Goal: Use online tool/utility: Use online tool/utility

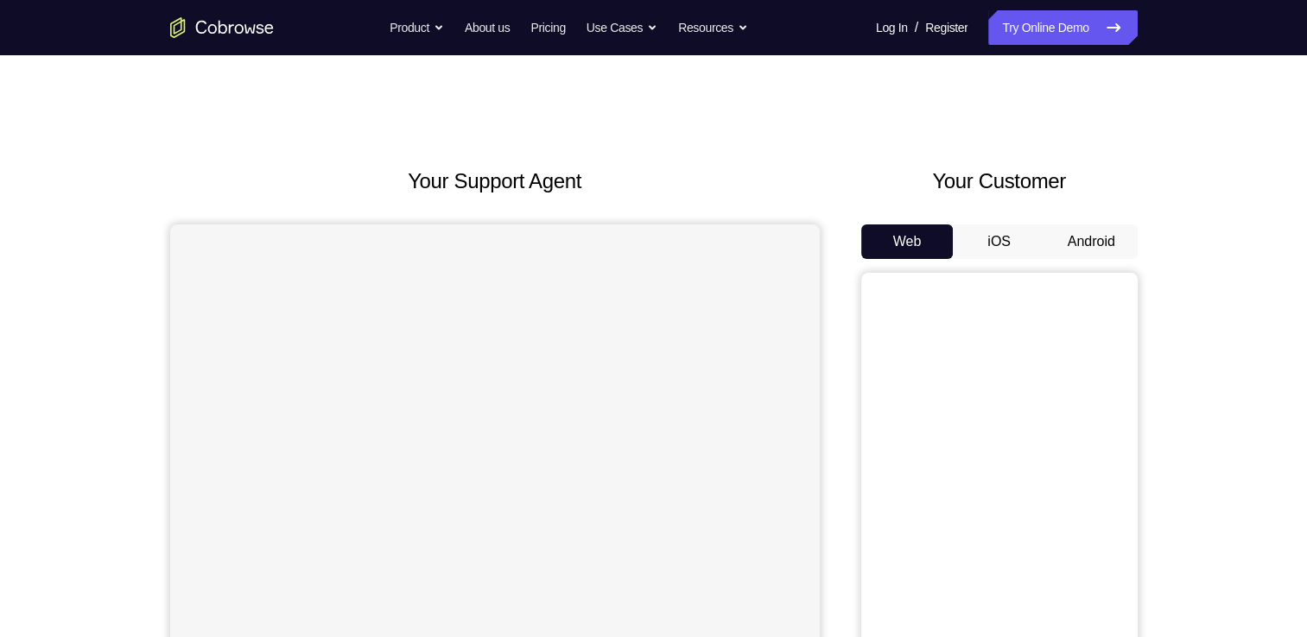
click at [1069, 240] on button "Android" at bounding box center [1091, 242] width 92 height 35
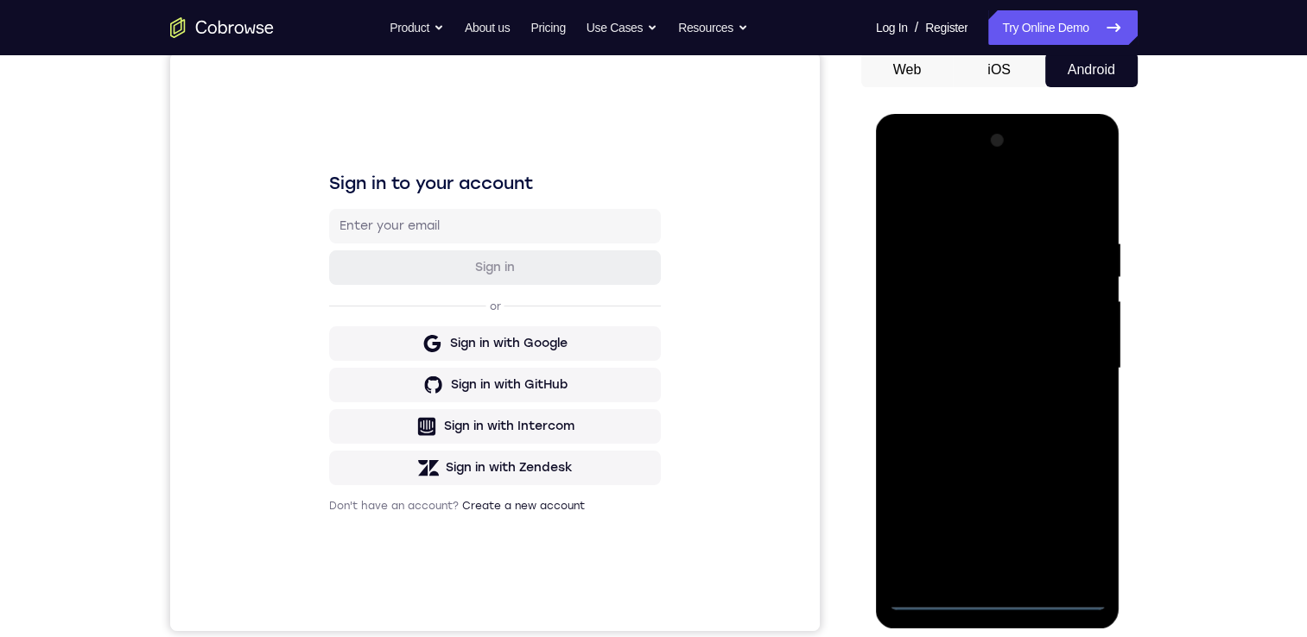
scroll to position [314, 0]
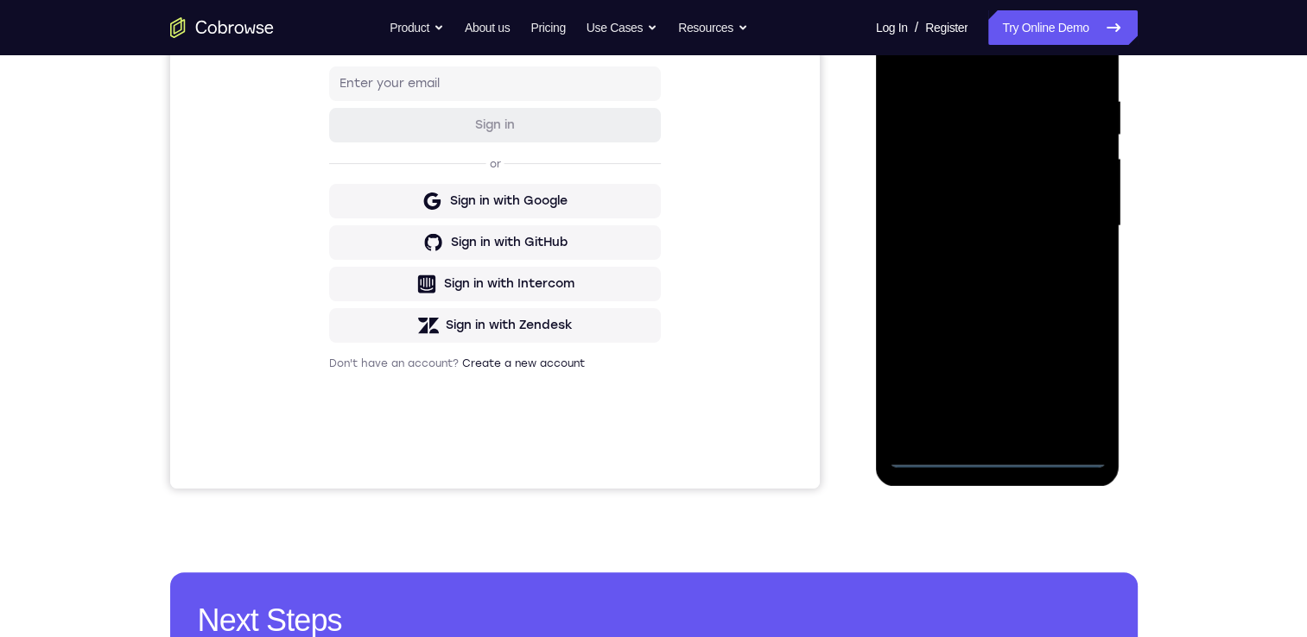
click at [1002, 460] on div at bounding box center [998, 226] width 218 height 484
click at [1080, 391] on div at bounding box center [998, 226] width 218 height 484
click at [938, 53] on div at bounding box center [998, 226] width 218 height 484
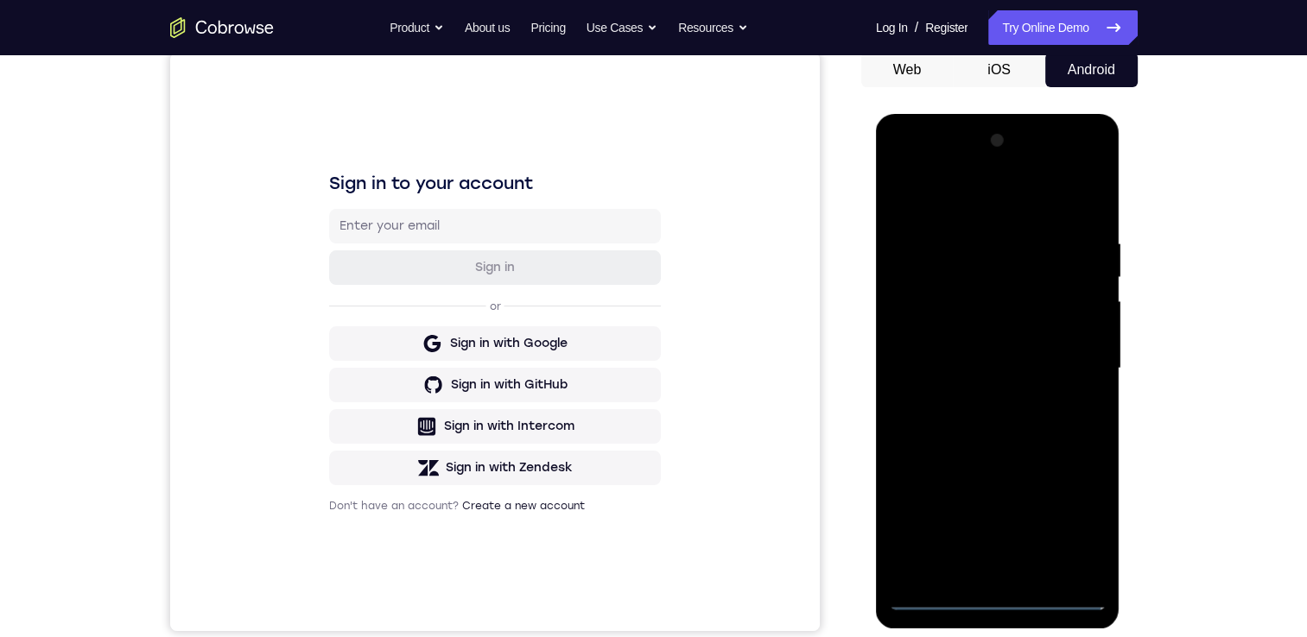
click at [1069, 370] on div at bounding box center [998, 369] width 218 height 484
click at [976, 563] on div at bounding box center [998, 369] width 218 height 484
click at [957, 355] on div at bounding box center [998, 369] width 218 height 484
click at [940, 332] on div at bounding box center [998, 369] width 218 height 484
click at [989, 376] on div at bounding box center [998, 369] width 218 height 484
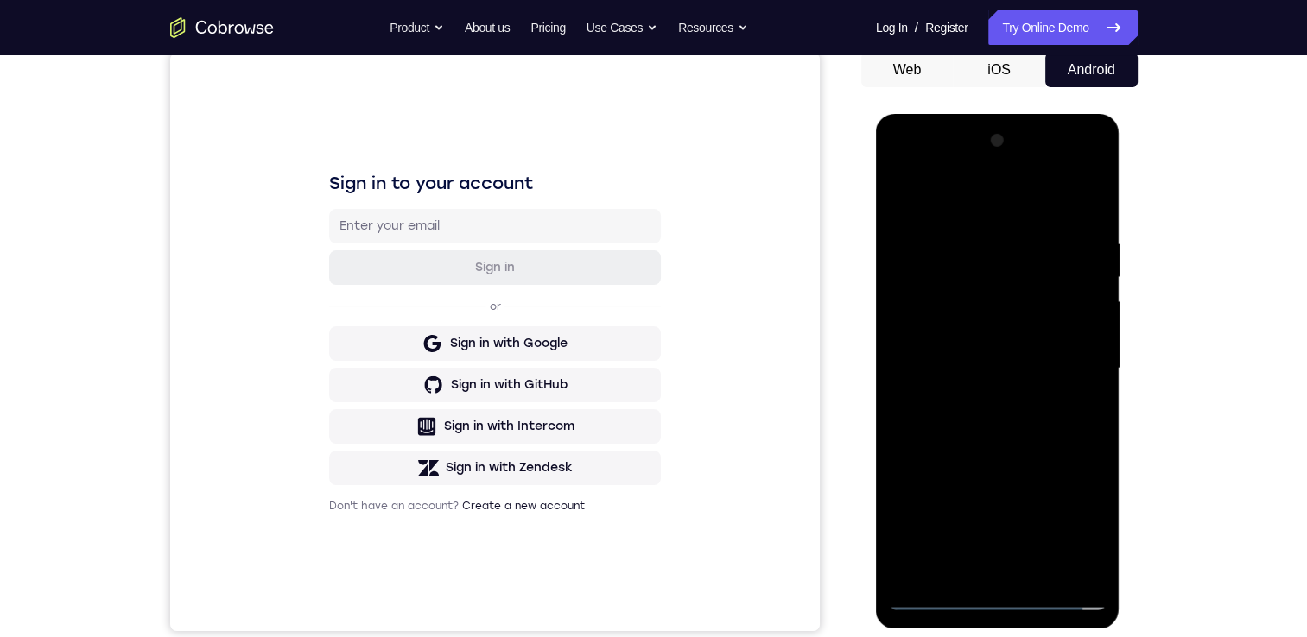
click at [999, 435] on div at bounding box center [998, 369] width 218 height 484
click at [994, 431] on div at bounding box center [998, 369] width 218 height 484
drag, startPoint x: 994, startPoint y: 431, endPoint x: 1001, endPoint y: 416, distance: 16.2
click at [1001, 416] on div at bounding box center [998, 369] width 218 height 484
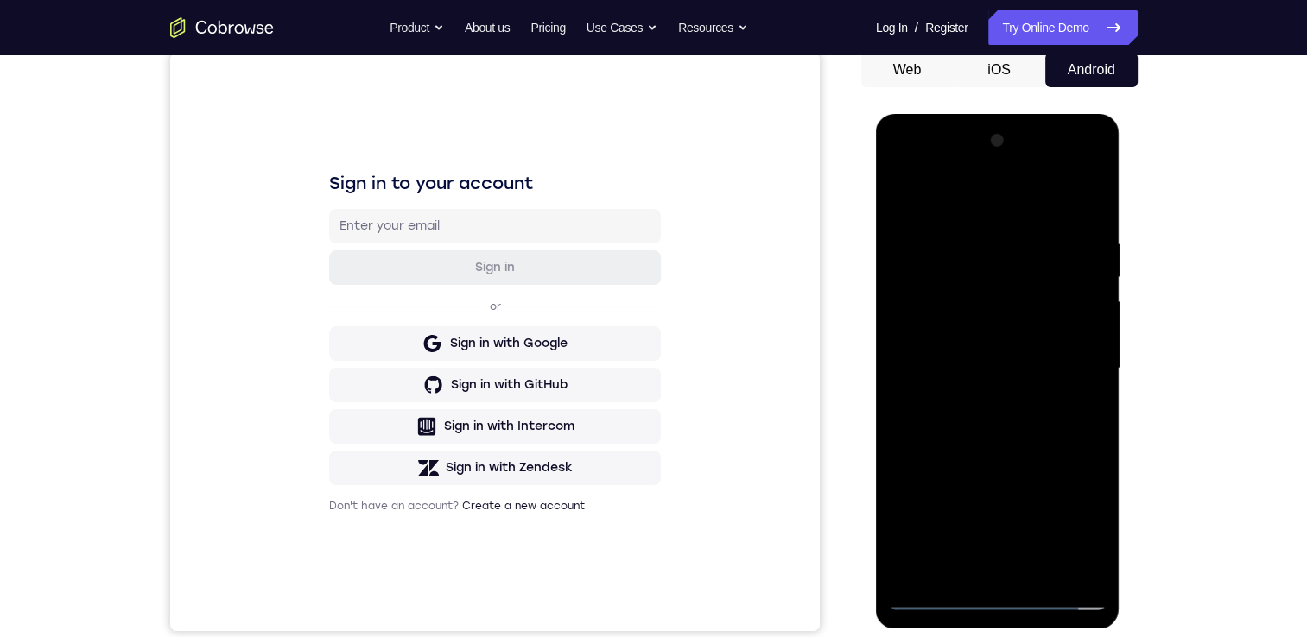
click at [1001, 416] on div at bounding box center [998, 369] width 218 height 484
click at [1014, 455] on div at bounding box center [998, 369] width 218 height 484
click at [1043, 571] on div at bounding box center [998, 369] width 218 height 484
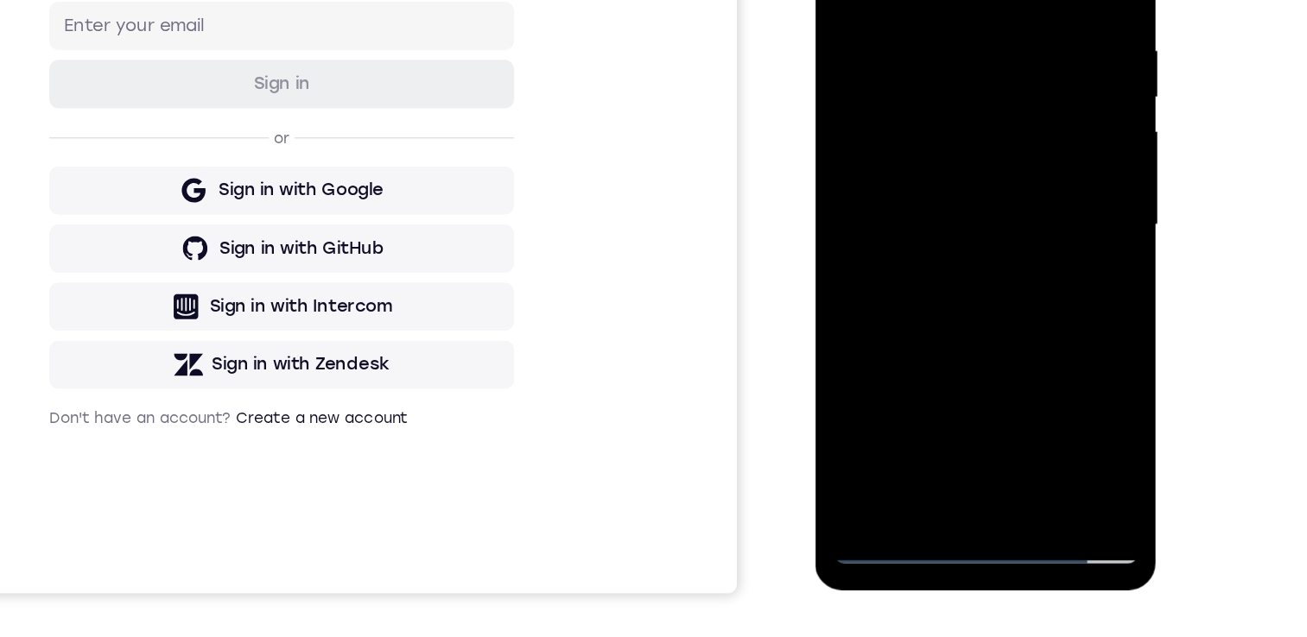
click at [961, 220] on div at bounding box center [937, 125] width 218 height 484
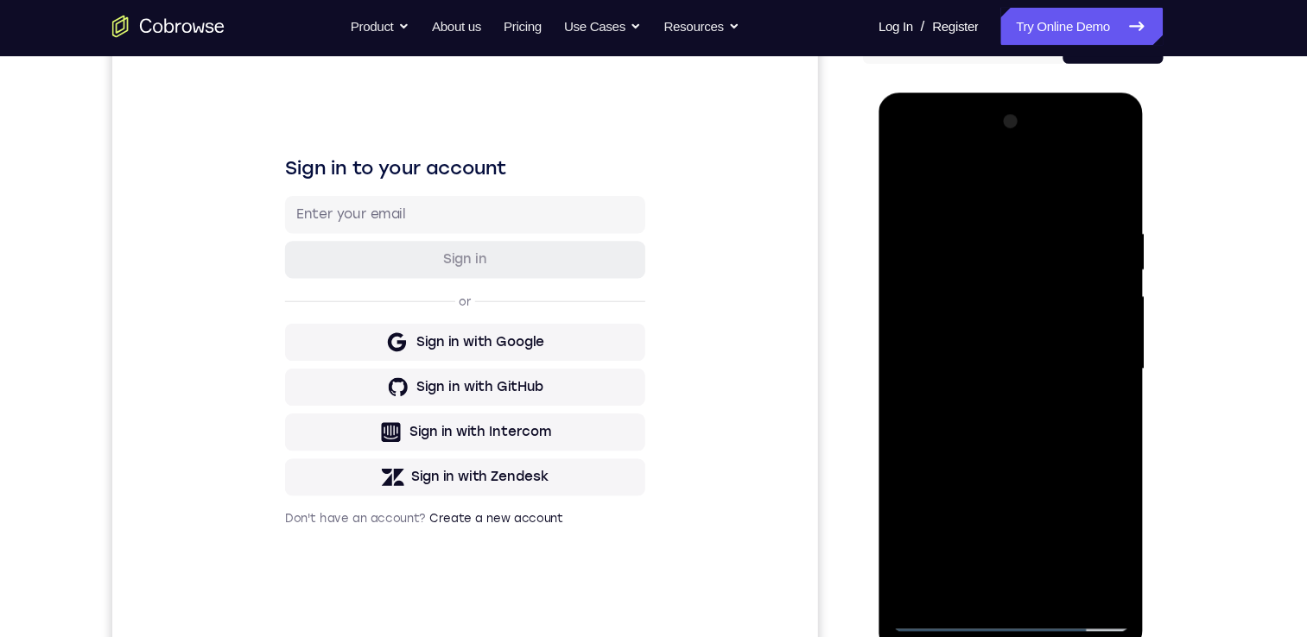
scroll to position [154, 0]
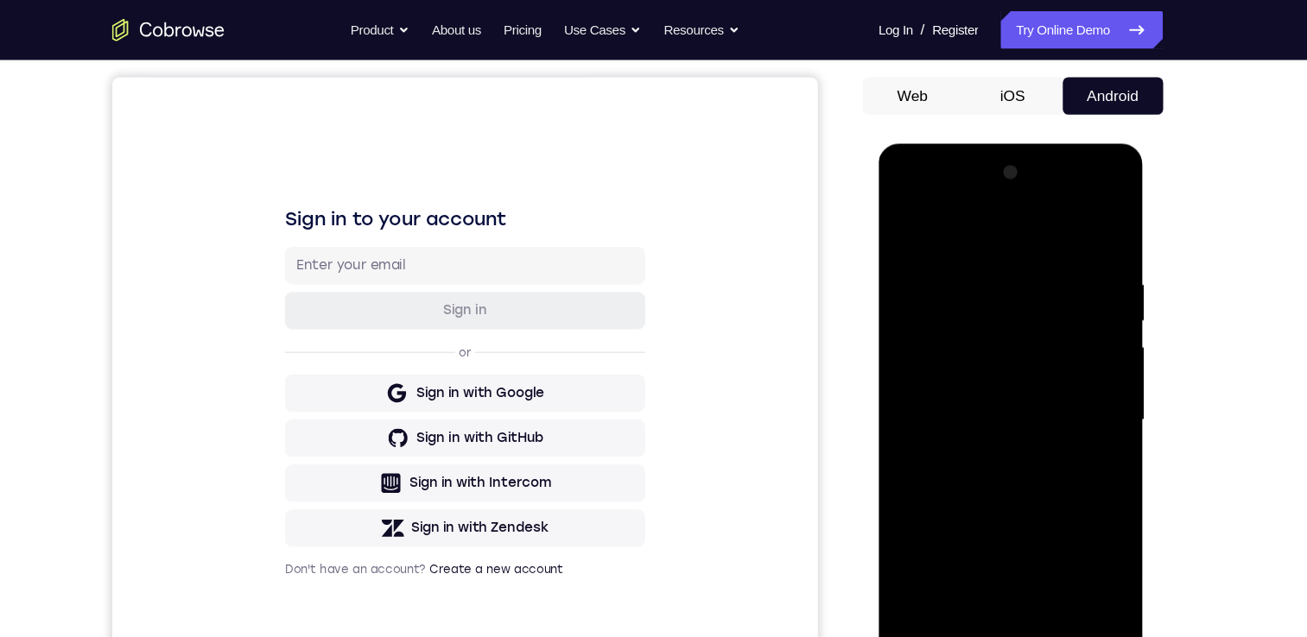
click at [1015, 358] on div at bounding box center [1000, 398] width 218 height 484
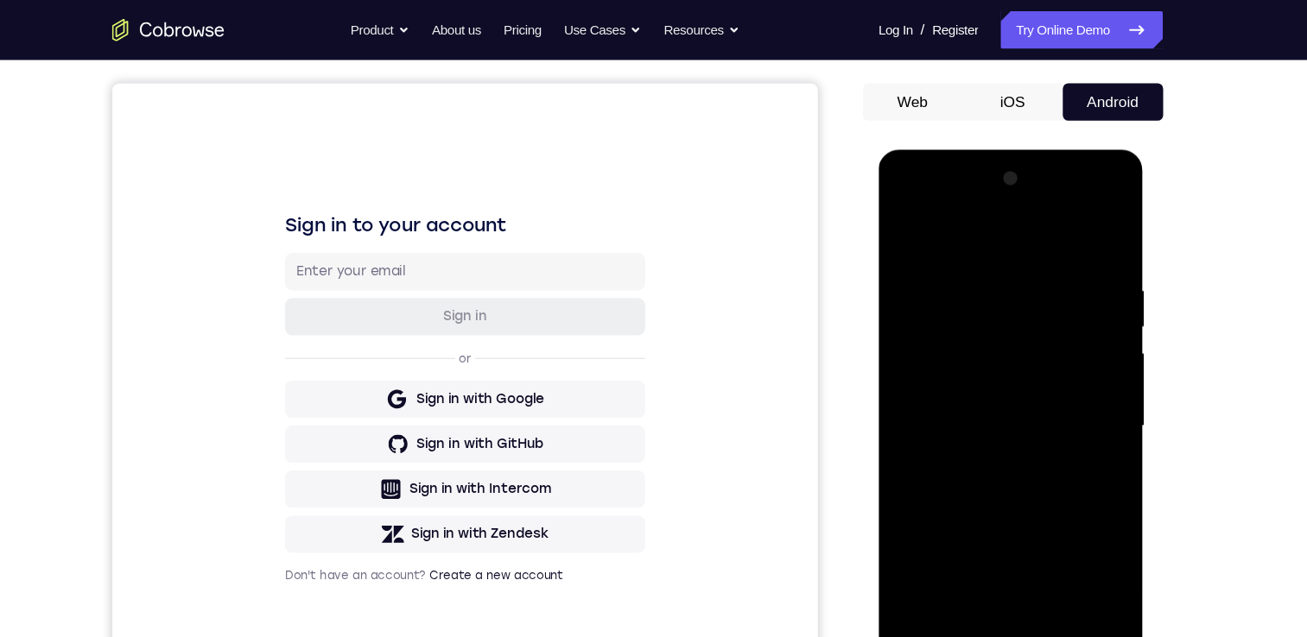
scroll to position [162, 0]
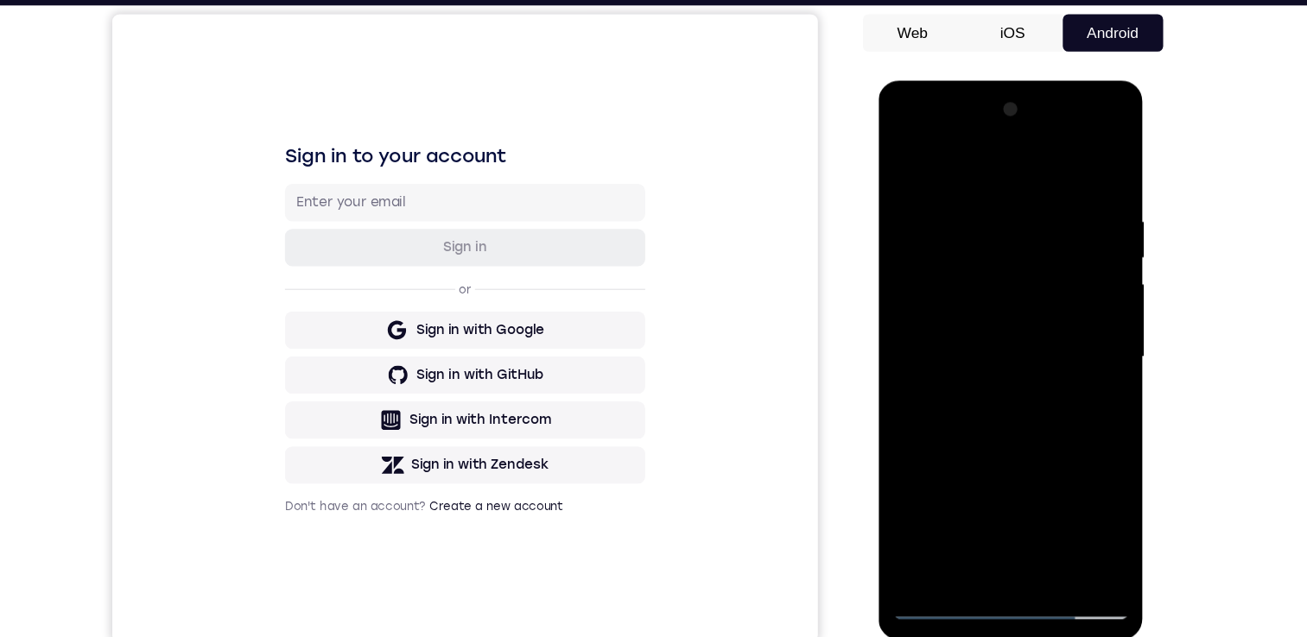
drag, startPoint x: 1028, startPoint y: 269, endPoint x: 1020, endPoint y: 376, distance: 107.4
click at [1020, 376] on div at bounding box center [1000, 335] width 218 height 484
drag, startPoint x: 1020, startPoint y: 376, endPoint x: 1001, endPoint y: 181, distance: 195.3
drag, startPoint x: 123, startPoint y: 101, endPoint x: 1210, endPoint y: 183, distance: 1090.5
click at [1210, 183] on div "Your Support Agent Your Customer Web iOS Android Next Steps We’d be happy to gi…" at bounding box center [653, 463] width 1307 height 1139
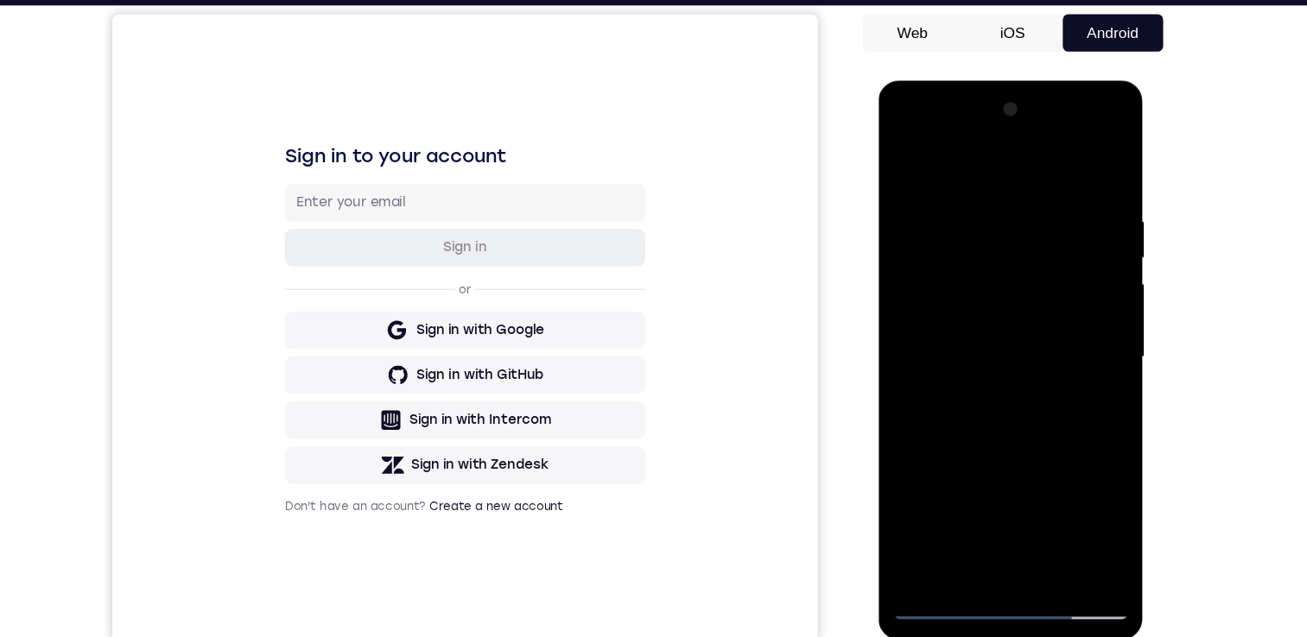
click at [1070, 311] on div at bounding box center [1000, 335] width 218 height 484
click at [988, 398] on div at bounding box center [1000, 335] width 218 height 484
click at [907, 160] on div at bounding box center [1000, 335] width 218 height 484
click at [1041, 535] on div at bounding box center [1000, 335] width 218 height 484
click at [960, 288] on div at bounding box center [1000, 335] width 218 height 484
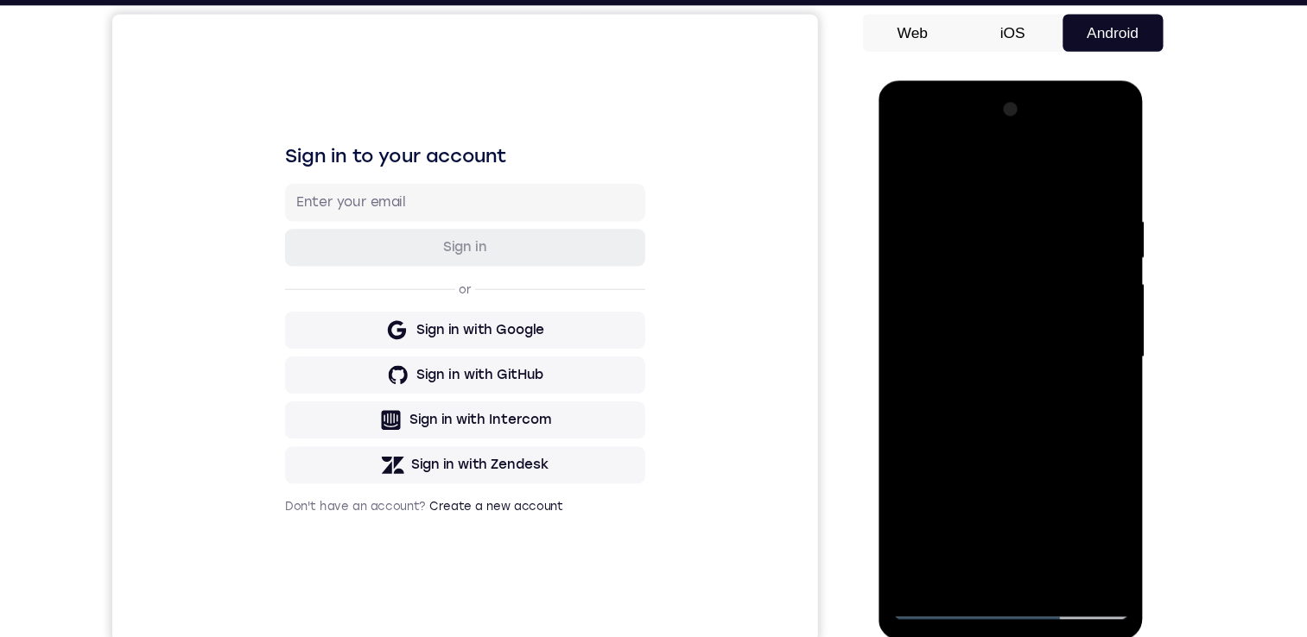
click at [944, 532] on div at bounding box center [1000, 335] width 218 height 484
click at [1078, 381] on div at bounding box center [1000, 335] width 218 height 484
click at [1096, 503] on div at bounding box center [1000, 335] width 218 height 484
click at [1087, 495] on div at bounding box center [1000, 335] width 218 height 484
click at [1082, 379] on div at bounding box center [1000, 335] width 218 height 484
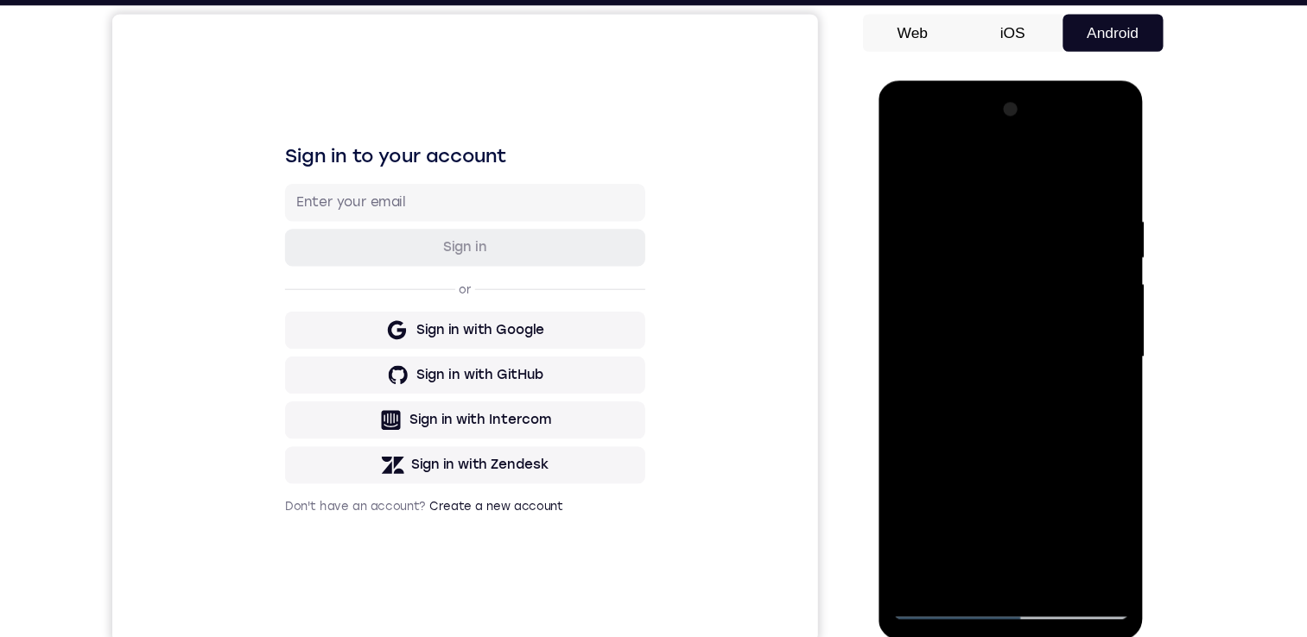
click at [904, 163] on div at bounding box center [1000, 335] width 218 height 484
click at [967, 207] on div at bounding box center [1000, 335] width 218 height 484
click at [1066, 530] on div at bounding box center [1000, 335] width 218 height 484
click at [979, 533] on div at bounding box center [1000, 335] width 218 height 484
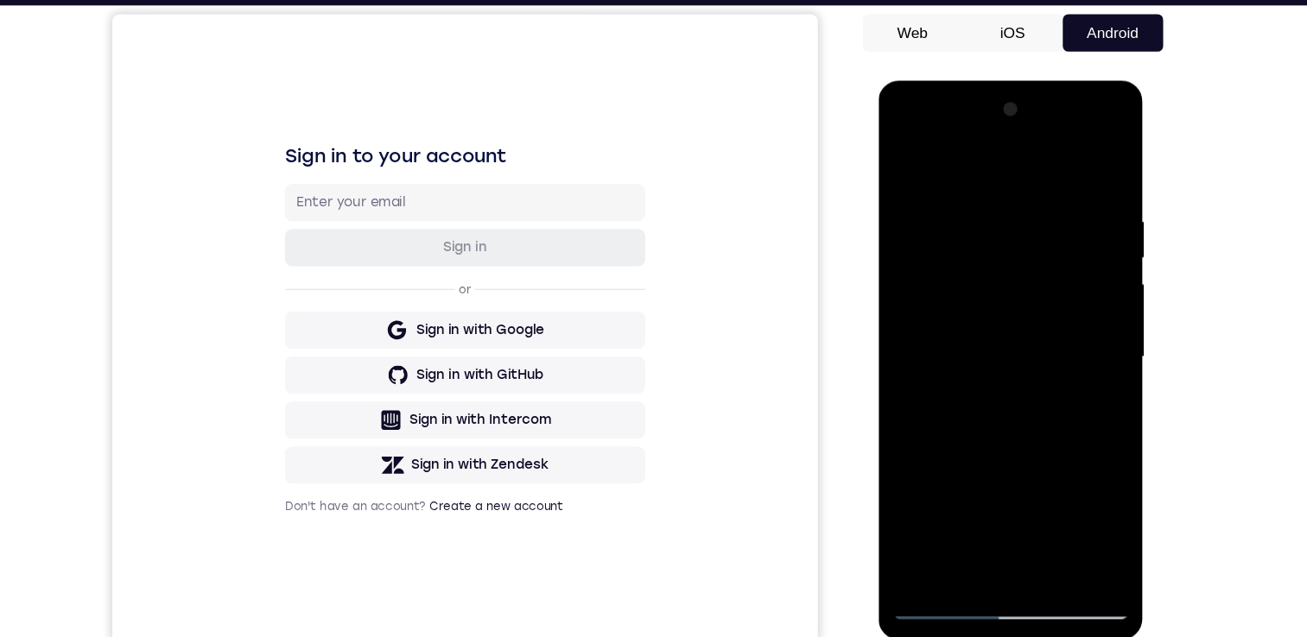
click at [935, 564] on div at bounding box center [1000, 335] width 218 height 484
click at [1086, 530] on div at bounding box center [1000, 335] width 218 height 484
click at [1086, 169] on div at bounding box center [1000, 335] width 218 height 484
click at [1118, 424] on div at bounding box center [1000, 337] width 244 height 515
click at [1023, 195] on div at bounding box center [1000, 335] width 218 height 484
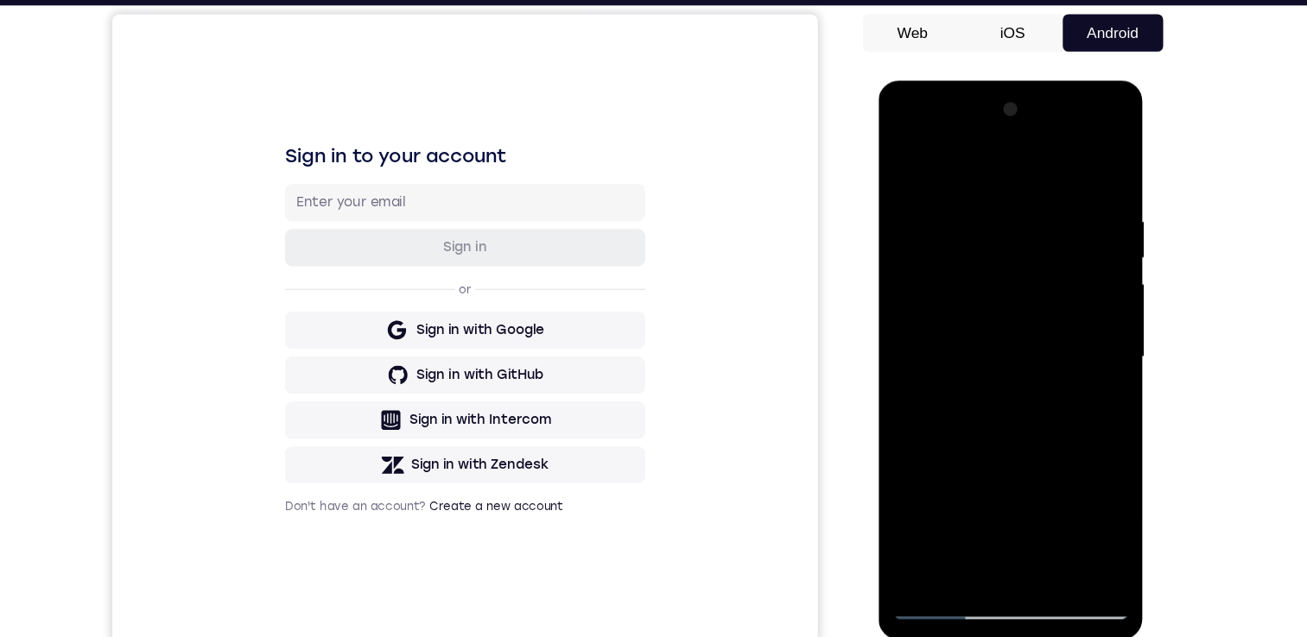
scroll to position [161, 0]
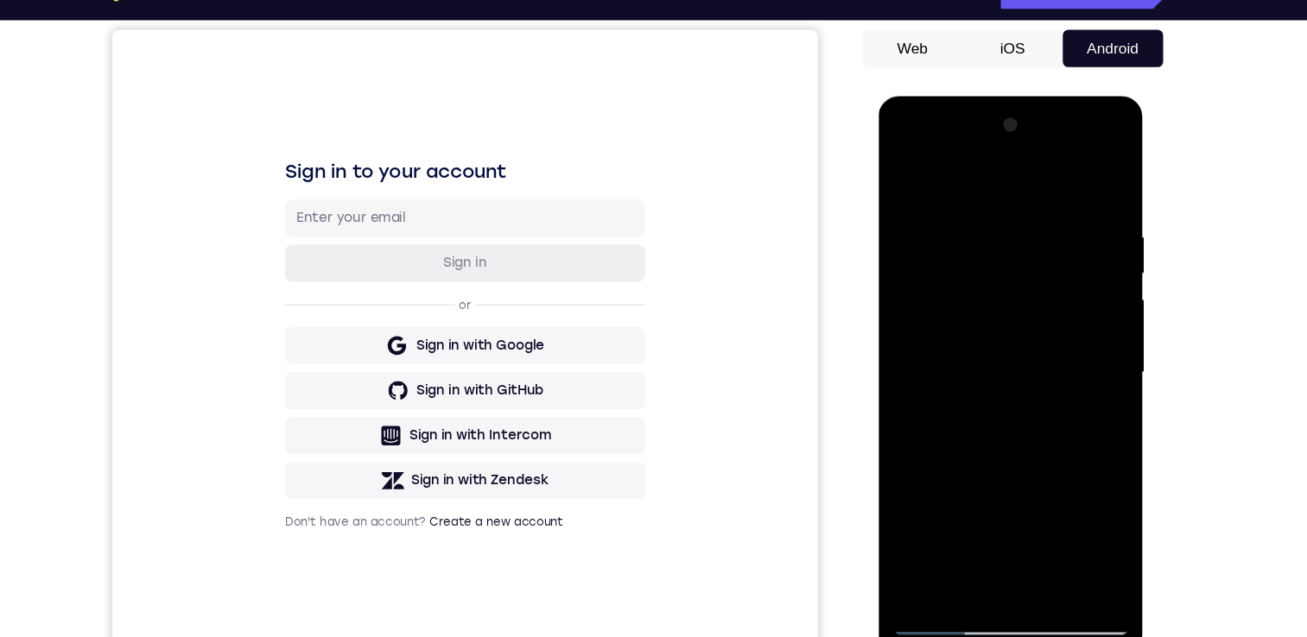
drag, startPoint x: 1090, startPoint y: 188, endPoint x: 2001, endPoint y: 438, distance: 944.8
click at [1090, 188] on div at bounding box center [1000, 351] width 218 height 484
click at [1093, 174] on div at bounding box center [1000, 351] width 218 height 484
click at [1048, 557] on div at bounding box center [1000, 351] width 218 height 484
click at [960, 313] on div at bounding box center [1000, 351] width 218 height 484
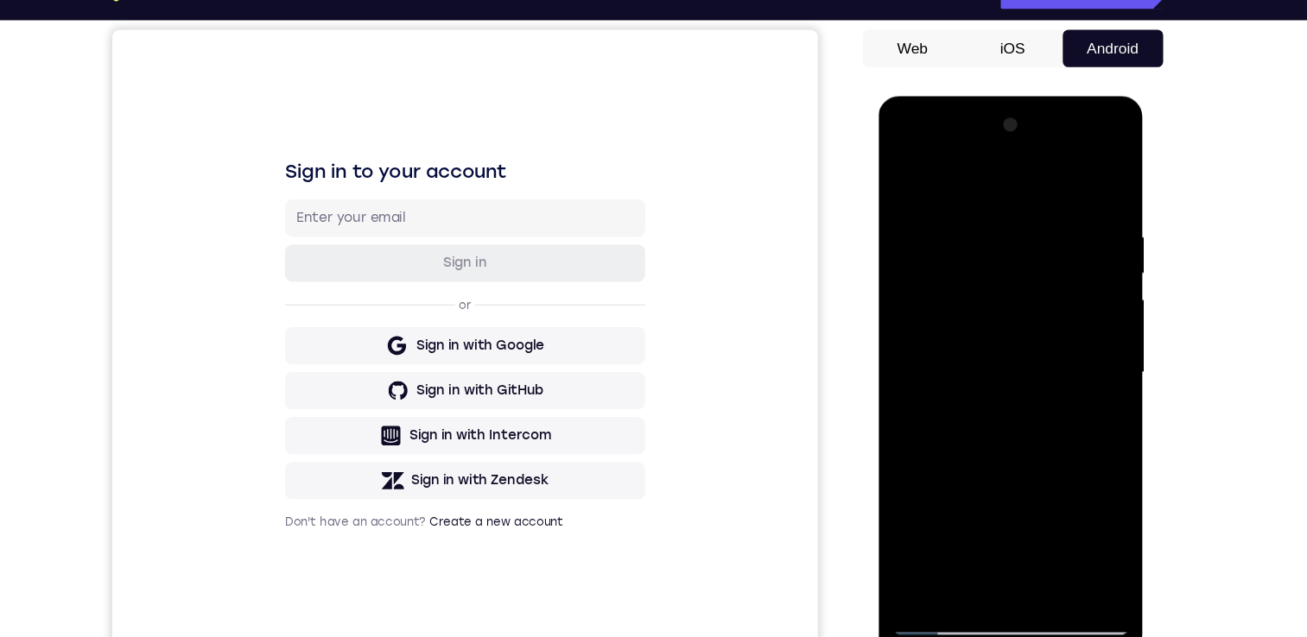
click at [1081, 388] on div at bounding box center [1000, 351] width 218 height 484
click at [902, 187] on div at bounding box center [1000, 351] width 218 height 484
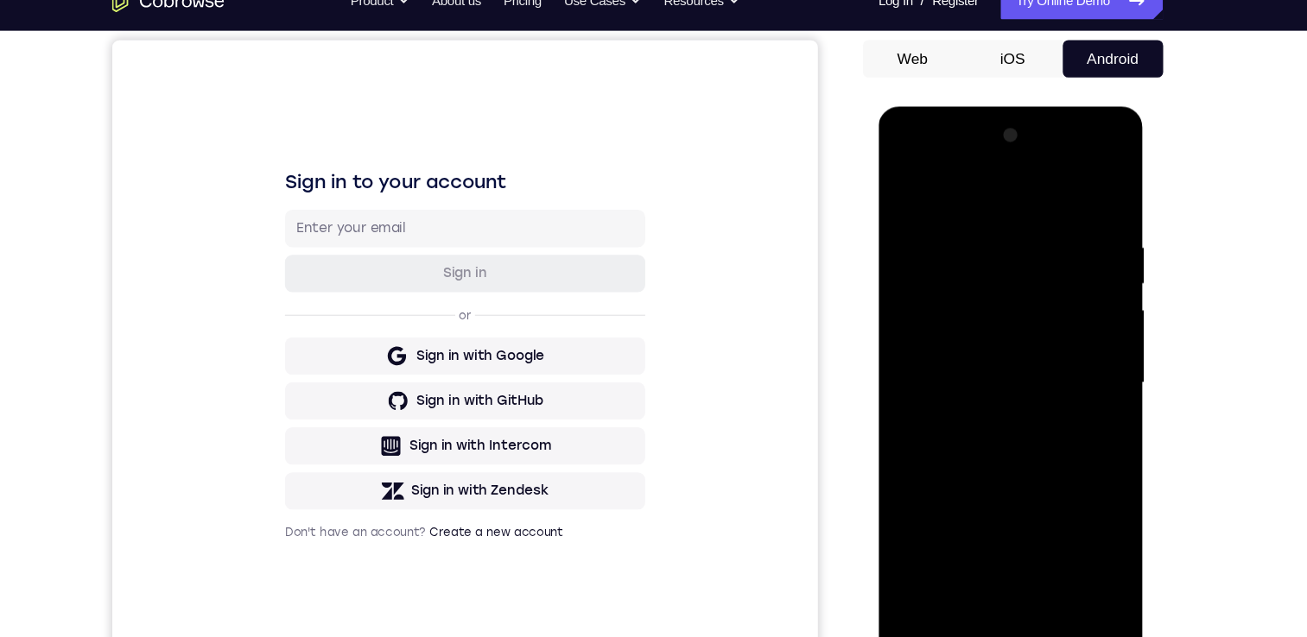
click at [903, 192] on div at bounding box center [1000, 361] width 218 height 484
click at [926, 566] on div at bounding box center [1000, 361] width 218 height 484
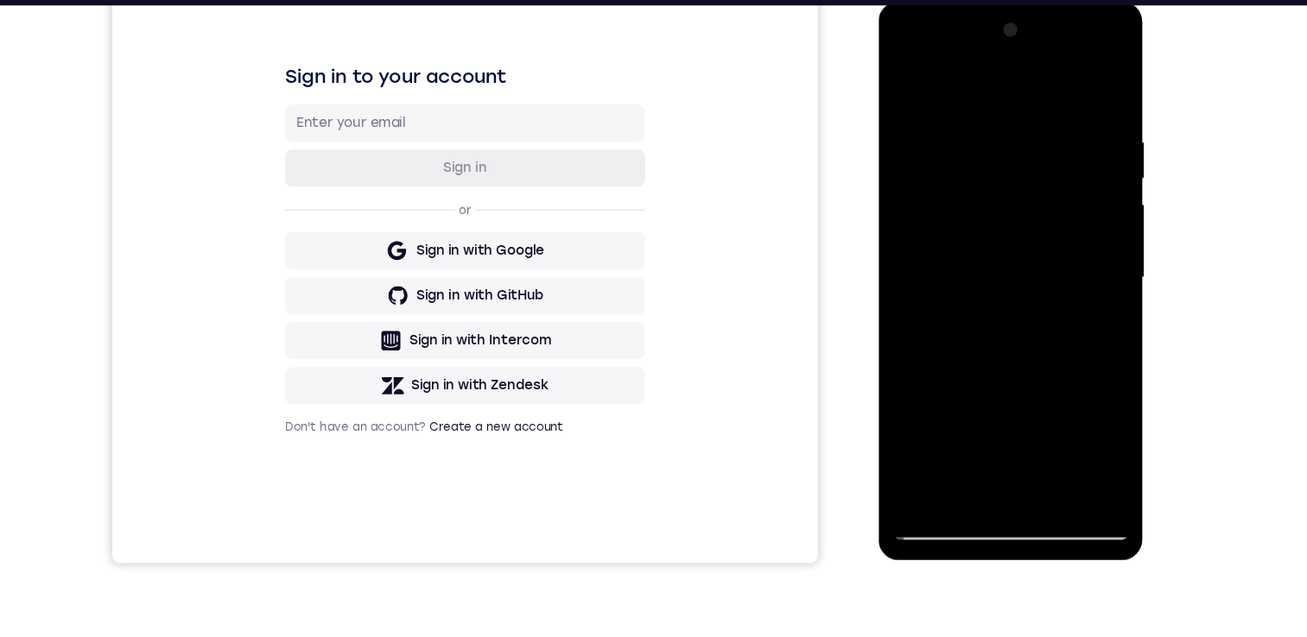
click at [910, 460] on div at bounding box center [1000, 256] width 218 height 484
click at [922, 463] on div at bounding box center [1000, 256] width 218 height 484
drag, startPoint x: 922, startPoint y: 463, endPoint x: 928, endPoint y: 448, distance: 15.9
click at [922, 463] on div at bounding box center [1000, 256] width 218 height 484
click at [920, 461] on div at bounding box center [1000, 256] width 218 height 484
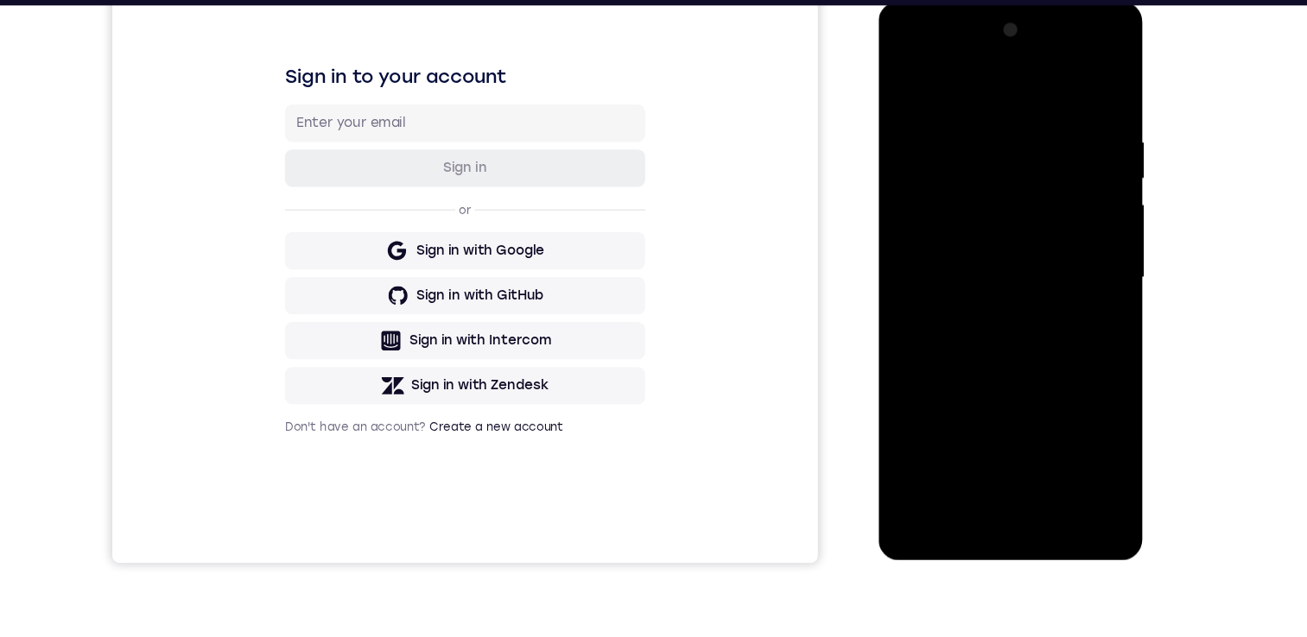
click at [1044, 454] on div at bounding box center [1000, 256] width 218 height 484
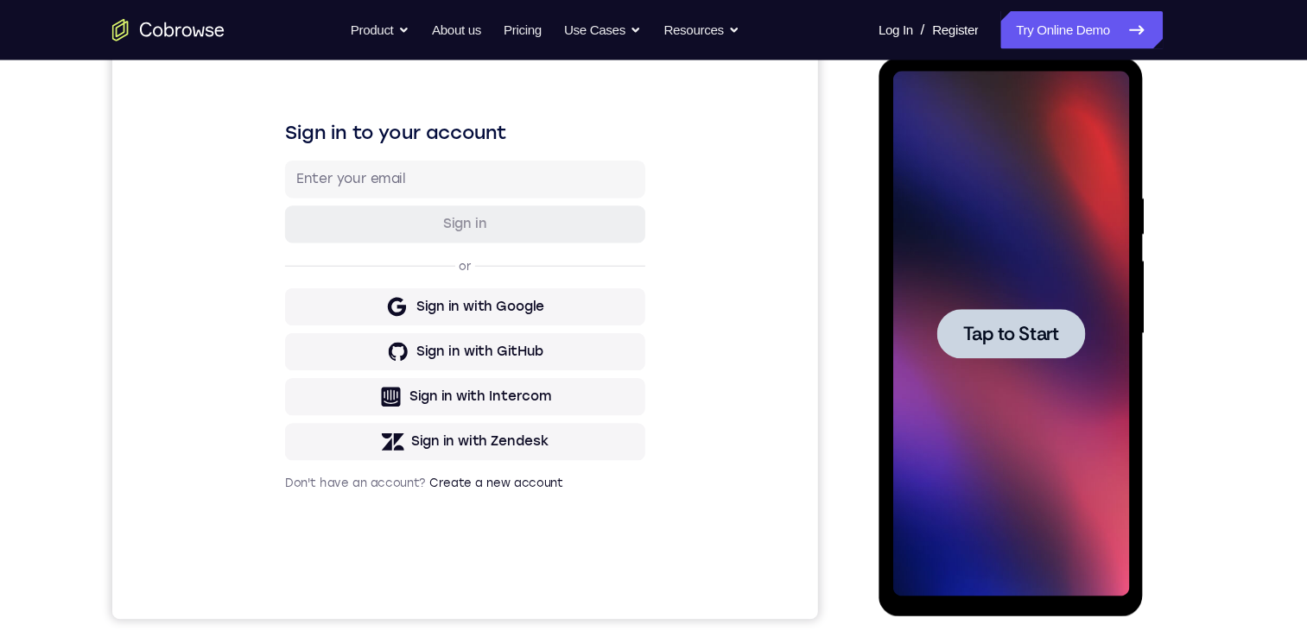
click at [1027, 242] on div at bounding box center [1000, 312] width 218 height 484
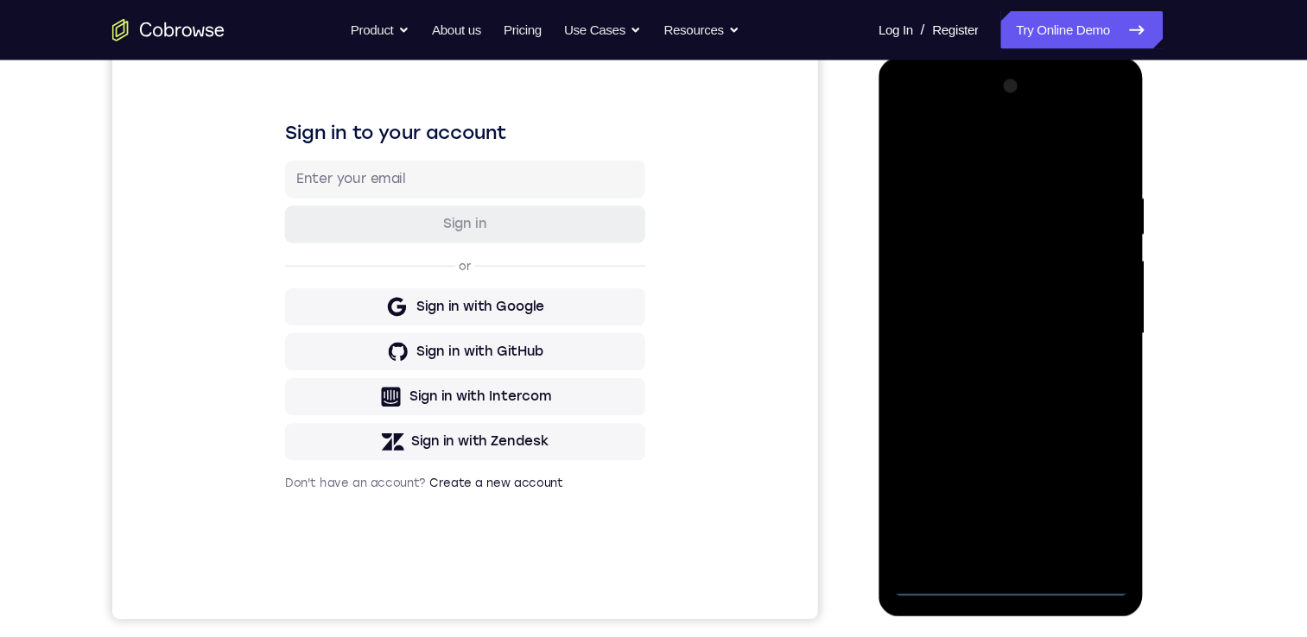
drag, startPoint x: 999, startPoint y: 544, endPoint x: 1744, endPoint y: 413, distance: 756.0
click at [999, 544] on div at bounding box center [1000, 312] width 218 height 484
click at [1064, 479] on div at bounding box center [1000, 312] width 218 height 484
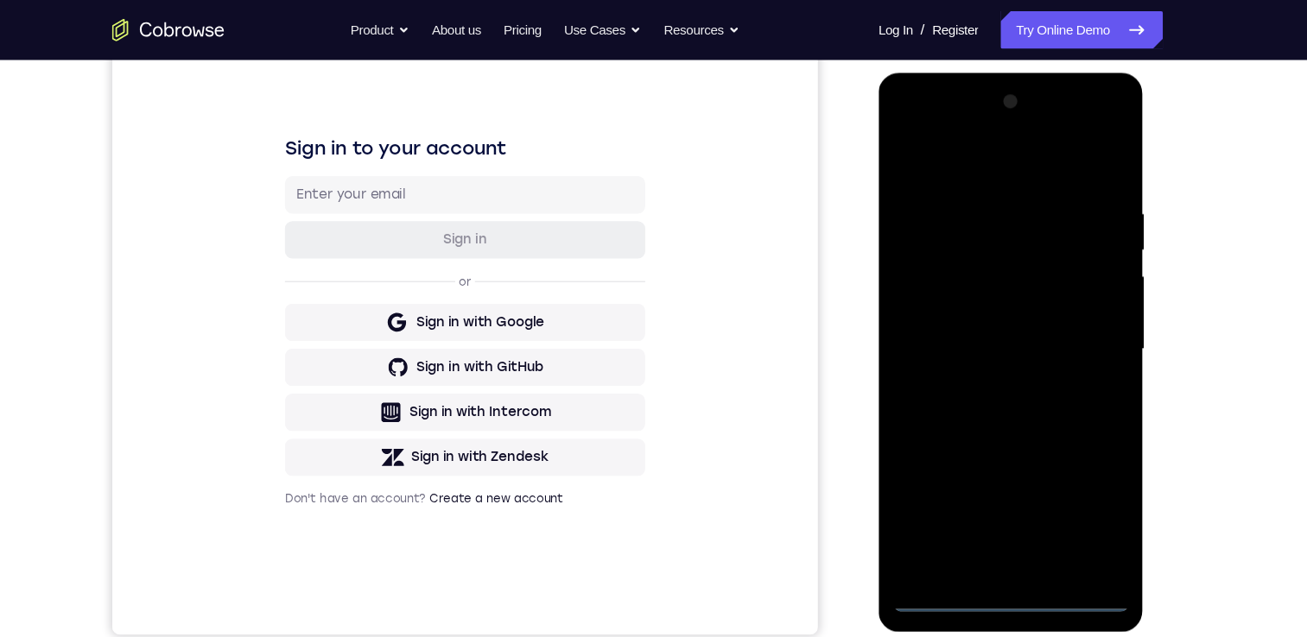
click at [960, 159] on div at bounding box center [1000, 328] width 218 height 484
click at [1074, 308] on div at bounding box center [1000, 328] width 218 height 484
click at [986, 361] on div at bounding box center [1000, 328] width 218 height 484
click at [994, 305] on div at bounding box center [1000, 328] width 218 height 484
click at [992, 329] on div at bounding box center [1000, 328] width 218 height 484
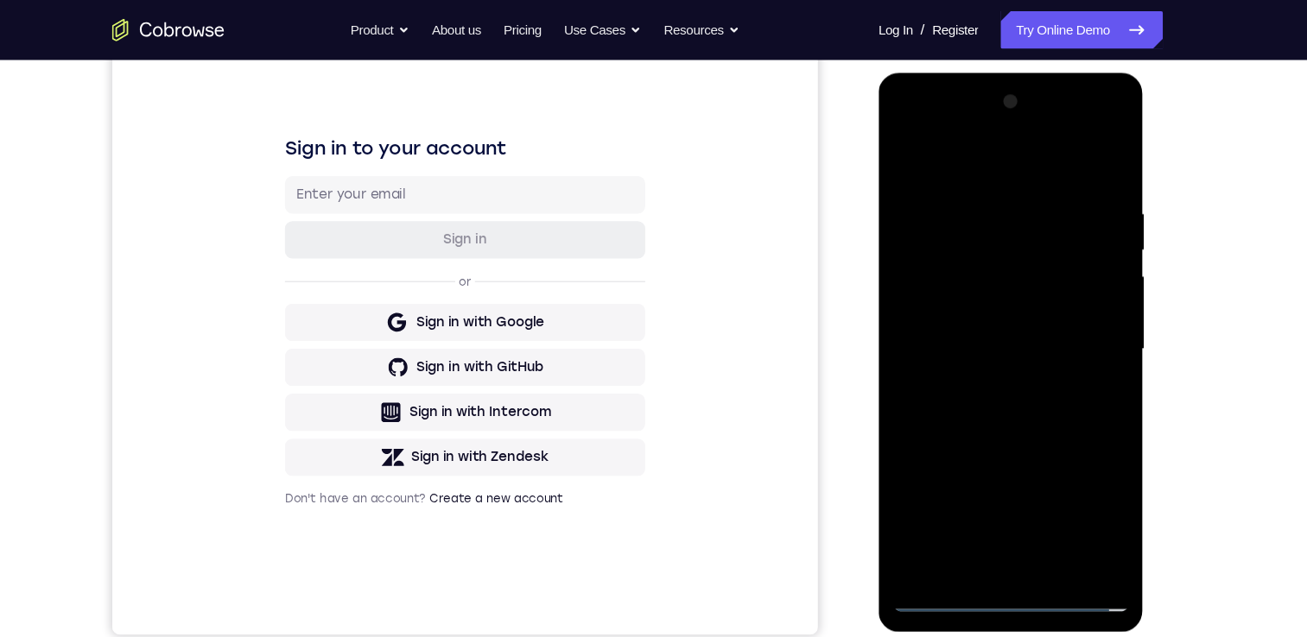
click at [960, 377] on div at bounding box center [1000, 328] width 218 height 484
drag, startPoint x: 969, startPoint y: 170, endPoint x: 958, endPoint y: 180, distance: 14.7
click at [953, 136] on div at bounding box center [1000, 328] width 218 height 484
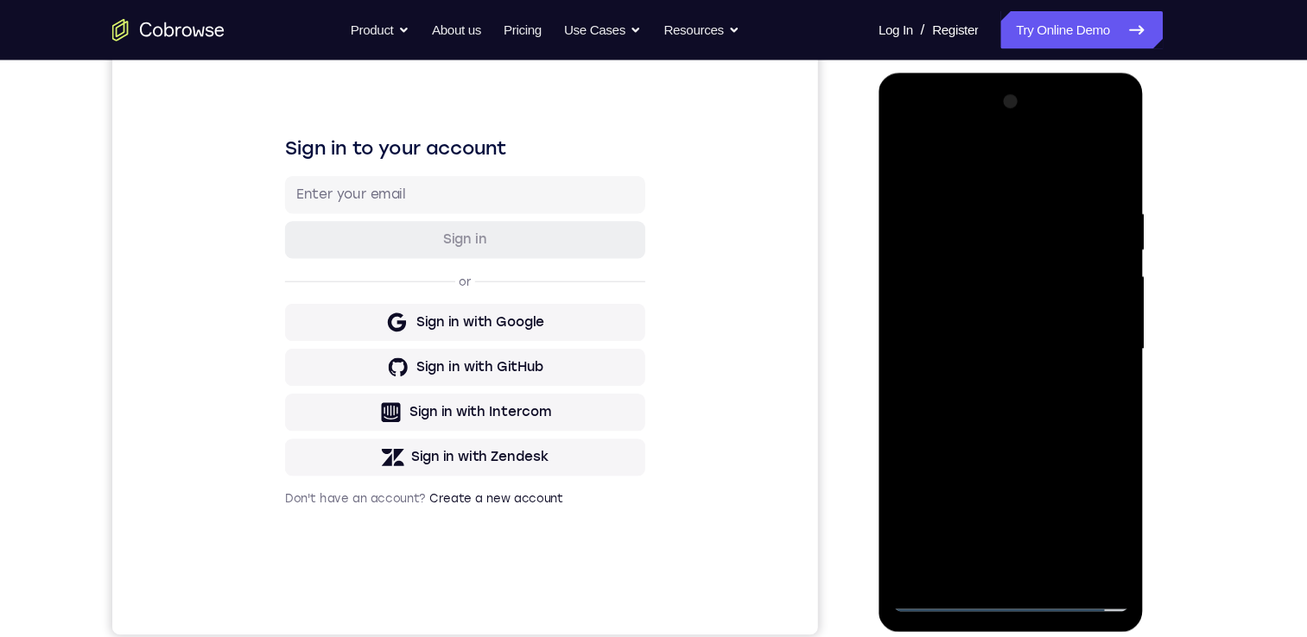
click at [996, 371] on div at bounding box center [1000, 328] width 218 height 484
click at [992, 387] on div at bounding box center [1000, 328] width 218 height 484
drag, startPoint x: 976, startPoint y: 382, endPoint x: 972, endPoint y: 337, distance: 45.1
click at [972, 337] on div at bounding box center [1000, 328] width 218 height 484
drag, startPoint x: 972, startPoint y: 337, endPoint x: 973, endPoint y: 427, distance: 89.8
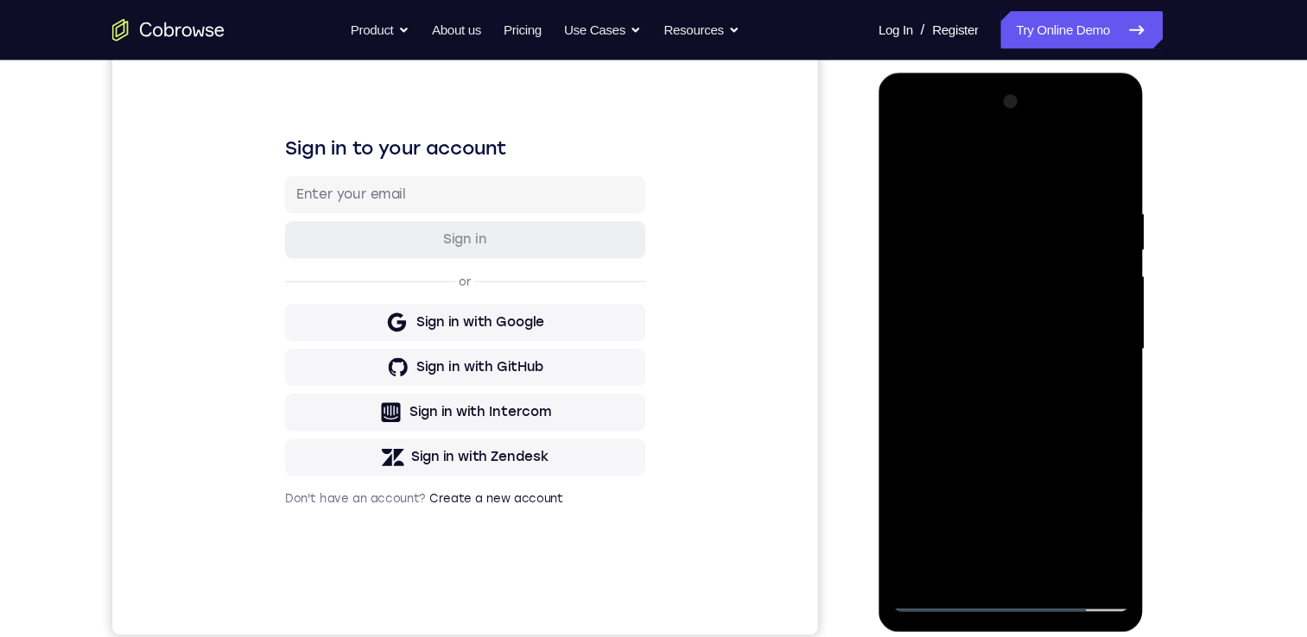
click at [971, 448] on div at bounding box center [1000, 328] width 218 height 484
click at [981, 205] on div at bounding box center [1000, 328] width 218 height 484
click at [1074, 239] on div at bounding box center [1000, 328] width 218 height 484
click at [1081, 267] on div at bounding box center [1000, 328] width 218 height 484
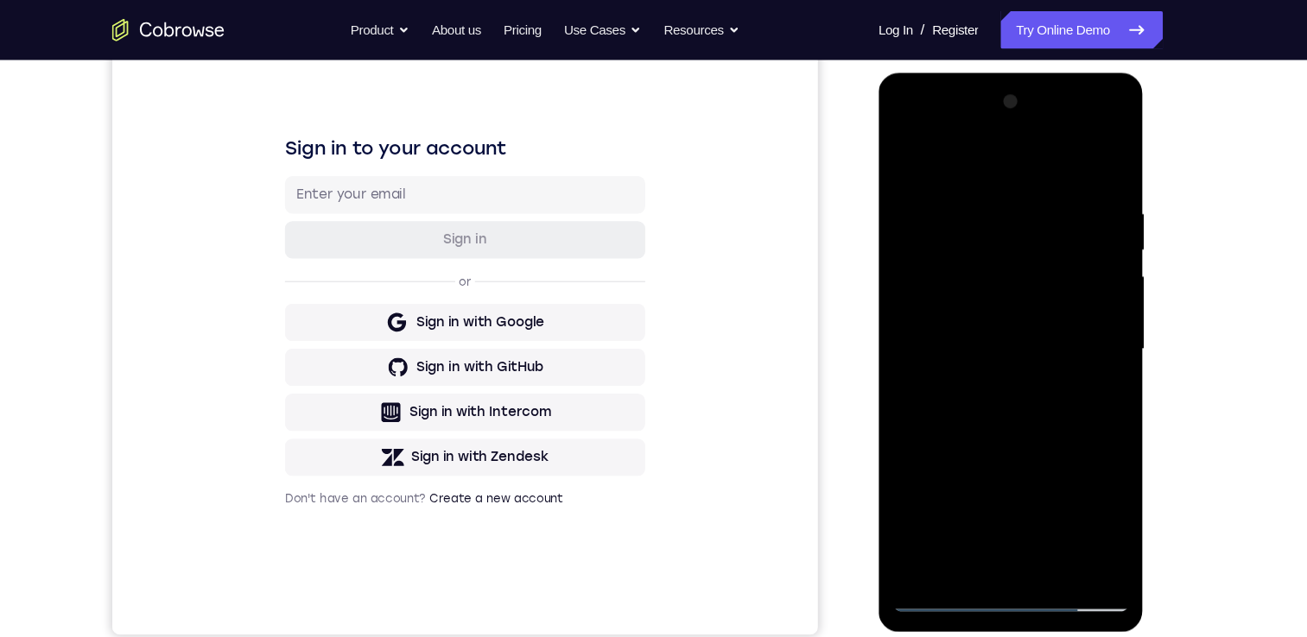
click at [1093, 526] on div at bounding box center [1000, 328] width 218 height 484
click at [1084, 333] on div at bounding box center [1000, 328] width 218 height 484
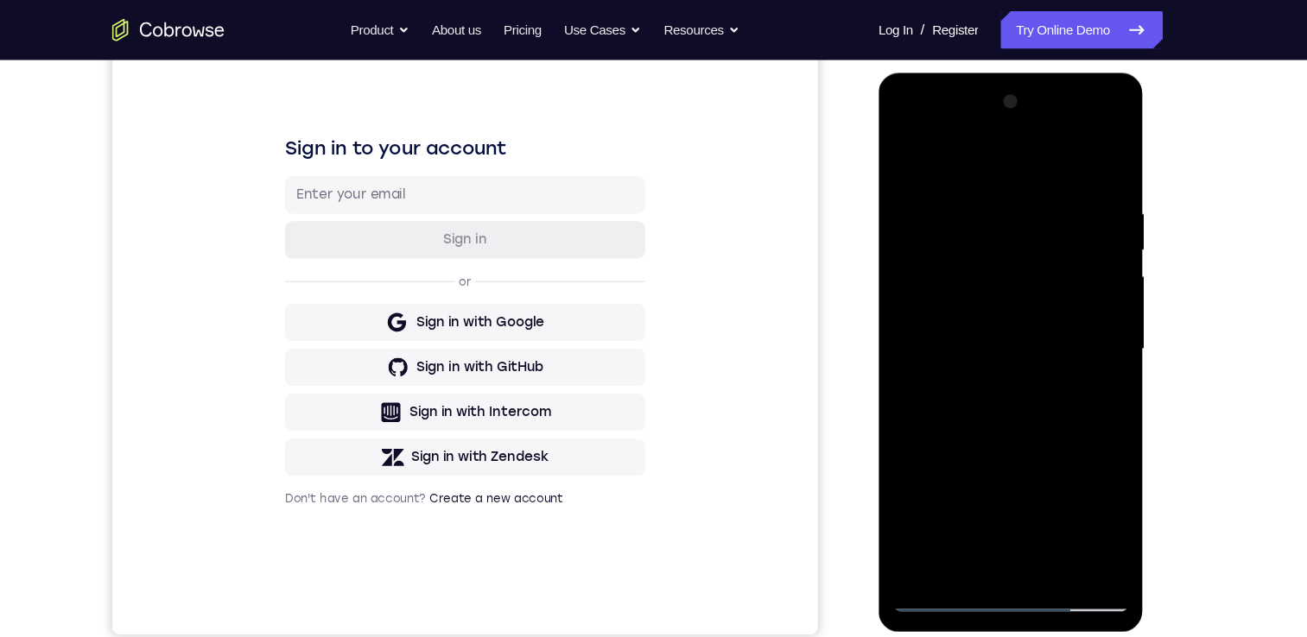
click at [897, 333] on div at bounding box center [1000, 328] width 218 height 484
click at [921, 386] on div at bounding box center [1000, 328] width 218 height 484
click at [1068, 529] on div at bounding box center [1000, 328] width 218 height 484
click at [1083, 416] on div at bounding box center [1000, 328] width 218 height 484
click at [1064, 526] on div at bounding box center [1000, 328] width 218 height 484
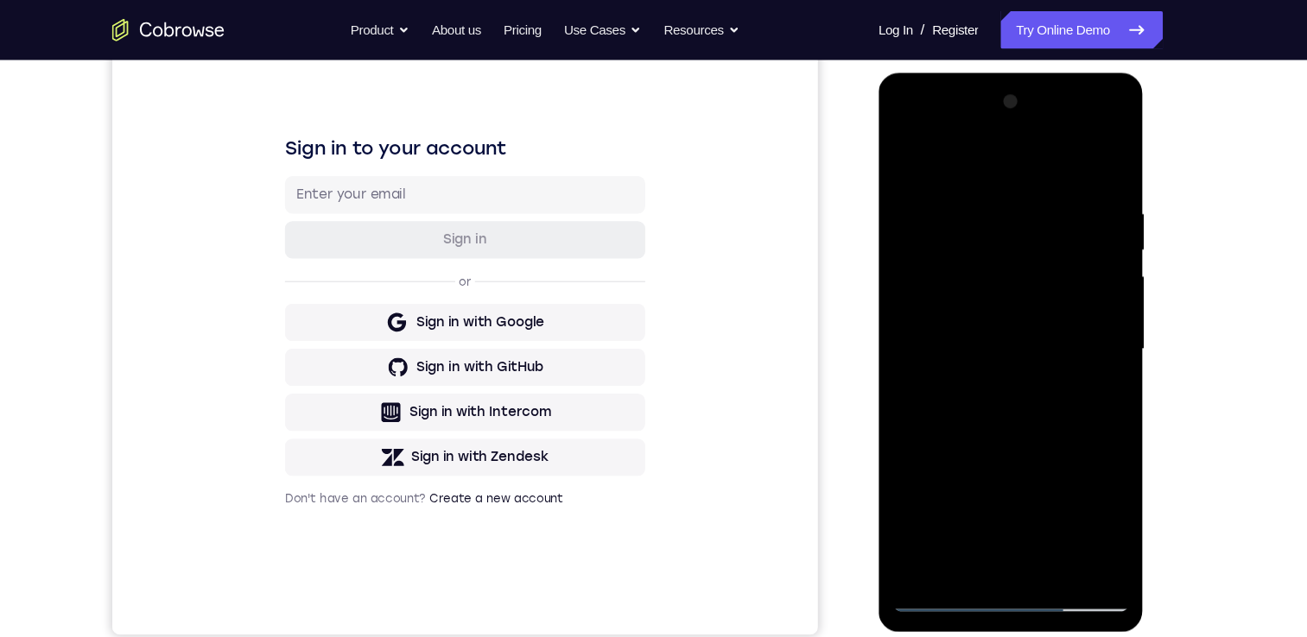
click at [1067, 360] on div at bounding box center [1000, 328] width 218 height 484
click at [1067, 350] on div at bounding box center [1000, 328] width 218 height 484
click at [1067, 336] on div at bounding box center [1000, 328] width 218 height 484
click at [1077, 283] on div at bounding box center [1000, 328] width 218 height 484
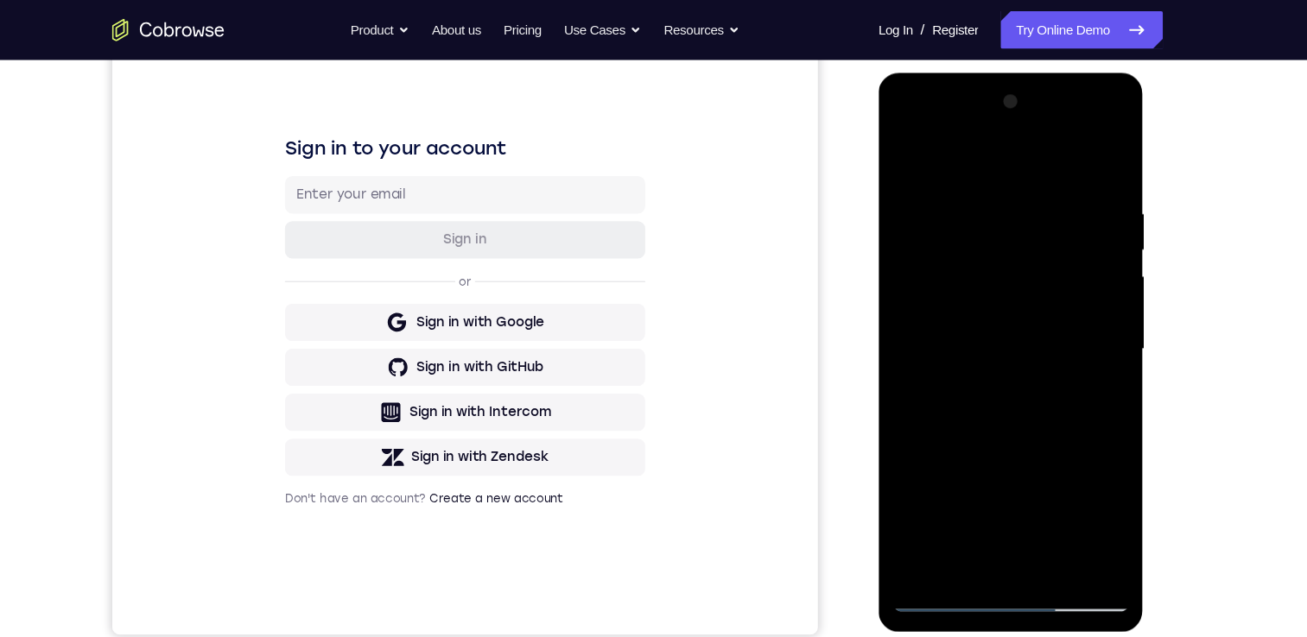
click at [1077, 283] on div at bounding box center [1000, 328] width 218 height 484
click at [900, 295] on div at bounding box center [1000, 328] width 218 height 484
click at [1076, 238] on div at bounding box center [1000, 328] width 218 height 484
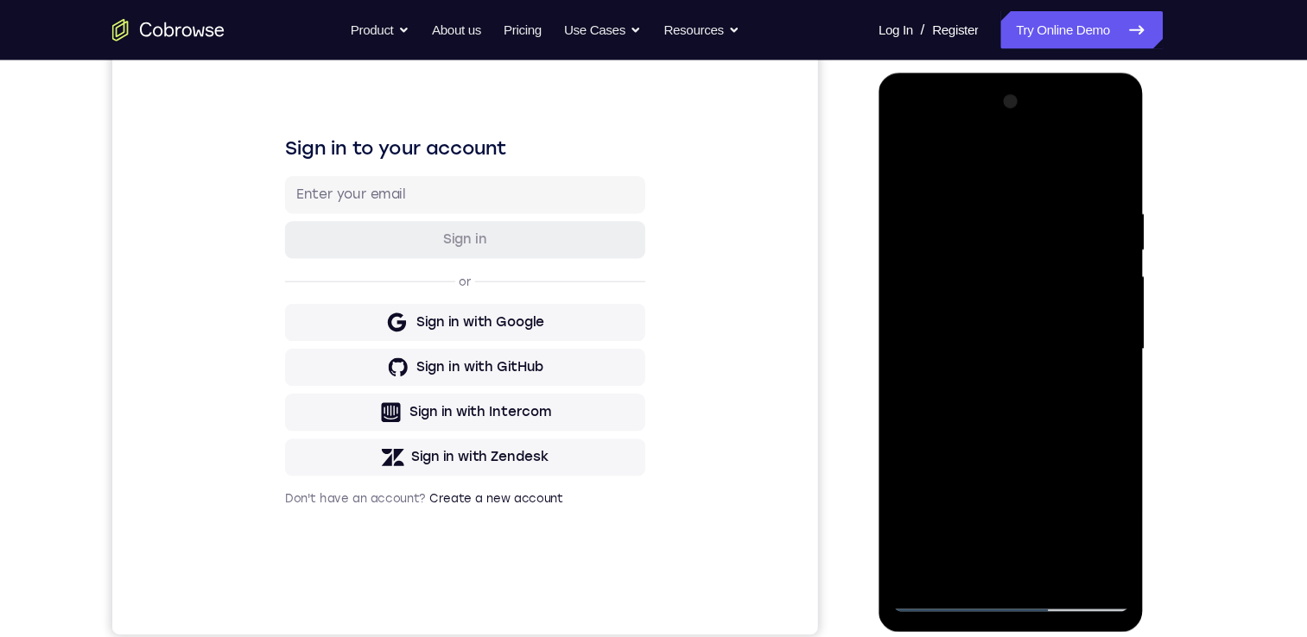
click at [1092, 162] on div at bounding box center [1000, 328] width 218 height 484
click at [1015, 405] on div at bounding box center [1000, 328] width 218 height 484
click at [1042, 531] on div at bounding box center [1000, 328] width 218 height 484
click at [983, 420] on div at bounding box center [1000, 328] width 218 height 484
drag, startPoint x: 1013, startPoint y: 515, endPoint x: 1003, endPoint y: 426, distance: 89.6
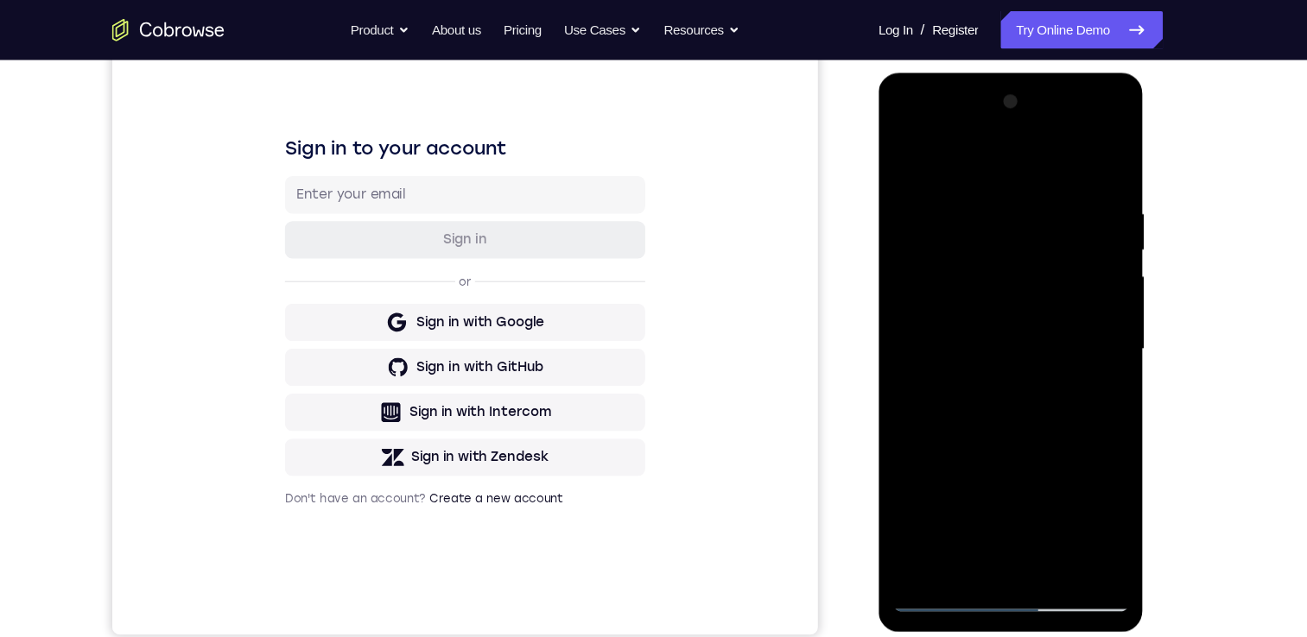
click at [1003, 423] on div at bounding box center [1000, 328] width 218 height 484
drag, startPoint x: 1020, startPoint y: 512, endPoint x: 1017, endPoint y: 424, distance: 88.2
click at [1017, 424] on div at bounding box center [1000, 328] width 218 height 484
click at [1016, 454] on div at bounding box center [1000, 328] width 218 height 484
click at [944, 493] on div at bounding box center [1000, 328] width 218 height 484
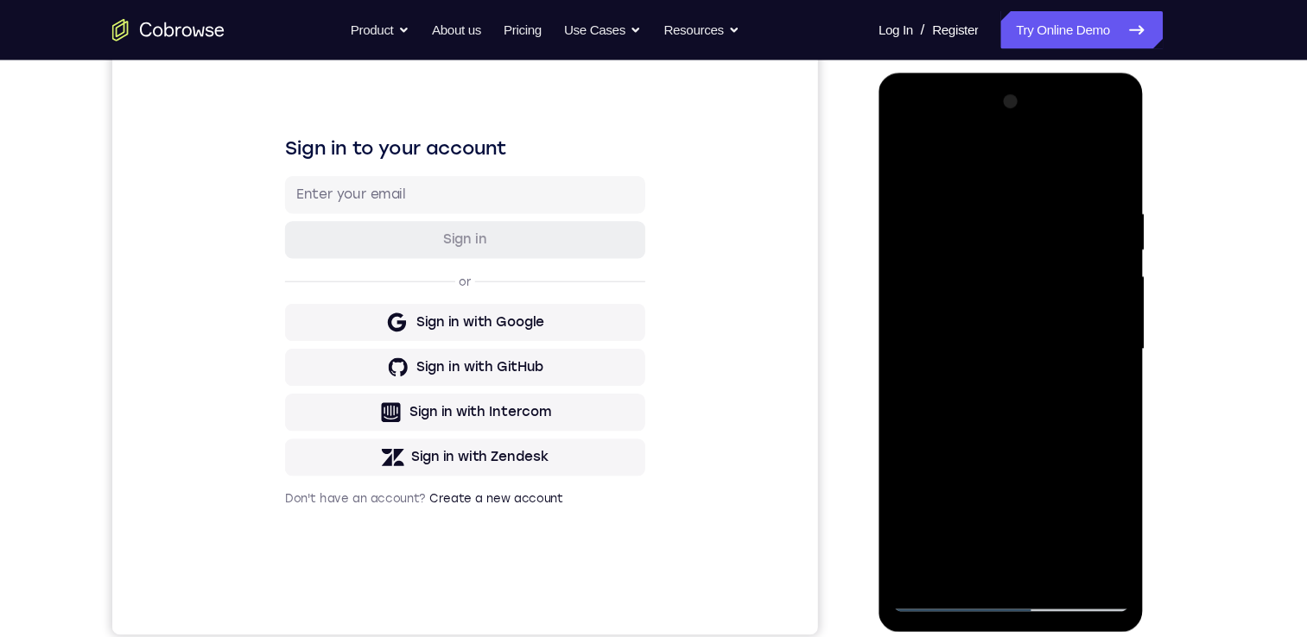
click at [973, 486] on div at bounding box center [1000, 328] width 218 height 484
click at [937, 343] on div at bounding box center [1000, 328] width 218 height 484
click at [908, 159] on div at bounding box center [1000, 328] width 218 height 484
drag, startPoint x: 984, startPoint y: 325, endPoint x: 987, endPoint y: 479, distance: 153.8
click at [987, 479] on div at bounding box center [1000, 328] width 218 height 484
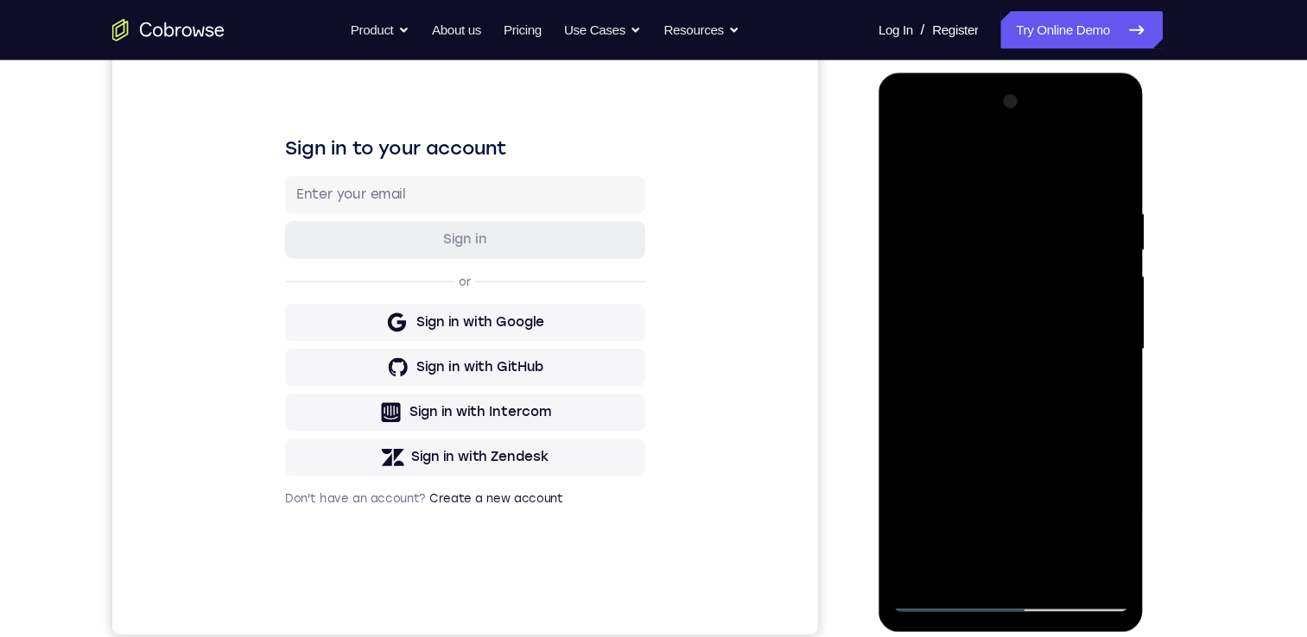
drag, startPoint x: 989, startPoint y: 309, endPoint x: 984, endPoint y: 423, distance: 114.1
click at [984, 423] on div at bounding box center [1000, 328] width 218 height 484
click at [973, 288] on div at bounding box center [1000, 328] width 218 height 484
click at [904, 156] on div at bounding box center [1000, 328] width 218 height 484
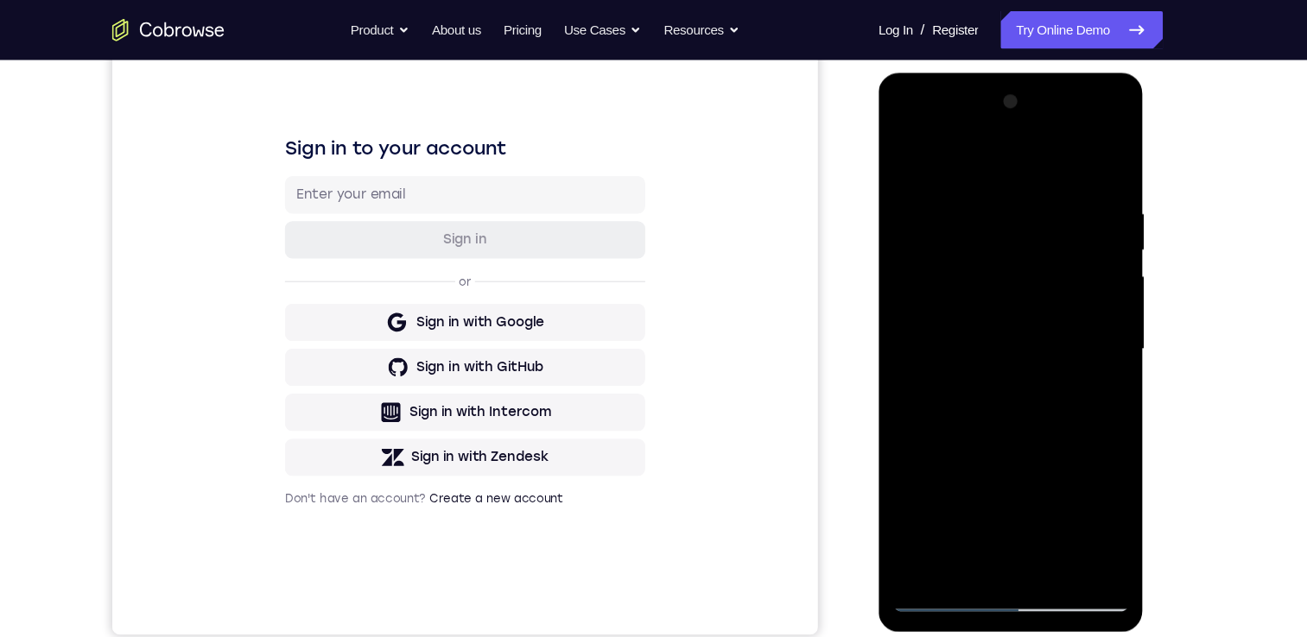
click at [1081, 529] on div at bounding box center [1000, 328] width 218 height 484
click at [1002, 371] on div at bounding box center [1000, 328] width 218 height 484
click at [962, 181] on div at bounding box center [1000, 328] width 218 height 484
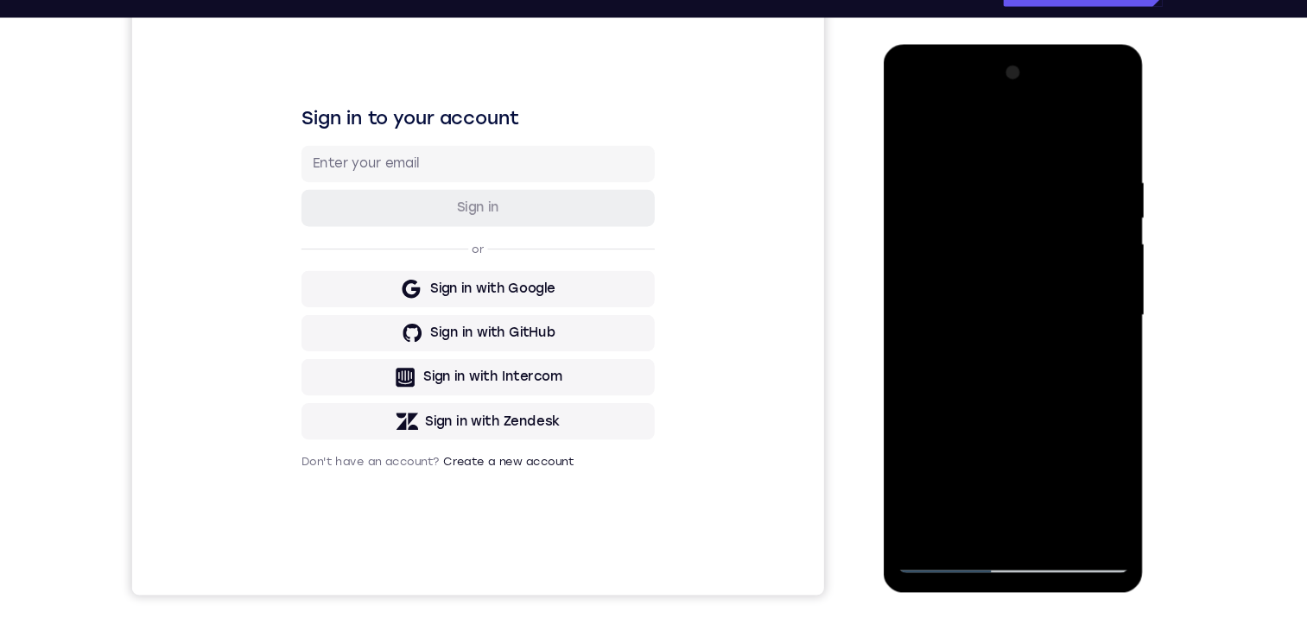
click at [923, 220] on div at bounding box center [1006, 299] width 218 height 484
click at [1090, 125] on div at bounding box center [1006, 299] width 218 height 484
click at [1043, 504] on div at bounding box center [1006, 299] width 218 height 484
drag, startPoint x: 1028, startPoint y: 419, endPoint x: 1010, endPoint y: 325, distance: 95.9
click at [1010, 323] on div at bounding box center [1006, 299] width 218 height 484
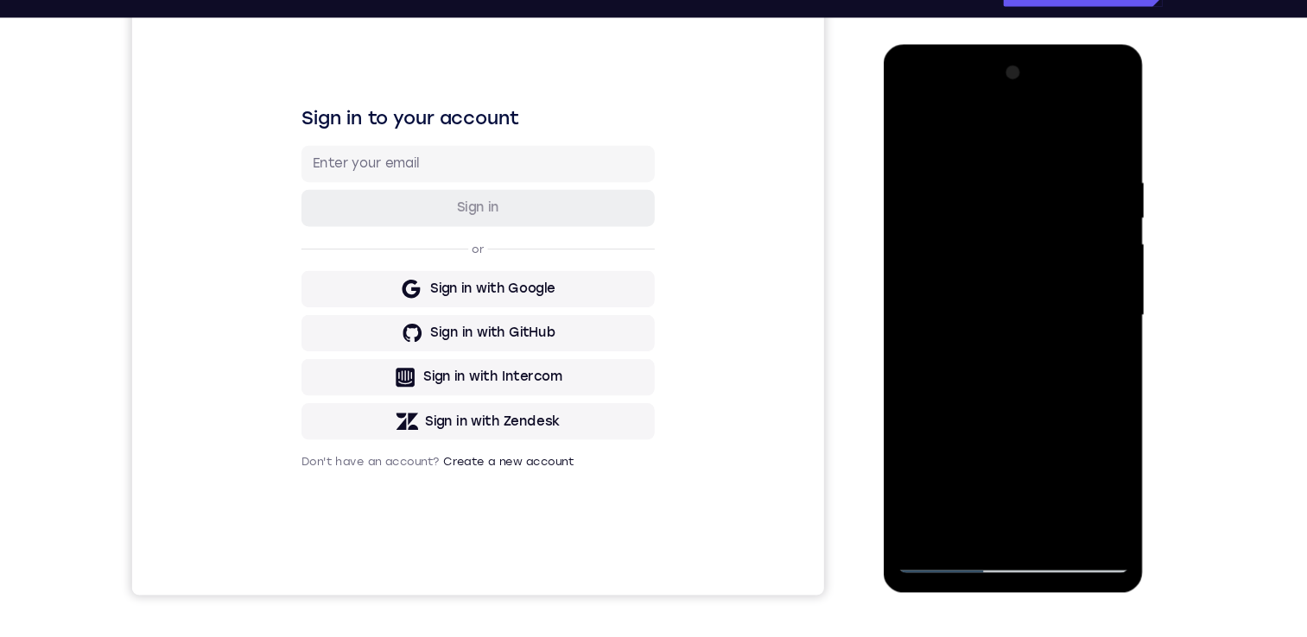
click at [1028, 430] on div at bounding box center [1006, 299] width 218 height 484
click at [960, 498] on div at bounding box center [1006, 299] width 218 height 484
click at [1054, 396] on div at bounding box center [1006, 299] width 218 height 484
click at [909, 127] on div at bounding box center [1006, 299] width 218 height 484
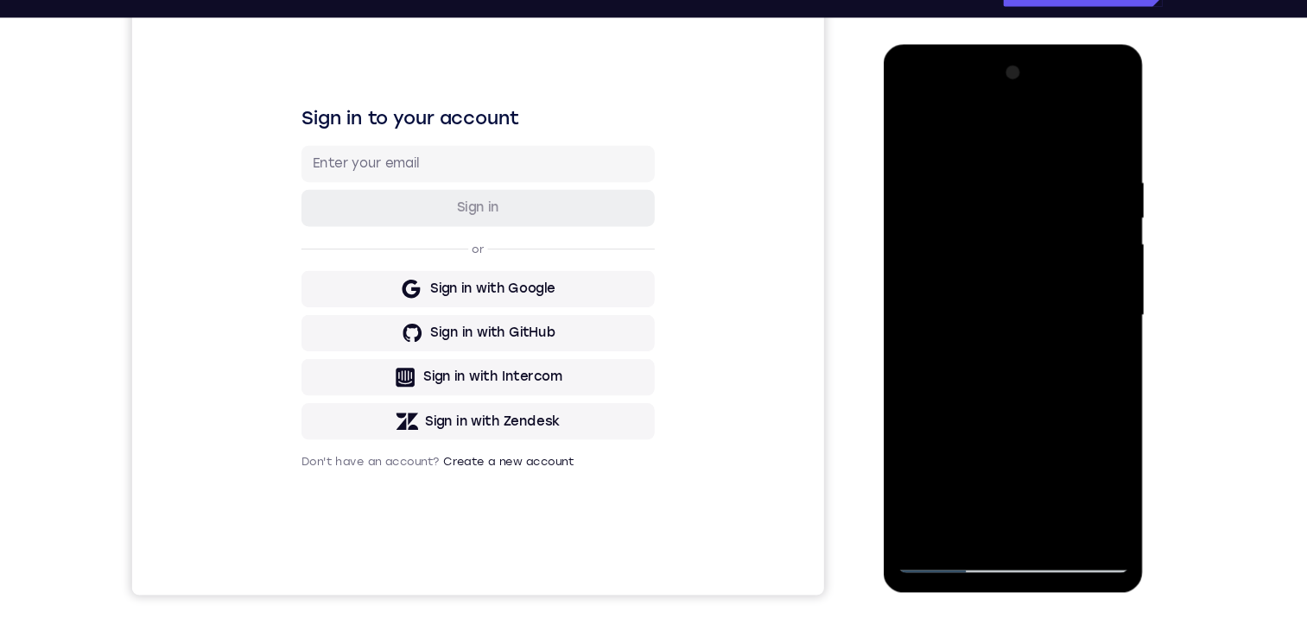
drag, startPoint x: 989, startPoint y: 335, endPoint x: 989, endPoint y: 419, distance: 83.8
click at [989, 419] on div at bounding box center [1006, 299] width 218 height 484
drag, startPoint x: 989, startPoint y: 419, endPoint x: 979, endPoint y: 320, distance: 99.9
click at [977, 308] on div at bounding box center [1006, 299] width 218 height 484
click at [942, 527] on div at bounding box center [1006, 299] width 218 height 484
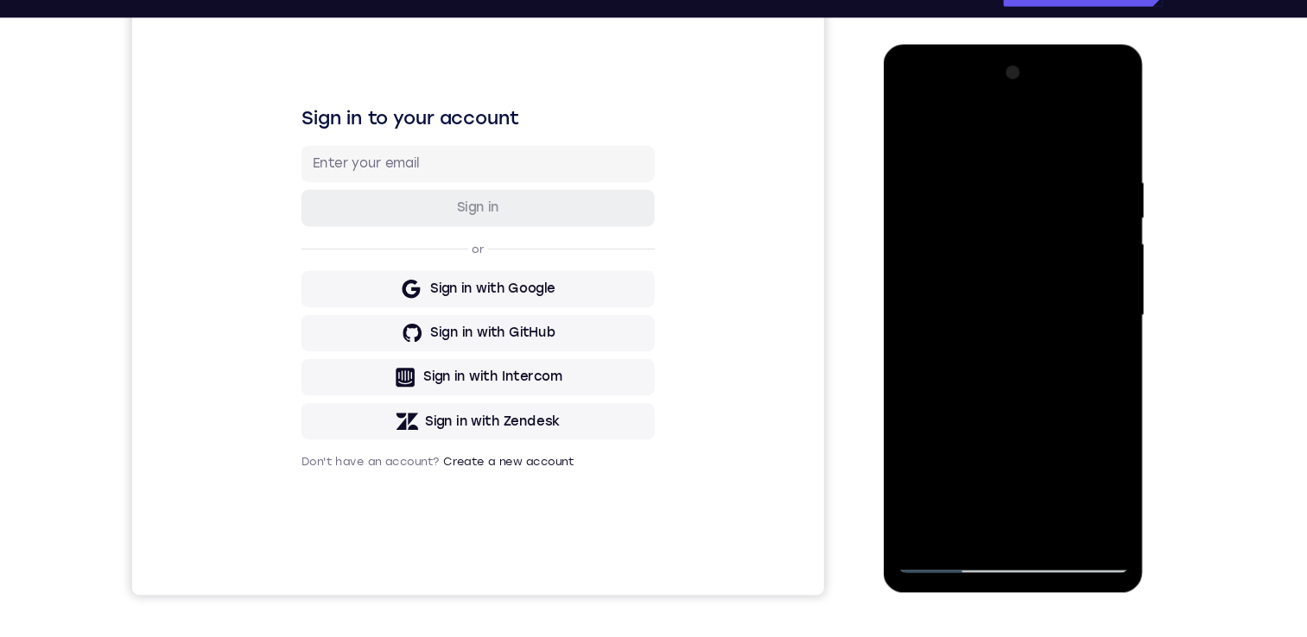
click at [915, 125] on div at bounding box center [1006, 299] width 218 height 484
drag, startPoint x: 1017, startPoint y: 498, endPoint x: 1007, endPoint y: 414, distance: 84.4
click at [1011, 401] on div at bounding box center [1006, 299] width 218 height 484
click at [1098, 128] on div at bounding box center [1006, 299] width 218 height 484
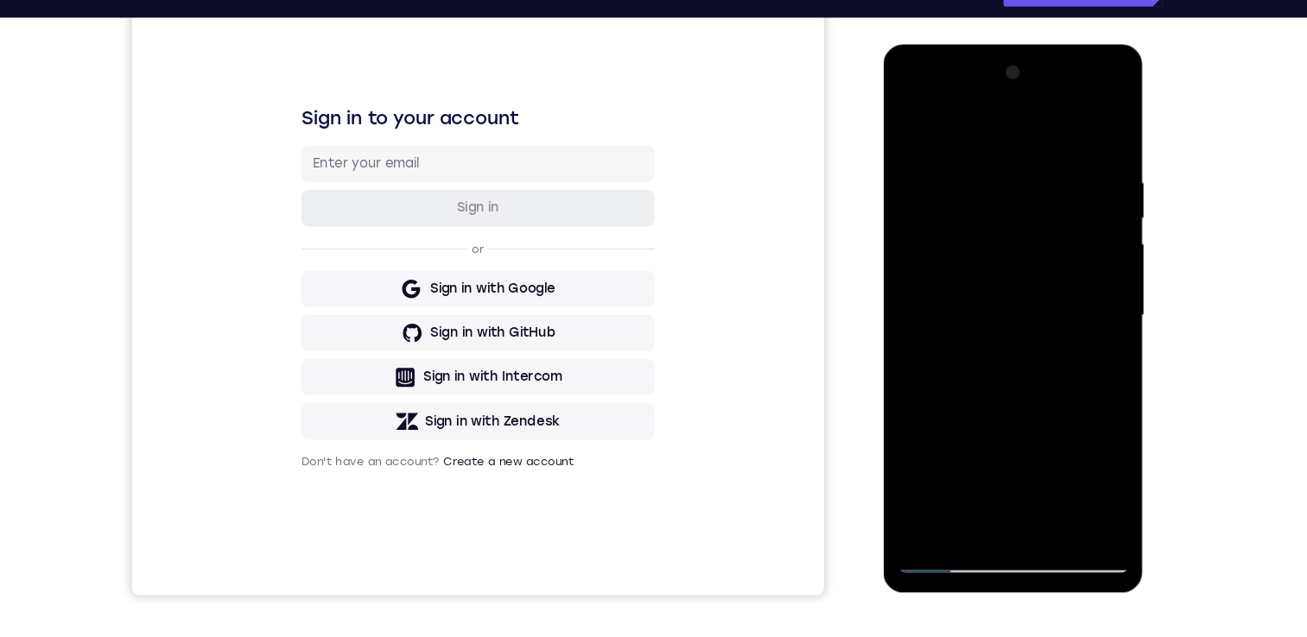
drag, startPoint x: 973, startPoint y: 158, endPoint x: 983, endPoint y: 291, distance: 133.4
click at [983, 295] on div at bounding box center [1006, 299] width 218 height 484
click at [988, 153] on div at bounding box center [1006, 299] width 218 height 484
drag, startPoint x: 989, startPoint y: 433, endPoint x: 976, endPoint y: 225, distance: 207.7
click at [979, 207] on div at bounding box center [1006, 299] width 218 height 484
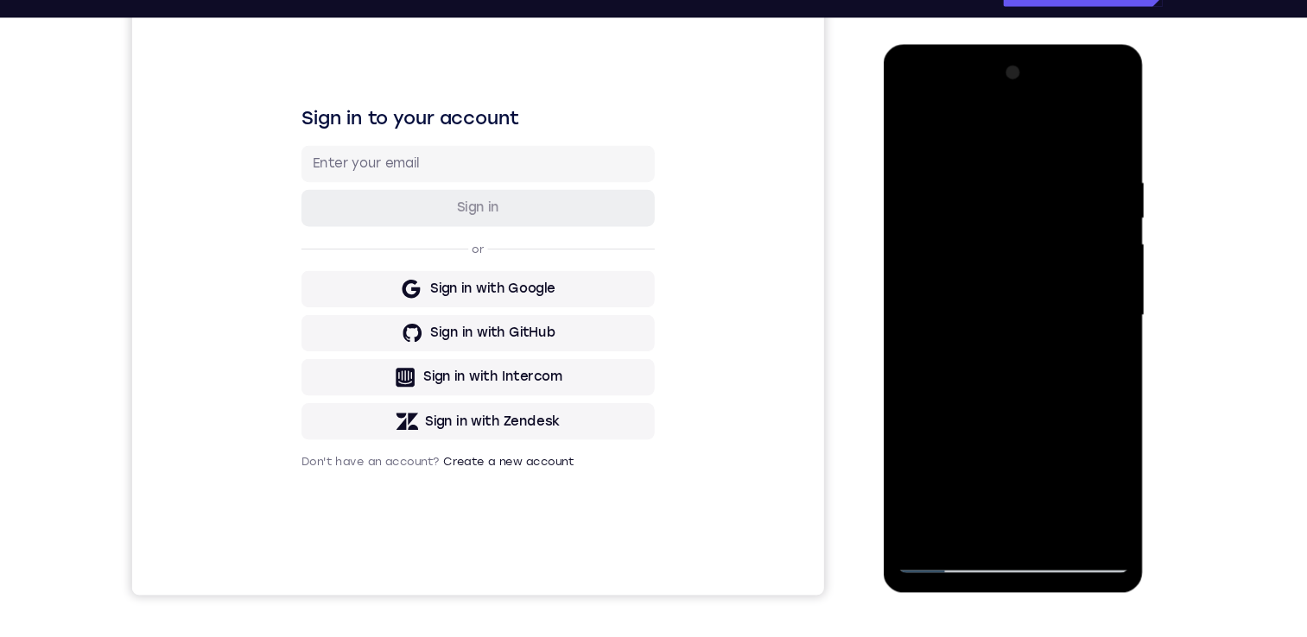
click at [929, 512] on div at bounding box center [1006, 299] width 218 height 484
click at [971, 305] on div at bounding box center [1006, 299] width 218 height 484
drag, startPoint x: 971, startPoint y: 305, endPoint x: 960, endPoint y: 171, distance: 134.3
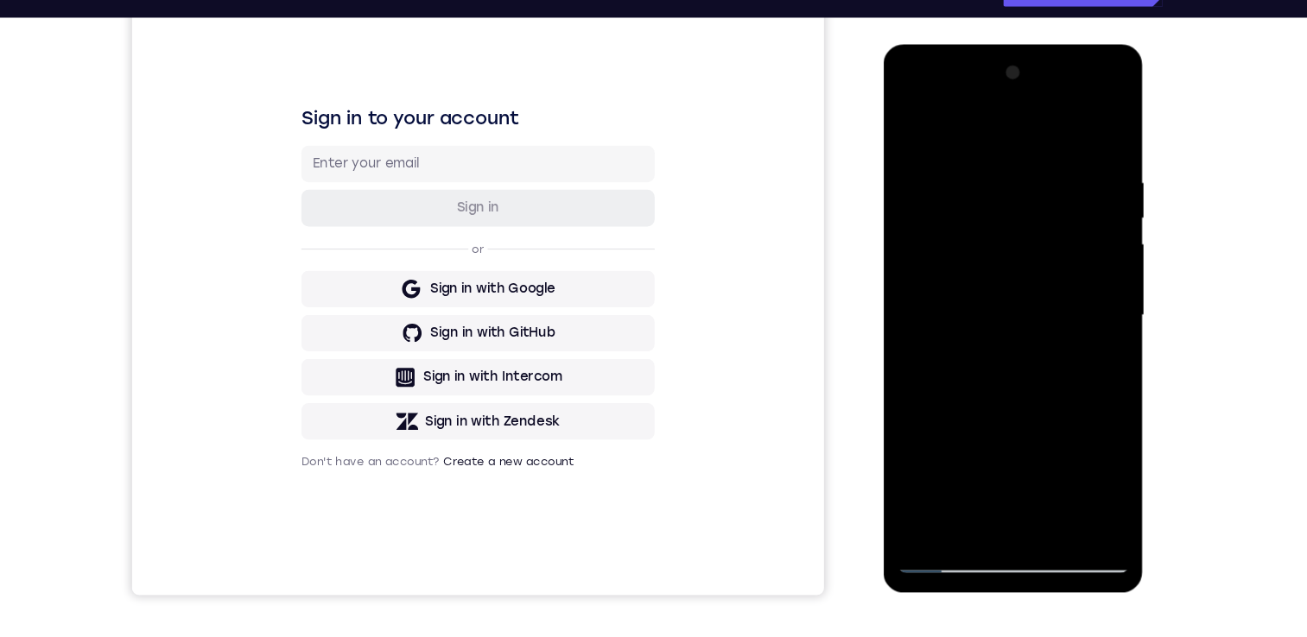
click at [960, 171] on div at bounding box center [1006, 299] width 218 height 484
click at [907, 393] on div at bounding box center [1006, 299] width 218 height 484
drag, startPoint x: 1002, startPoint y: 428, endPoint x: 989, endPoint y: 238, distance: 189.6
click at [989, 231] on div at bounding box center [1006, 299] width 218 height 484
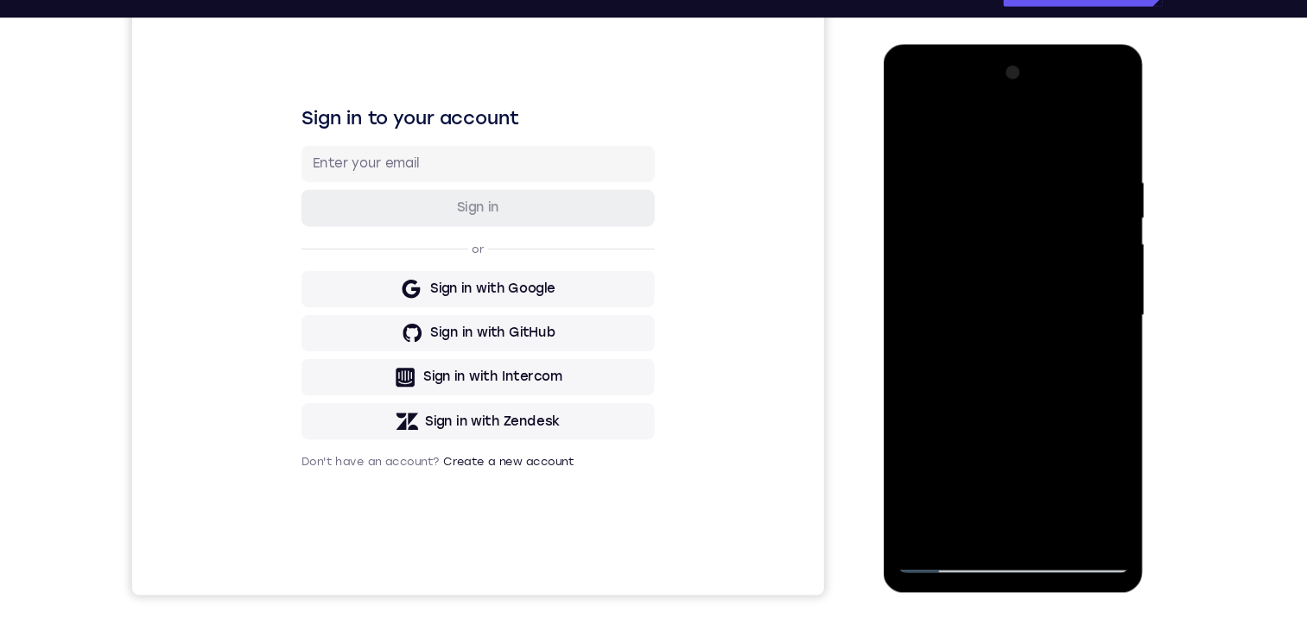
drag, startPoint x: 982, startPoint y: 369, endPoint x: 970, endPoint y: 168, distance: 200.8
click at [971, 158] on div at bounding box center [1006, 299] width 218 height 484
click at [913, 383] on div at bounding box center [1006, 299] width 218 height 484
drag, startPoint x: 992, startPoint y: 406, endPoint x: 999, endPoint y: 219, distance: 187.6
click at [999, 205] on div at bounding box center [1006, 299] width 218 height 484
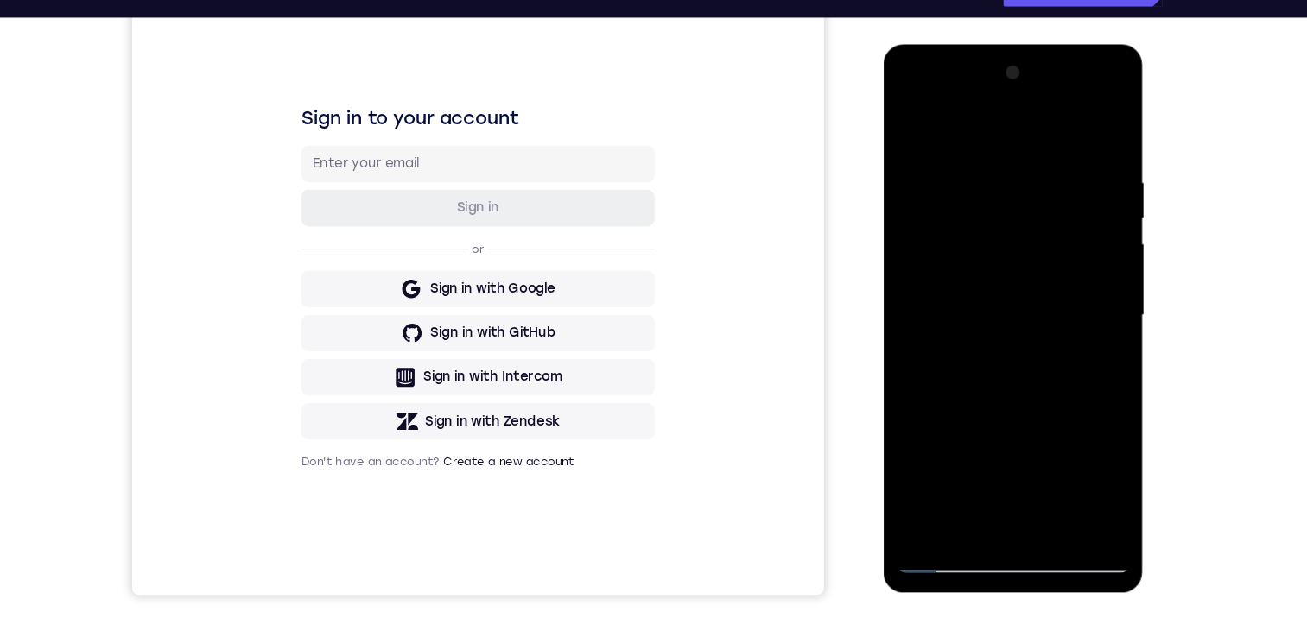
drag, startPoint x: 1023, startPoint y: 405, endPoint x: 992, endPoint y: 181, distance: 225.9
click at [992, 181] on div at bounding box center [1006, 299] width 218 height 484
drag, startPoint x: 1049, startPoint y: 362, endPoint x: 1043, endPoint y: 263, distance: 99.5
click at [1043, 262] on div at bounding box center [1006, 299] width 218 height 484
click at [1098, 275] on div at bounding box center [1006, 299] width 218 height 484
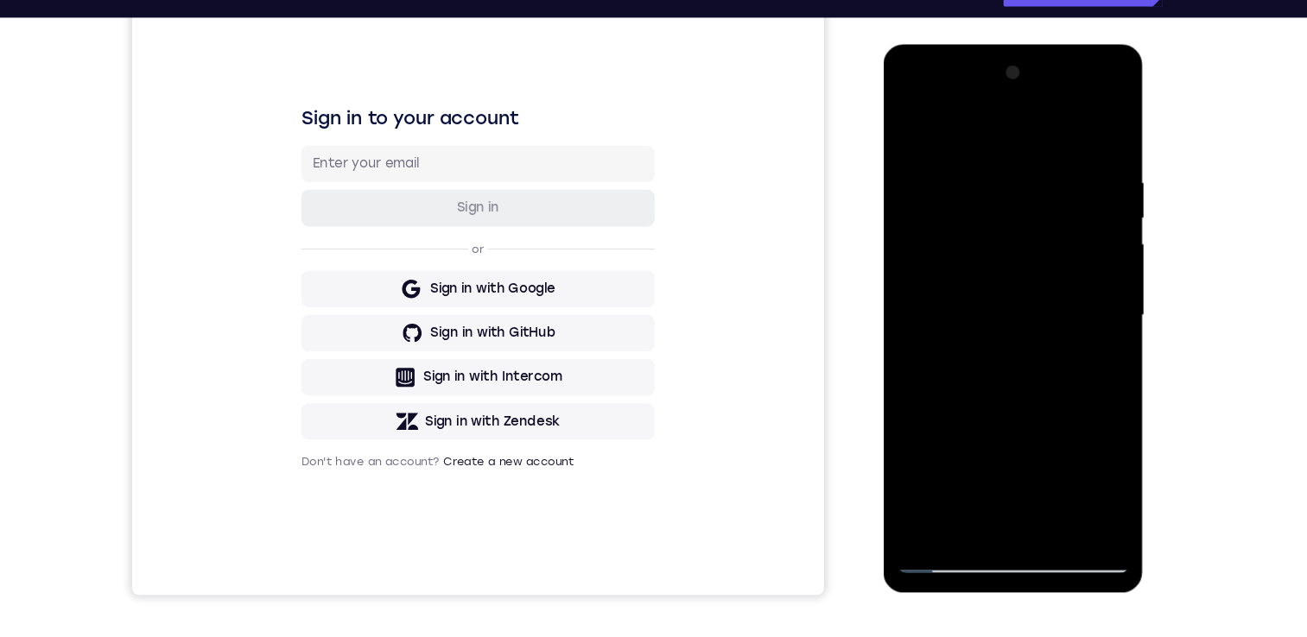
drag, startPoint x: 995, startPoint y: 411, endPoint x: 981, endPoint y: 238, distance: 173.3
click at [981, 223] on div at bounding box center [1006, 299] width 218 height 484
drag, startPoint x: 1005, startPoint y: 390, endPoint x: 1010, endPoint y: 240, distance: 149.5
click at [1010, 223] on div at bounding box center [1006, 299] width 218 height 484
drag, startPoint x: 1019, startPoint y: 387, endPoint x: 1006, endPoint y: 232, distance: 155.2
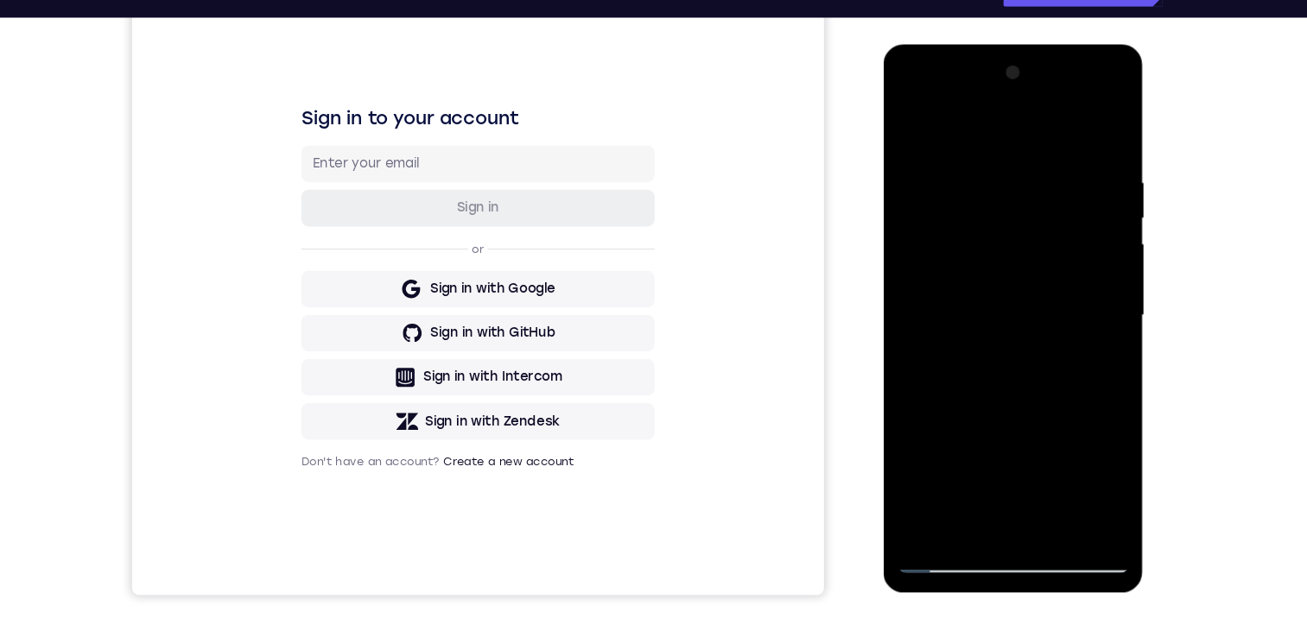
click at [1006, 224] on div at bounding box center [1006, 299] width 218 height 484
drag, startPoint x: 1036, startPoint y: 405, endPoint x: 1002, endPoint y: 228, distance: 180.4
click at [1008, 219] on div at bounding box center [1006, 299] width 218 height 484
click at [913, 368] on div at bounding box center [1006, 299] width 218 height 484
drag, startPoint x: 987, startPoint y: 427, endPoint x: 972, endPoint y: 241, distance: 186.4
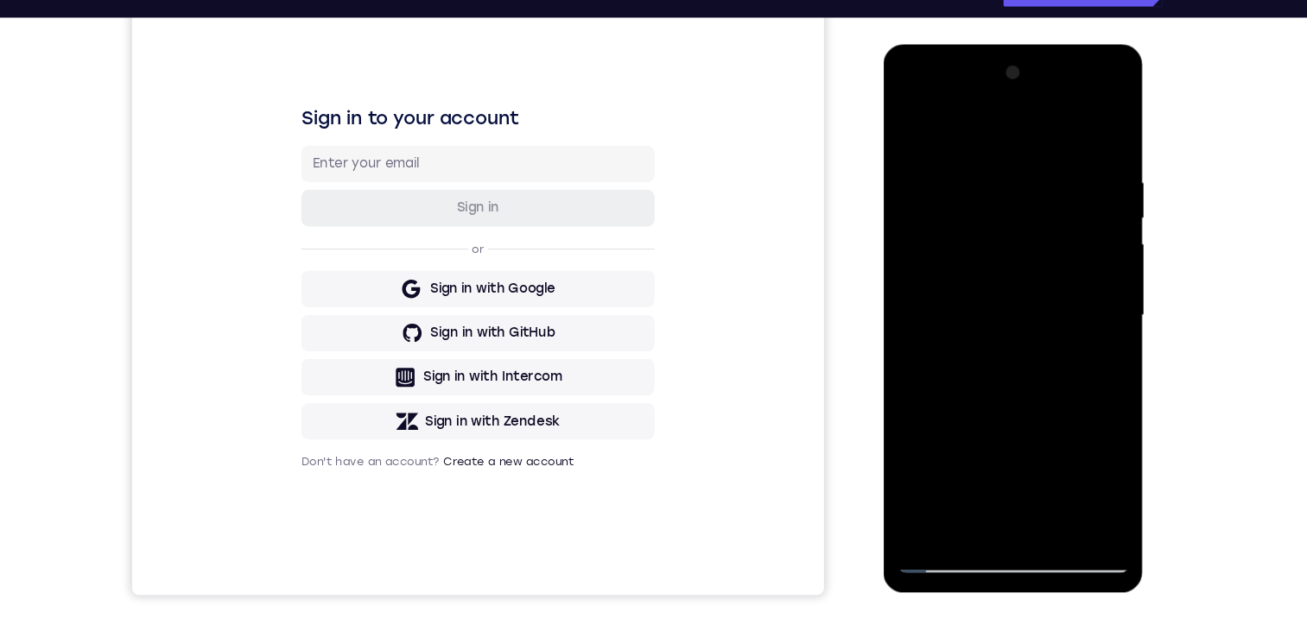
click at [966, 217] on div at bounding box center [1006, 299] width 218 height 484
drag, startPoint x: 1025, startPoint y: 401, endPoint x: 1020, endPoint y: 238, distance: 162.5
click at [1020, 238] on div at bounding box center [1006, 299] width 218 height 484
click at [1099, 380] on div at bounding box center [1006, 299] width 218 height 484
drag, startPoint x: 1012, startPoint y: 428, endPoint x: 992, endPoint y: 247, distance: 181.7
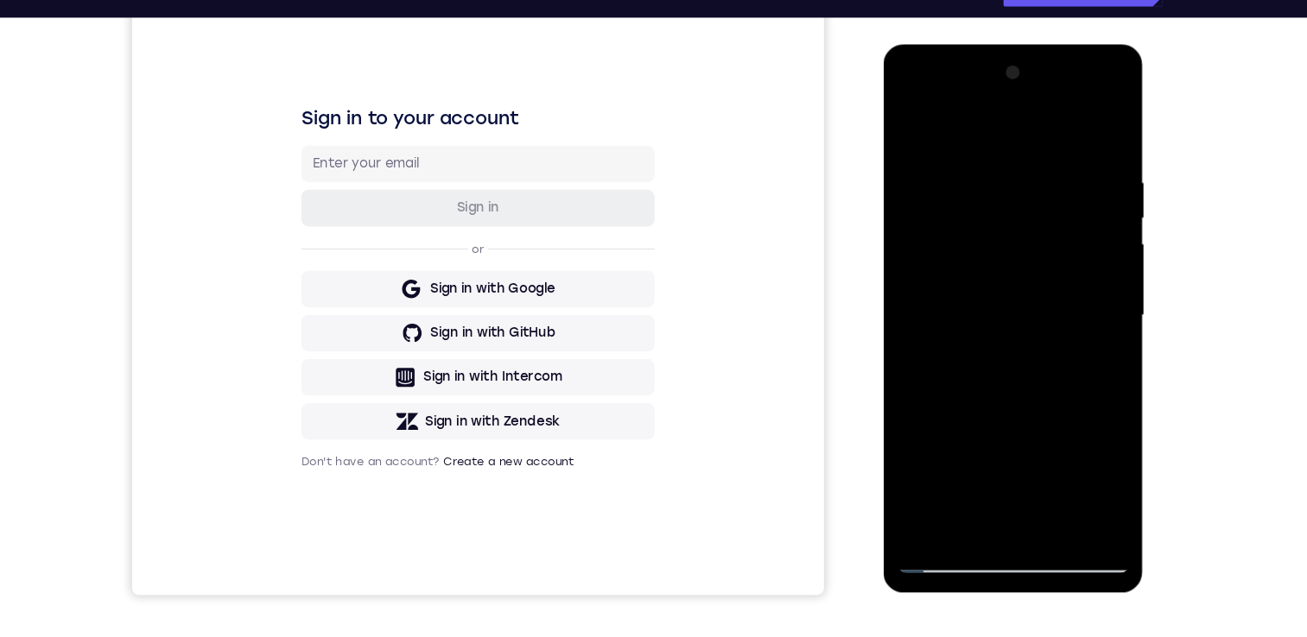
click at [984, 224] on div at bounding box center [1006, 299] width 218 height 484
drag, startPoint x: 1032, startPoint y: 383, endPoint x: 998, endPoint y: 275, distance: 113.4
click at [1006, 227] on div at bounding box center [1006, 299] width 218 height 484
click at [926, 504] on div at bounding box center [1006, 299] width 218 height 484
drag, startPoint x: 992, startPoint y: 170, endPoint x: 991, endPoint y: 453, distance: 282.4
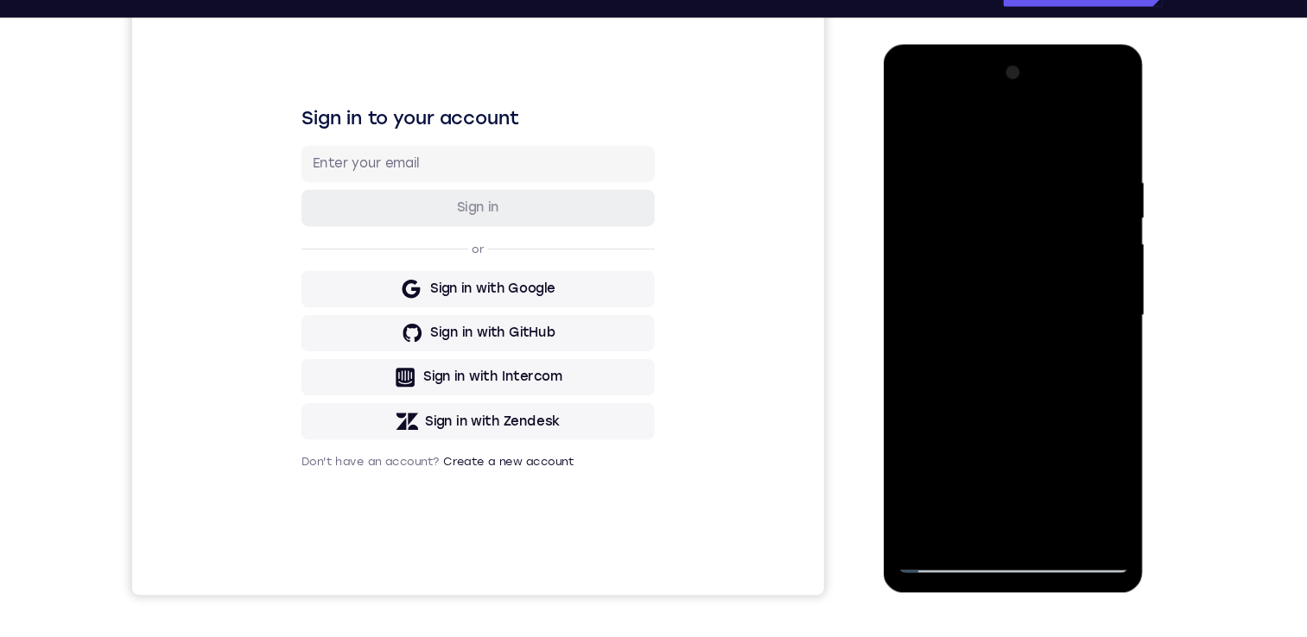
click at [991, 459] on div at bounding box center [1006, 299] width 218 height 484
click at [984, 155] on div at bounding box center [1006, 299] width 218 height 484
click at [1102, 499] on div at bounding box center [1006, 299] width 218 height 484
click at [1093, 328] on div at bounding box center [1006, 299] width 218 height 484
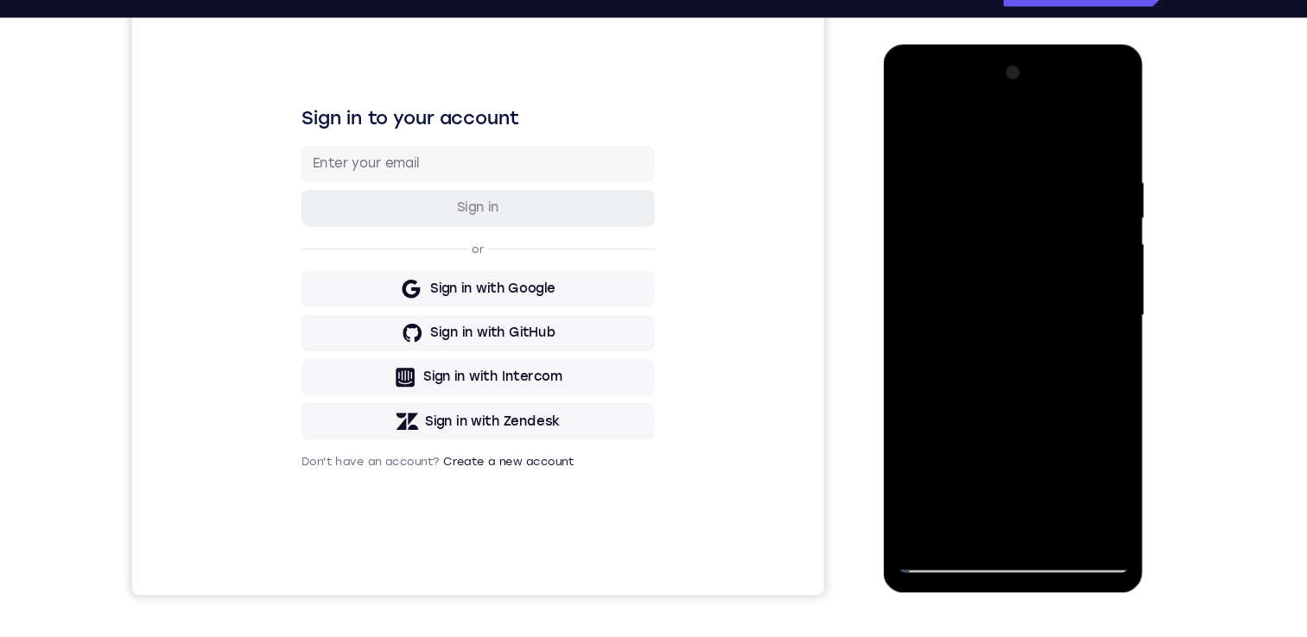
click at [1093, 328] on div at bounding box center [1006, 299] width 218 height 484
click at [921, 283] on div at bounding box center [1006, 299] width 218 height 484
click at [1005, 258] on div at bounding box center [1006, 299] width 218 height 484
click at [998, 275] on div at bounding box center [1006, 299] width 218 height 484
click at [927, 506] on div at bounding box center [1006, 299] width 218 height 484
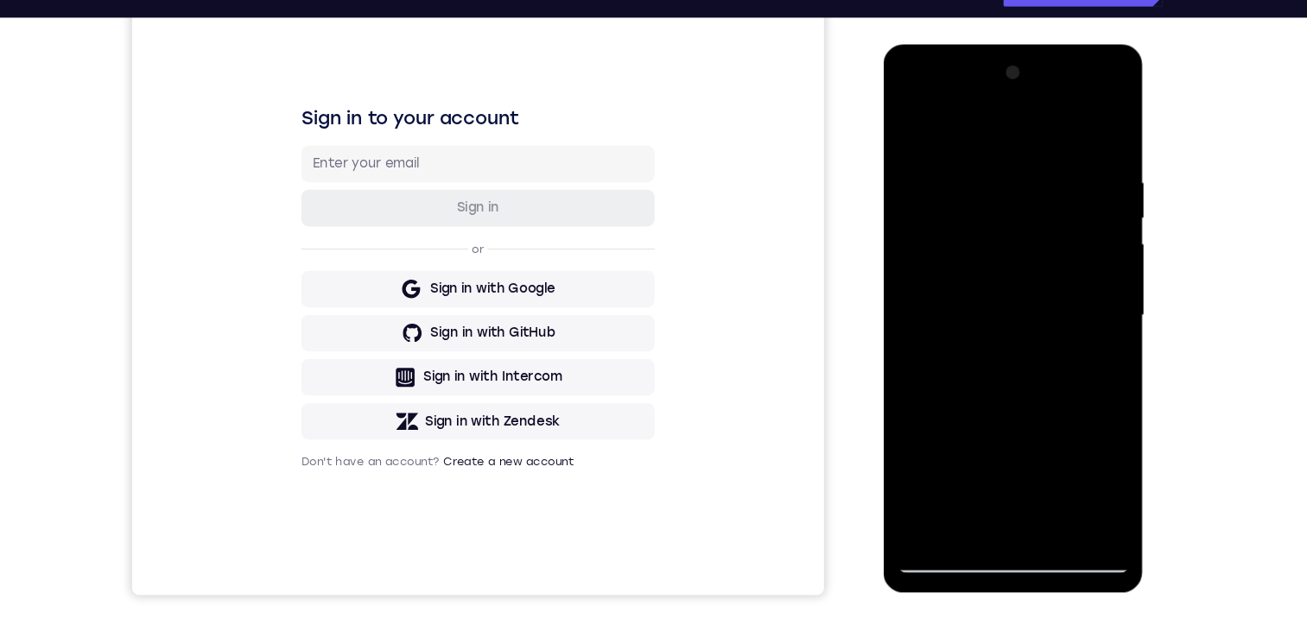
click at [1075, 161] on div at bounding box center [1006, 299] width 218 height 484
click at [1092, 179] on div at bounding box center [1006, 299] width 218 height 484
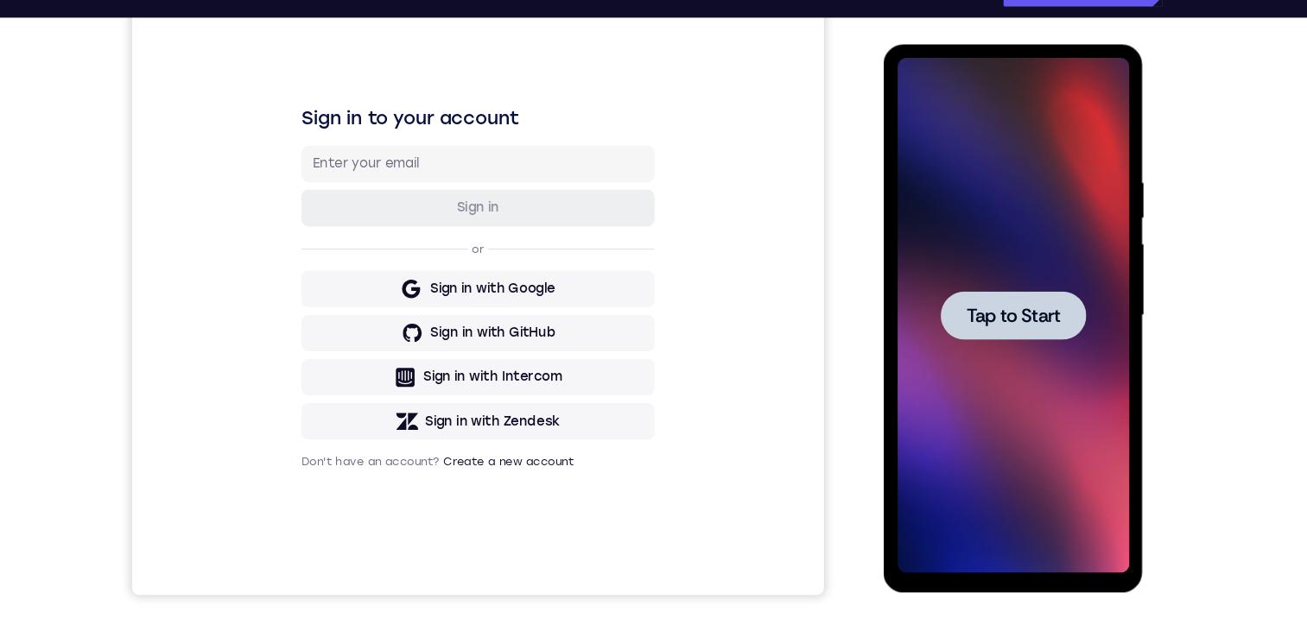
click at [977, 307] on span "Tap to Start" at bounding box center [1005, 298] width 88 height 17
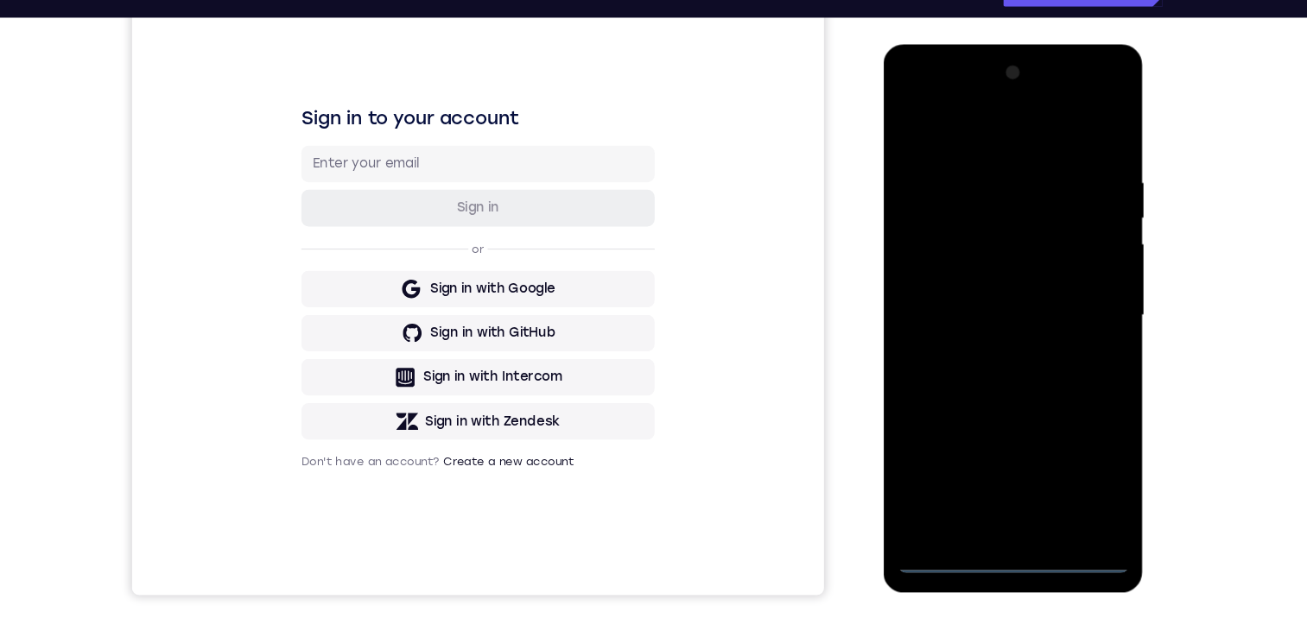
click at [1005, 533] on div at bounding box center [1006, 299] width 218 height 484
click at [1003, 536] on div at bounding box center [1006, 299] width 218 height 484
click at [1081, 448] on div at bounding box center [1006, 299] width 218 height 484
click at [977, 142] on div at bounding box center [1006, 299] width 218 height 484
click at [1078, 294] on div at bounding box center [1006, 299] width 218 height 484
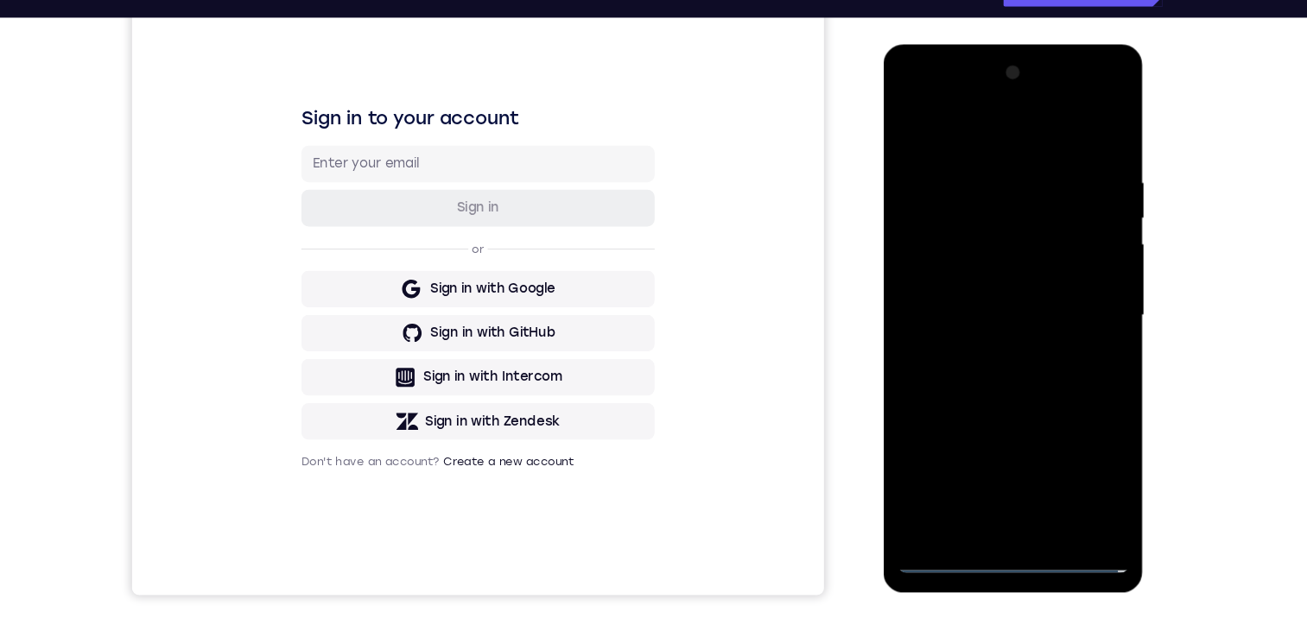
click at [986, 337] on div at bounding box center [1006, 299] width 218 height 484
click at [1014, 292] on div at bounding box center [1006, 299] width 218 height 484
click at [998, 301] on div at bounding box center [1006, 299] width 218 height 484
click at [953, 359] on div at bounding box center [1006, 299] width 218 height 484
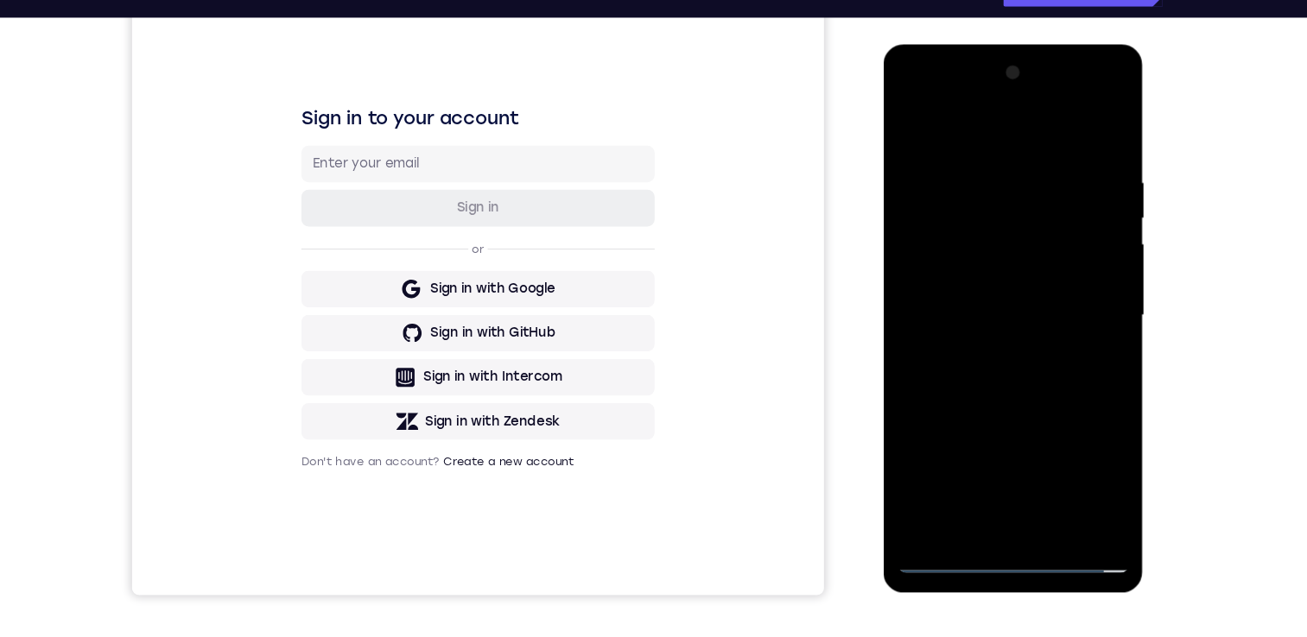
click at [973, 360] on div at bounding box center [1006, 299] width 218 height 484
click at [1027, 388] on div at bounding box center [1006, 299] width 218 height 484
click at [1036, 169] on div at bounding box center [1006, 299] width 218 height 484
click at [1099, 378] on div at bounding box center [1006, 299] width 218 height 484
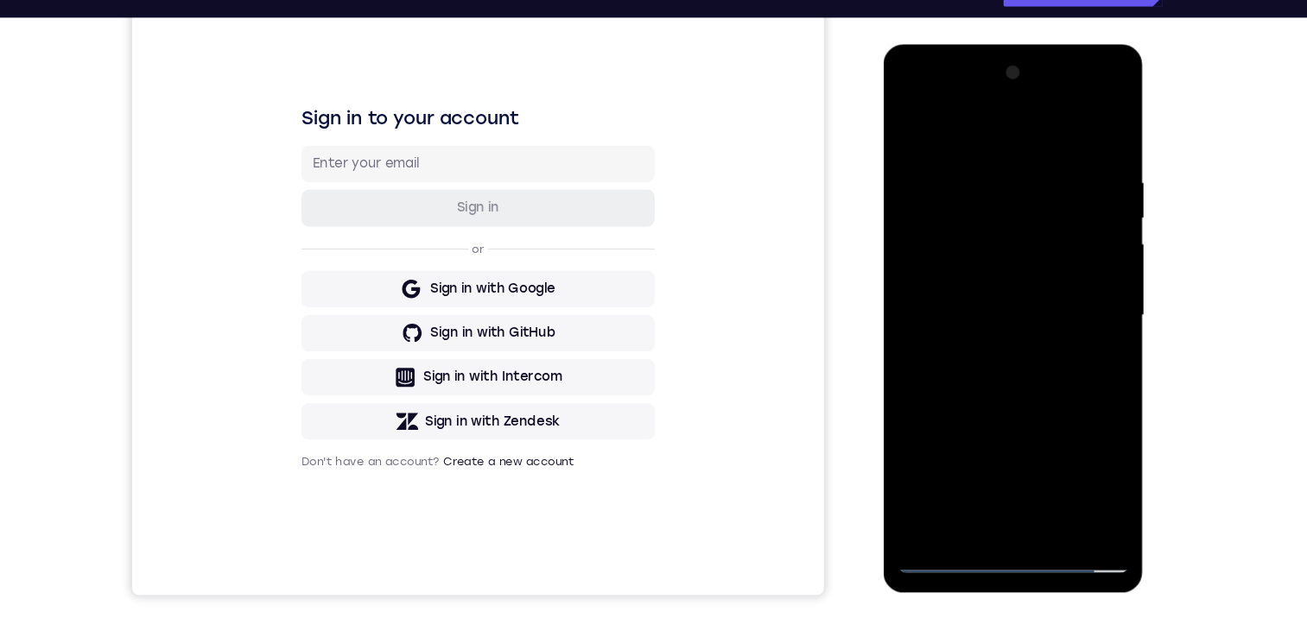
click at [1099, 134] on div at bounding box center [1006, 299] width 218 height 484
click at [1047, 498] on div at bounding box center [1006, 299] width 218 height 484
click at [1024, 383] on div at bounding box center [1006, 299] width 218 height 484
click at [1028, 331] on div at bounding box center [1006, 299] width 218 height 484
click at [960, 496] on div at bounding box center [1006, 299] width 218 height 484
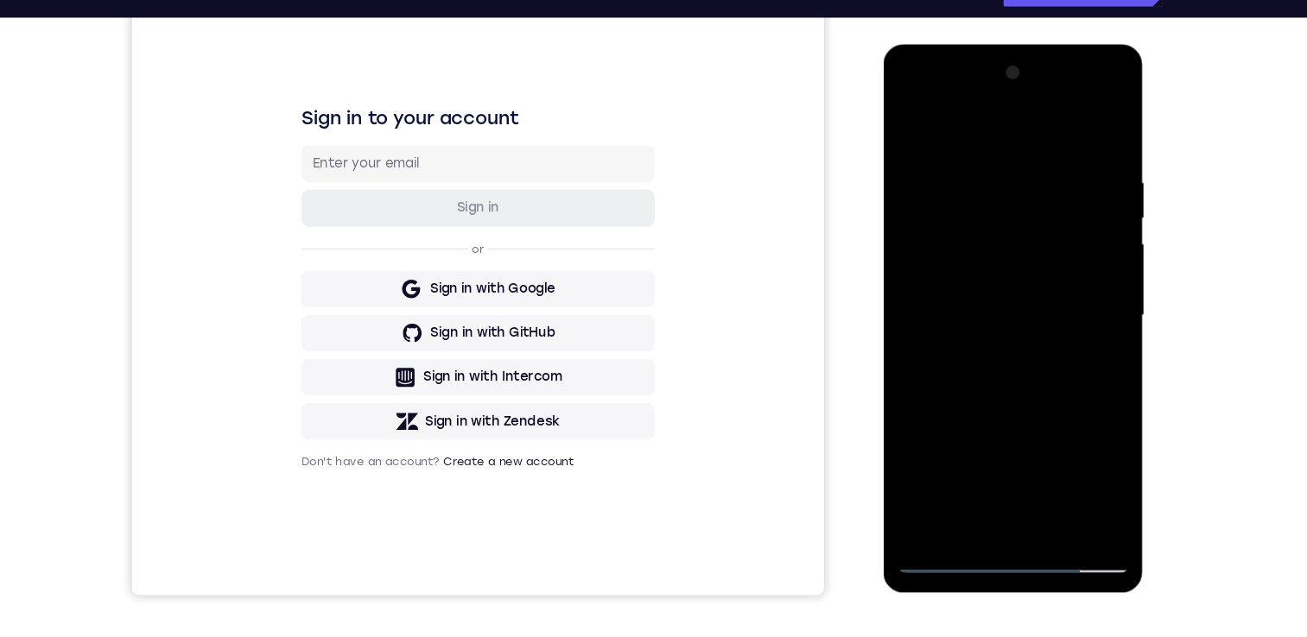
click at [1046, 403] on div at bounding box center [1006, 299] width 218 height 484
click at [1017, 324] on div at bounding box center [1006, 299] width 218 height 484
click at [1083, 331] on div at bounding box center [1006, 299] width 218 height 484
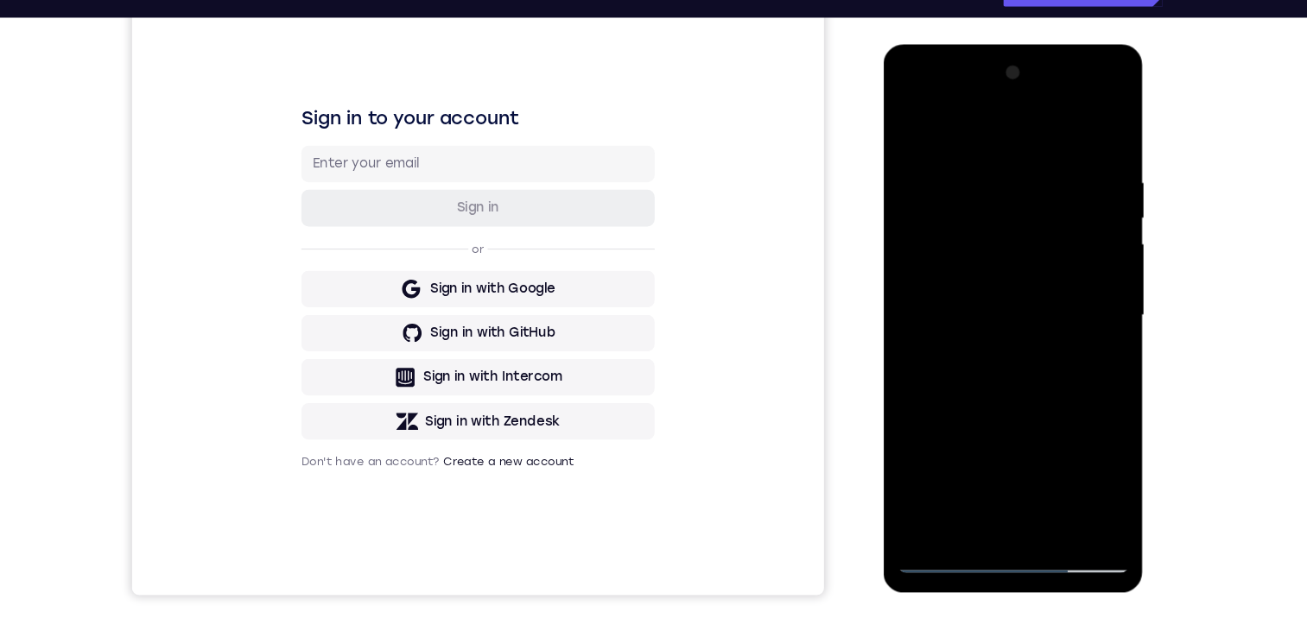
click at [919, 134] on div at bounding box center [1006, 299] width 218 height 484
drag, startPoint x: 1026, startPoint y: 384, endPoint x: 1020, endPoint y: 315, distance: 69.4
click at [1020, 315] on div at bounding box center [1006, 299] width 218 height 484
click at [1046, 307] on div at bounding box center [1006, 299] width 218 height 484
click at [1092, 467] on div at bounding box center [1006, 299] width 218 height 484
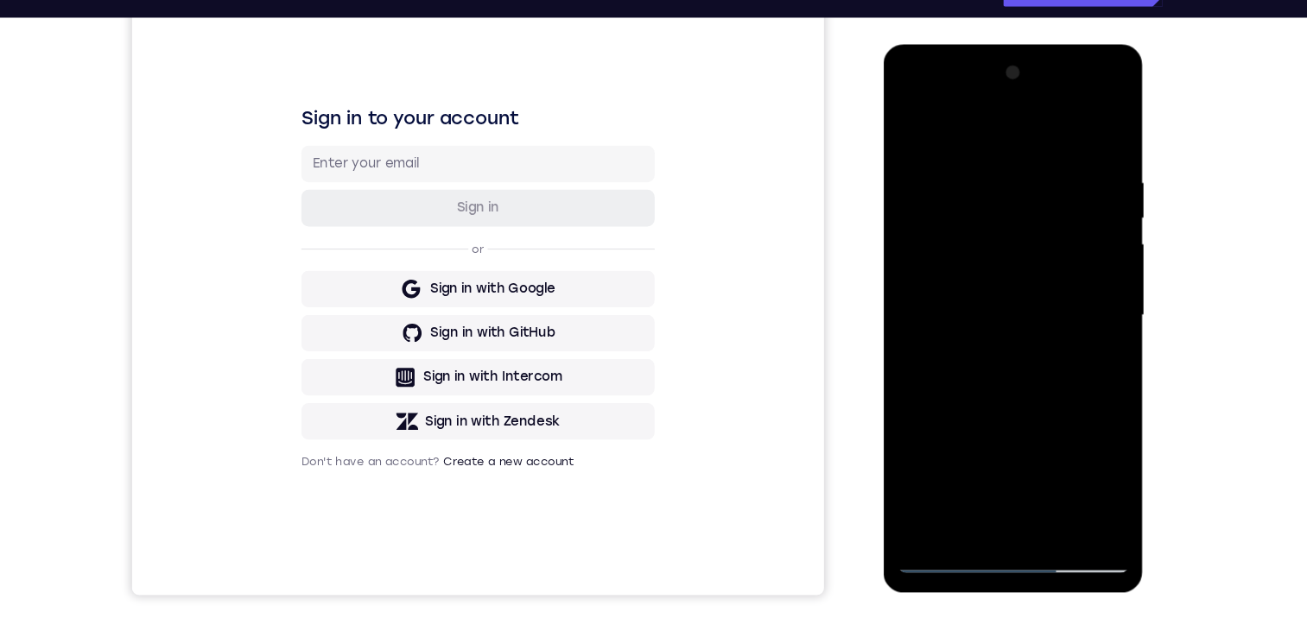
click at [1092, 467] on div at bounding box center [1006, 299] width 218 height 484
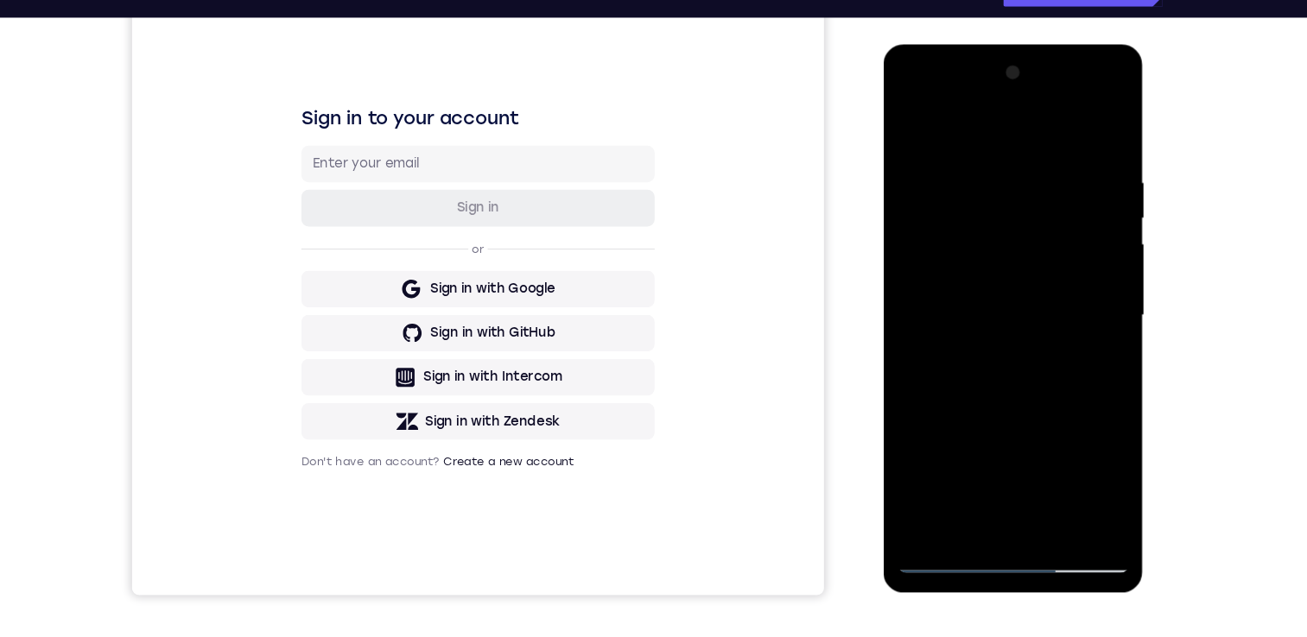
click at [1092, 467] on div at bounding box center [1006, 299] width 218 height 484
click at [962, 502] on div at bounding box center [1006, 299] width 218 height 484
click at [916, 397] on div at bounding box center [1006, 299] width 218 height 484
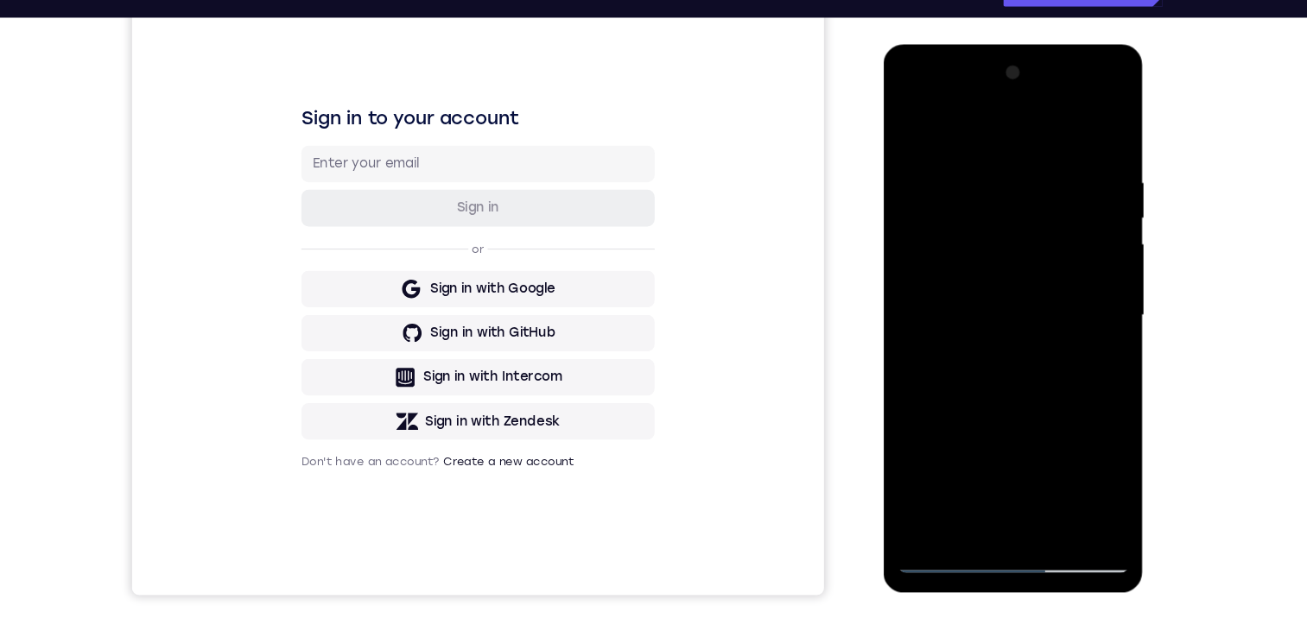
drag, startPoint x: 916, startPoint y: 397, endPoint x: 924, endPoint y: 389, distance: 12.2
click at [916, 397] on div at bounding box center [1006, 299] width 218 height 484
click at [976, 328] on div at bounding box center [1006, 299] width 218 height 484
click at [1088, 329] on div at bounding box center [1006, 299] width 218 height 484
click at [911, 130] on div at bounding box center [1006, 299] width 218 height 484
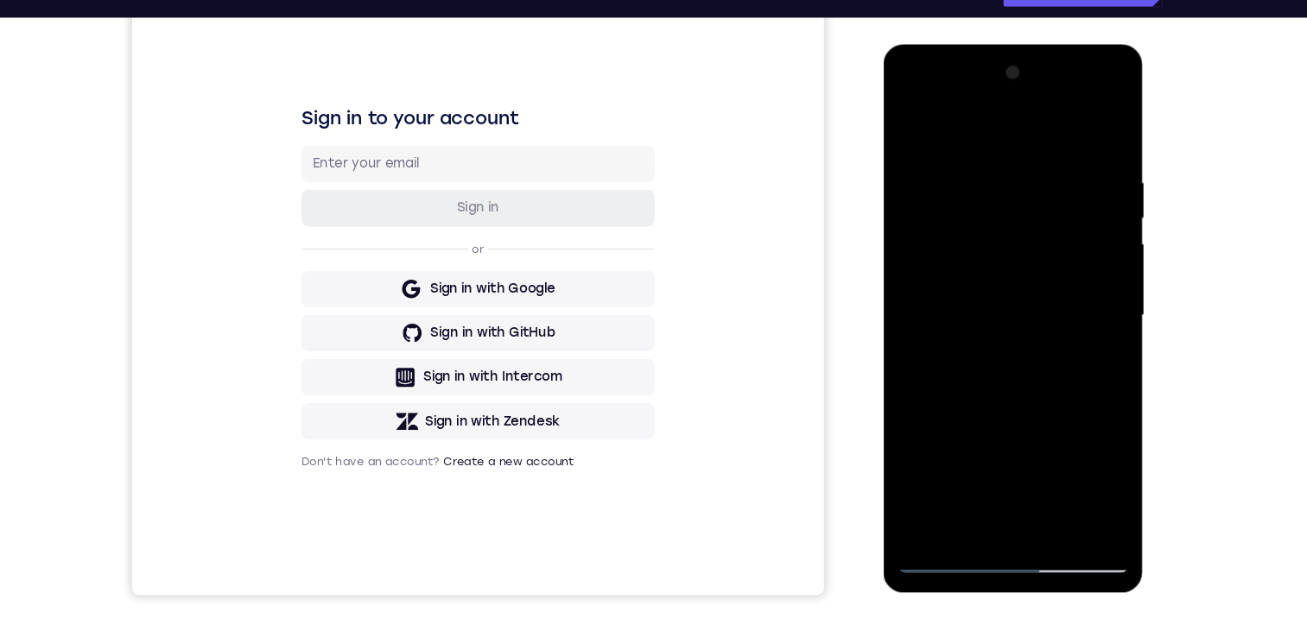
drag, startPoint x: 1015, startPoint y: 426, endPoint x: 1002, endPoint y: 357, distance: 70.3
click at [1000, 355] on div at bounding box center [1006, 299] width 218 height 484
click at [1012, 372] on div at bounding box center [1006, 299] width 218 height 484
click at [948, 499] on div at bounding box center [1006, 299] width 218 height 484
click at [965, 340] on div at bounding box center [1006, 299] width 218 height 484
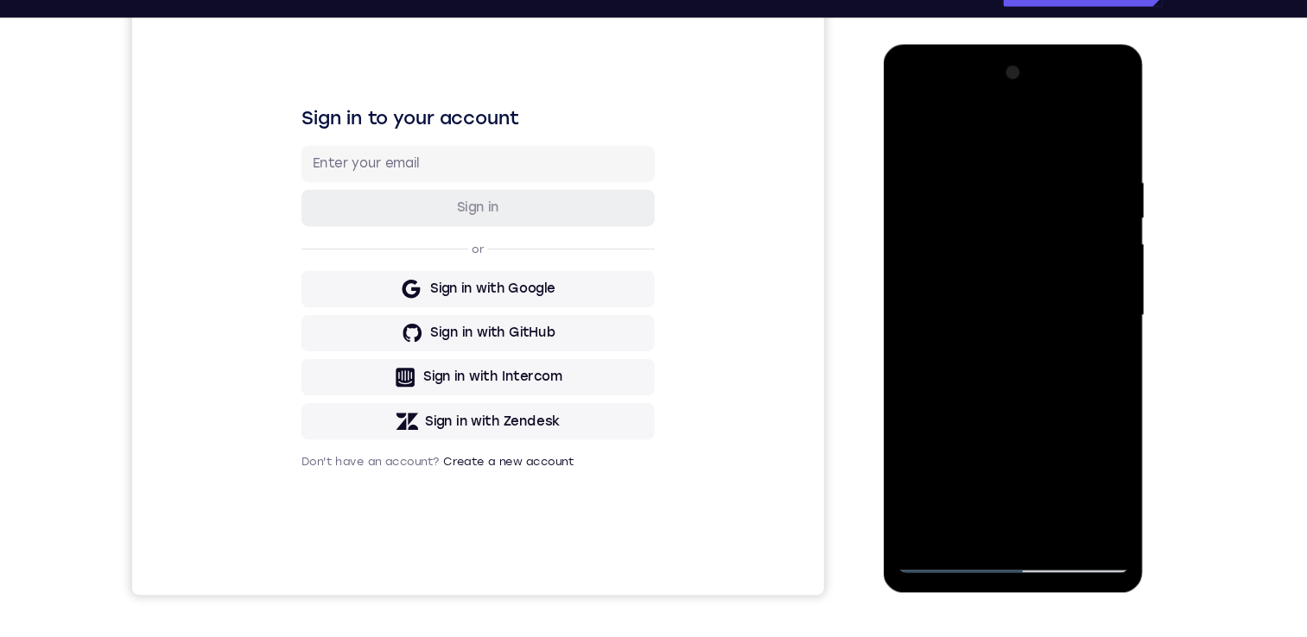
click at [1089, 471] on div at bounding box center [1006, 299] width 218 height 484
click at [1088, 347] on div at bounding box center [1006, 299] width 218 height 484
click at [916, 131] on div at bounding box center [1006, 299] width 218 height 484
click at [994, 379] on div at bounding box center [1006, 299] width 218 height 484
click at [919, 130] on div at bounding box center [1006, 299] width 218 height 484
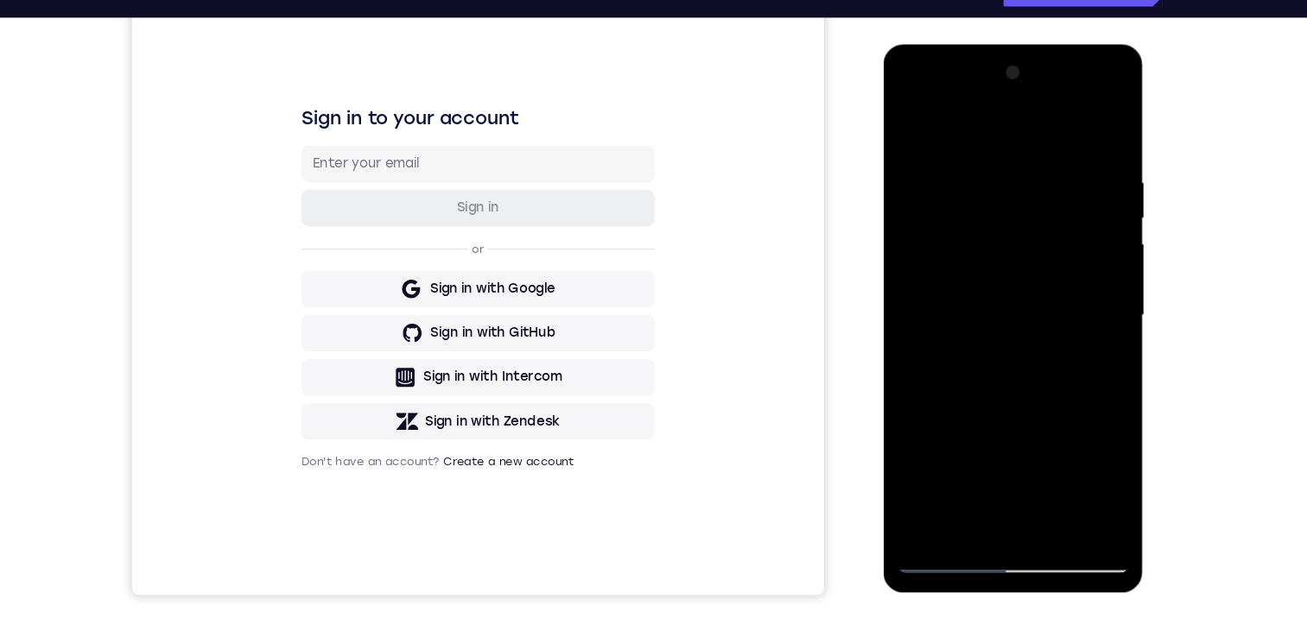
click at [966, 373] on div at bounding box center [1006, 299] width 218 height 484
click at [968, 492] on div at bounding box center [1006, 299] width 218 height 484
click at [935, 125] on div at bounding box center [1006, 299] width 218 height 484
click at [910, 124] on div at bounding box center [1006, 299] width 218 height 484
click at [964, 492] on div at bounding box center [1006, 299] width 218 height 484
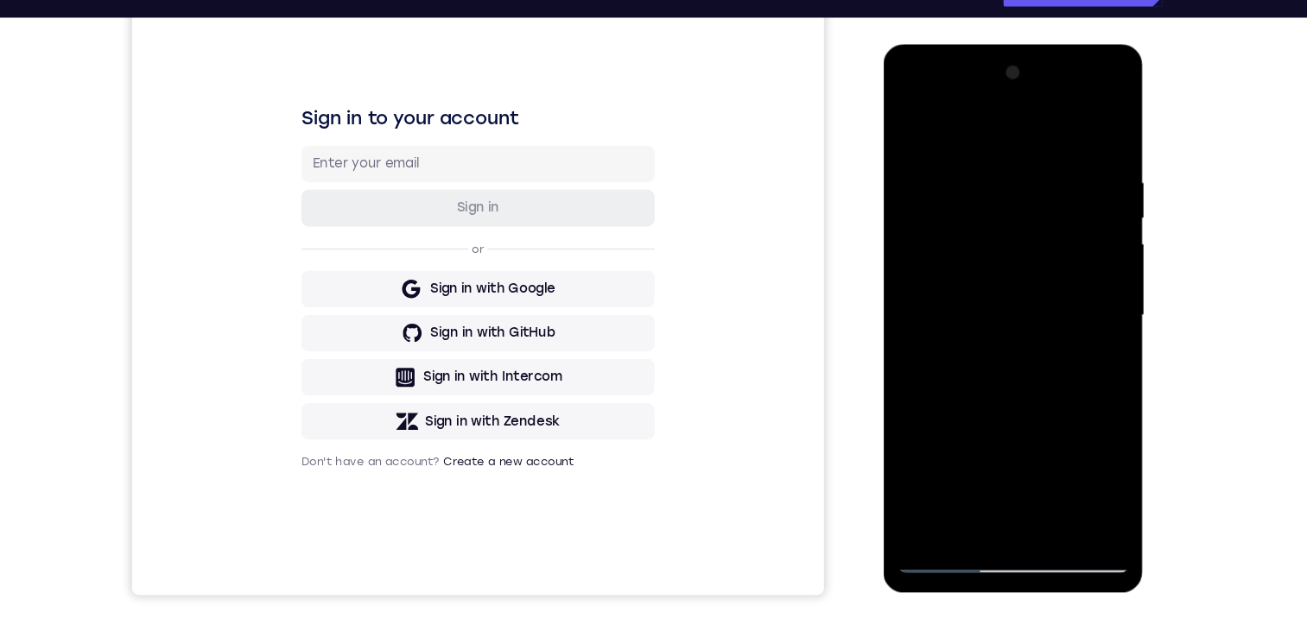
click at [919, 390] on div at bounding box center [1006, 299] width 218 height 484
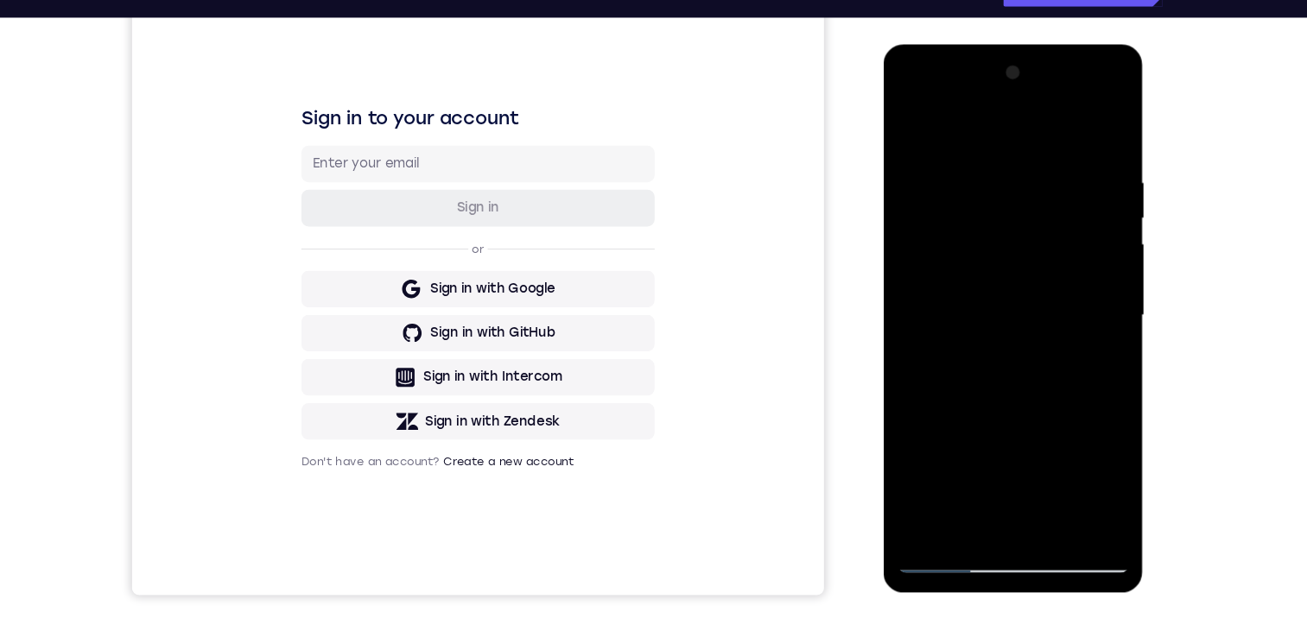
click at [910, 127] on div at bounding box center [1006, 299] width 218 height 484
drag, startPoint x: 1021, startPoint y: 403, endPoint x: 1012, endPoint y: 283, distance: 120.4
click at [1012, 283] on div at bounding box center [1006, 299] width 218 height 484
click at [1015, 443] on div at bounding box center [1006, 299] width 218 height 484
click at [989, 409] on div at bounding box center [1006, 299] width 218 height 484
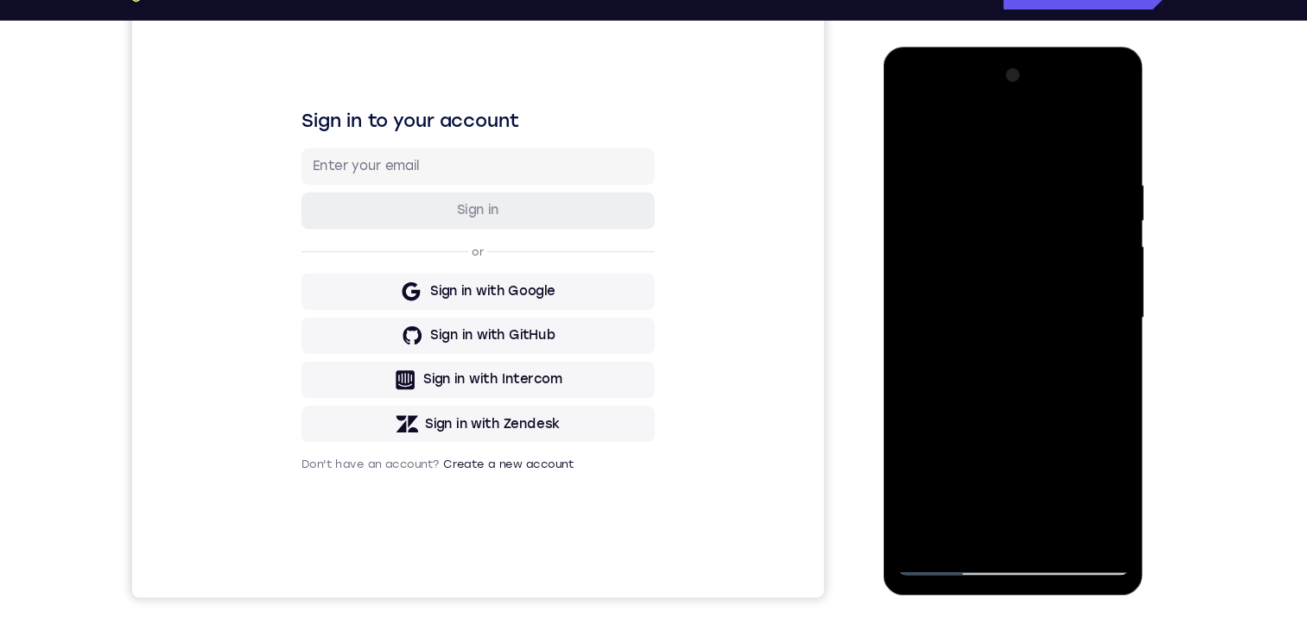
click at [1035, 413] on div at bounding box center [1006, 302] width 218 height 484
click at [965, 504] on div at bounding box center [1006, 302] width 218 height 484
click at [915, 403] on div at bounding box center [1006, 302] width 218 height 484
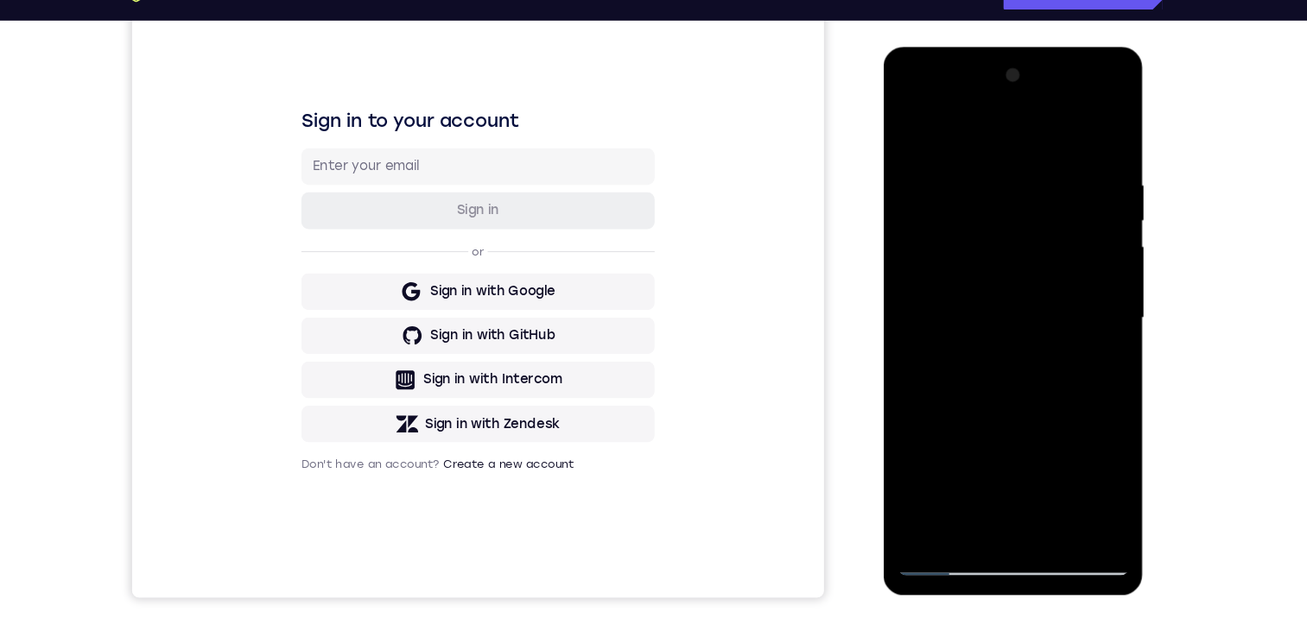
click at [1022, 209] on div at bounding box center [1006, 302] width 218 height 484
click at [1079, 376] on div at bounding box center [1006, 302] width 218 height 484
click at [968, 498] on div at bounding box center [1006, 302] width 218 height 484
click at [910, 403] on div at bounding box center [1006, 302] width 218 height 484
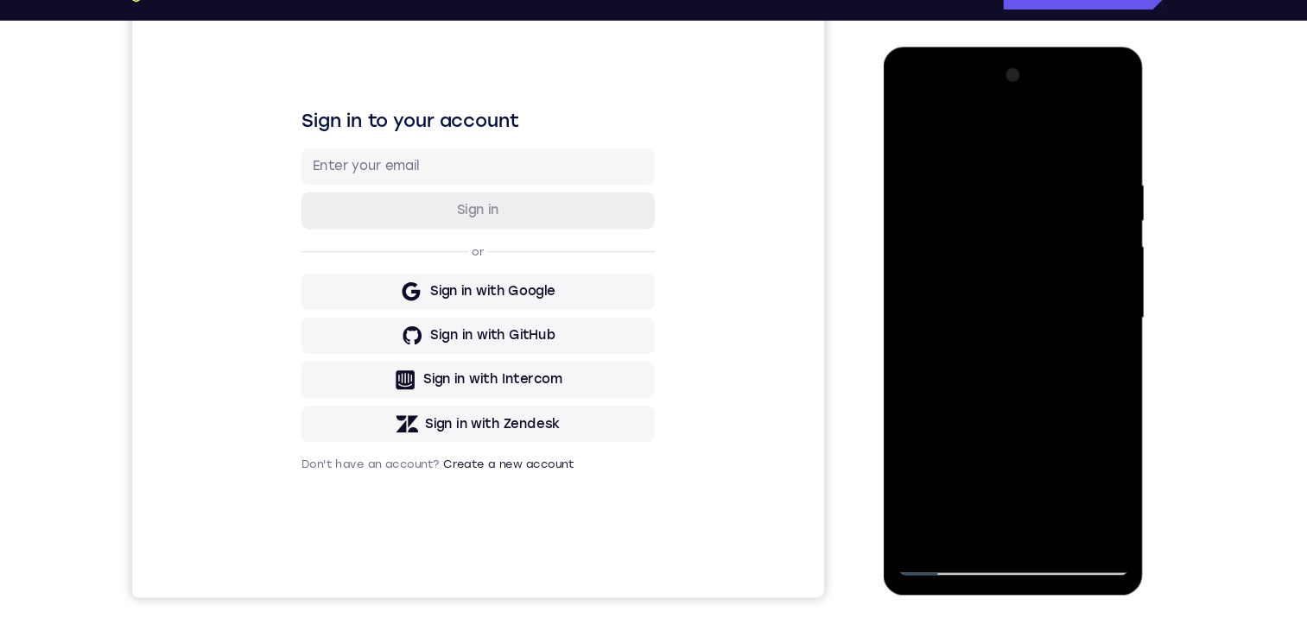
drag, startPoint x: 910, startPoint y: 403, endPoint x: 910, endPoint y: 394, distance: 9.5
click at [910, 403] on div at bounding box center [1006, 302] width 218 height 484
click at [913, 130] on div at bounding box center [1006, 302] width 218 height 484
drag, startPoint x: 999, startPoint y: 386, endPoint x: 984, endPoint y: 287, distance: 100.5
click at [984, 287] on div at bounding box center [1006, 302] width 218 height 484
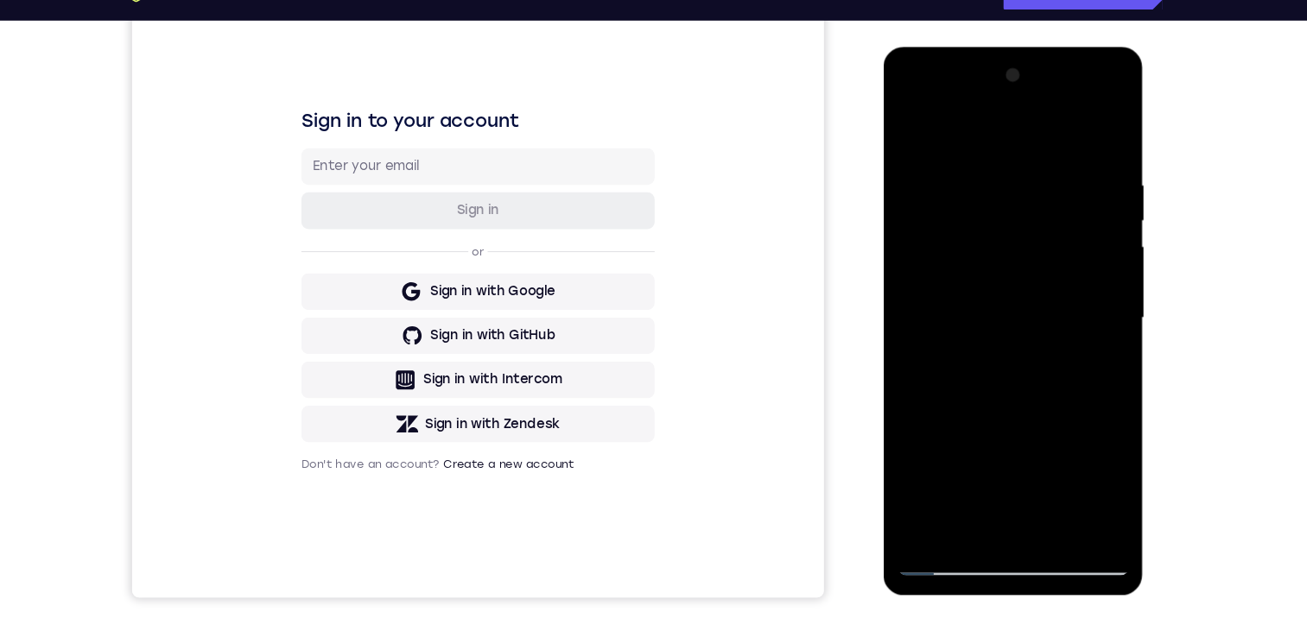
click at [998, 386] on div at bounding box center [1006, 302] width 218 height 484
click at [999, 498] on div at bounding box center [1006, 302] width 218 height 484
click at [911, 136] on div at bounding box center [1006, 302] width 218 height 484
click at [1014, 388] on div at bounding box center [1006, 302] width 218 height 484
click at [973, 498] on div at bounding box center [1006, 302] width 218 height 484
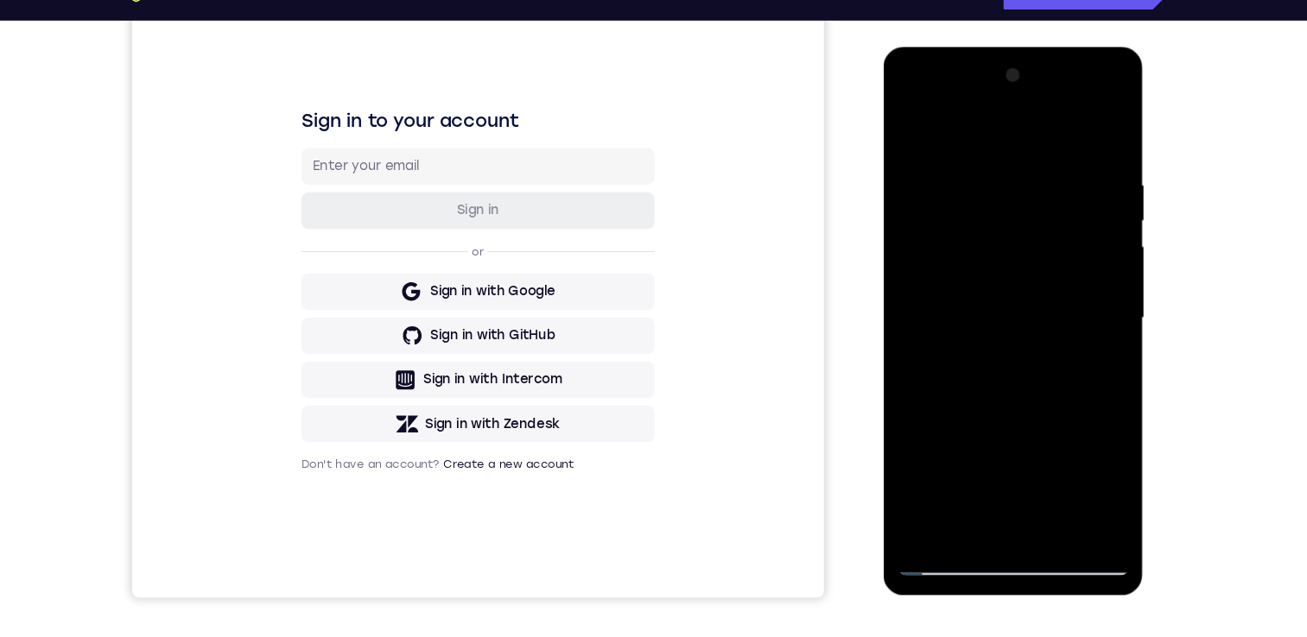
click at [1096, 346] on div at bounding box center [1006, 302] width 218 height 484
click at [916, 141] on div at bounding box center [1006, 302] width 218 height 484
click at [916, 124] on div at bounding box center [1006, 302] width 218 height 484
click at [997, 310] on div at bounding box center [1006, 302] width 218 height 484
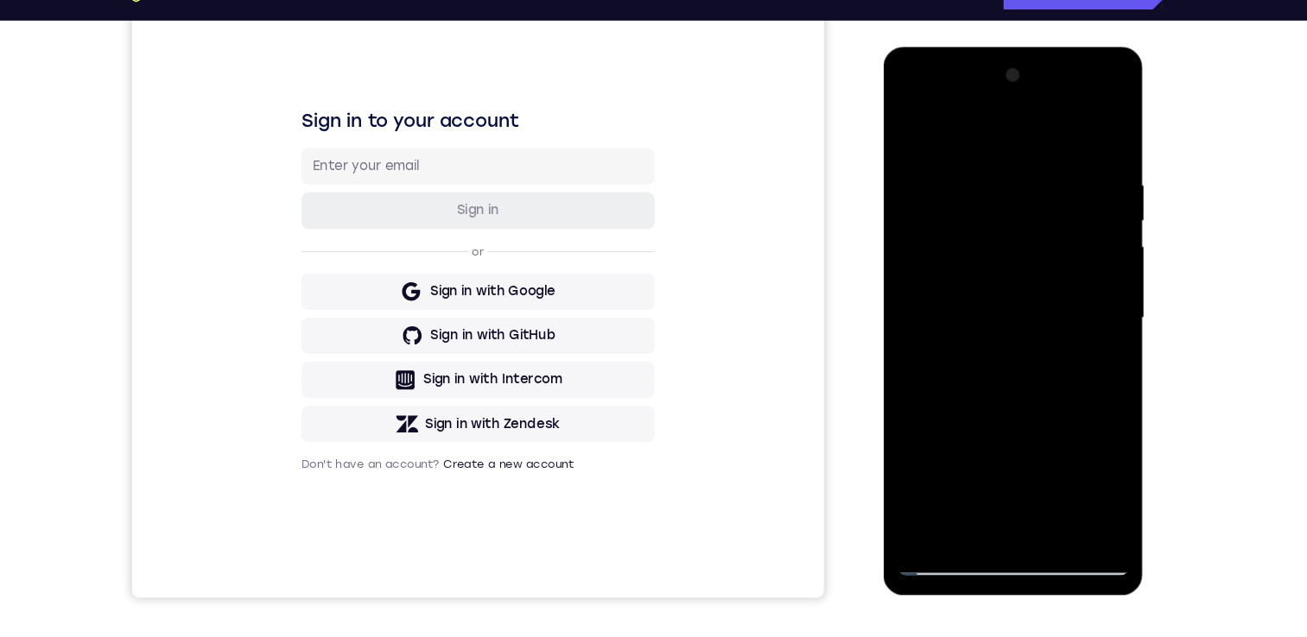
click at [997, 310] on div at bounding box center [1006, 302] width 218 height 484
click at [983, 154] on div at bounding box center [1006, 302] width 218 height 484
click at [916, 134] on div at bounding box center [1006, 302] width 218 height 484
click at [990, 187] on div at bounding box center [1006, 302] width 218 height 484
click at [958, 503] on div at bounding box center [1006, 302] width 218 height 484
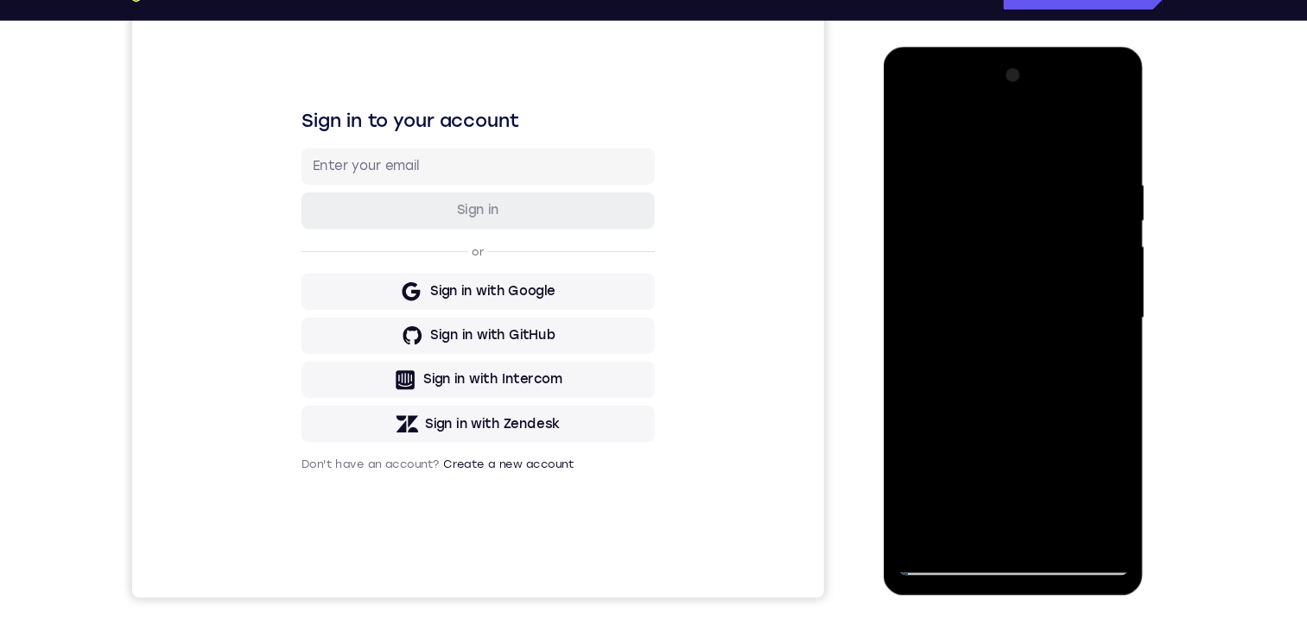
click at [926, 507] on div at bounding box center [1006, 302] width 218 height 484
click at [1083, 162] on div at bounding box center [1006, 302] width 218 height 484
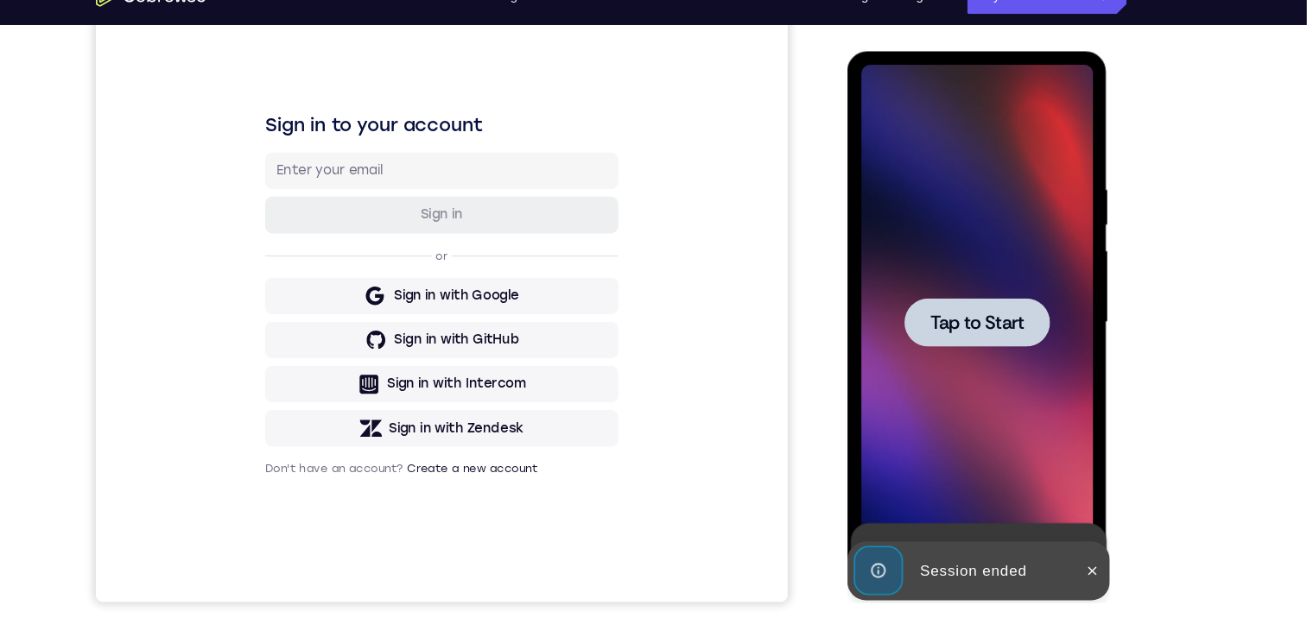
click at [1036, 327] on div at bounding box center [969, 305] width 136 height 46
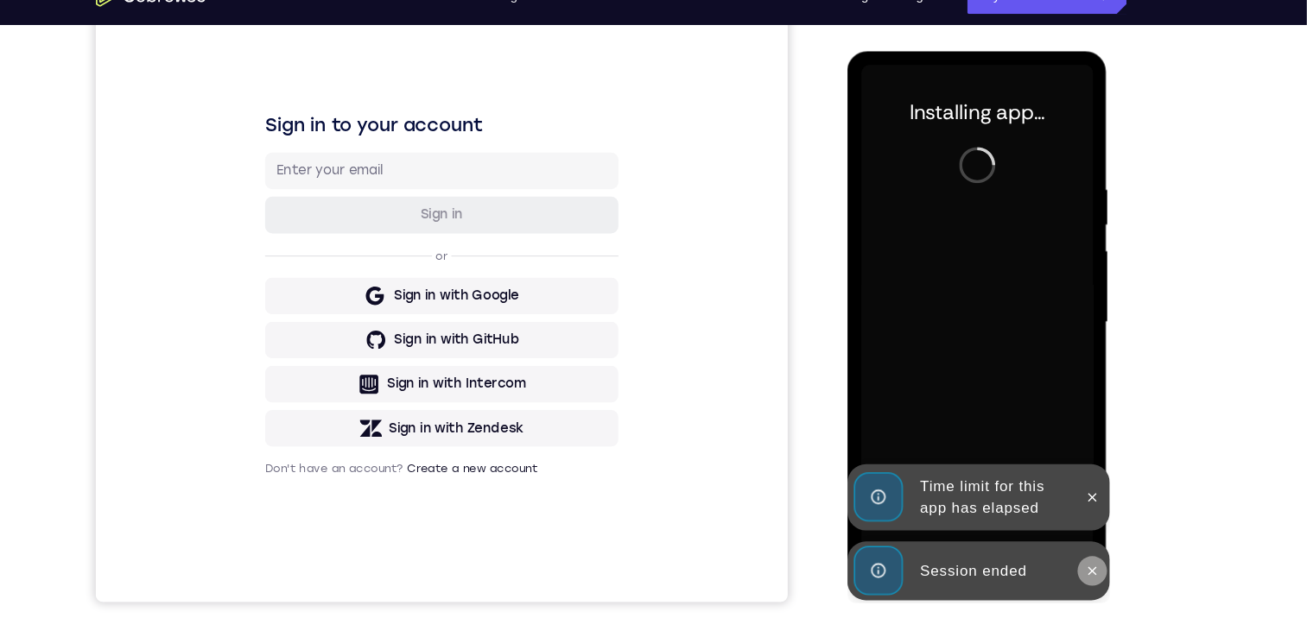
click at [1083, 549] on button at bounding box center [1077, 539] width 28 height 28
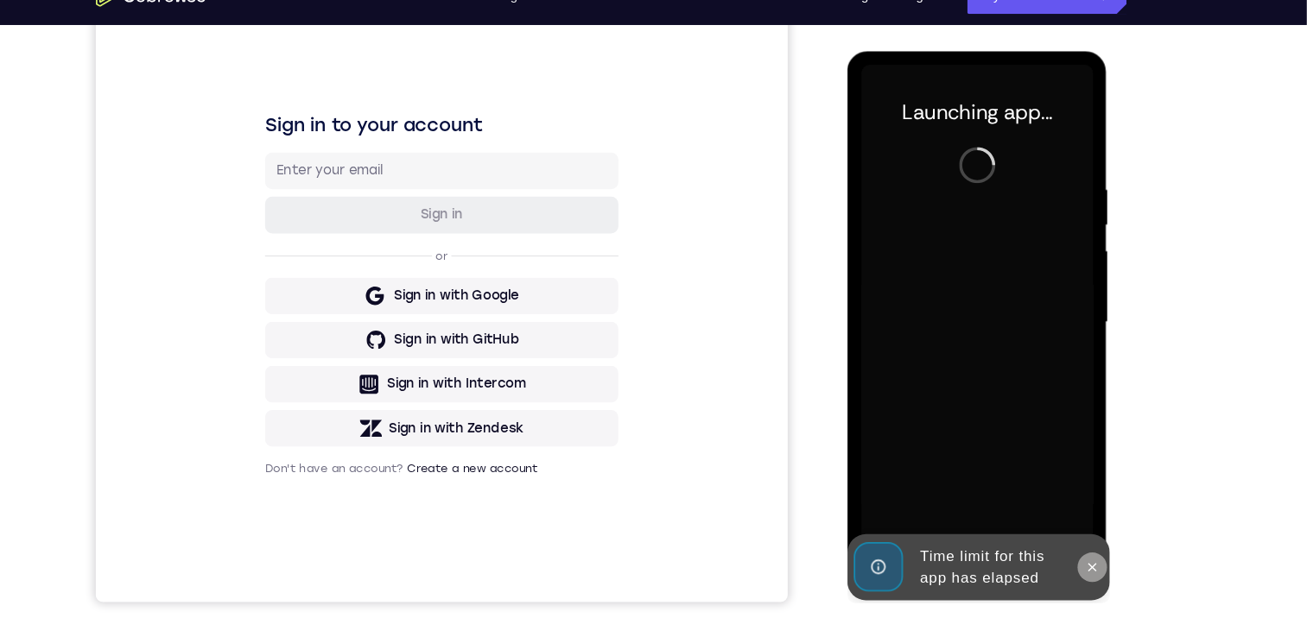
click at [1081, 542] on icon at bounding box center [1077, 536] width 14 height 14
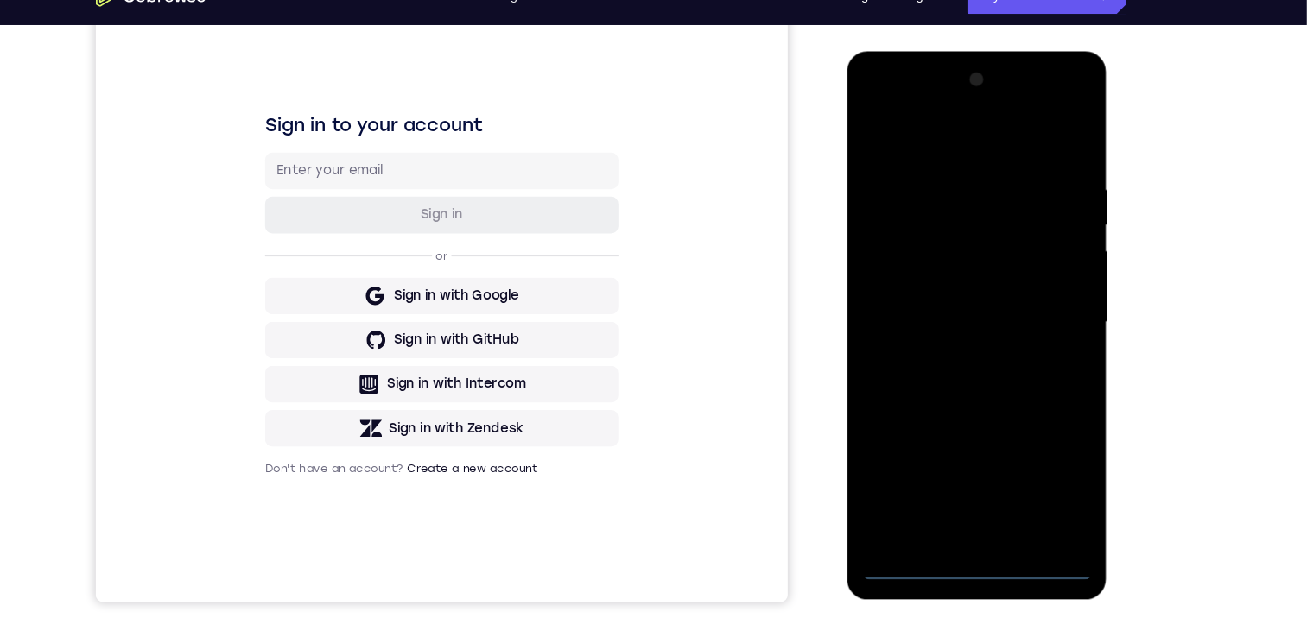
click at [969, 542] on div at bounding box center [969, 306] width 218 height 484
click at [971, 536] on div at bounding box center [969, 306] width 218 height 484
click at [1045, 465] on div at bounding box center [969, 306] width 218 height 484
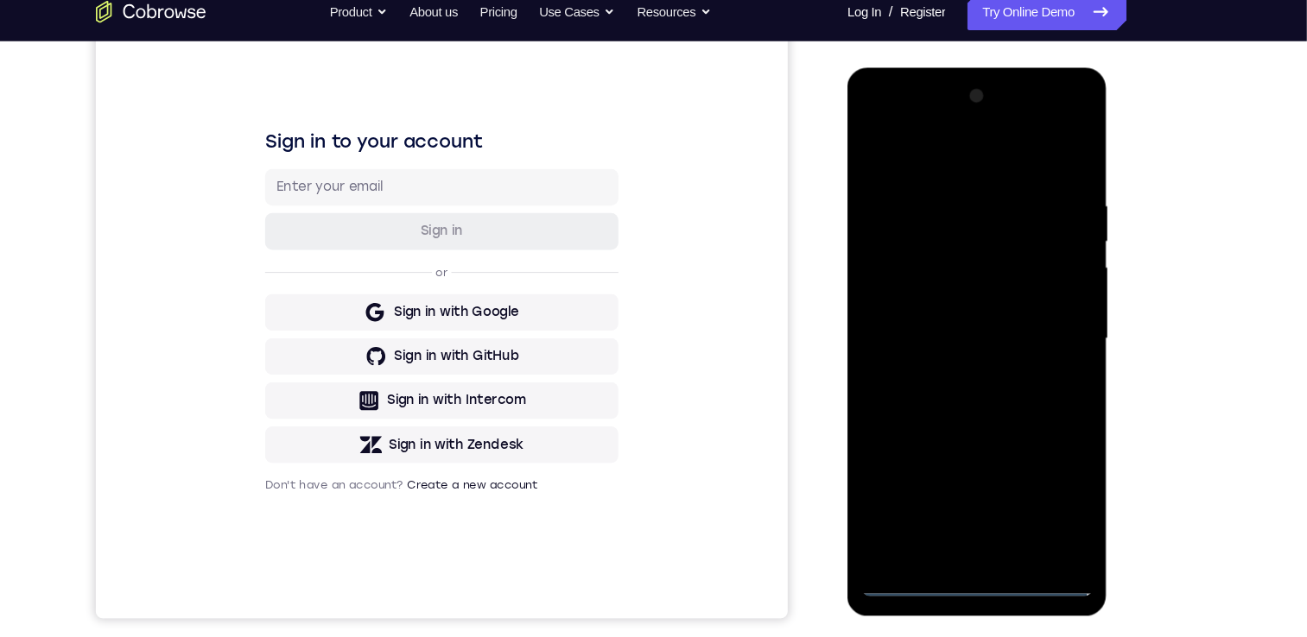
click at [938, 155] on div at bounding box center [969, 322] width 218 height 484
click at [1045, 318] on div at bounding box center [969, 322] width 218 height 484
click at [951, 530] on div at bounding box center [969, 322] width 218 height 484
click at [959, 313] on div at bounding box center [969, 322] width 218 height 484
click at [933, 332] on div at bounding box center [969, 322] width 218 height 484
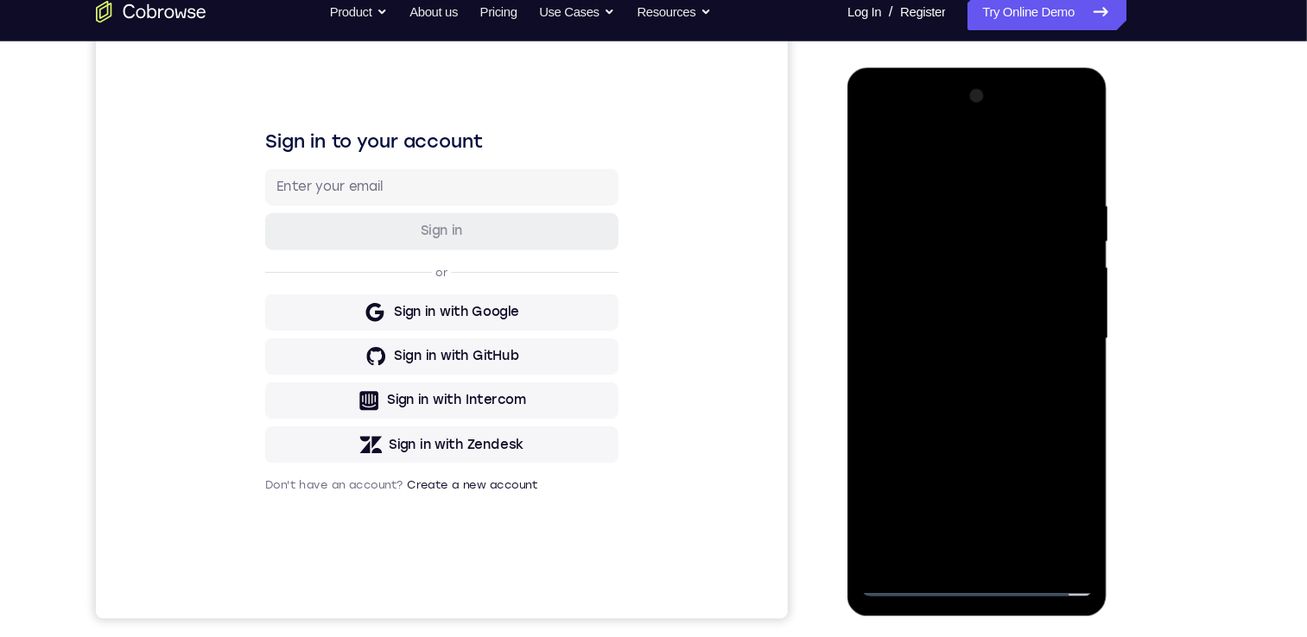
click at [927, 370] on div at bounding box center [969, 322] width 218 height 484
drag, startPoint x: 931, startPoint y: 149, endPoint x: 916, endPoint y: 111, distance: 40.7
click at [916, 98] on div at bounding box center [969, 322] width 218 height 484
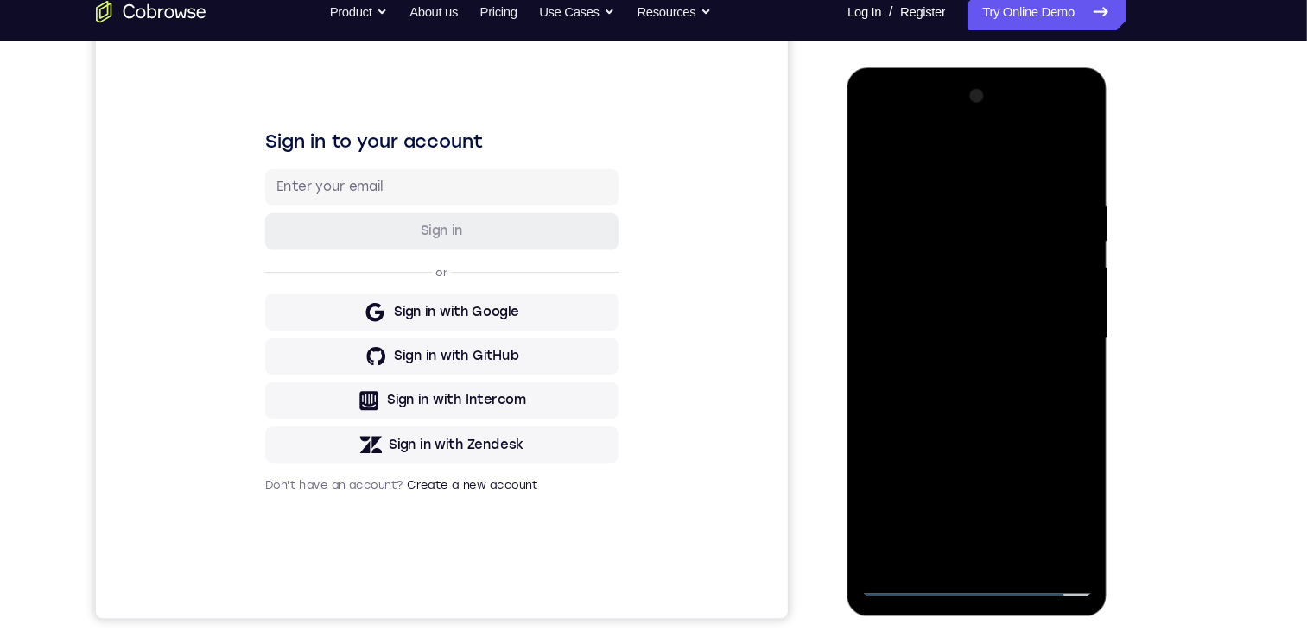
click at [970, 371] on div at bounding box center [969, 322] width 218 height 484
click at [933, 374] on div at bounding box center [969, 322] width 218 height 484
click at [945, 378] on div at bounding box center [969, 322] width 218 height 484
click at [950, 193] on div at bounding box center [969, 322] width 218 height 484
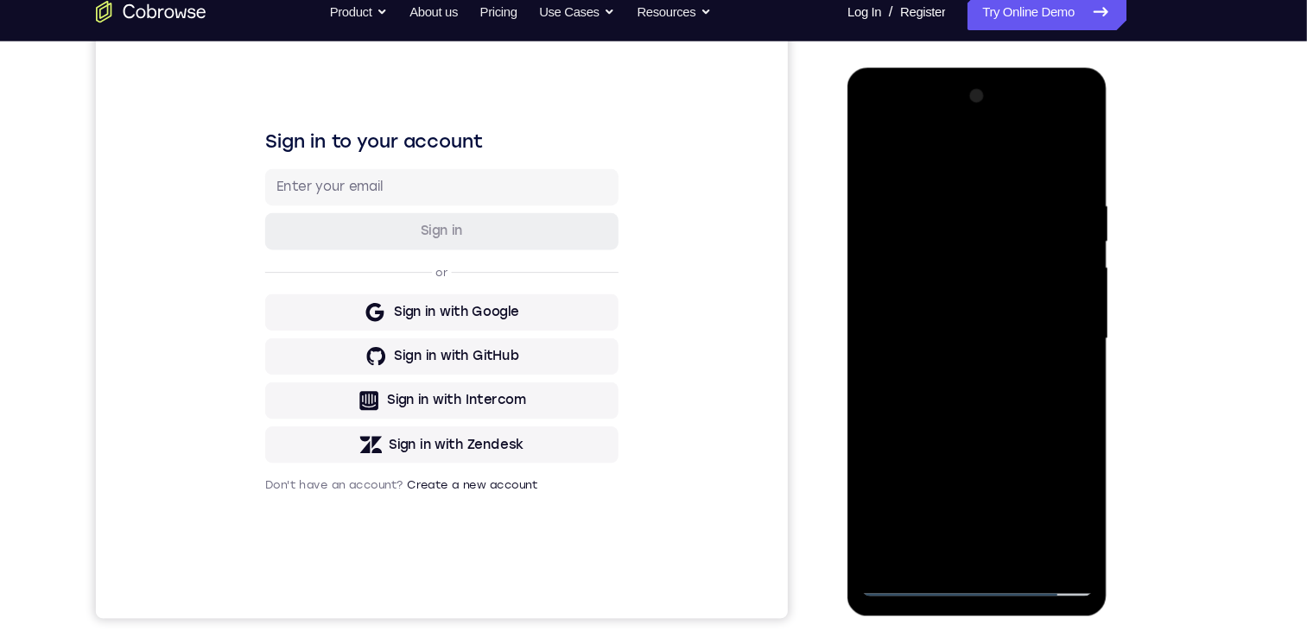
click at [1068, 169] on div at bounding box center [969, 322] width 218 height 484
click at [936, 176] on div at bounding box center [969, 322] width 218 height 484
click at [1056, 270] on div at bounding box center [969, 322] width 218 height 484
click at [1056, 284] on div at bounding box center [969, 322] width 218 height 484
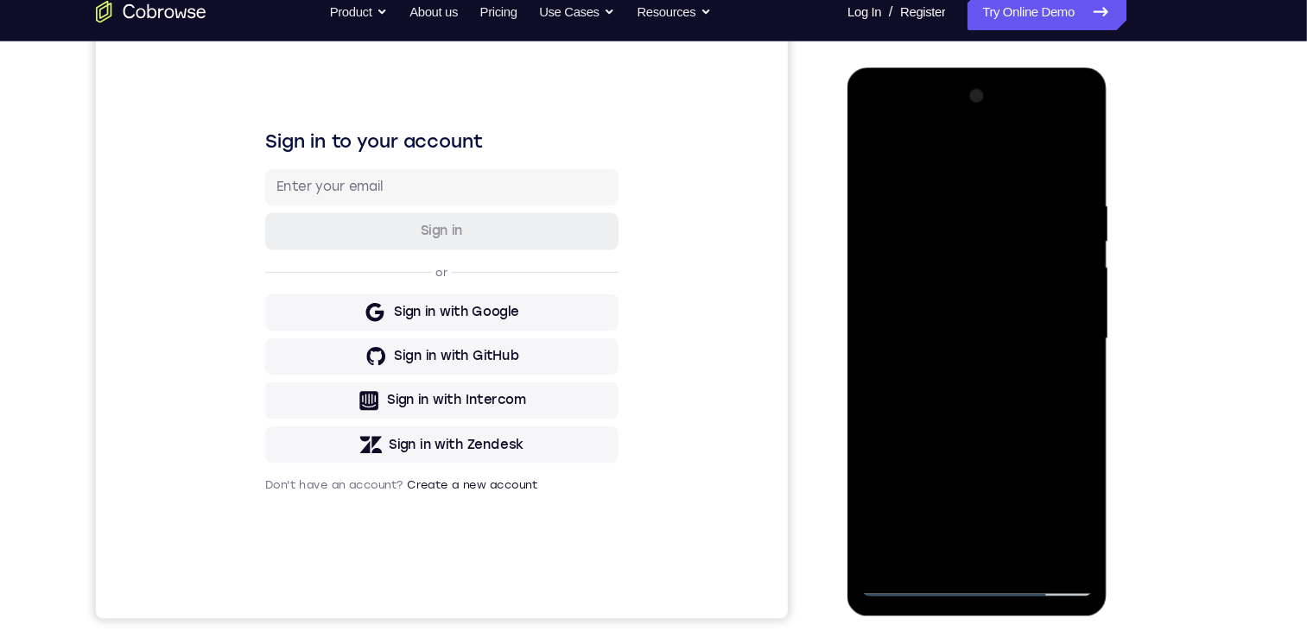
click at [1056, 284] on div at bounding box center [969, 322] width 218 height 484
click at [1039, 519] on div at bounding box center [969, 322] width 218 height 484
drag, startPoint x: 1039, startPoint y: 519, endPoint x: 1973, endPoint y: 392, distance: 942.3
click at [1039, 519] on div at bounding box center [969, 322] width 218 height 484
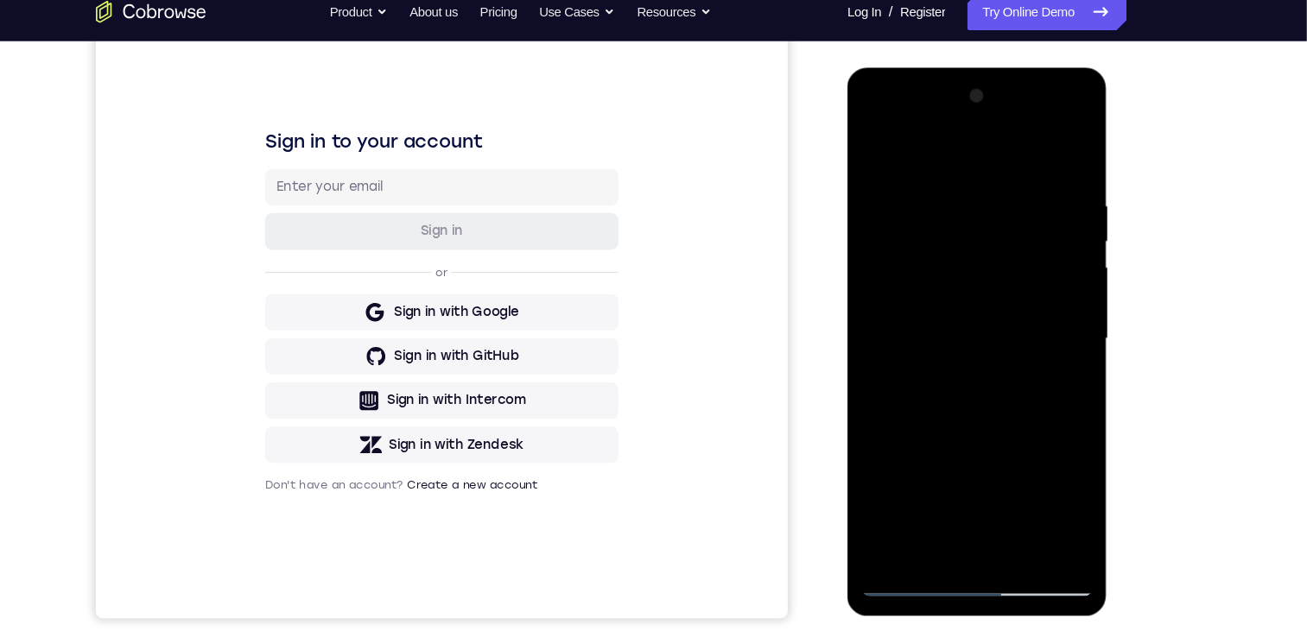
click at [1050, 270] on div at bounding box center [969, 322] width 218 height 484
click at [1057, 158] on div at bounding box center [969, 322] width 218 height 484
click at [1055, 155] on div at bounding box center [969, 322] width 218 height 484
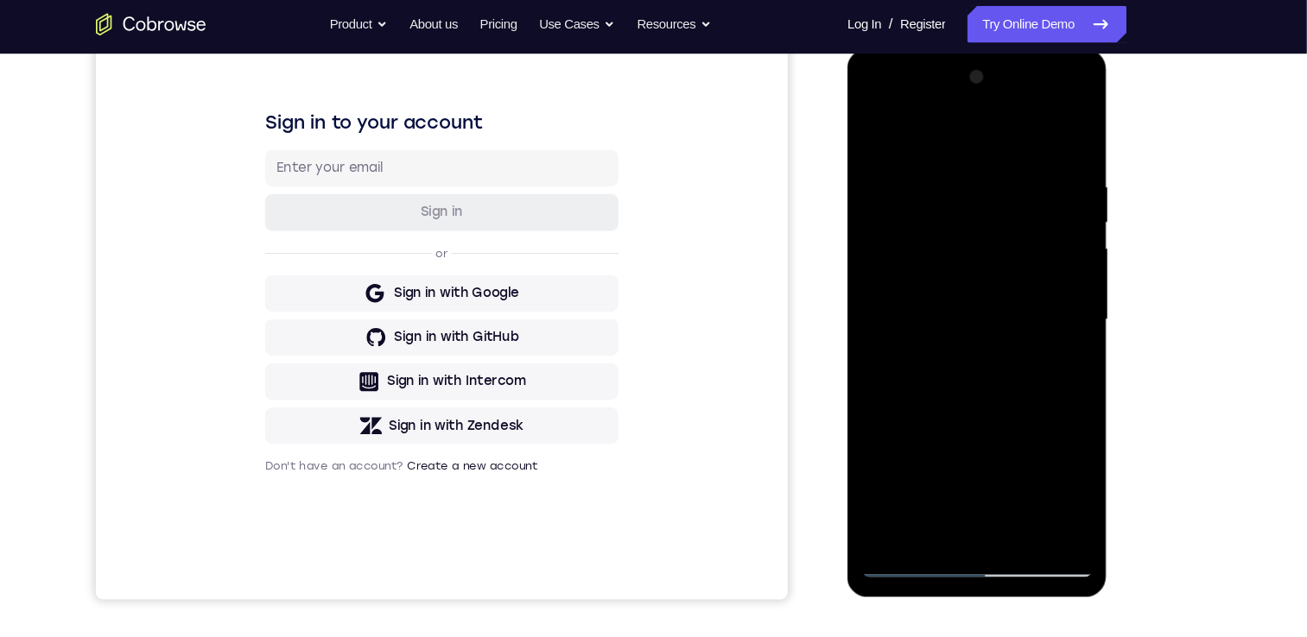
drag, startPoint x: 967, startPoint y: 216, endPoint x: 977, endPoint y: 409, distance: 192.9
click at [977, 427] on div at bounding box center [969, 303] width 218 height 484
click at [948, 177] on div at bounding box center [969, 303] width 218 height 484
click at [1063, 504] on div at bounding box center [969, 303] width 218 height 484
click at [1055, 506] on div at bounding box center [969, 303] width 218 height 484
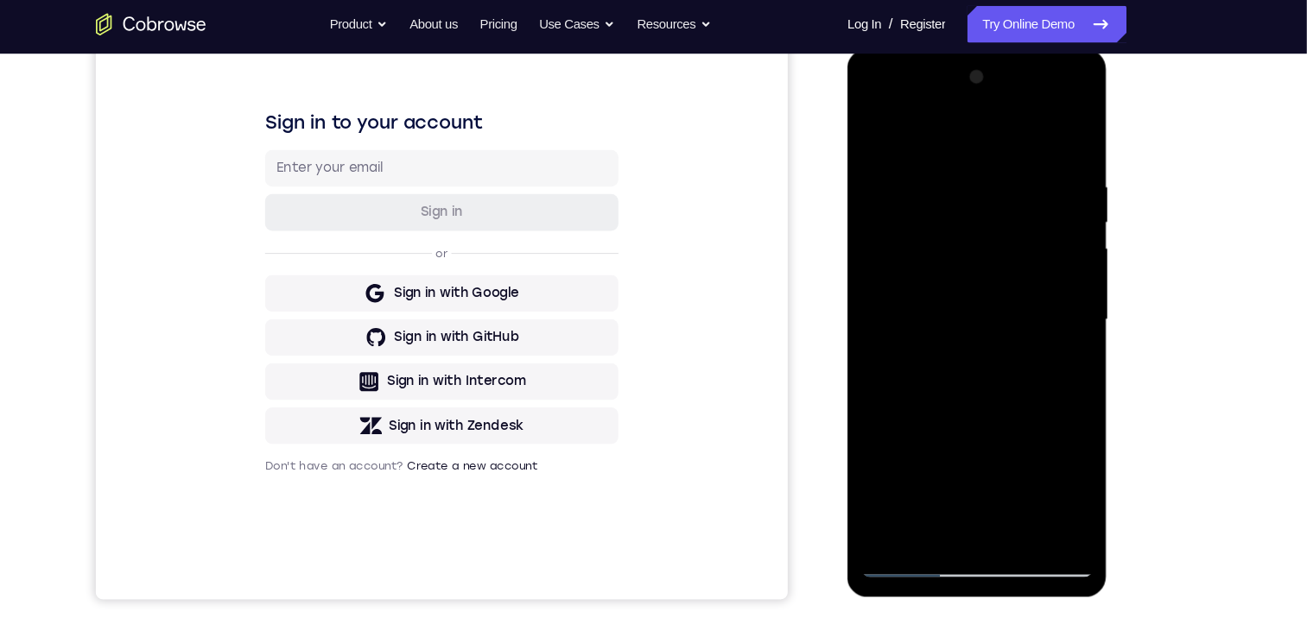
click at [1054, 136] on div at bounding box center [969, 303] width 218 height 484
drag, startPoint x: 986, startPoint y: 195, endPoint x: 984, endPoint y: 397, distance: 202.1
click at [984, 397] on div at bounding box center [969, 303] width 218 height 484
click at [936, 172] on div at bounding box center [969, 303] width 218 height 484
click at [1059, 136] on div at bounding box center [969, 303] width 218 height 484
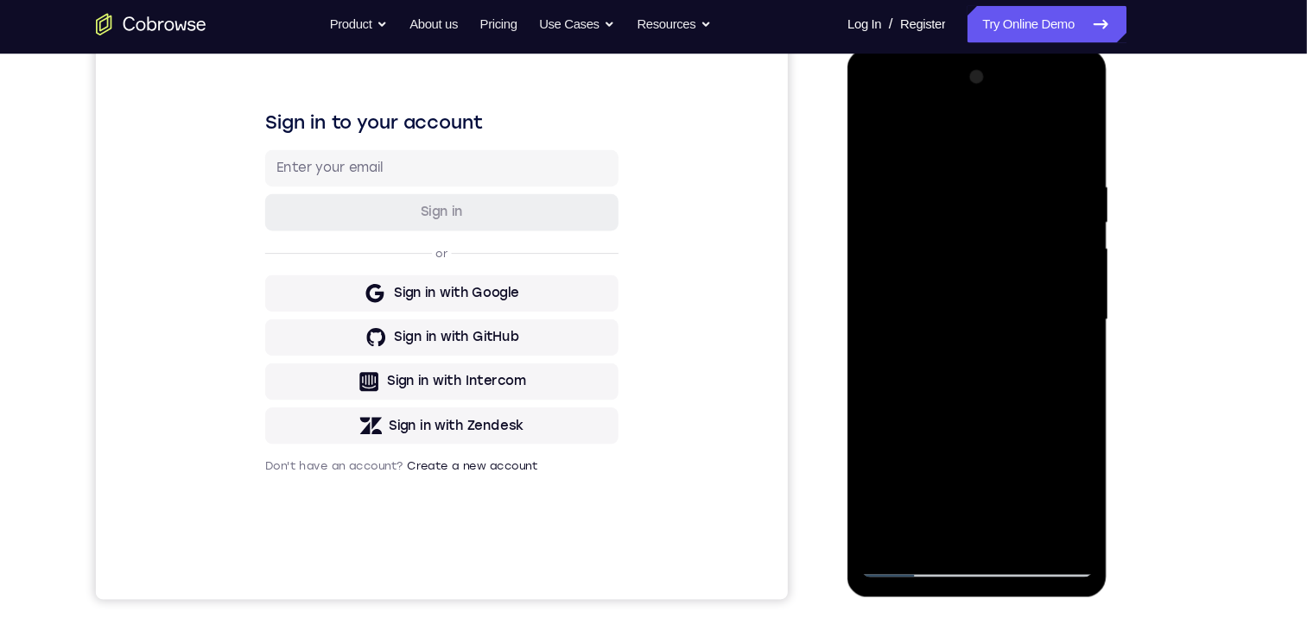
click at [984, 168] on div at bounding box center [969, 303] width 218 height 484
click at [1059, 135] on div at bounding box center [969, 303] width 218 height 484
click at [1007, 503] on div at bounding box center [969, 303] width 218 height 484
click at [954, 398] on div at bounding box center [969, 303] width 218 height 484
click at [877, 128] on div at bounding box center [969, 303] width 218 height 484
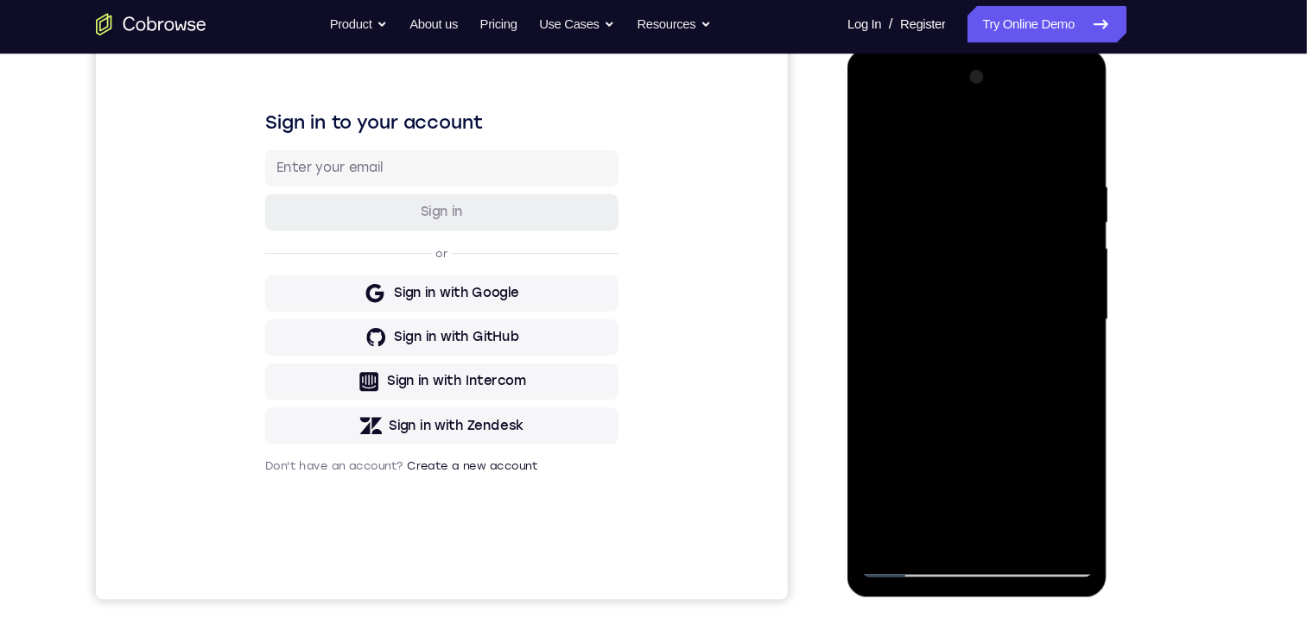
drag, startPoint x: 946, startPoint y: 175, endPoint x: 943, endPoint y: 477, distance: 301.5
click at [944, 485] on div at bounding box center [969, 303] width 218 height 484
click at [935, 167] on div at bounding box center [969, 303] width 218 height 484
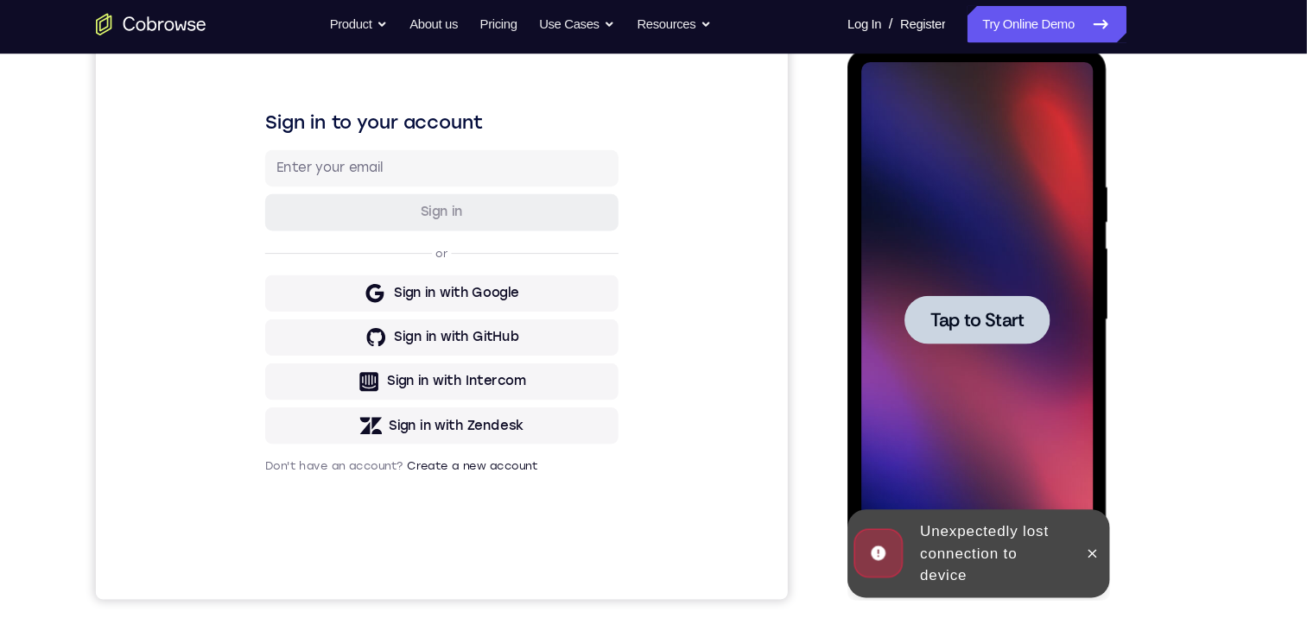
click at [998, 287] on div at bounding box center [969, 303] width 136 height 46
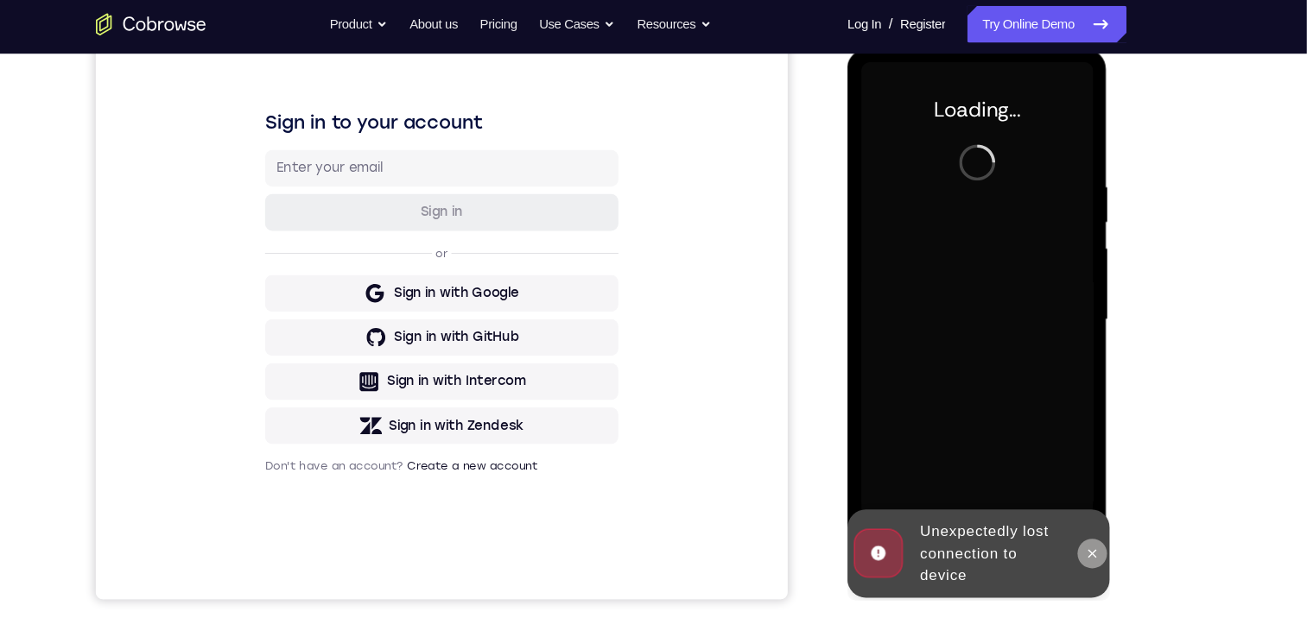
click at [1077, 516] on icon at bounding box center [1077, 523] width 14 height 14
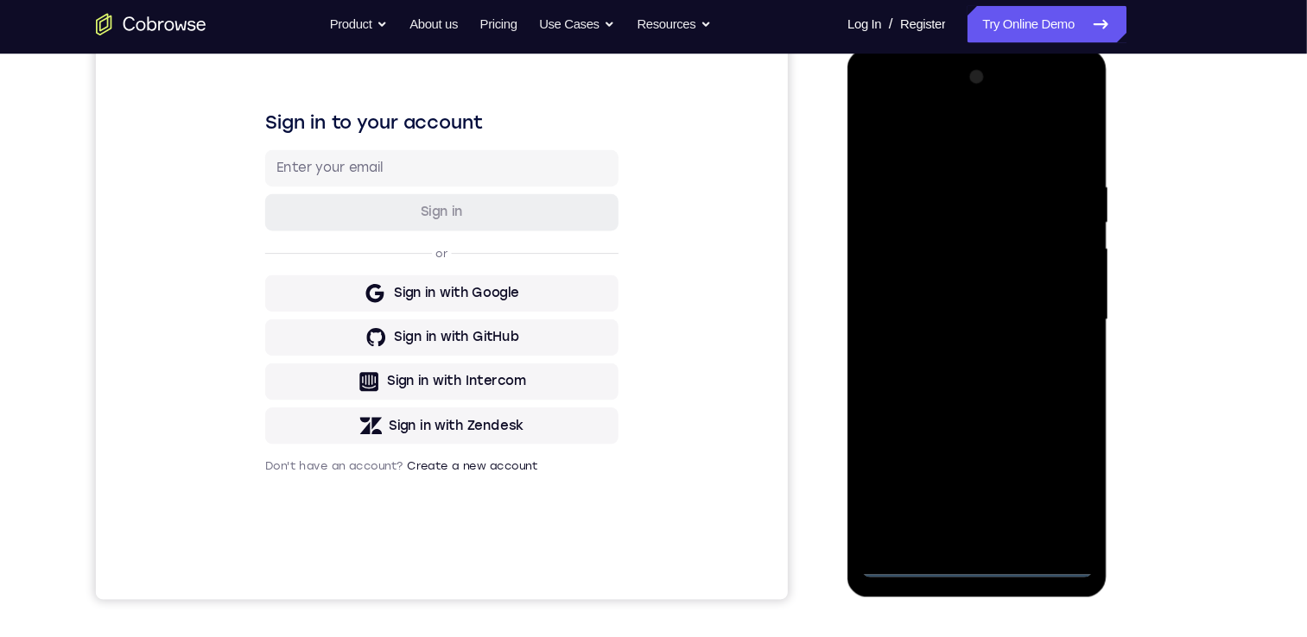
drag, startPoint x: 969, startPoint y: 537, endPoint x: 1971, endPoint y: 232, distance: 1047.3
click at [969, 537] on div at bounding box center [969, 303] width 218 height 484
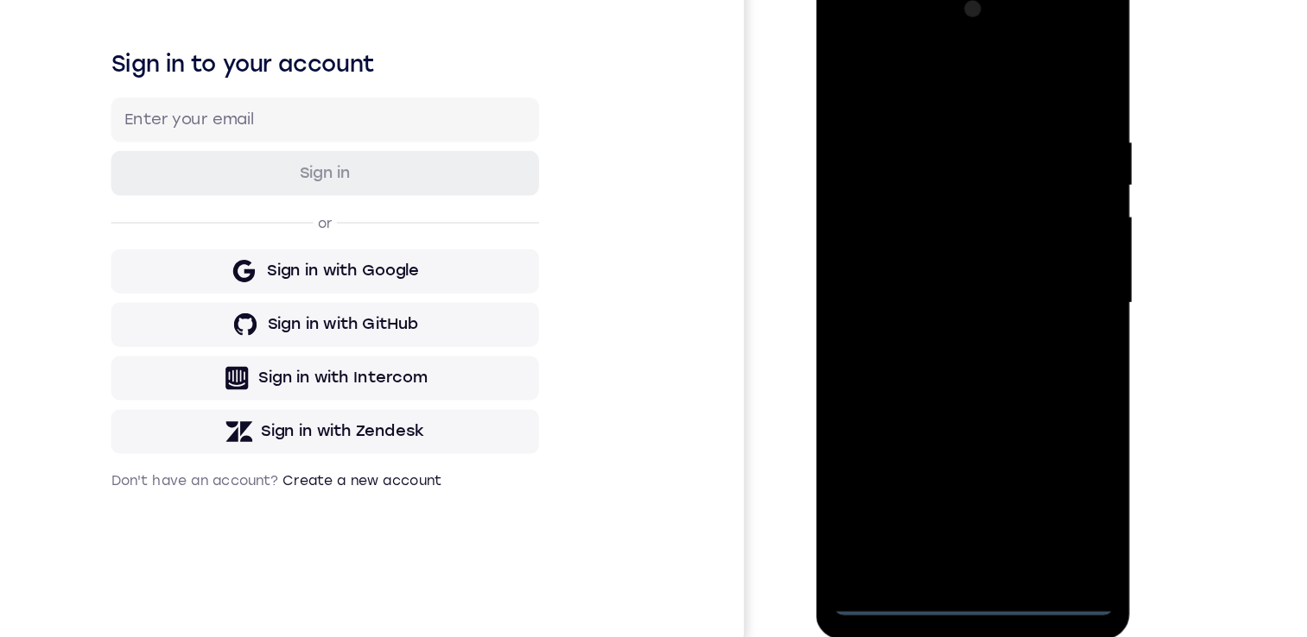
click at [1006, 377] on div at bounding box center [937, 230] width 218 height 484
click at [901, 63] on div at bounding box center [937, 230] width 218 height 484
click at [1010, 228] on div at bounding box center [937, 230] width 218 height 484
click at [914, 258] on div at bounding box center [937, 230] width 218 height 484
click at [916, 217] on div at bounding box center [937, 230] width 218 height 484
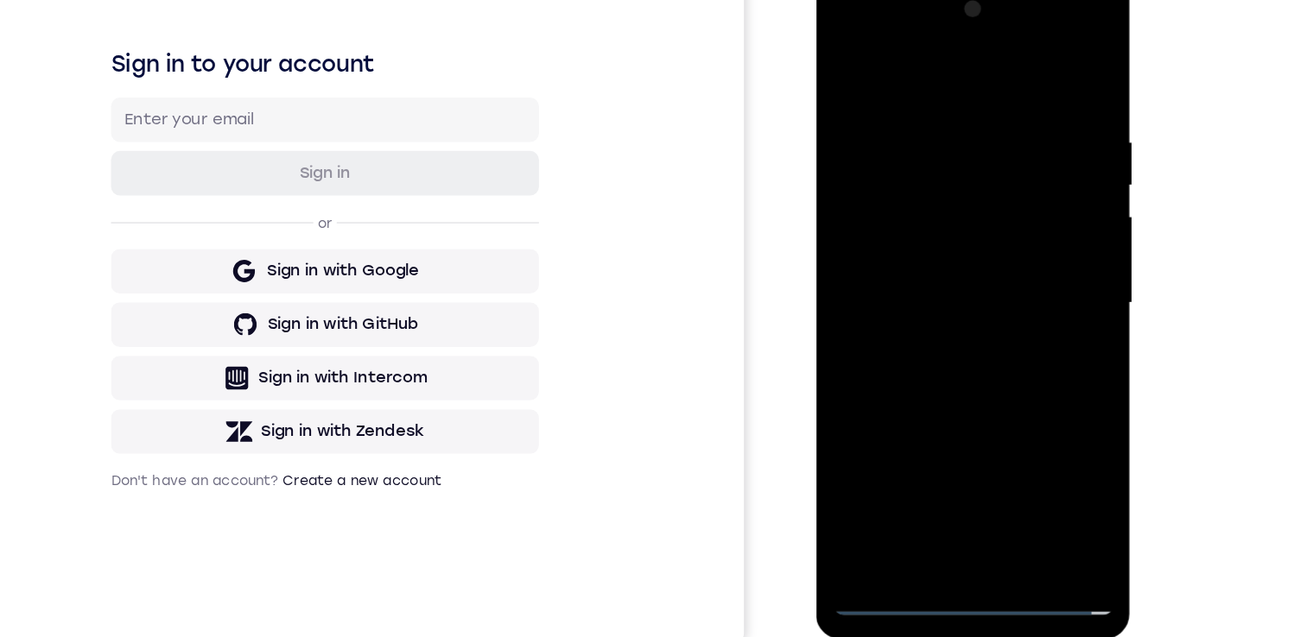
click at [913, 232] on div at bounding box center [937, 230] width 218 height 484
click at [912, 283] on div at bounding box center [937, 230] width 218 height 484
click at [904, 269] on div at bounding box center [937, 230] width 218 height 484
click at [917, 231] on div at bounding box center [937, 230] width 218 height 484
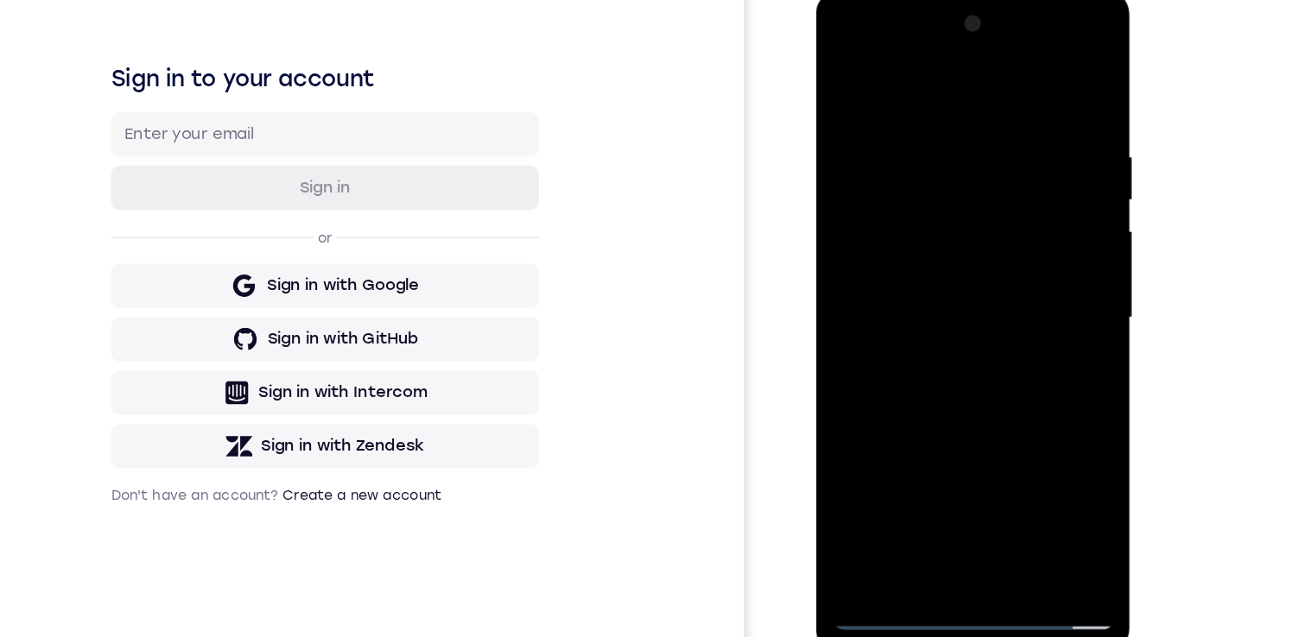
click at [1024, 96] on div at bounding box center [937, 245] width 218 height 484
click at [921, 115] on div at bounding box center [937, 245] width 218 height 484
click at [916, 440] on div at bounding box center [937, 245] width 218 height 484
click at [901, 447] on div at bounding box center [937, 245] width 218 height 484
drag, startPoint x: 1012, startPoint y: 316, endPoint x: 862, endPoint y: 297, distance: 151.5
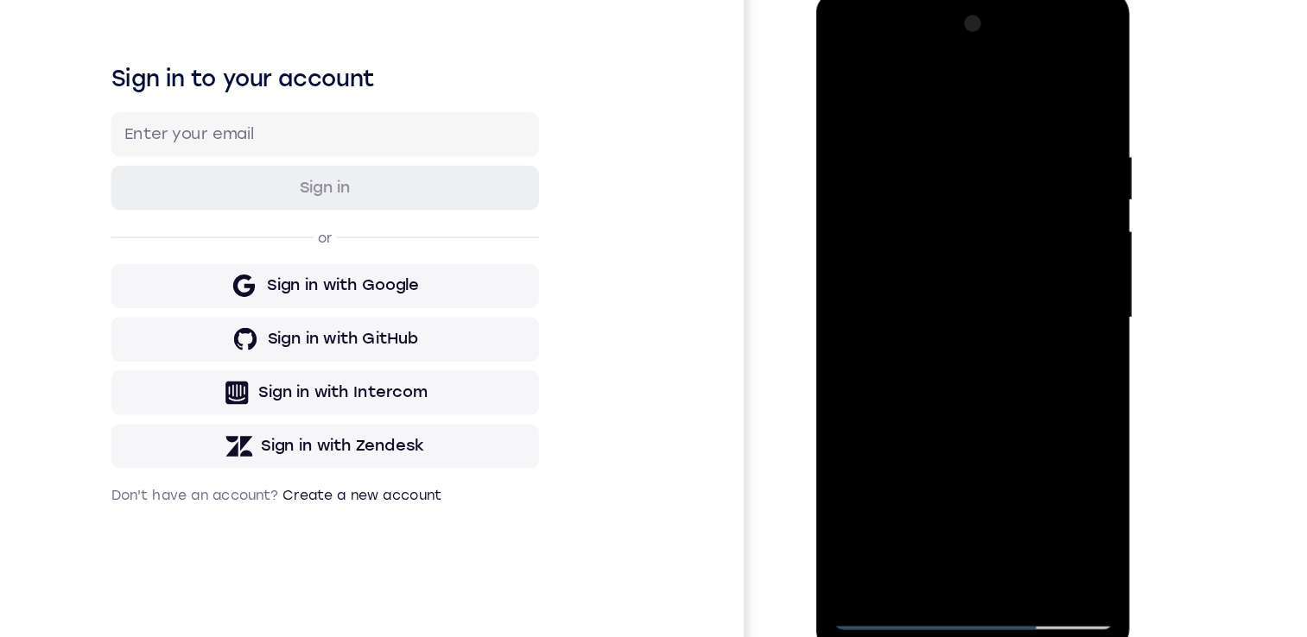
click at [857, 297] on div at bounding box center [937, 245] width 218 height 484
click at [1014, 306] on div at bounding box center [937, 245] width 218 height 484
click at [847, 344] on div at bounding box center [937, 245] width 218 height 484
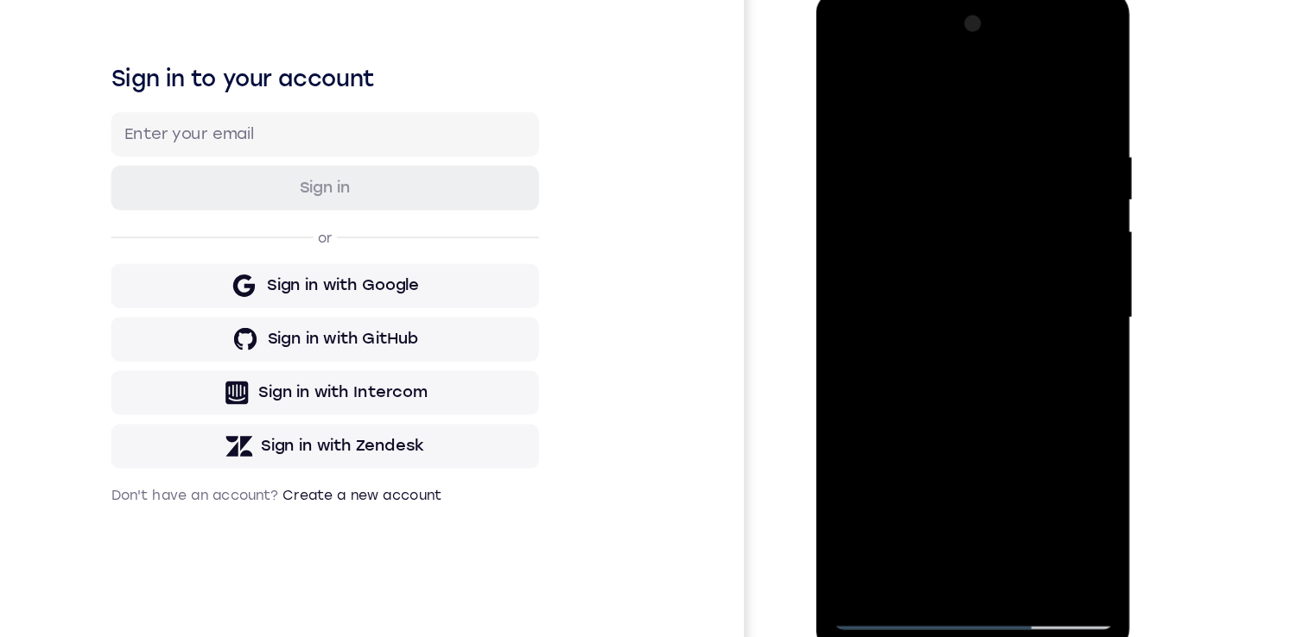
click at [873, 475] on div at bounding box center [937, 245] width 218 height 484
click at [1019, 437] on div at bounding box center [937, 245] width 218 height 484
click at [1011, 193] on div at bounding box center [937, 245] width 218 height 484
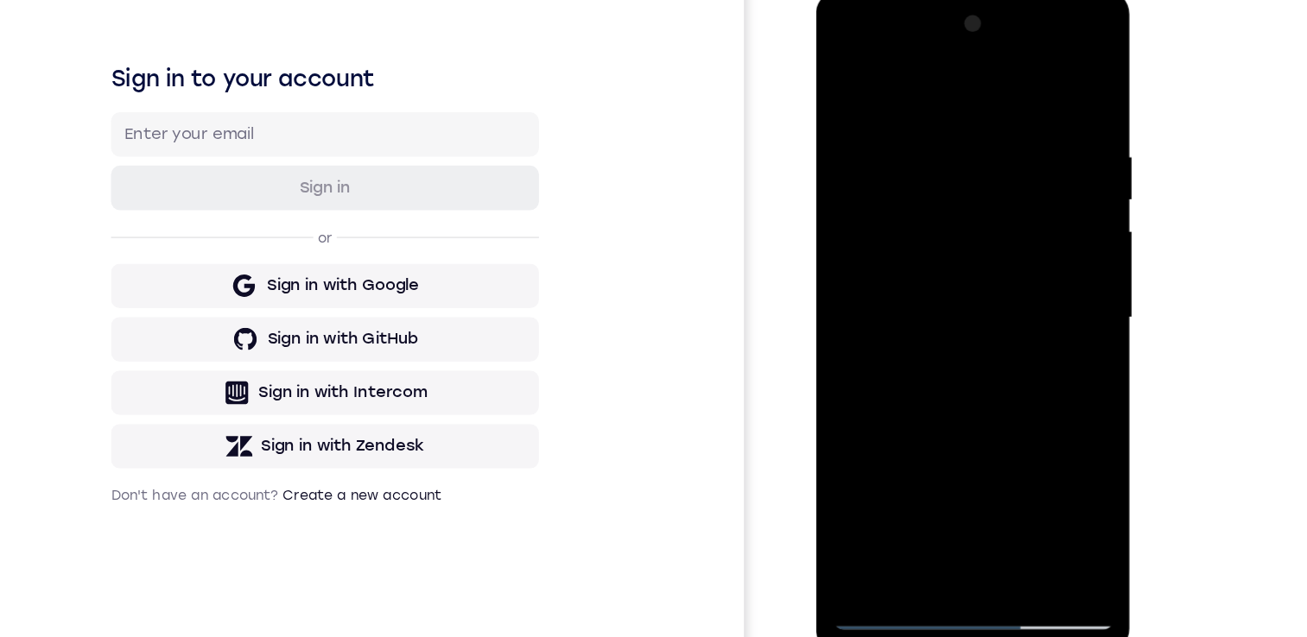
click at [1011, 193] on div at bounding box center [937, 245] width 218 height 484
click at [1029, 83] on div at bounding box center [937, 245] width 218 height 484
drag, startPoint x: 934, startPoint y: 119, endPoint x: 935, endPoint y: 330, distance: 210.8
click at [935, 334] on div at bounding box center [937, 245] width 218 height 484
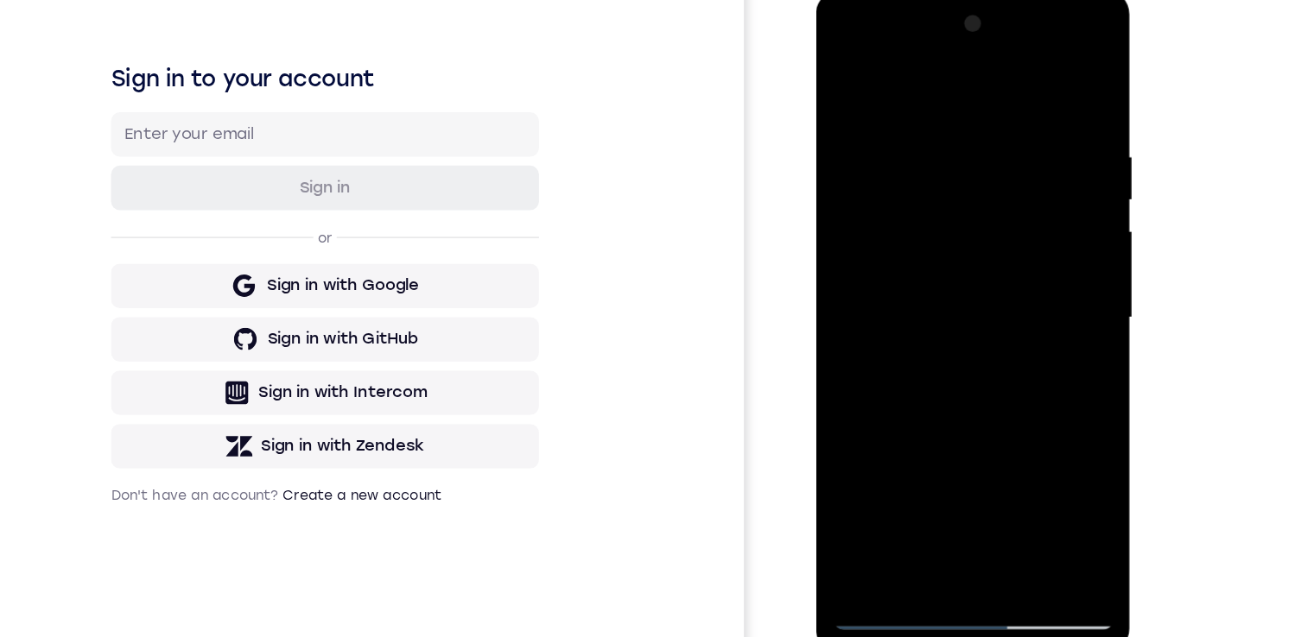
drag, startPoint x: 928, startPoint y: 282, endPoint x: 924, endPoint y: 237, distance: 45.9
click at [925, 231] on div at bounding box center [937, 245] width 218 height 484
drag, startPoint x: 926, startPoint y: 325, endPoint x: 921, endPoint y: 222, distance: 102.9
click at [921, 218] on div at bounding box center [937, 245] width 218 height 484
drag, startPoint x: 921, startPoint y: 381, endPoint x: 914, endPoint y: 207, distance: 173.7
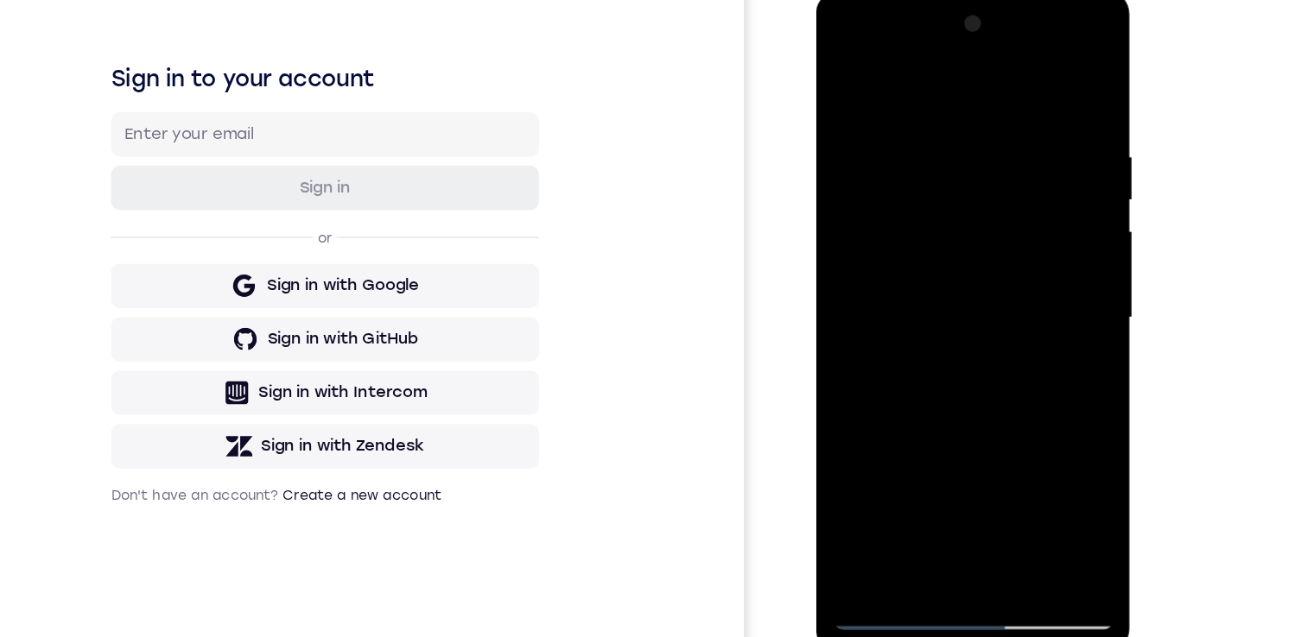
click at [914, 198] on div at bounding box center [937, 245] width 218 height 484
drag, startPoint x: 932, startPoint y: 355, endPoint x: 918, endPoint y: 251, distance: 104.6
click at [918, 244] on div at bounding box center [937, 245] width 218 height 484
drag, startPoint x: 938, startPoint y: 359, endPoint x: 922, endPoint y: 243, distance: 117.8
click at [922, 243] on div at bounding box center [937, 245] width 218 height 484
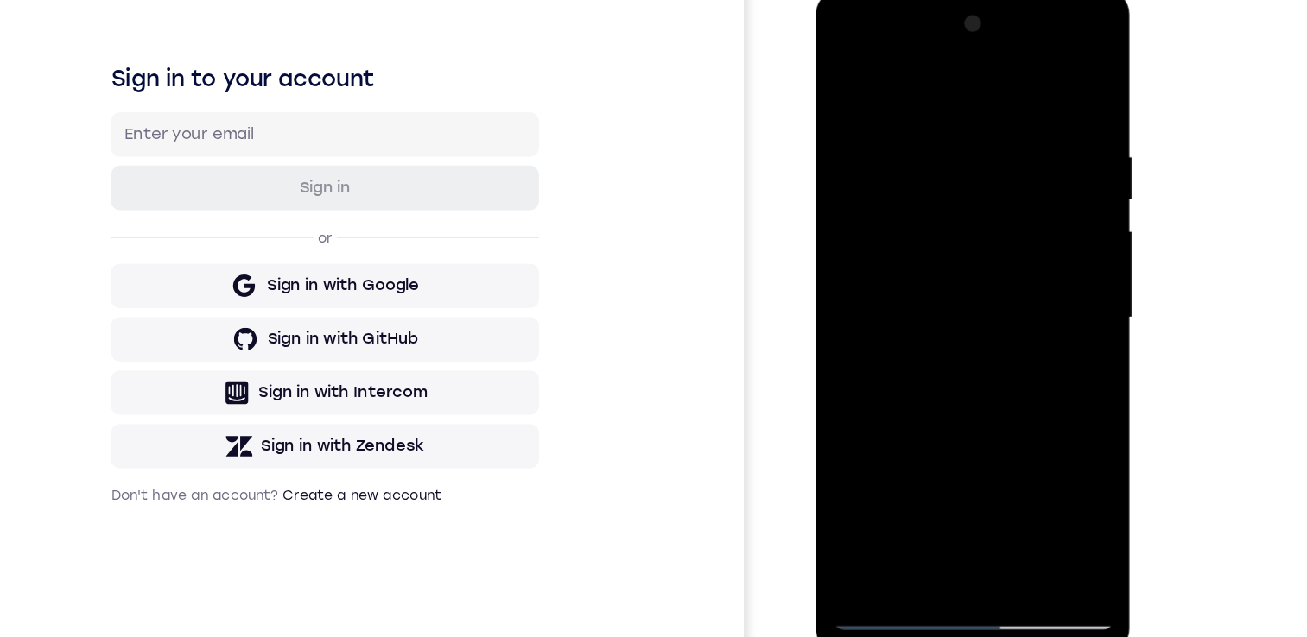
click at [922, 243] on div at bounding box center [937, 245] width 218 height 484
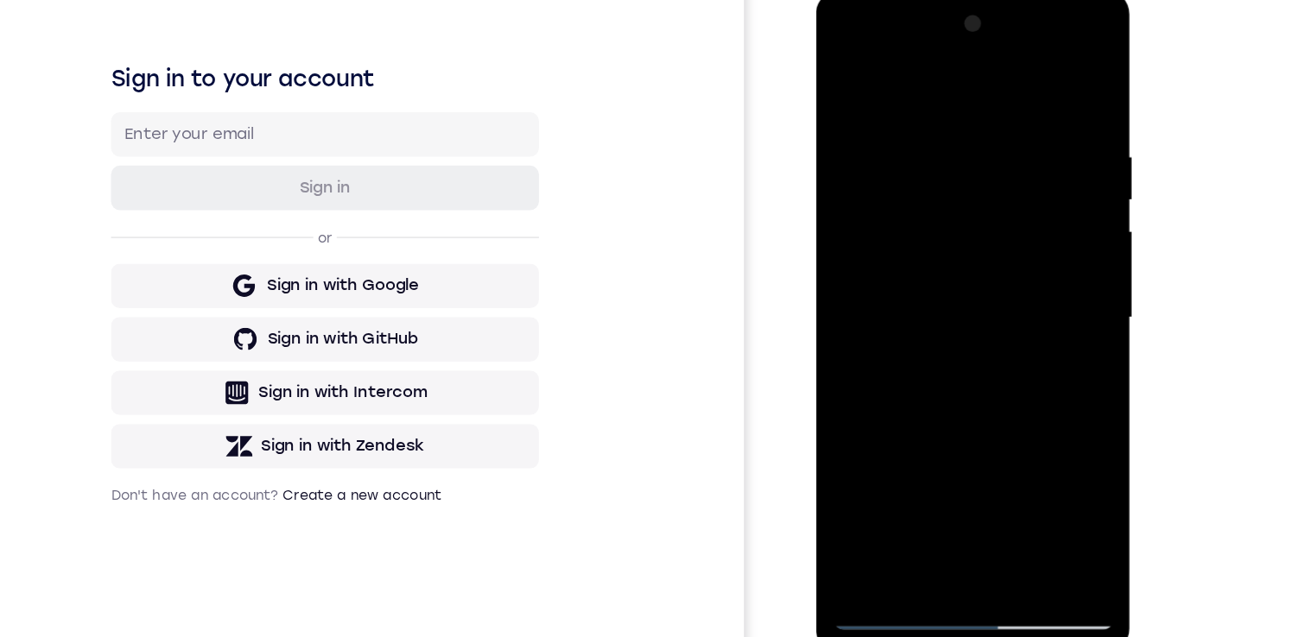
click at [843, 319] on div at bounding box center [937, 245] width 218 height 484
drag, startPoint x: 918, startPoint y: 352, endPoint x: 900, endPoint y: 127, distance: 225.3
click at [900, 127] on div at bounding box center [937, 245] width 218 height 484
drag, startPoint x: 967, startPoint y: 319, endPoint x: 944, endPoint y: 149, distance: 171.6
click at [944, 145] on div at bounding box center [937, 245] width 218 height 484
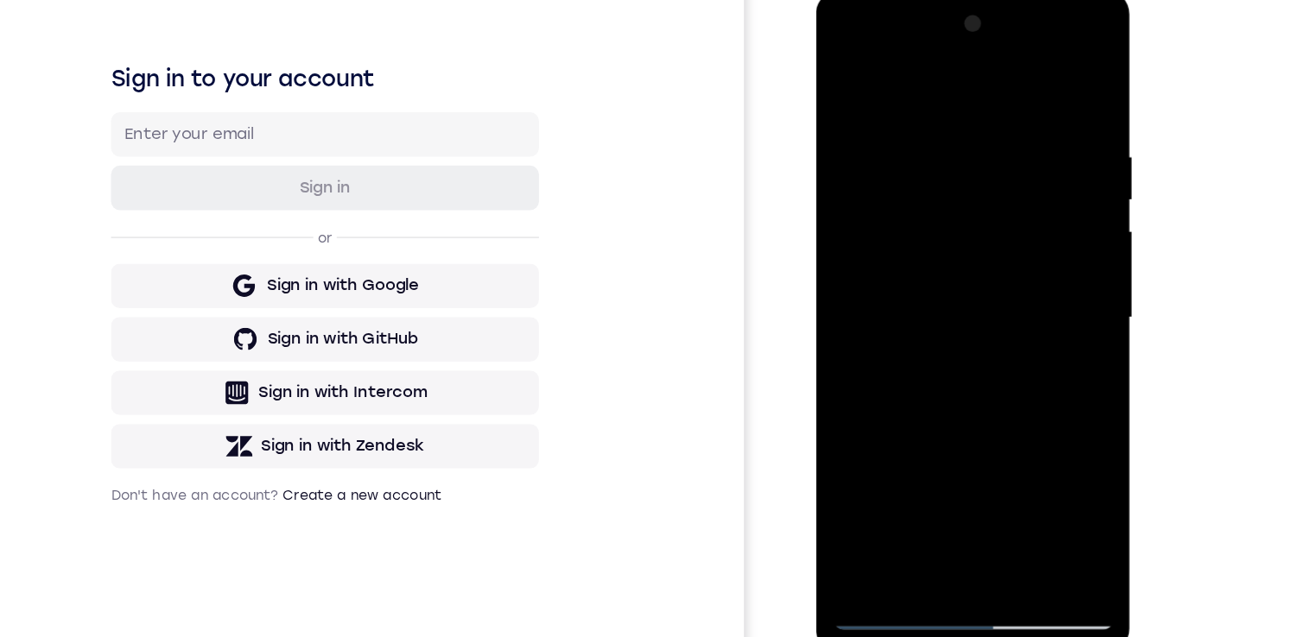
click at [1028, 320] on div at bounding box center [937, 245] width 218 height 484
click at [1035, 161] on div at bounding box center [937, 245] width 218 height 484
drag, startPoint x: 969, startPoint y: 359, endPoint x: 966, endPoint y: 158, distance: 201.3
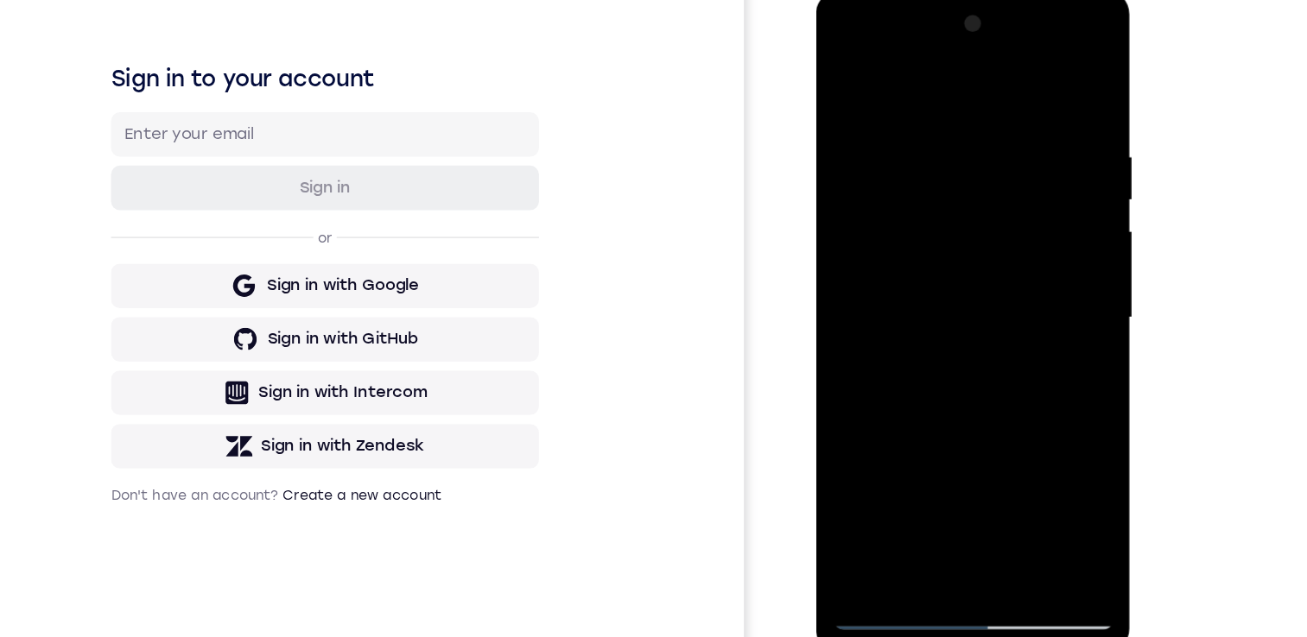
click at [966, 149] on div at bounding box center [937, 245] width 218 height 484
drag, startPoint x: 972, startPoint y: 323, endPoint x: 949, endPoint y: 158, distance: 166.5
click at [950, 152] on div at bounding box center [937, 245] width 218 height 484
drag, startPoint x: 950, startPoint y: 259, endPoint x: 949, endPoint y: 125, distance: 133.9
click at [949, 119] on div at bounding box center [937, 245] width 218 height 484
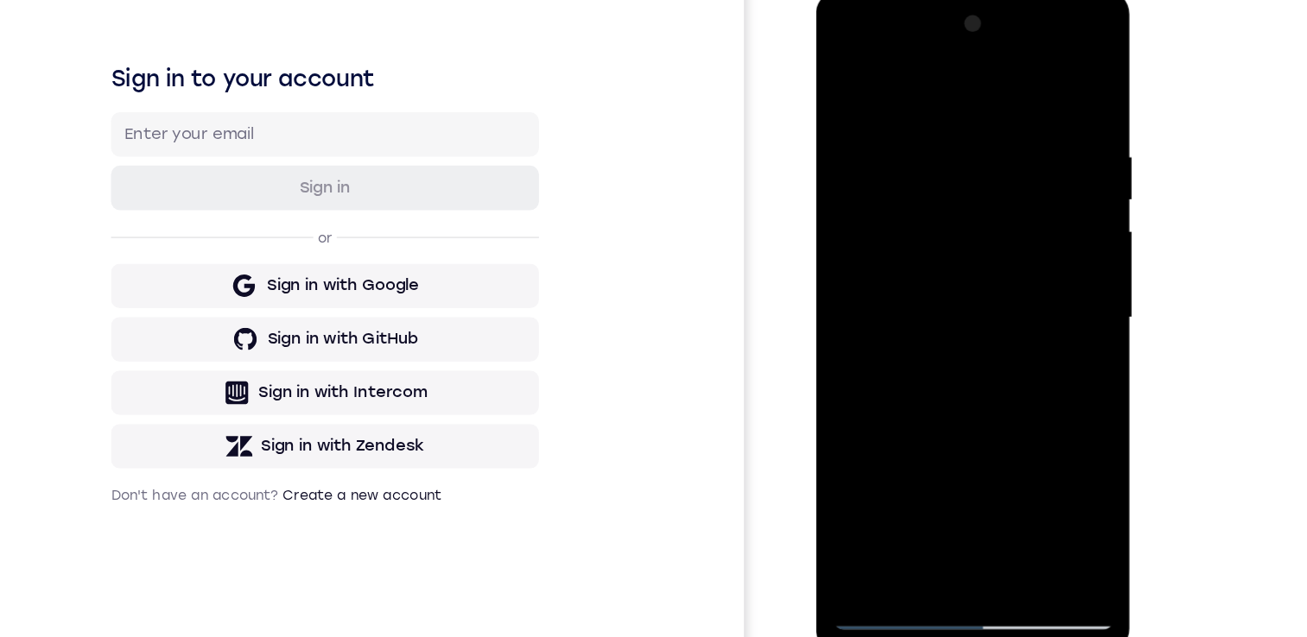
drag, startPoint x: 951, startPoint y: 353, endPoint x: 938, endPoint y: 152, distance: 201.7
click at [940, 135] on div at bounding box center [937, 245] width 218 height 484
drag, startPoint x: 948, startPoint y: 334, endPoint x: 945, endPoint y: 241, distance: 93.3
click at [945, 241] on div at bounding box center [937, 245] width 218 height 484
click at [840, 299] on div at bounding box center [937, 245] width 218 height 484
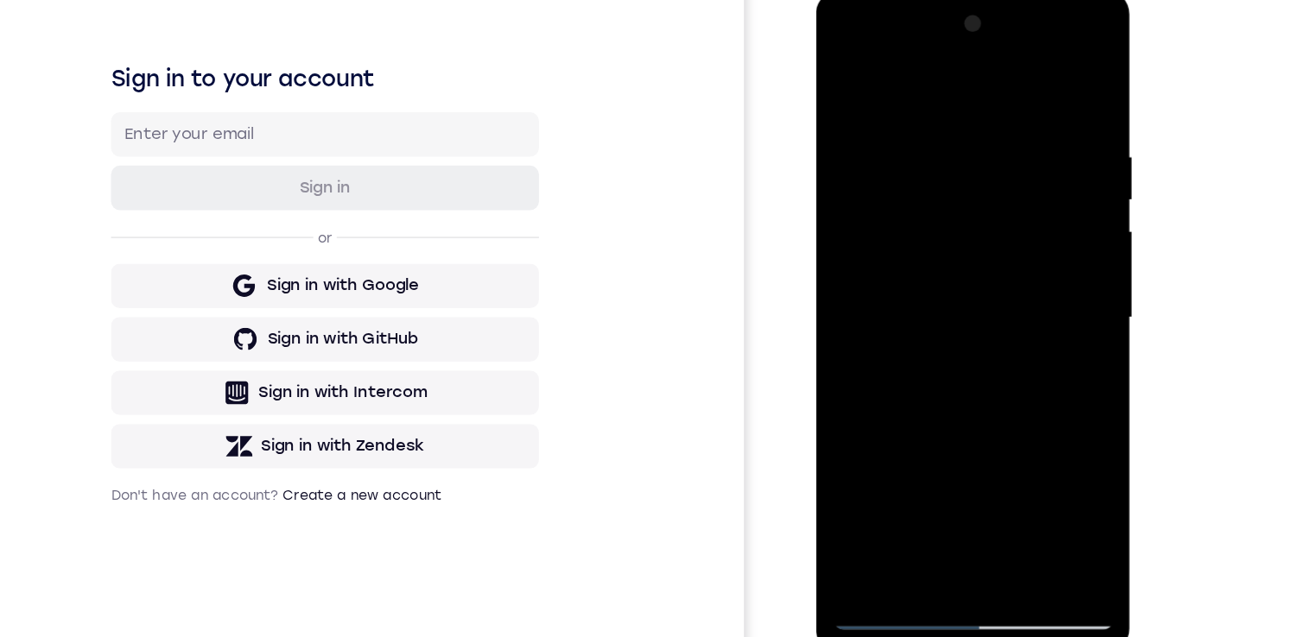
drag, startPoint x: 925, startPoint y: 371, endPoint x: 917, endPoint y: 171, distance: 200.5
click at [916, 155] on div at bounding box center [937, 245] width 218 height 484
drag, startPoint x: 963, startPoint y: 345, endPoint x: 954, endPoint y: 196, distance: 149.7
click at [954, 193] on div at bounding box center [937, 245] width 218 height 484
click at [1034, 354] on div at bounding box center [937, 245] width 218 height 484
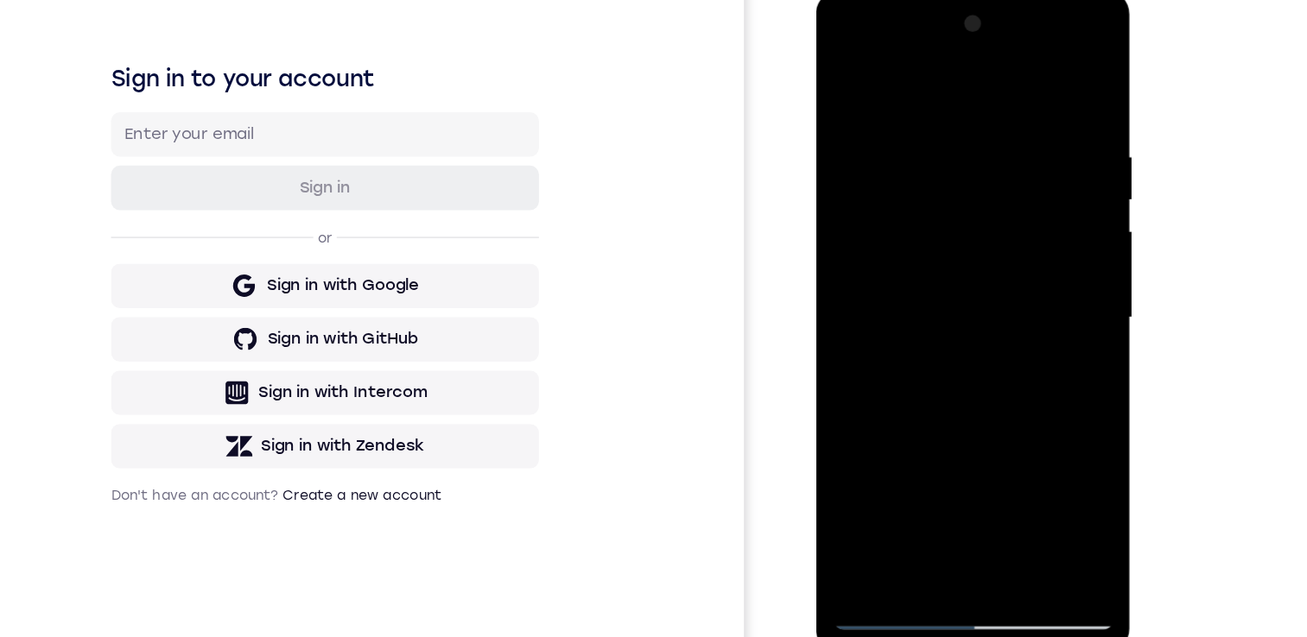
drag, startPoint x: 935, startPoint y: 394, endPoint x: 913, endPoint y: 205, distance: 190.4
click at [911, 182] on div at bounding box center [937, 245] width 218 height 484
drag, startPoint x: 938, startPoint y: 347, endPoint x: 915, endPoint y: 181, distance: 168.3
click at [914, 171] on div at bounding box center [937, 245] width 218 height 484
drag, startPoint x: 947, startPoint y: 339, endPoint x: 914, endPoint y: 142, distance: 200.5
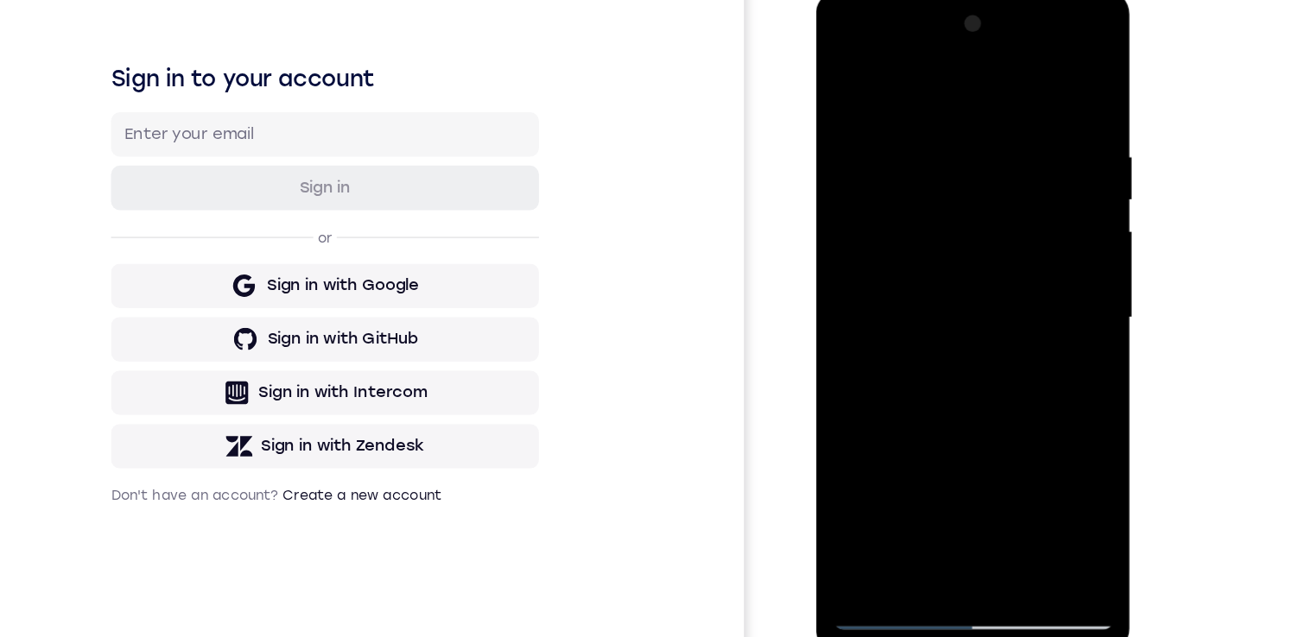
click at [914, 142] on div at bounding box center [937, 245] width 218 height 484
drag, startPoint x: 927, startPoint y: 354, endPoint x: 922, endPoint y: 140, distance: 214.2
click at [922, 136] on div at bounding box center [937, 245] width 218 height 484
click at [934, 288] on div at bounding box center [937, 245] width 218 height 484
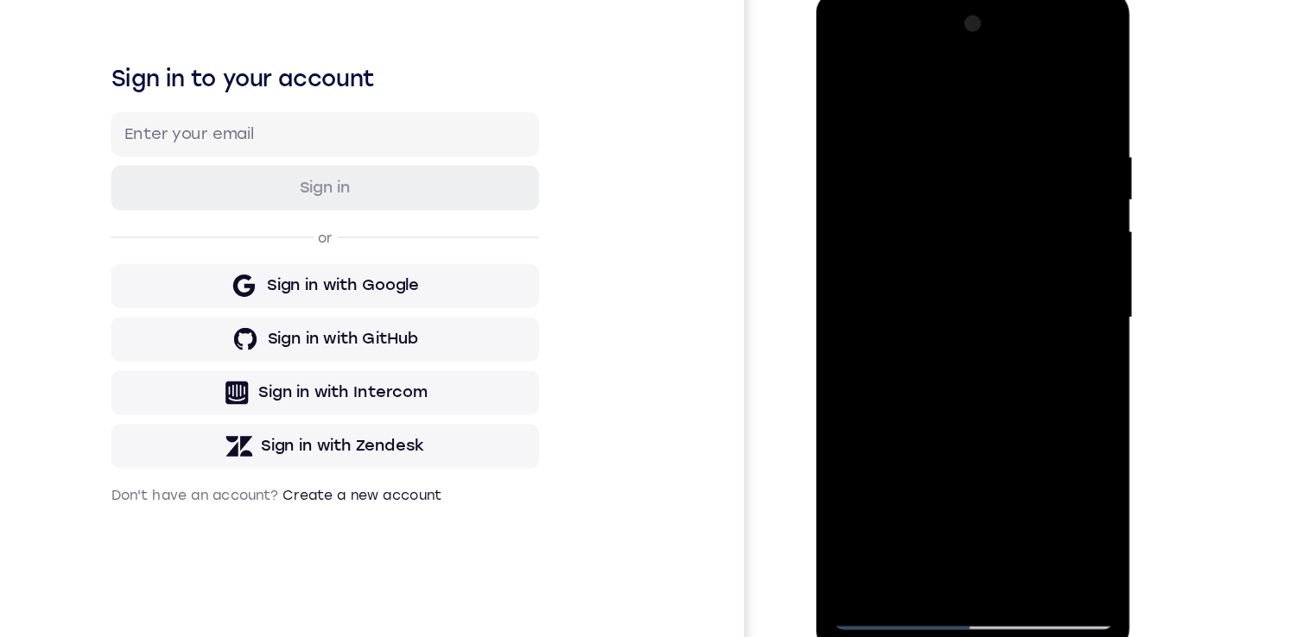
click at [934, 288] on div at bounding box center [937, 245] width 218 height 484
click at [842, 358] on div at bounding box center [937, 245] width 218 height 484
drag, startPoint x: 904, startPoint y: 379, endPoint x: 887, endPoint y: 148, distance: 232.1
click at [884, 138] on div at bounding box center [937, 245] width 218 height 484
drag, startPoint x: 931, startPoint y: 323, endPoint x: 922, endPoint y: 111, distance: 212.7
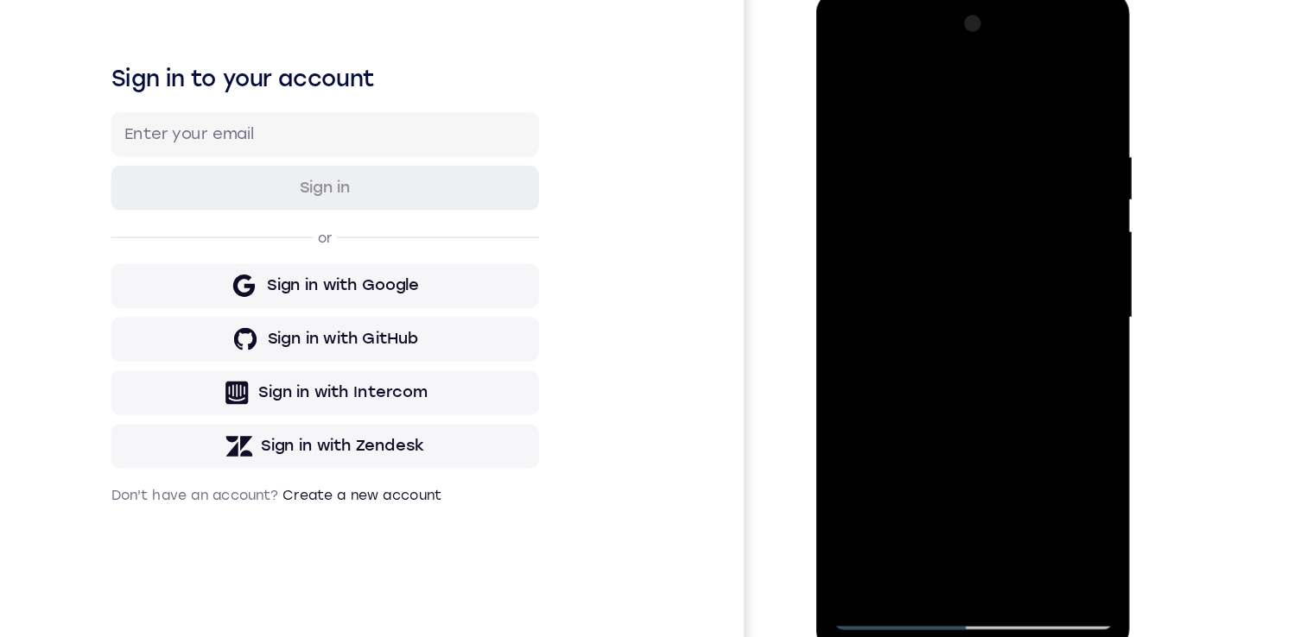
click at [922, 111] on div at bounding box center [937, 245] width 218 height 484
drag, startPoint x: 947, startPoint y: 298, endPoint x: 947, endPoint y: 130, distance: 168.4
click at [947, 115] on div at bounding box center [937, 245] width 218 height 484
drag, startPoint x: 960, startPoint y: 335, endPoint x: 959, endPoint y: 171, distance: 164.1
click at [956, 155] on div at bounding box center [937, 245] width 218 height 484
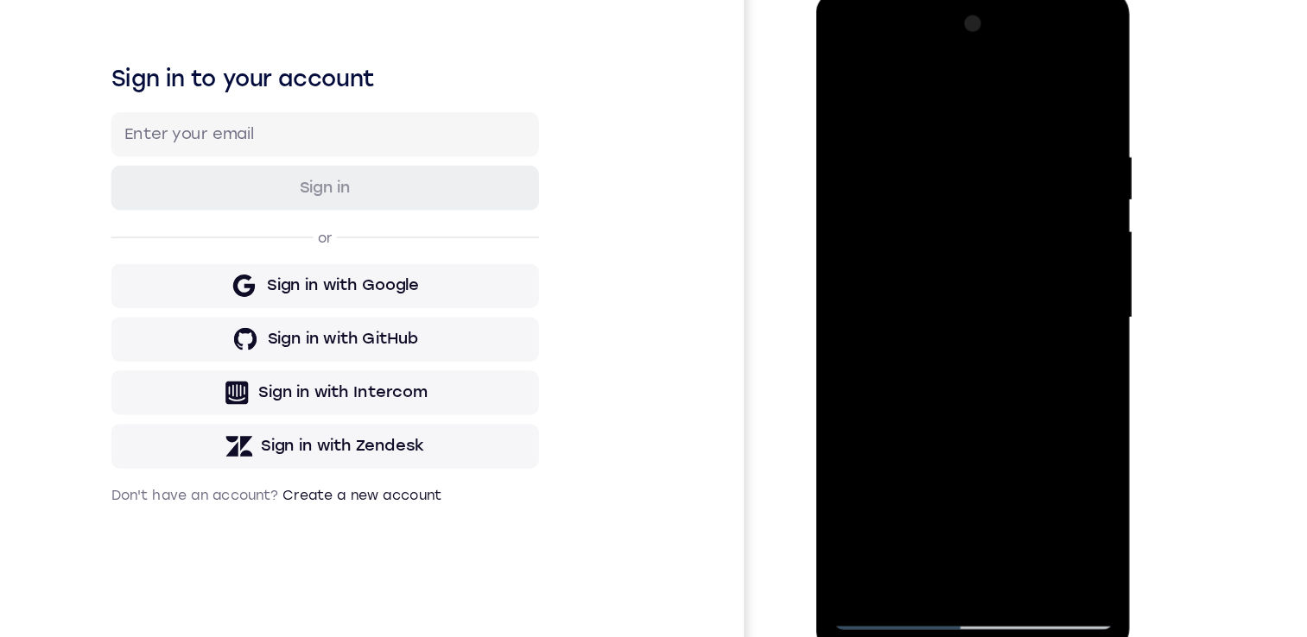
drag, startPoint x: 987, startPoint y: 311, endPoint x: 965, endPoint y: 169, distance: 143.4
click at [969, 140] on div at bounding box center [937, 245] width 218 height 484
drag, startPoint x: 967, startPoint y: 357, endPoint x: 946, endPoint y: 136, distance: 222.1
click at [946, 136] on div at bounding box center [937, 245] width 218 height 484
drag, startPoint x: 948, startPoint y: 338, endPoint x: 931, endPoint y: 184, distance: 154.6
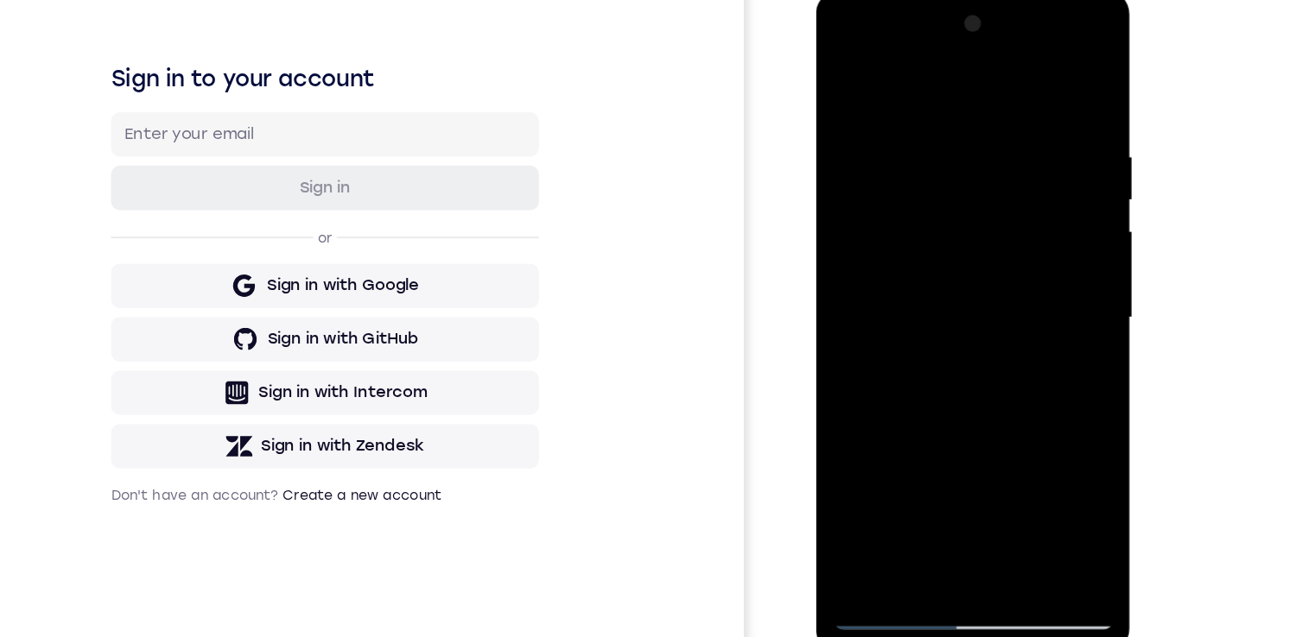
click at [931, 184] on div at bounding box center [937, 245] width 218 height 484
drag, startPoint x: 943, startPoint y: 336, endPoint x: 937, endPoint y: 172, distance: 164.2
click at [937, 161] on div at bounding box center [937, 245] width 218 height 484
drag, startPoint x: 935, startPoint y: 307, endPoint x: 923, endPoint y: 173, distance: 135.3
click at [923, 142] on div at bounding box center [937, 245] width 218 height 484
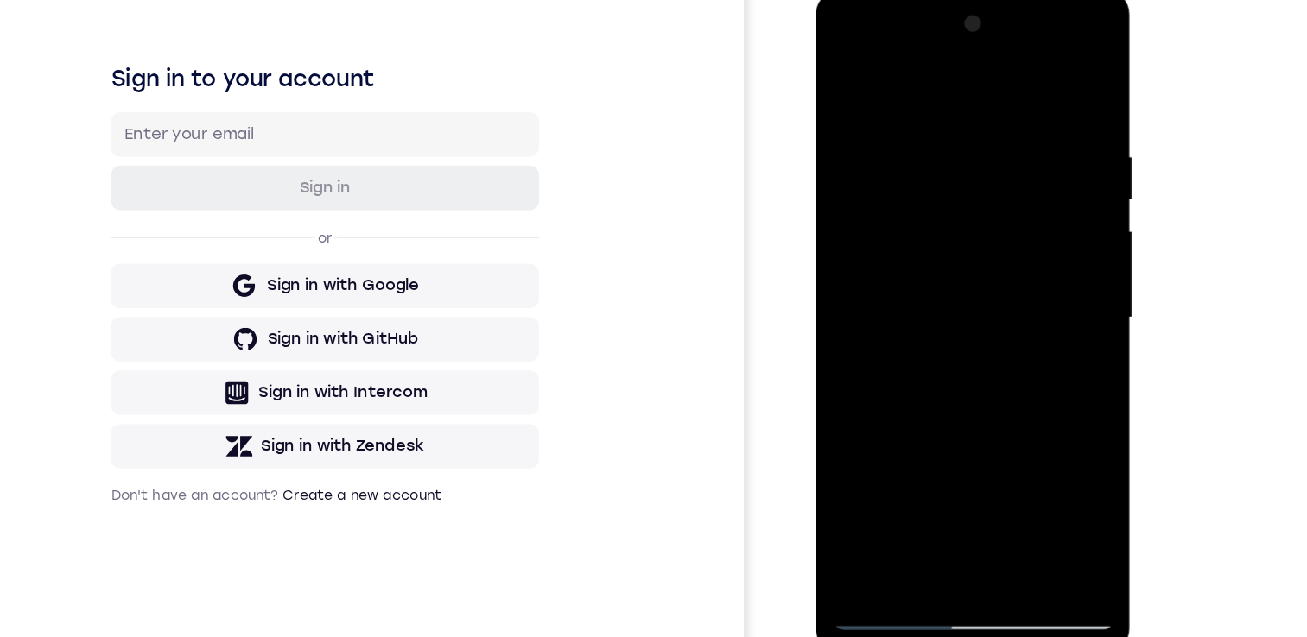
drag, startPoint x: 922, startPoint y: 257, endPoint x: 905, endPoint y: 100, distance: 157.3
click at [905, 96] on div at bounding box center [937, 245] width 218 height 484
drag, startPoint x: 929, startPoint y: 326, endPoint x: 917, endPoint y: 185, distance: 141.3
click at [917, 185] on div at bounding box center [937, 245] width 218 height 484
drag, startPoint x: 941, startPoint y: 328, endPoint x: 926, endPoint y: 183, distance: 145.9
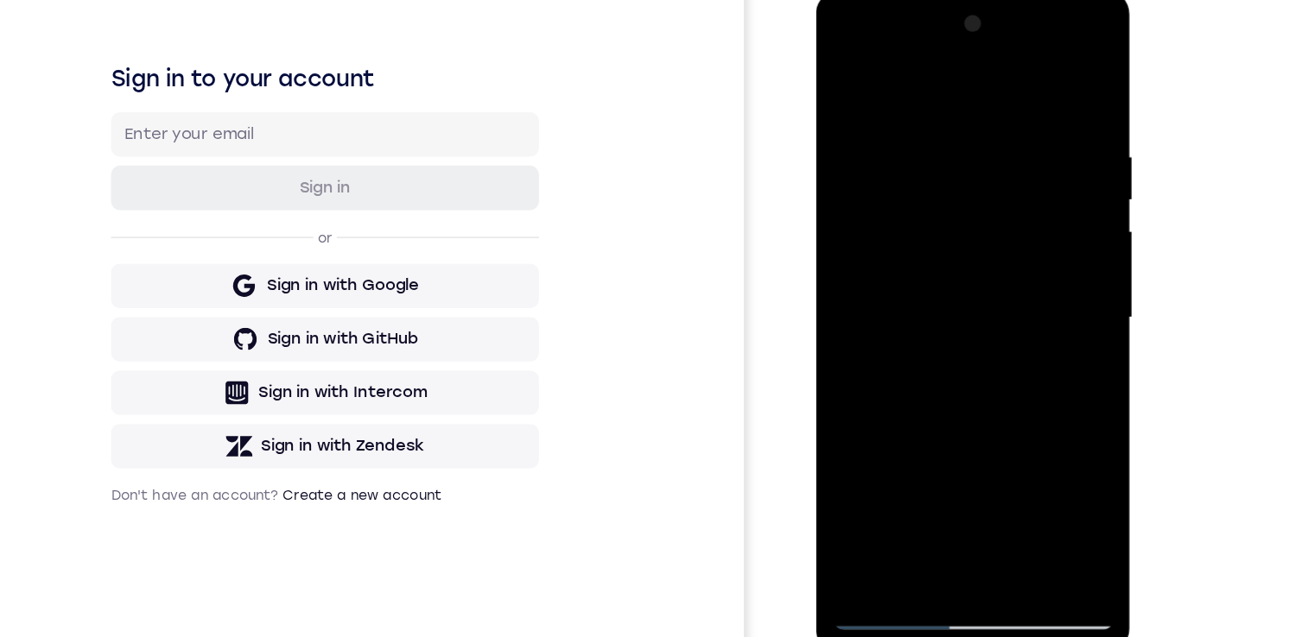
click at [925, 169] on div at bounding box center [937, 245] width 218 height 484
drag, startPoint x: 949, startPoint y: 334, endPoint x: 933, endPoint y: 141, distance: 194.2
click at [933, 141] on div at bounding box center [937, 245] width 218 height 484
drag, startPoint x: 948, startPoint y: 328, endPoint x: 918, endPoint y: 166, distance: 165.0
click at [918, 161] on div at bounding box center [937, 245] width 218 height 484
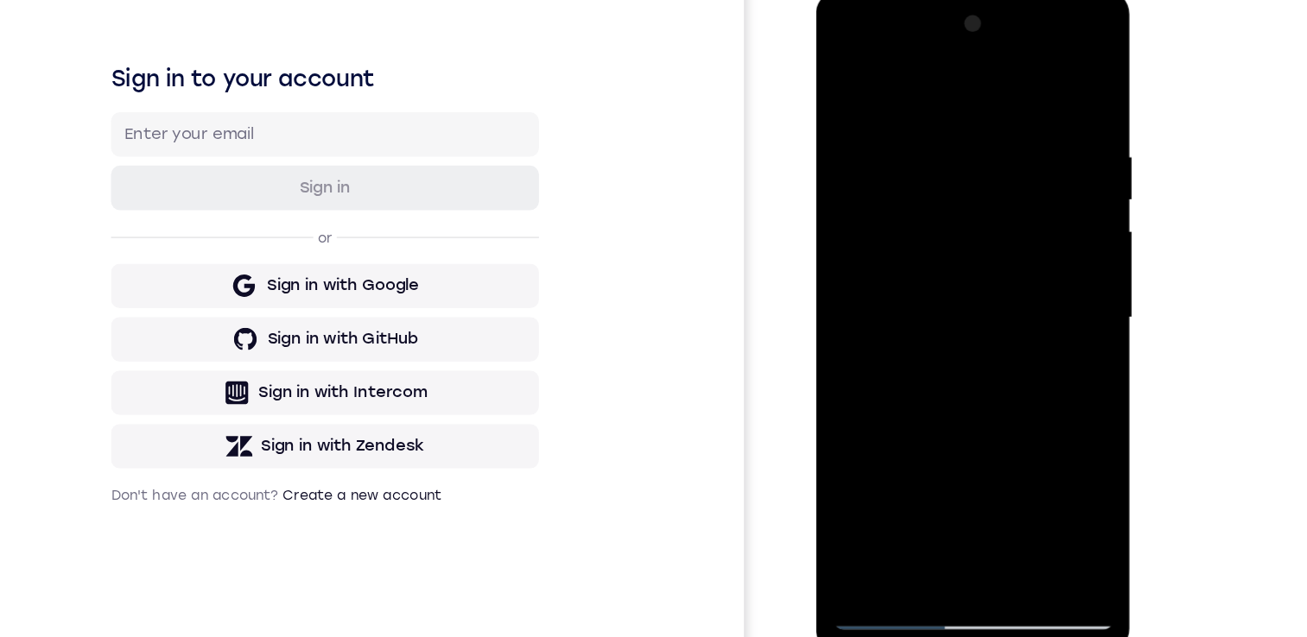
drag, startPoint x: 913, startPoint y: 356, endPoint x: 891, endPoint y: 155, distance: 202.4
click at [891, 155] on div at bounding box center [937, 245] width 218 height 484
drag, startPoint x: 923, startPoint y: 322, endPoint x: 900, endPoint y: 176, distance: 147.8
click at [900, 176] on div at bounding box center [937, 245] width 218 height 484
click at [845, 383] on div at bounding box center [937, 245] width 218 height 484
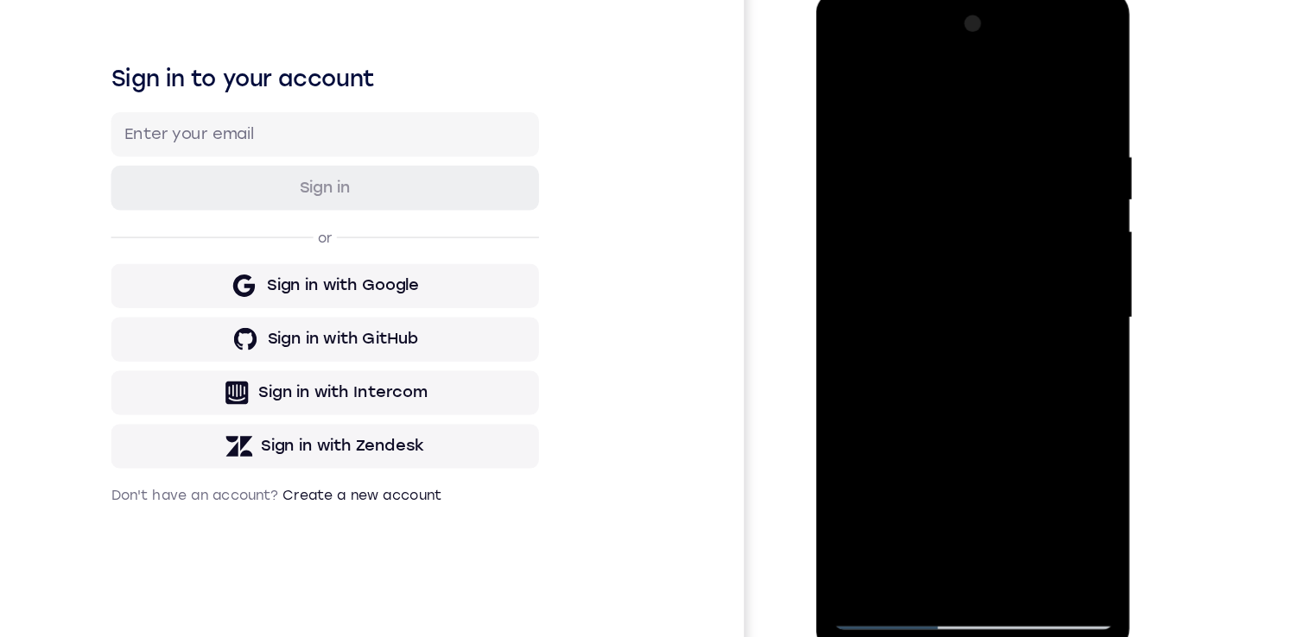
drag, startPoint x: 906, startPoint y: 411, endPoint x: 897, endPoint y: 187, distance: 223.9
click at [895, 179] on div at bounding box center [937, 245] width 218 height 484
drag, startPoint x: 943, startPoint y: 316, endPoint x: 941, endPoint y: 162, distance: 153.8
click at [941, 152] on div at bounding box center [937, 245] width 218 height 484
drag, startPoint x: 959, startPoint y: 350, endPoint x: 947, endPoint y: 272, distance: 78.7
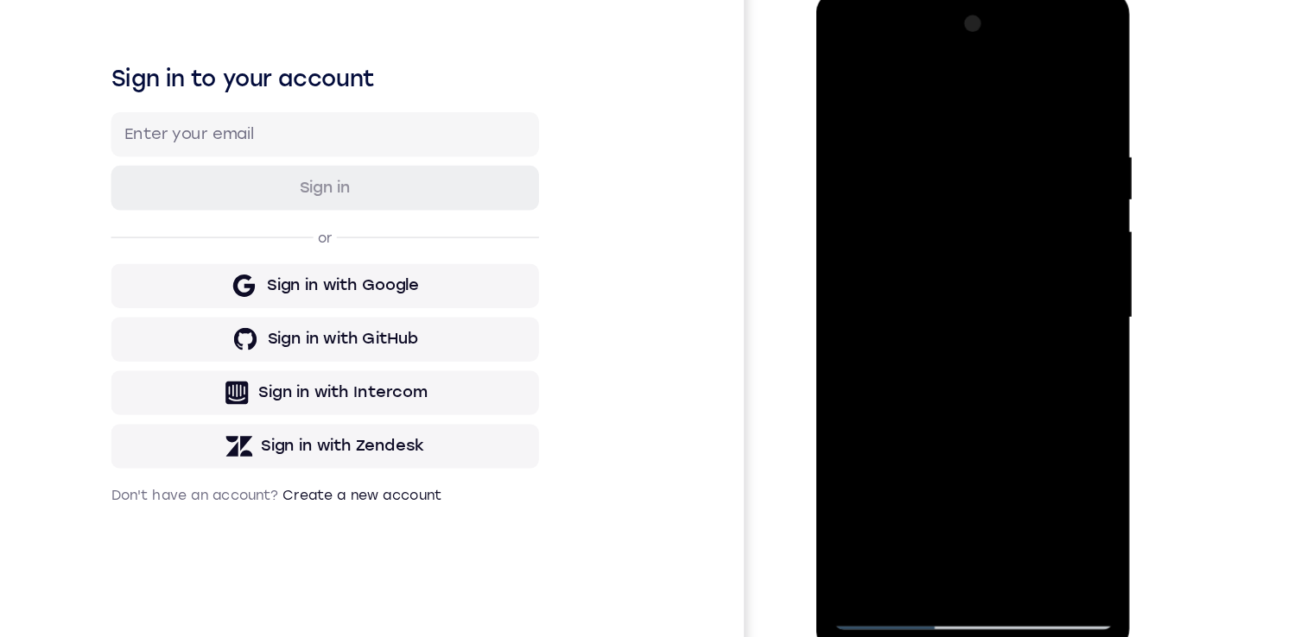
click at [947, 272] on div at bounding box center [937, 245] width 218 height 484
click at [1041, 324] on div at bounding box center [937, 245] width 218 height 484
click at [1031, 174] on div at bounding box center [937, 245] width 218 height 484
drag, startPoint x: 982, startPoint y: 344, endPoint x: 977, endPoint y: 135, distance: 209.1
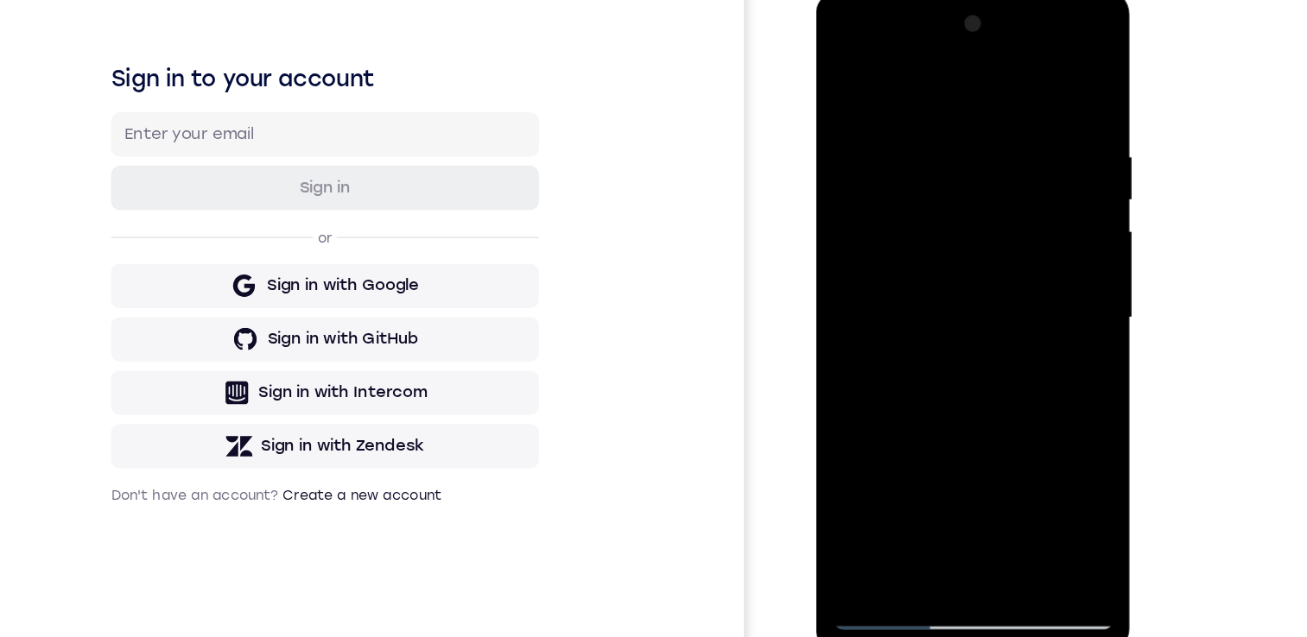
click at [977, 135] on div at bounding box center [937, 245] width 218 height 484
drag, startPoint x: 973, startPoint y: 312, endPoint x: 947, endPoint y: 165, distance: 149.3
click at [947, 165] on div at bounding box center [937, 245] width 218 height 484
drag, startPoint x: 951, startPoint y: 316, endPoint x: 928, endPoint y: 145, distance: 172.6
click at [928, 122] on div at bounding box center [937, 245] width 218 height 484
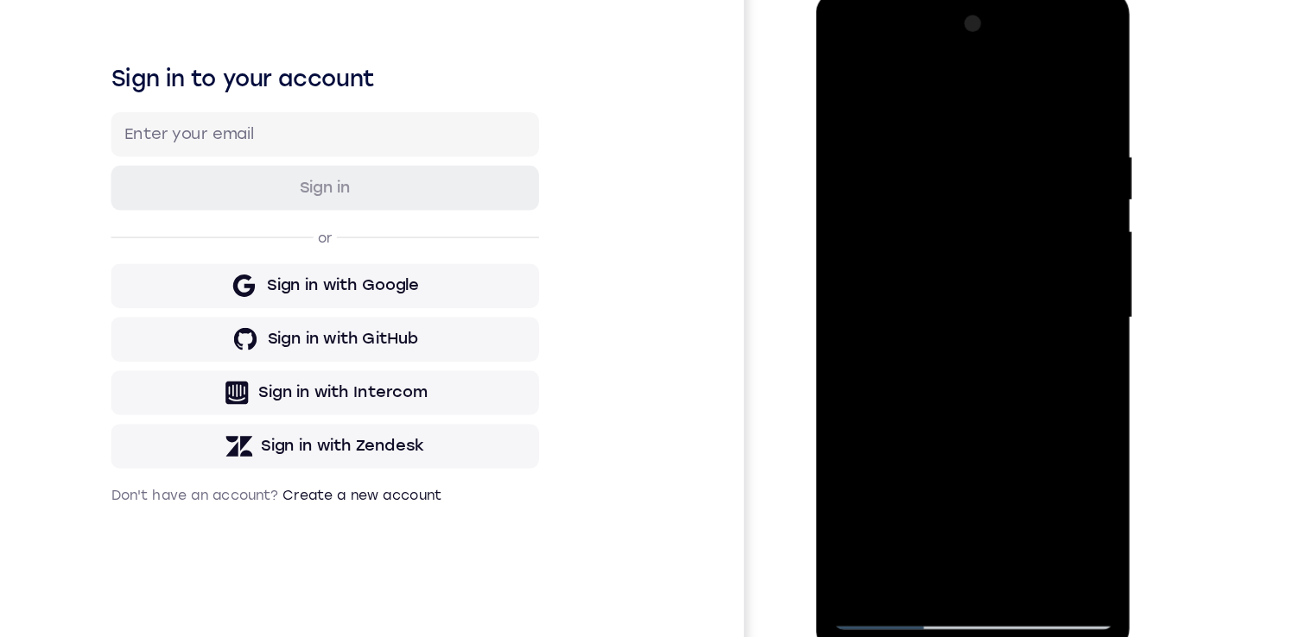
drag, startPoint x: 942, startPoint y: 297, endPoint x: 907, endPoint y: 117, distance: 184.0
click at [907, 109] on div at bounding box center [937, 245] width 218 height 484
drag, startPoint x: 949, startPoint y: 325, endPoint x: 922, endPoint y: 147, distance: 179.9
click at [922, 147] on div at bounding box center [937, 245] width 218 height 484
drag, startPoint x: 942, startPoint y: 359, endPoint x: 924, endPoint y: 201, distance: 159.1
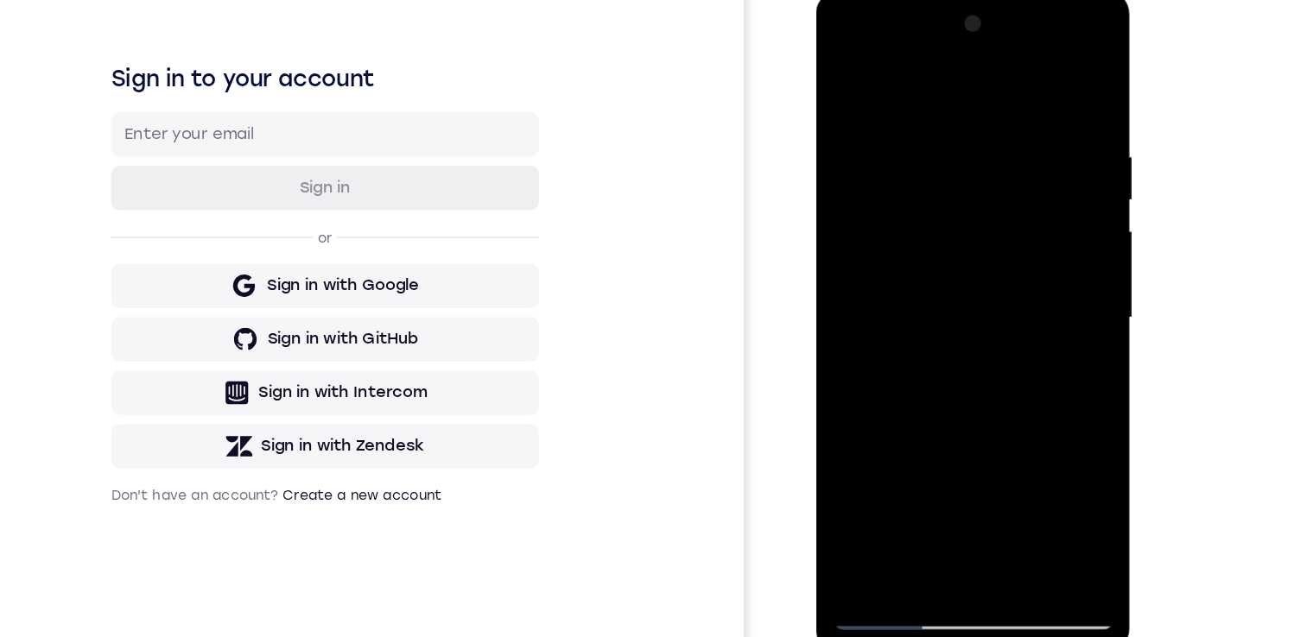
click at [921, 187] on div at bounding box center [937, 245] width 218 height 484
drag, startPoint x: 956, startPoint y: 334, endPoint x: 944, endPoint y: 219, distance: 115.5
click at [944, 216] on div at bounding box center [937, 245] width 218 height 484
drag, startPoint x: 960, startPoint y: 328, endPoint x: 941, endPoint y: 155, distance: 174.7
click at [941, 132] on div at bounding box center [937, 245] width 218 height 484
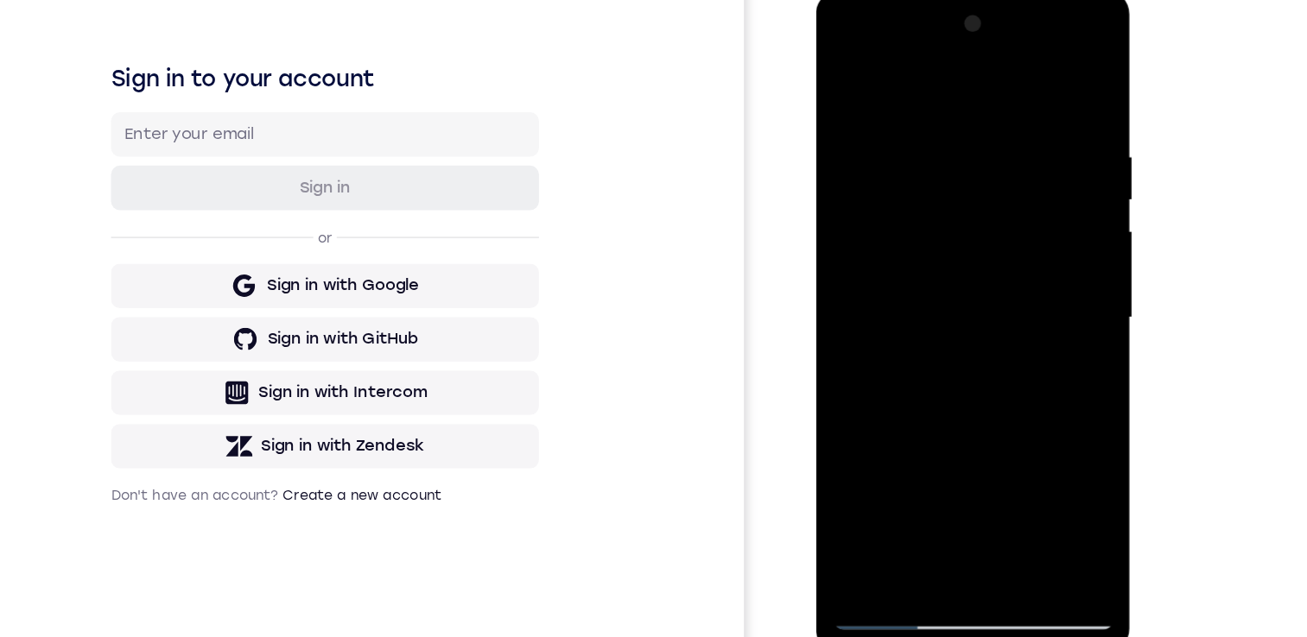
drag, startPoint x: 938, startPoint y: 301, endPoint x: 935, endPoint y: 211, distance: 90.7
click at [928, 213] on div at bounding box center [937, 245] width 218 height 484
drag
click at [967, 303] on div at bounding box center [937, 245] width 218 height 484
click at [1032, 225] on div at bounding box center [937, 245] width 218 height 484
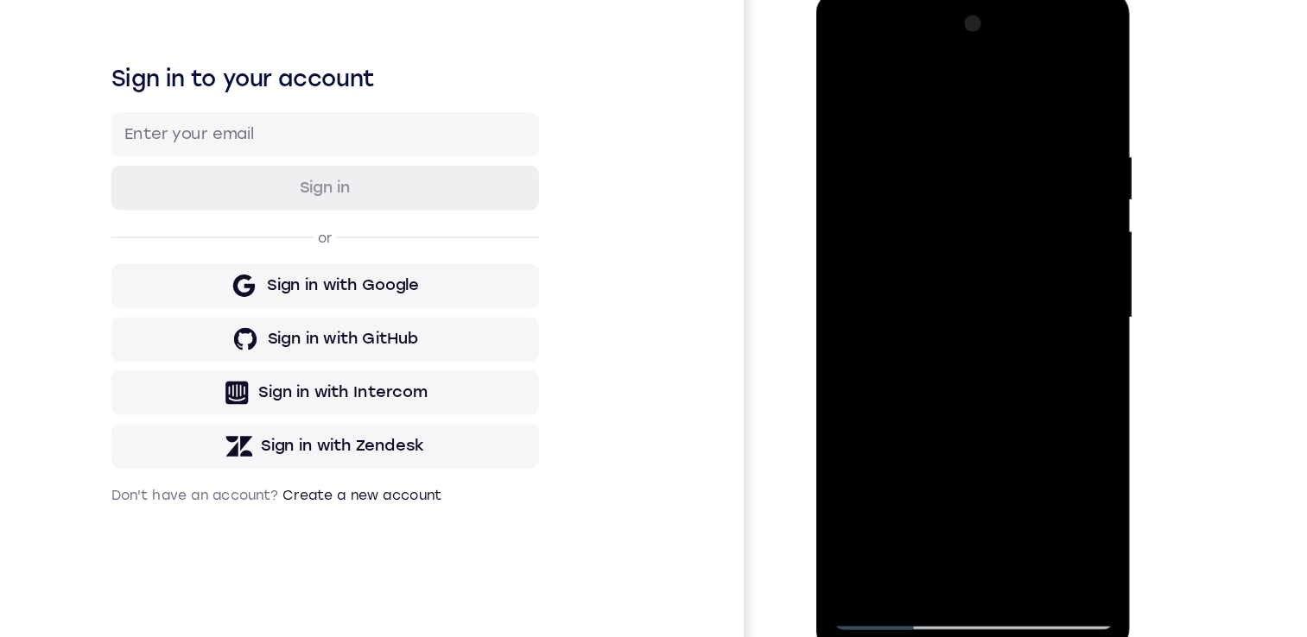
click at [1032, 225] on div at bounding box center [937, 245] width 218 height 484
drag, startPoint x: 989, startPoint y: 386, endPoint x: 982, endPoint y: 188, distance: 197.9
click at [982, 188] on div at bounding box center [937, 245] width 218 height 484
click at [1032, 129] on div at bounding box center [937, 245] width 218 height 484
drag, startPoint x: 969, startPoint y: 278, endPoint x: 960, endPoint y: 124, distance: 154.0
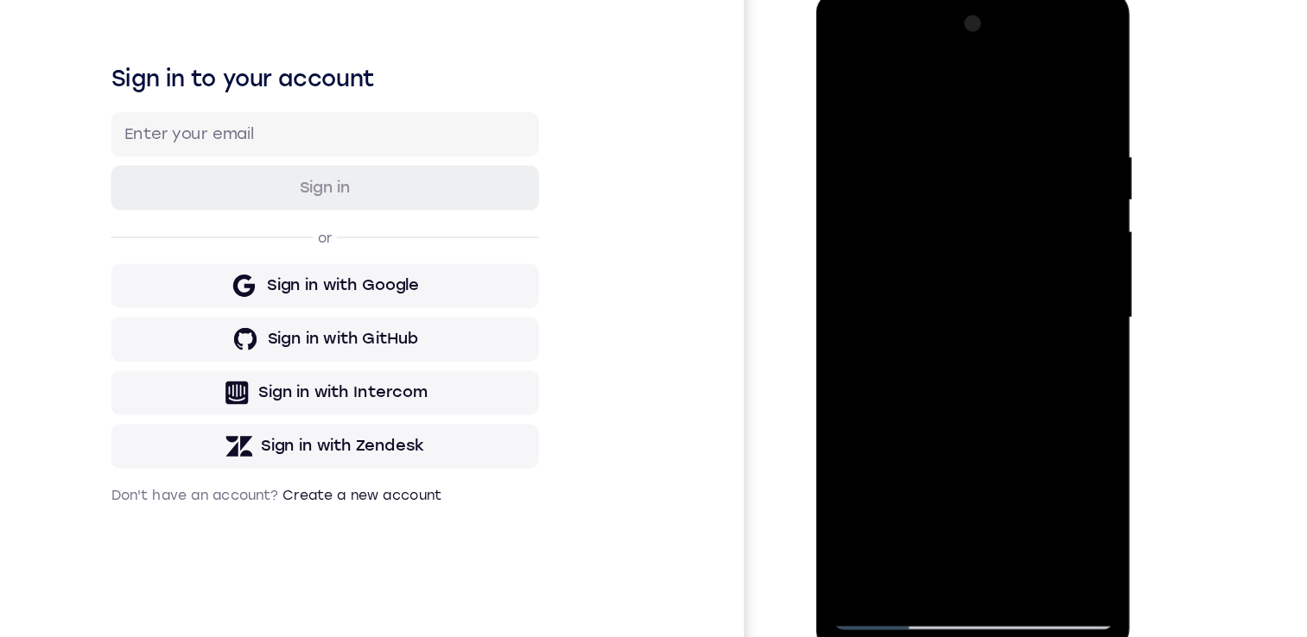
click at [962, 115] on div at bounding box center [937, 245] width 218 height 484
drag, startPoint x: 959, startPoint y: 310, endPoint x: 959, endPoint y: 234, distance: 76.0
click at [959, 231] on div at bounding box center [937, 245] width 218 height 484
drag, startPoint x: 960, startPoint y: 385, endPoint x: 941, endPoint y: 191, distance: 195.4
click at [942, 181] on div at bounding box center [937, 245] width 218 height 484
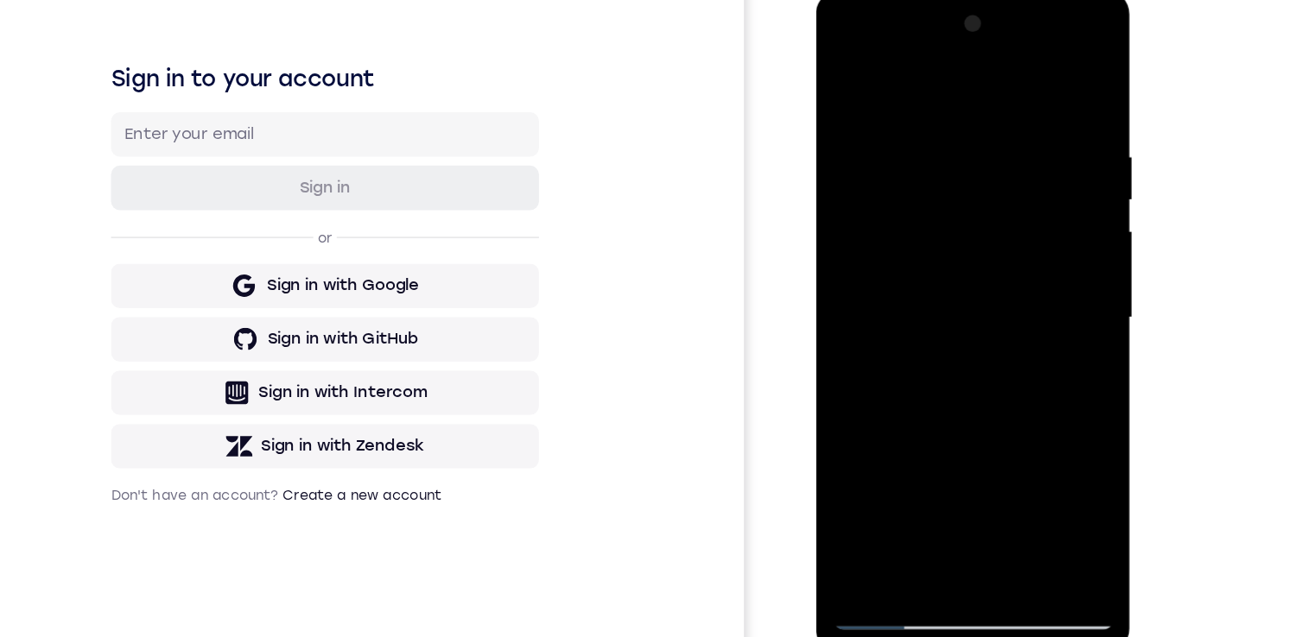
drag, startPoint x: 931, startPoint y: 333, endPoint x: 914, endPoint y: 169, distance: 164.2
click at [921, 137] on div at bounding box center [937, 245] width 218 height 484
click at [859, 444] on div at bounding box center [937, 245] width 218 height 484
click at [909, 113] on div at bounding box center [937, 245] width 218 height 484
click at [841, 76] on div at bounding box center [937, 245] width 218 height 484
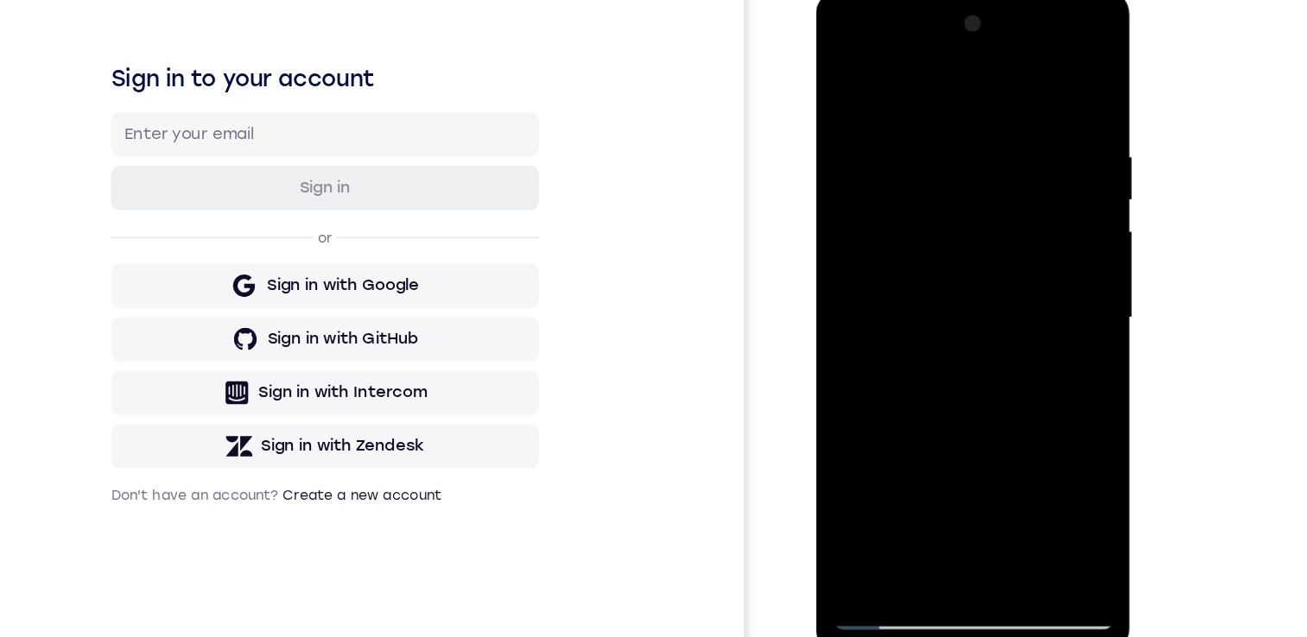
click at [932, 136] on div at bounding box center [937, 245] width 218 height 484
click at [896, 453] on div at bounding box center [937, 245] width 218 height 484
click at [1014, 310] on div at bounding box center [937, 245] width 218 height 484
click at [1000, 314] on div at bounding box center [937, 245] width 218 height 484
click at [947, 272] on div at bounding box center [937, 245] width 218 height 484
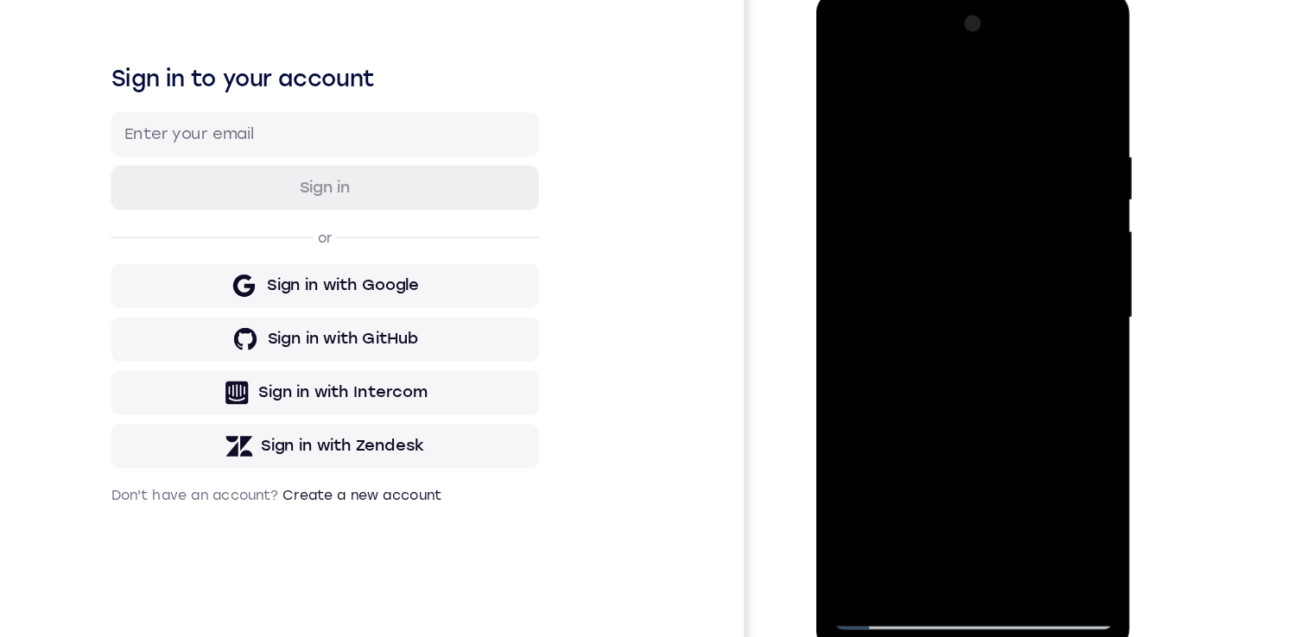
click at [880, 118] on div at bounding box center [937, 245] width 218 height 484
click at [910, 133] on div at bounding box center [937, 245] width 218 height 484
click at [838, 116] on div at bounding box center [937, 245] width 218 height 484
click at [1023, 129] on div at bounding box center [937, 245] width 218 height 484
click at [1030, 72] on div at bounding box center [937, 245] width 218 height 484
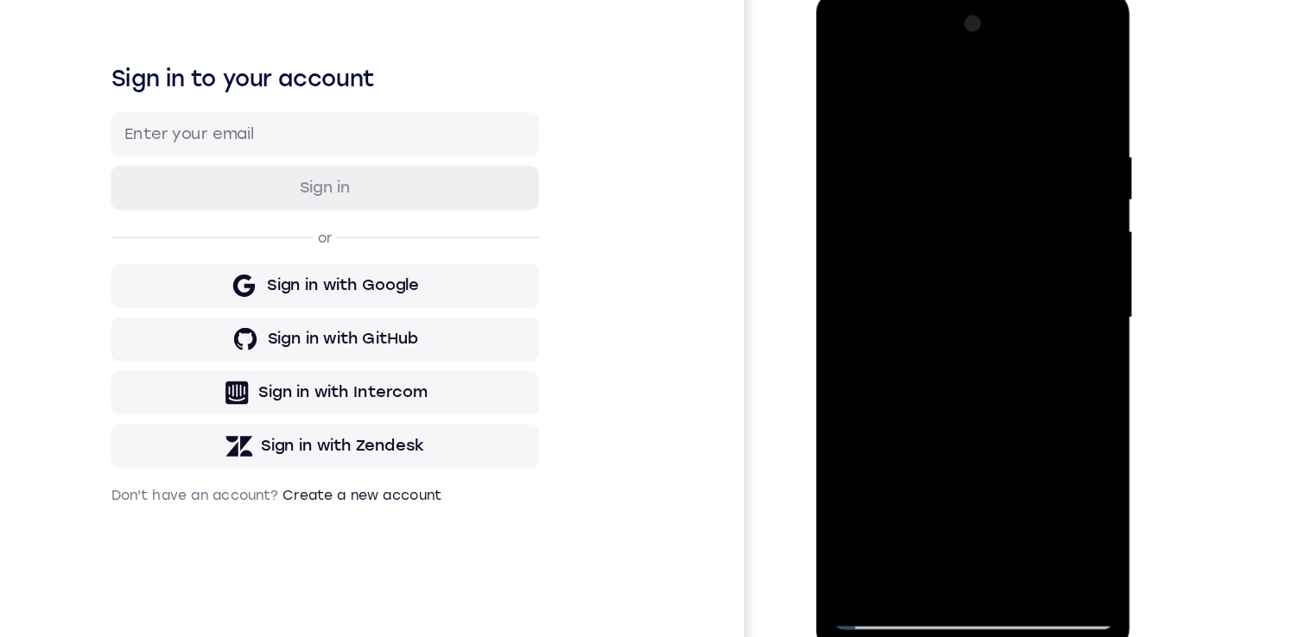
scroll to position [231, 0]
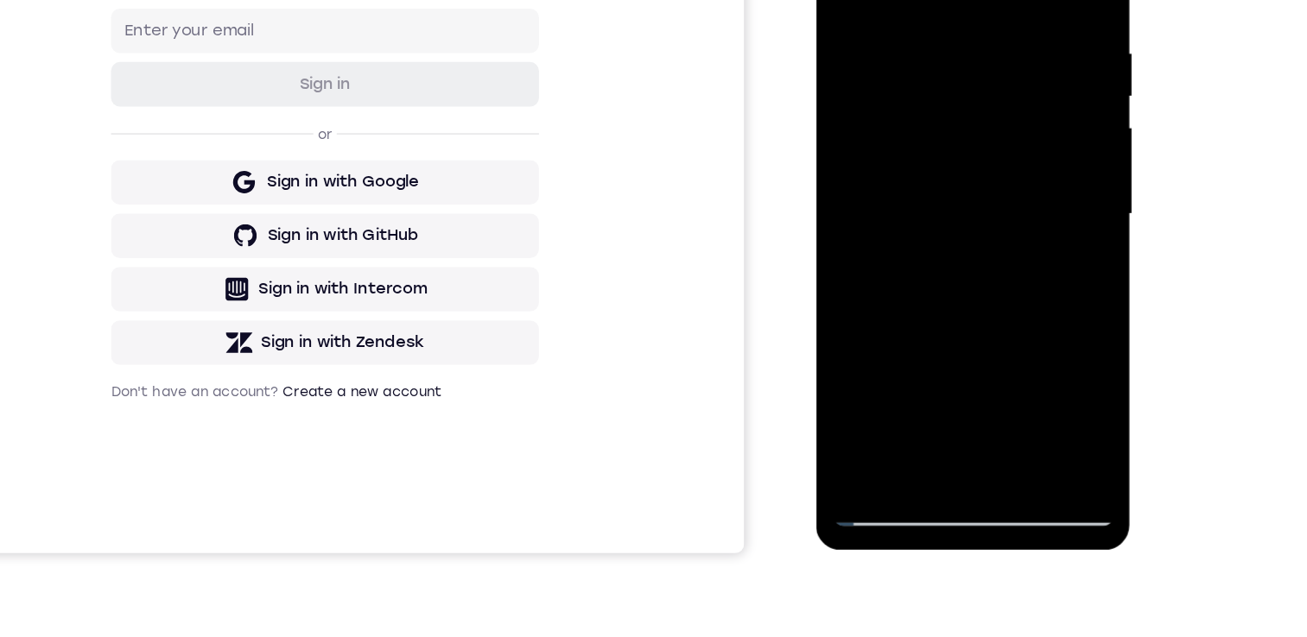
click at [982, 350] on div at bounding box center [937, 141] width 218 height 484
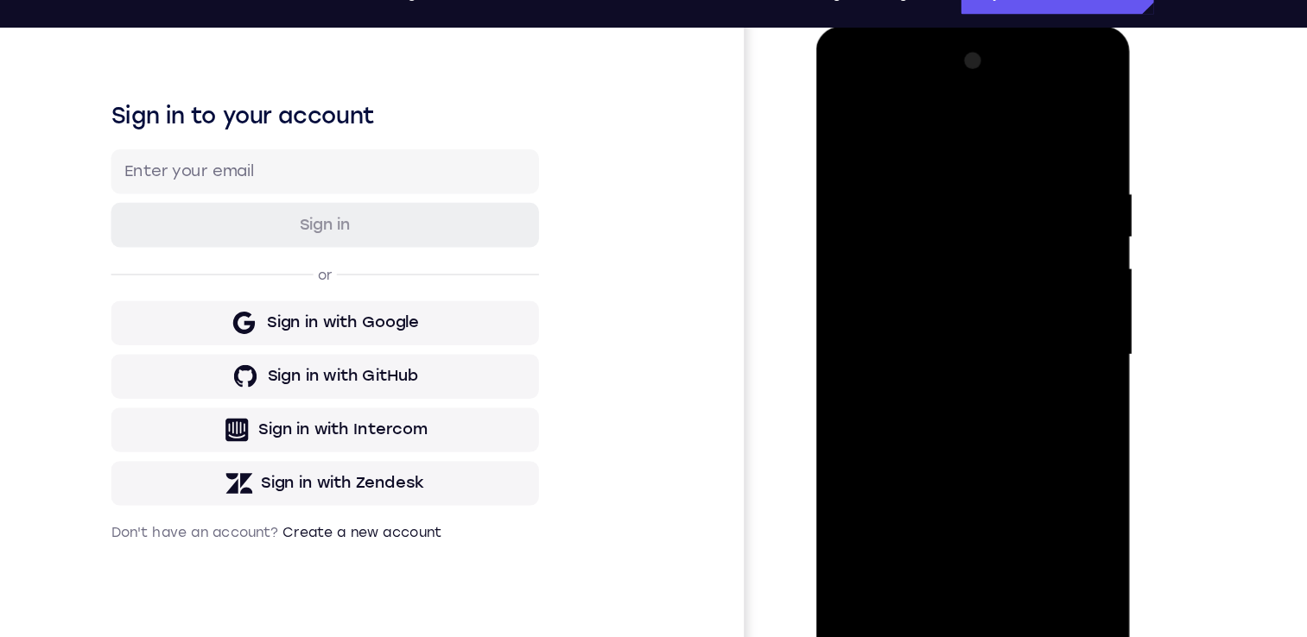
click at [935, 369] on div at bounding box center [937, 281] width 218 height 484
click at [852, 103] on div at bounding box center [937, 281] width 218 height 484
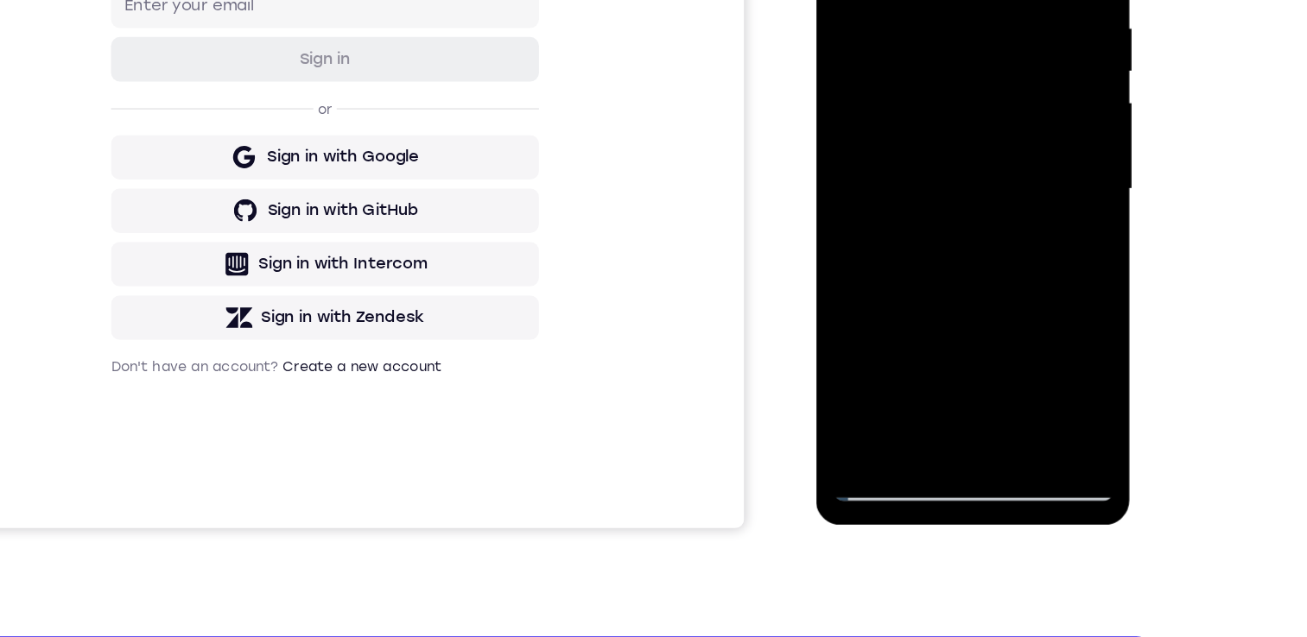
scroll to position [250, 0]
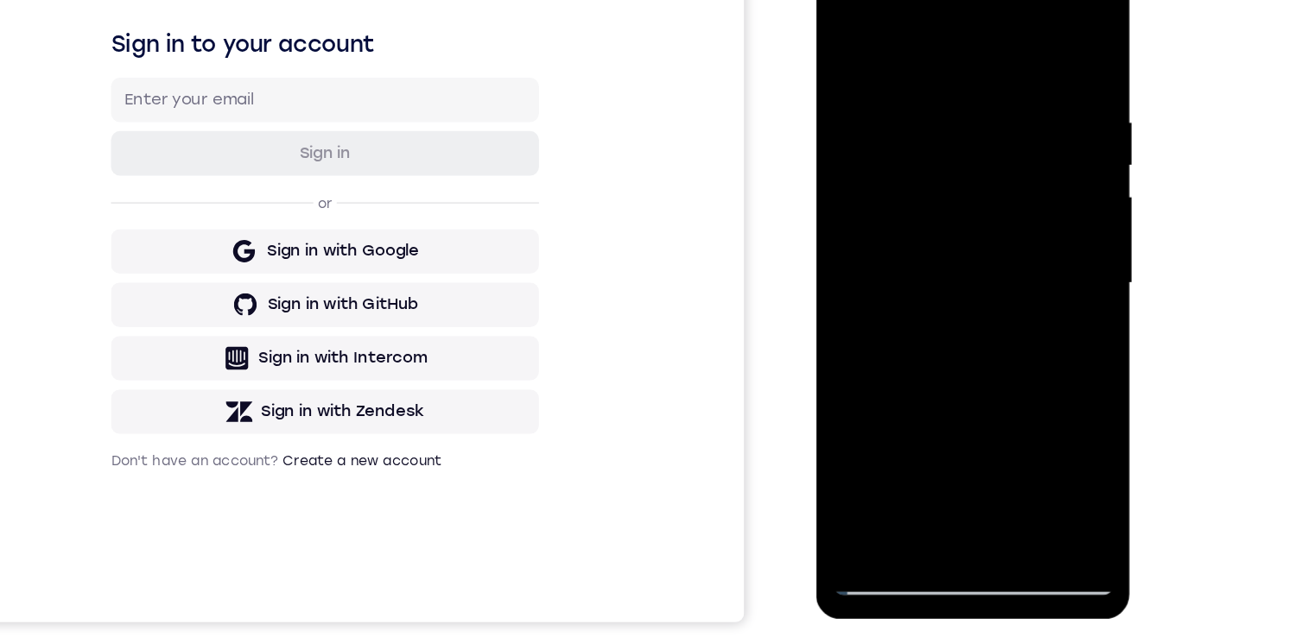
drag, startPoint x: 930, startPoint y: 130, endPoint x: 927, endPoint y: 356, distance: 225.5
click at [927, 356] on div at bounding box center [937, 210] width 218 height 484
drag, startPoint x: 982, startPoint y: 86, endPoint x: 994, endPoint y: 327, distance: 242.1
click at [998, 341] on div at bounding box center [937, 210] width 218 height 484
click at [911, 67] on div at bounding box center [937, 210] width 218 height 484
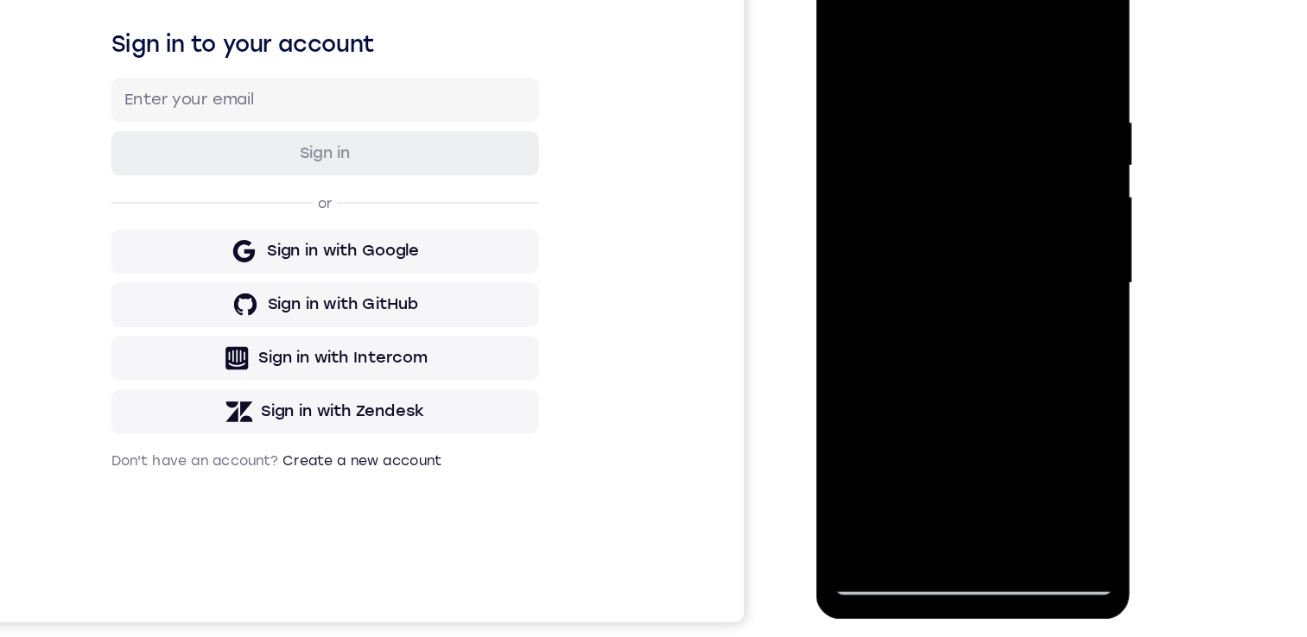
click at [1030, 411] on div at bounding box center [937, 210] width 218 height 484
click at [935, 407] on div at bounding box center [937, 210] width 218 height 484
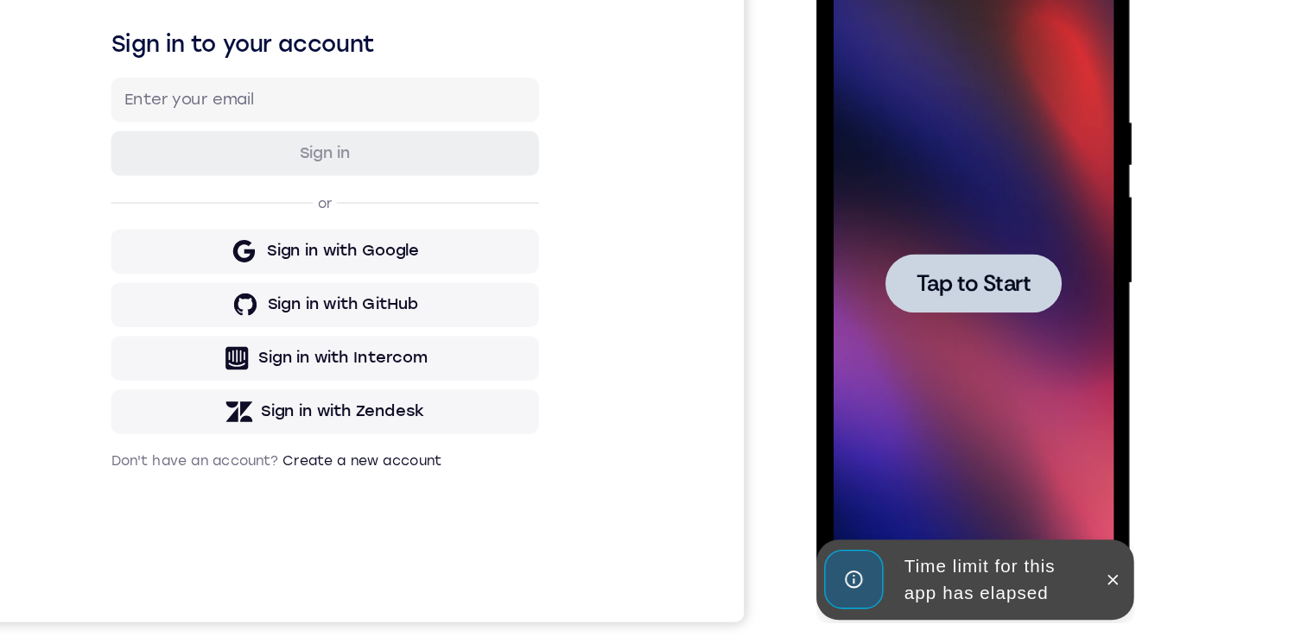
click at [921, 275] on div at bounding box center [937, 210] width 218 height 484
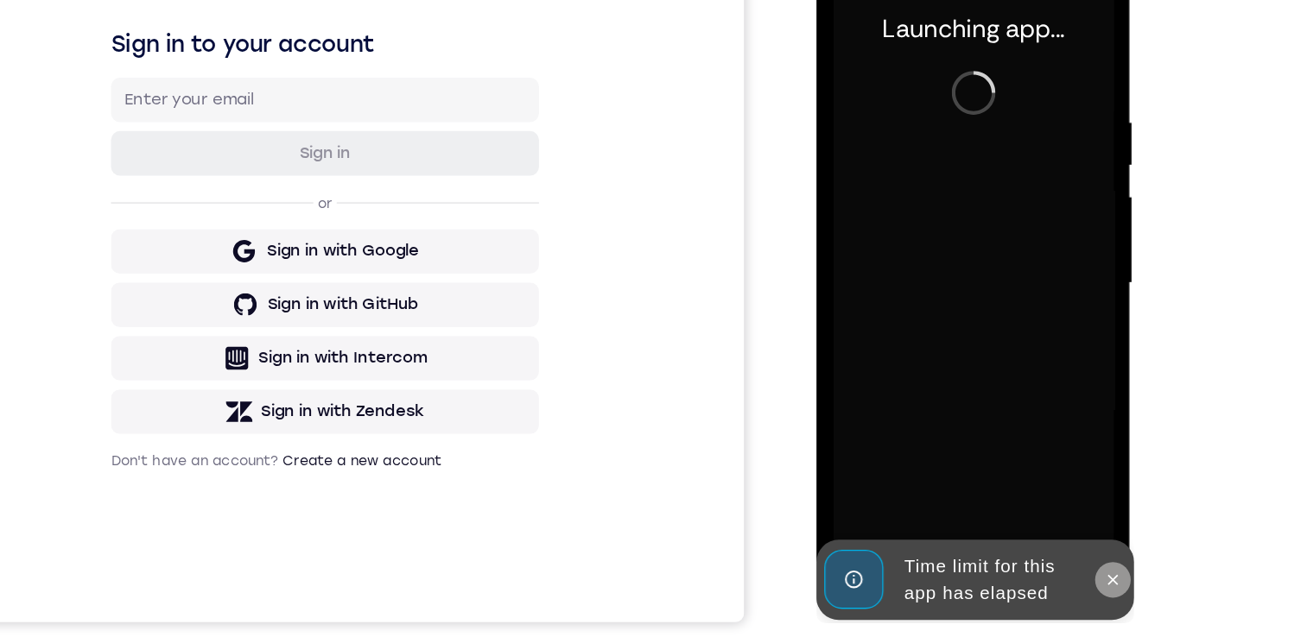
click at [1049, 444] on icon at bounding box center [1045, 440] width 14 height 14
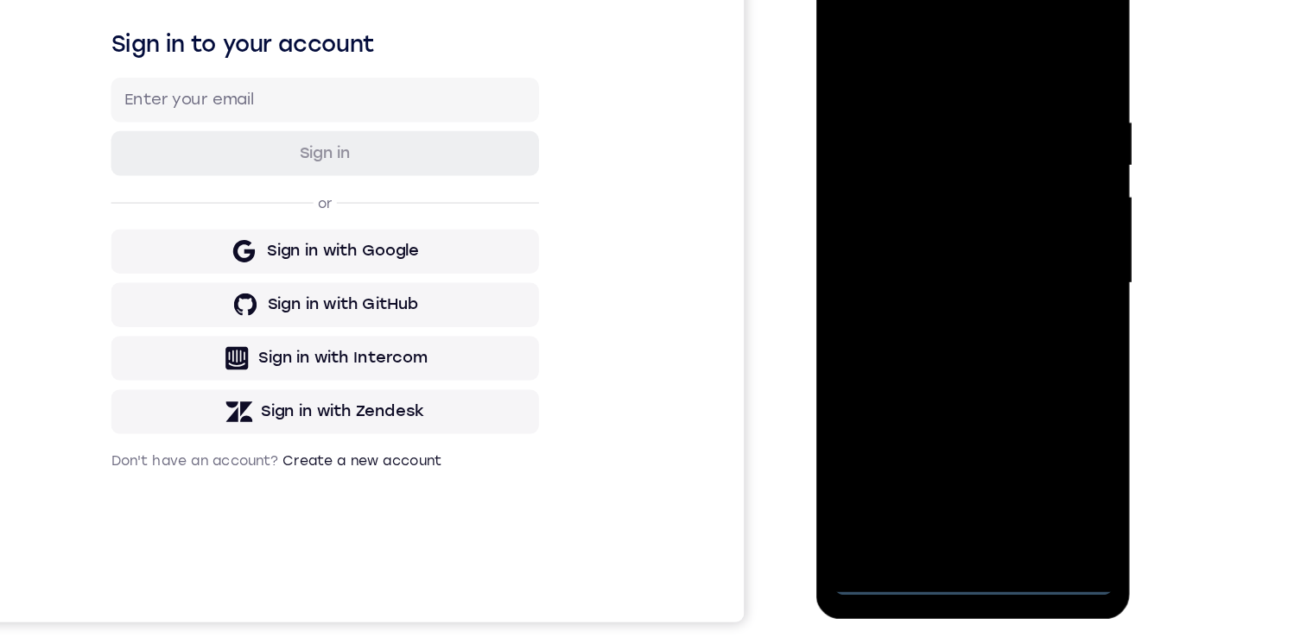
click at [937, 440] on div at bounding box center [937, 210] width 218 height 484
click at [1017, 363] on div at bounding box center [937, 210] width 218 height 484
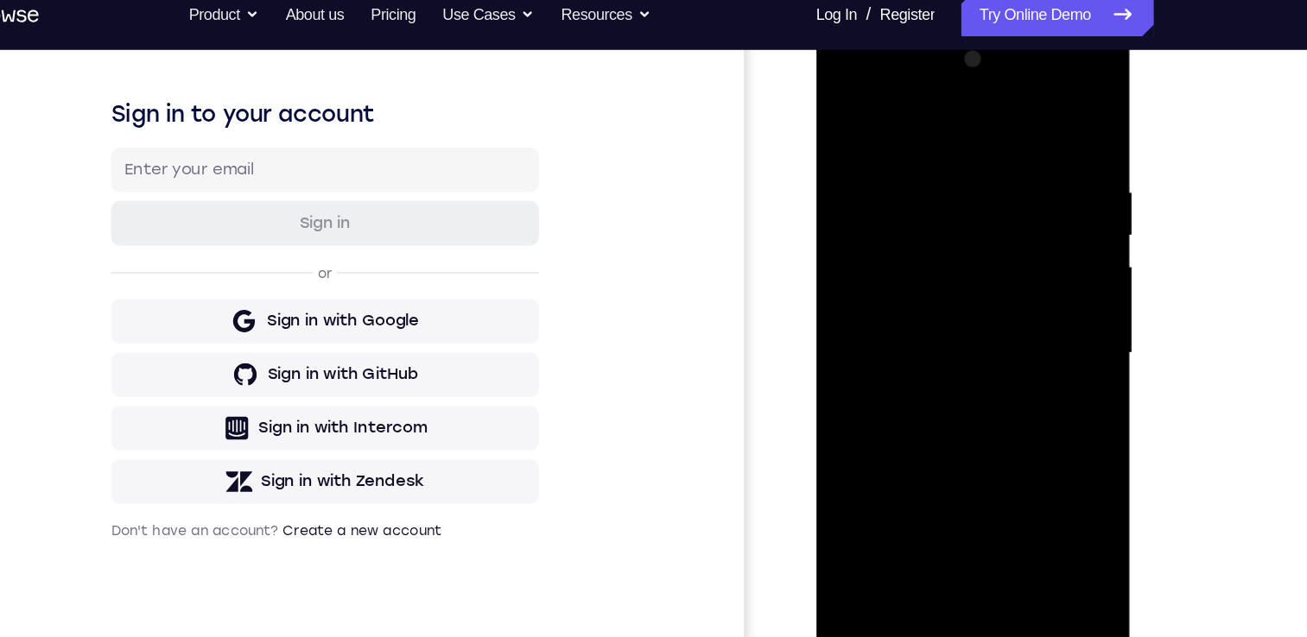
click at [917, 116] on div at bounding box center [937, 280] width 218 height 484
click at [1012, 274] on div at bounding box center [937, 280] width 218 height 484
click at [1009, 274] on div at bounding box center [937, 280] width 218 height 484
click at [1010, 261] on div at bounding box center [937, 280] width 218 height 484
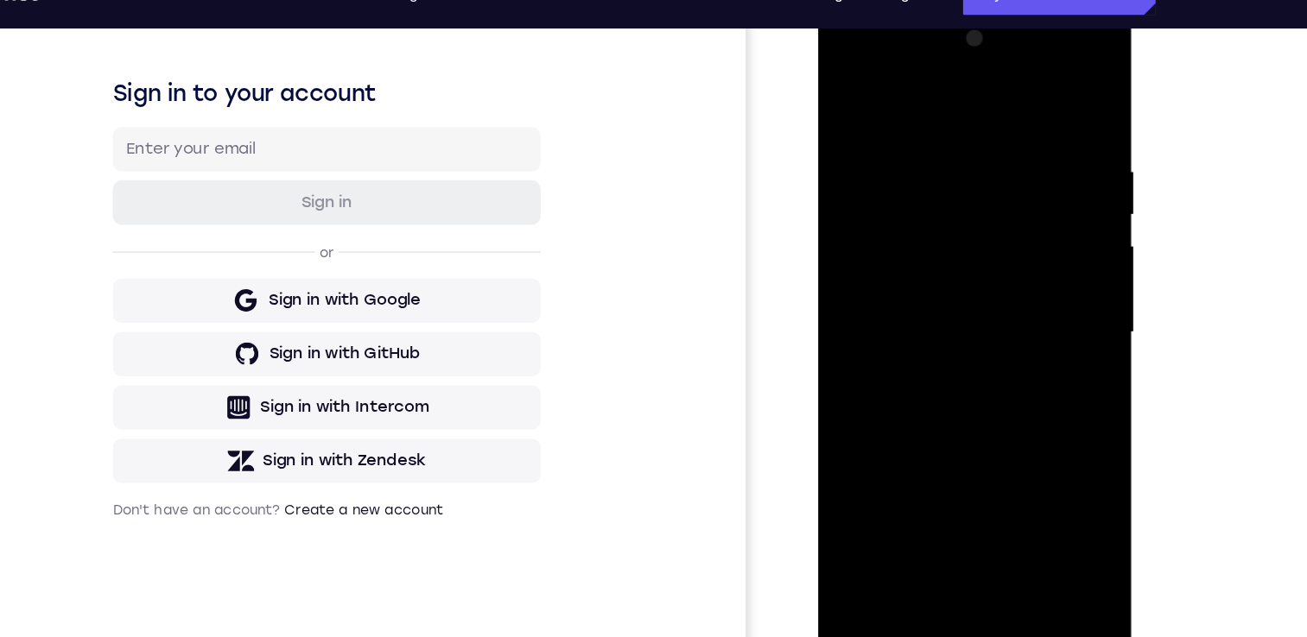
click at [1003, 259] on div at bounding box center [939, 258] width 218 height 484
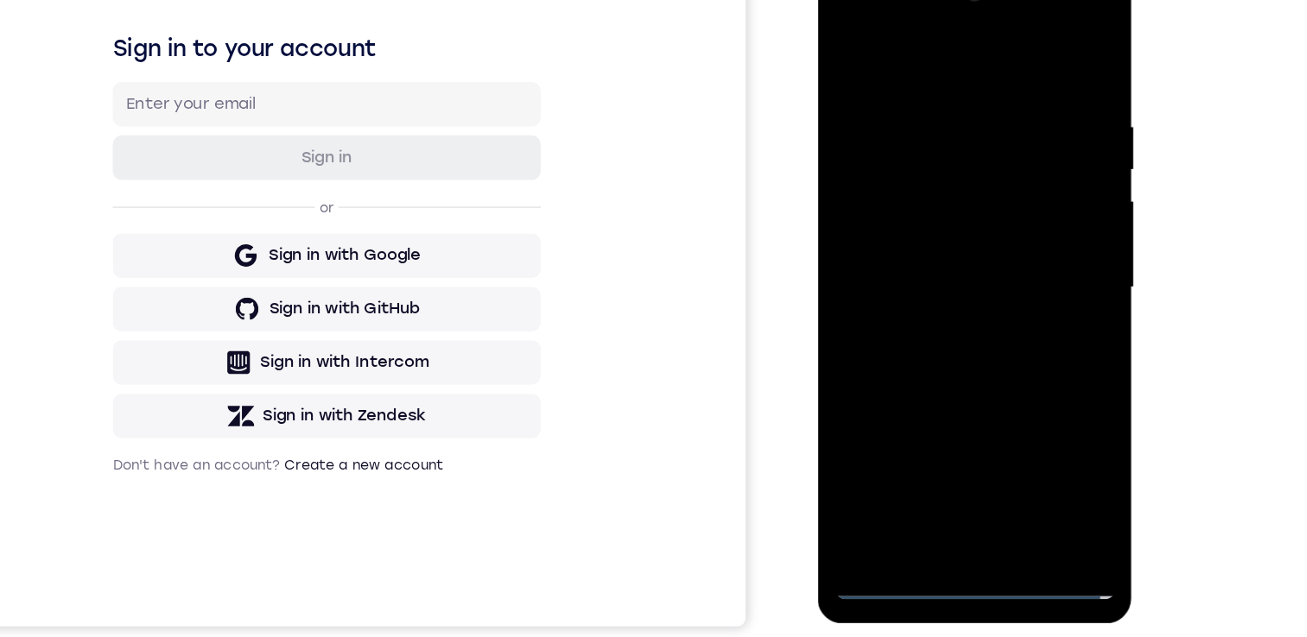
click at [916, 248] on div at bounding box center [939, 215] width 218 height 484
click at [904, 191] on div at bounding box center [939, 215] width 218 height 484
click at [901, 217] on div at bounding box center [939, 215] width 218 height 484
click at [903, 276] on div at bounding box center [939, 215] width 218 height 484
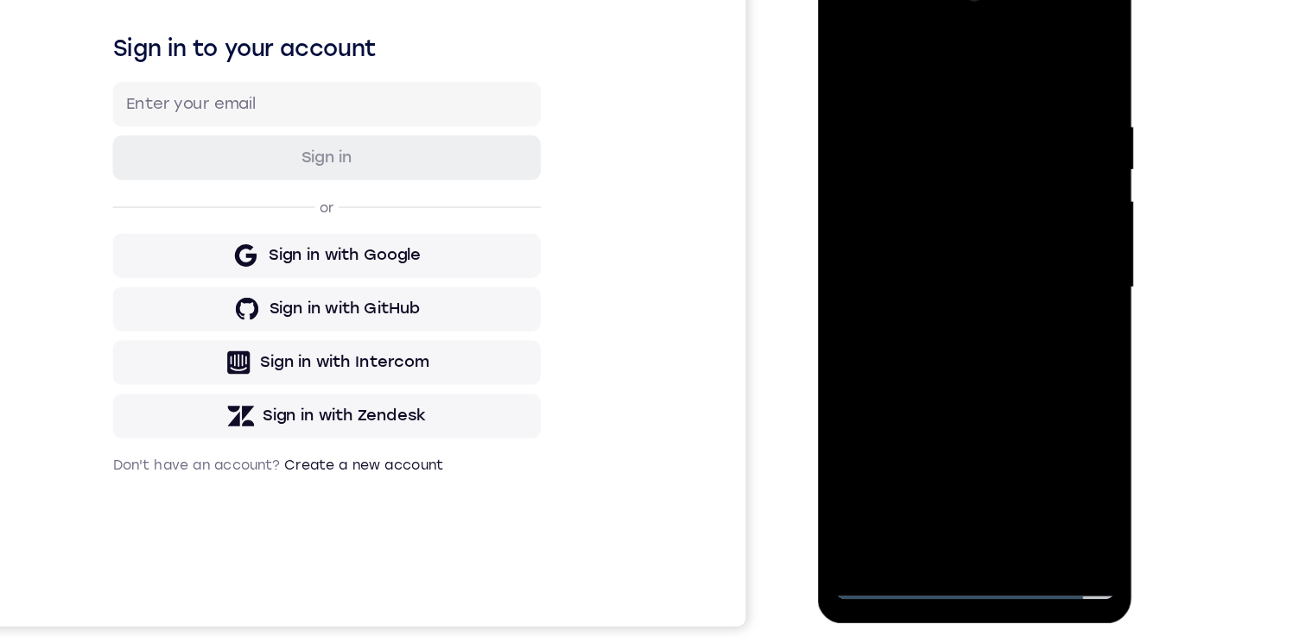
click at [903, 276] on div at bounding box center [939, 215] width 218 height 484
click at [926, 277] on div at bounding box center [939, 215] width 218 height 484
drag, startPoint x: 891, startPoint y: 48, endPoint x: 879, endPoint y: 29, distance: 21.8
click at [877, 4] on div at bounding box center [939, 215] width 218 height 484
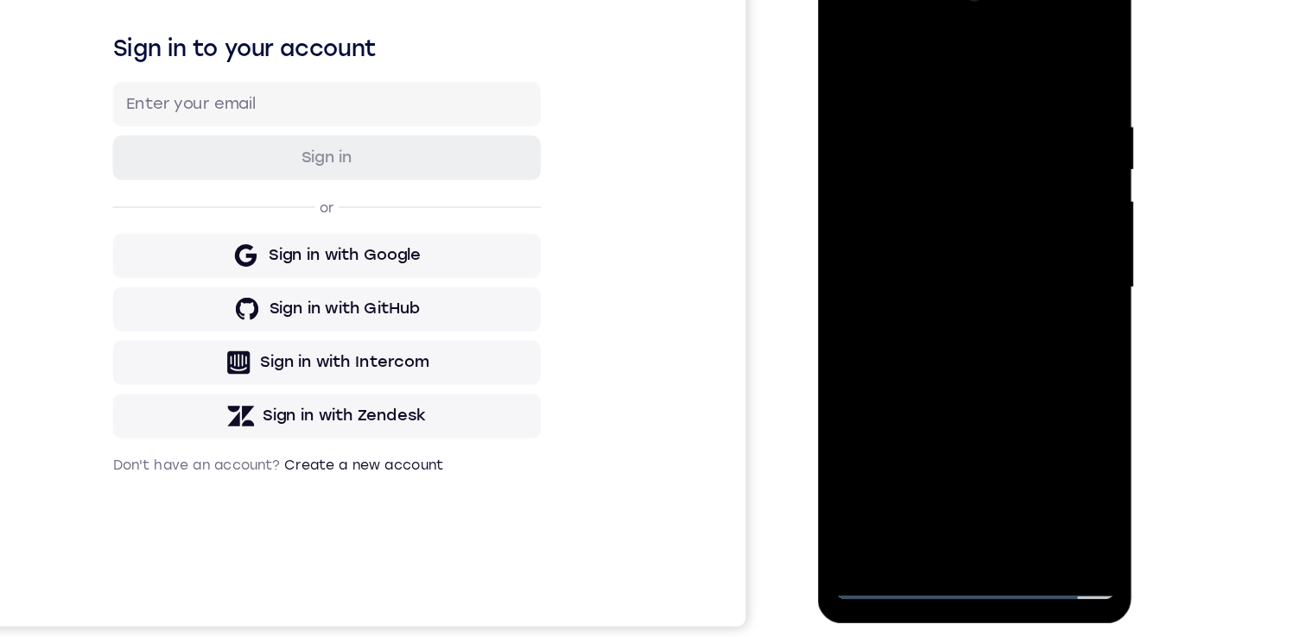
click at [941, 280] on div at bounding box center [939, 215] width 218 height 484
click at [941, 292] on div at bounding box center [939, 215] width 218 height 484
click at [902, 415] on div at bounding box center [939, 215] width 218 height 484
click at [920, 45] on div at bounding box center [939, 215] width 218 height 484
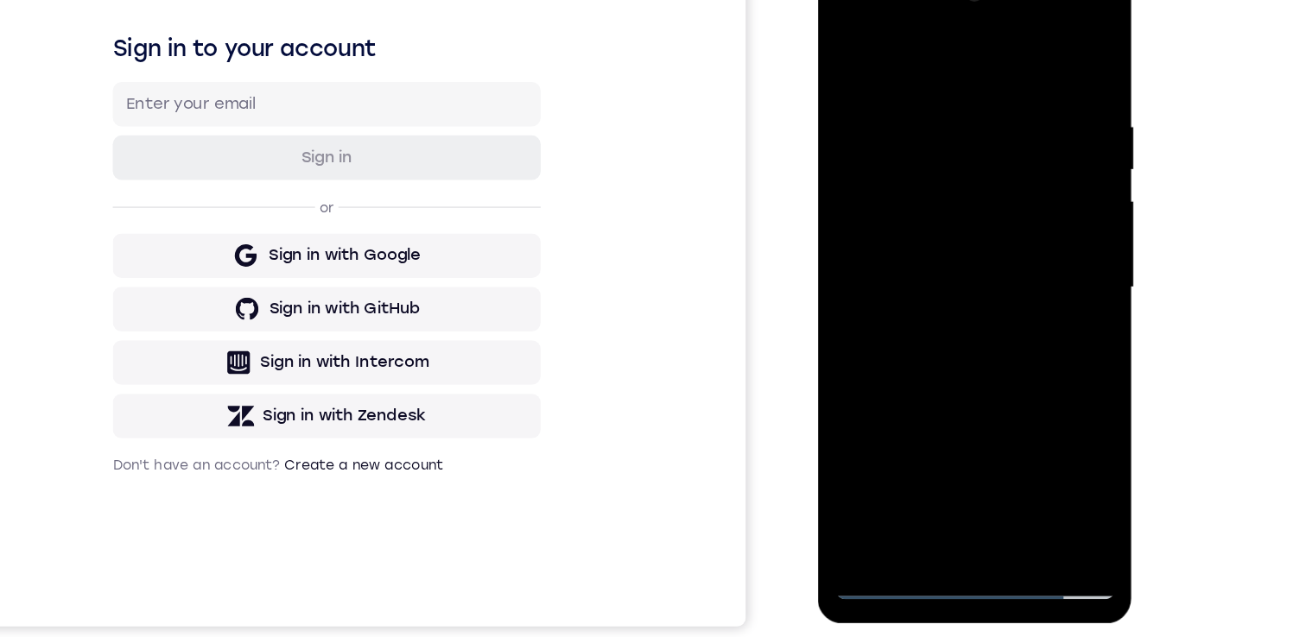
click at [856, 136] on div at bounding box center [939, 215] width 218 height 484
click at [1012, 196] on div at bounding box center [939, 215] width 218 height 484
click at [936, 415] on div at bounding box center [939, 215] width 218 height 484
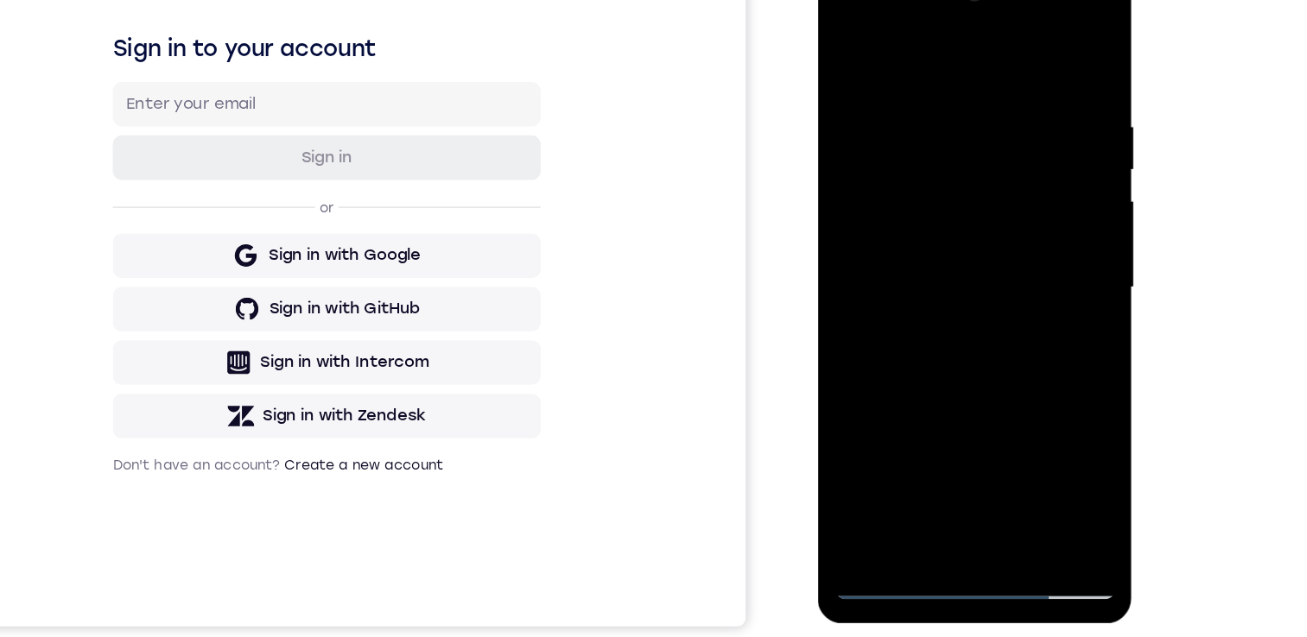
click at [878, 450] on div at bounding box center [939, 215] width 218 height 484
click at [1025, 412] on div at bounding box center [939, 215] width 218 height 484
click at [1033, 49] on div at bounding box center [939, 215] width 218 height 484
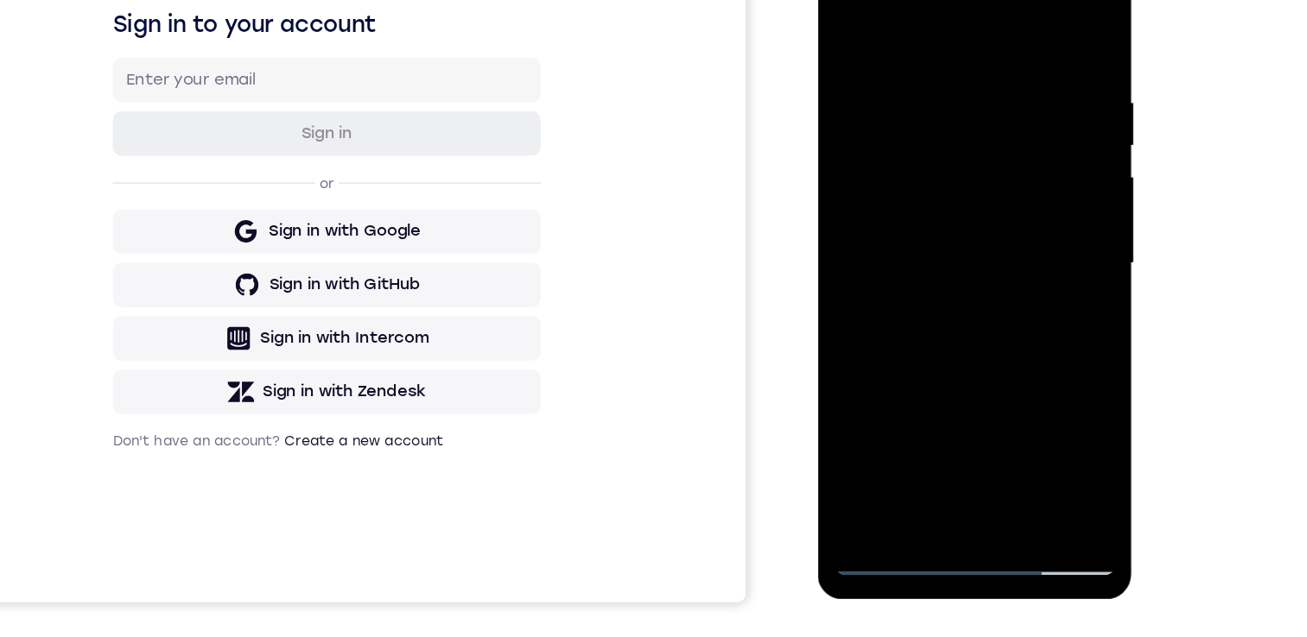
click at [851, 180] on div at bounding box center [939, 191] width 218 height 484
drag, startPoint x: 950, startPoint y: 282, endPoint x: 913, endPoint y: 101, distance: 185.1
click at [913, 101] on div at bounding box center [939, 191] width 218 height 484
click at [853, 396] on div at bounding box center [939, 191] width 218 height 484
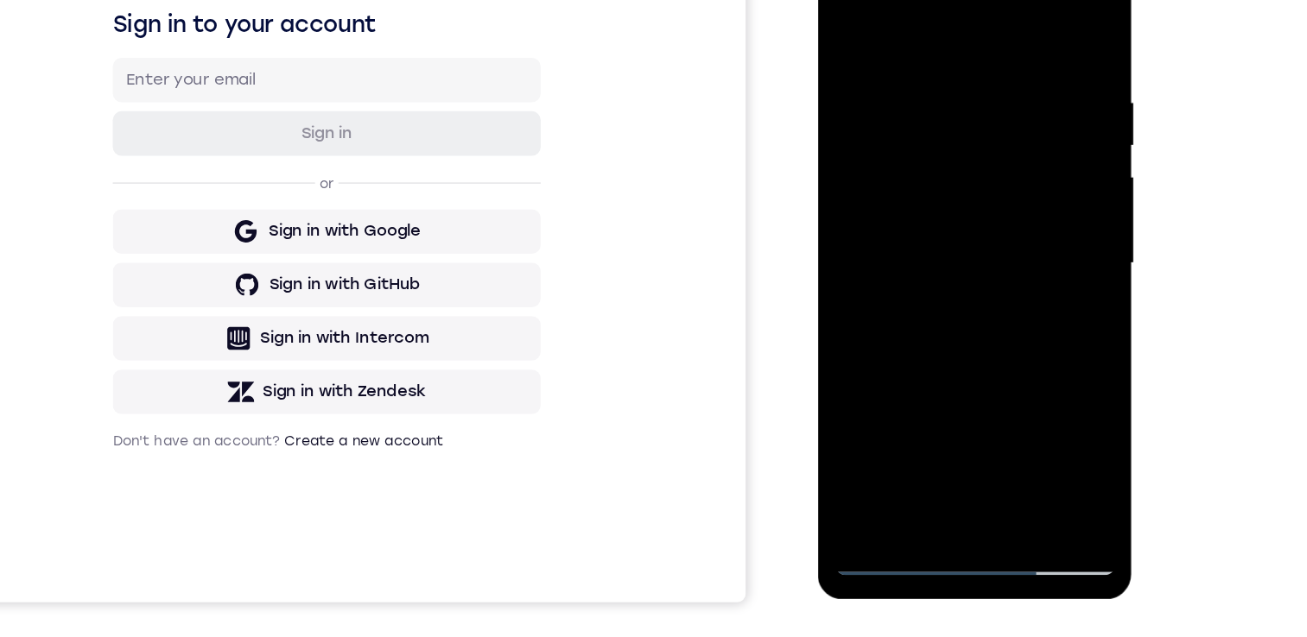
click at [853, 396] on div at bounding box center [939, 191] width 218 height 484
drag, startPoint x: 920, startPoint y: 102, endPoint x: 926, endPoint y: 368, distance: 266.1
click at [926, 368] on div at bounding box center [939, 191] width 218 height 484
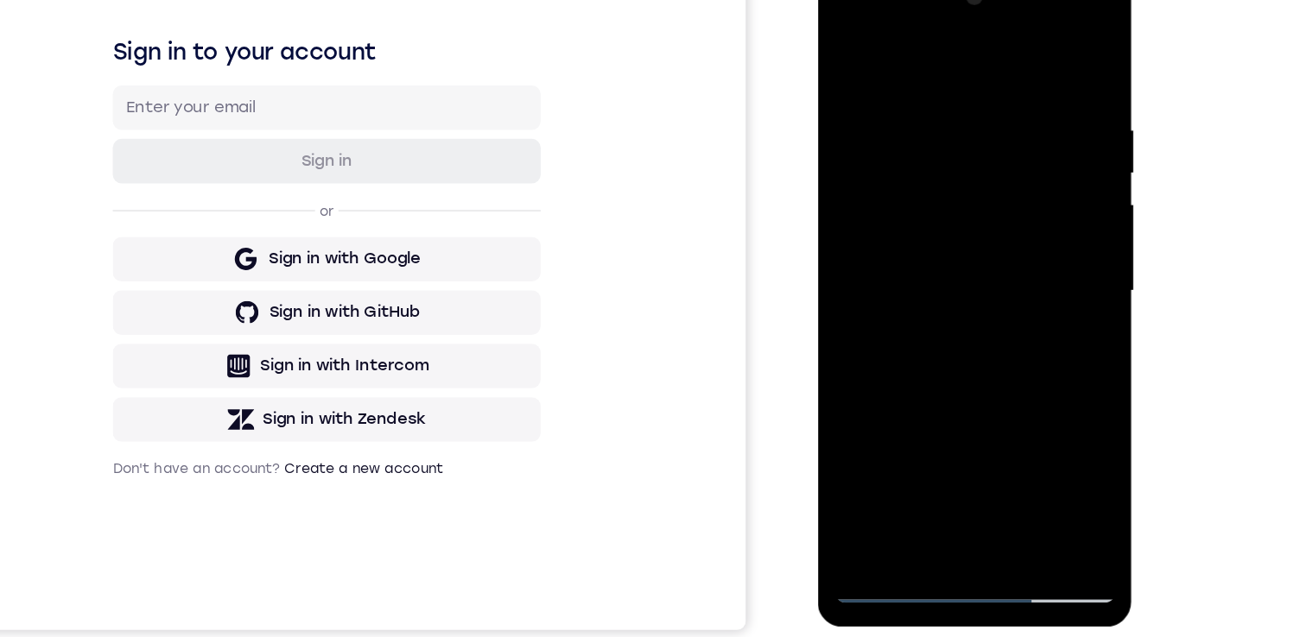
click at [903, 424] on div at bounding box center [939, 219] width 218 height 484
click at [901, 47] on div at bounding box center [939, 219] width 218 height 484
click at [1028, 93] on div at bounding box center [939, 219] width 218 height 484
click at [918, 97] on div at bounding box center [939, 219] width 218 height 484
click at [1021, 239] on div at bounding box center [939, 219] width 218 height 484
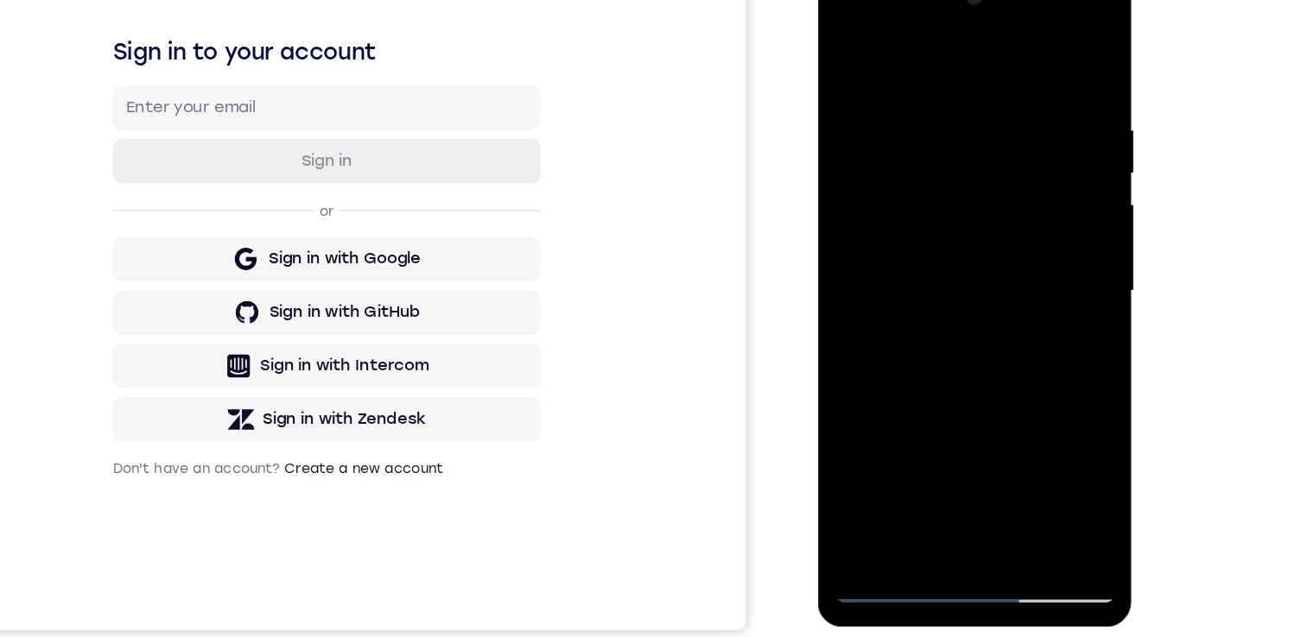
drag, startPoint x: 967, startPoint y: 307, endPoint x: 945, endPoint y: 174, distance: 135.7
click at [945, 174] on div at bounding box center [939, 219] width 218 height 484
drag, startPoint x: 967, startPoint y: 306, endPoint x: 939, endPoint y: 136, distance: 171.7
click at [939, 132] on div at bounding box center [939, 219] width 218 height 484
click at [892, 223] on div at bounding box center [939, 219] width 218 height 484
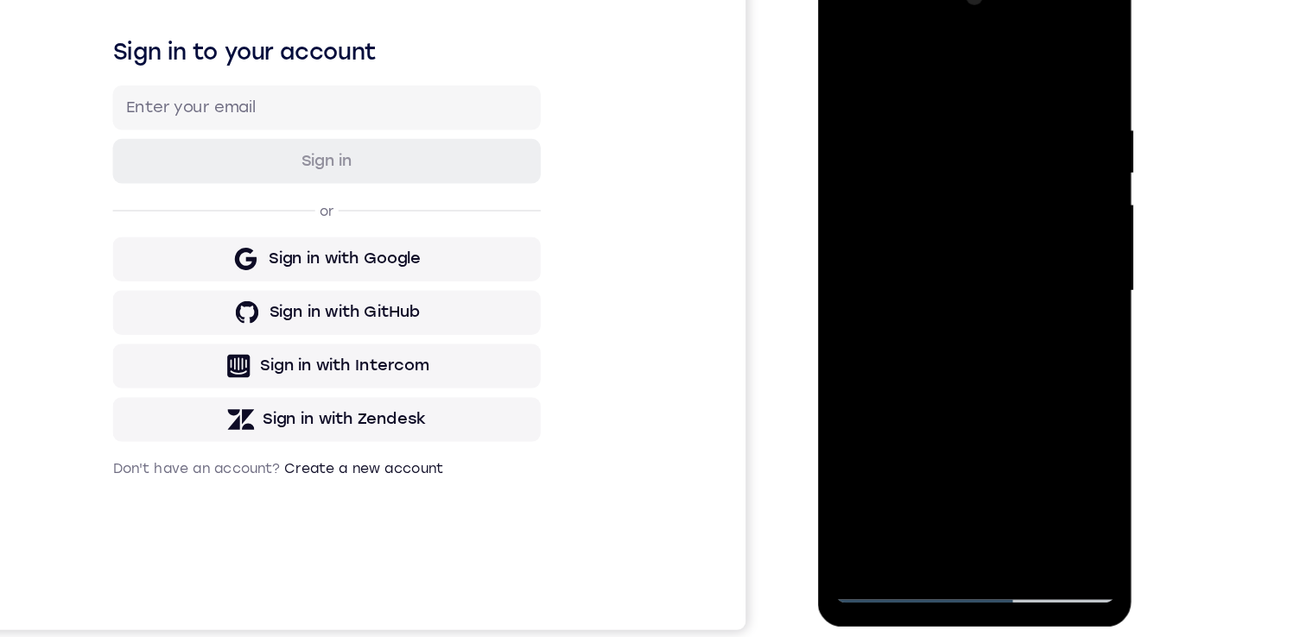
click at [1012, 83] on div at bounding box center [939, 219] width 218 height 484
drag, startPoint x: 917, startPoint y: 173, endPoint x: 929, endPoint y: 365, distance: 193.0
click at [922, 355] on div at bounding box center [939, 219] width 218 height 484
drag, startPoint x: 942, startPoint y: 346, endPoint x: 929, endPoint y: 231, distance: 115.6
click at [929, 231] on div at bounding box center [939, 219] width 218 height 484
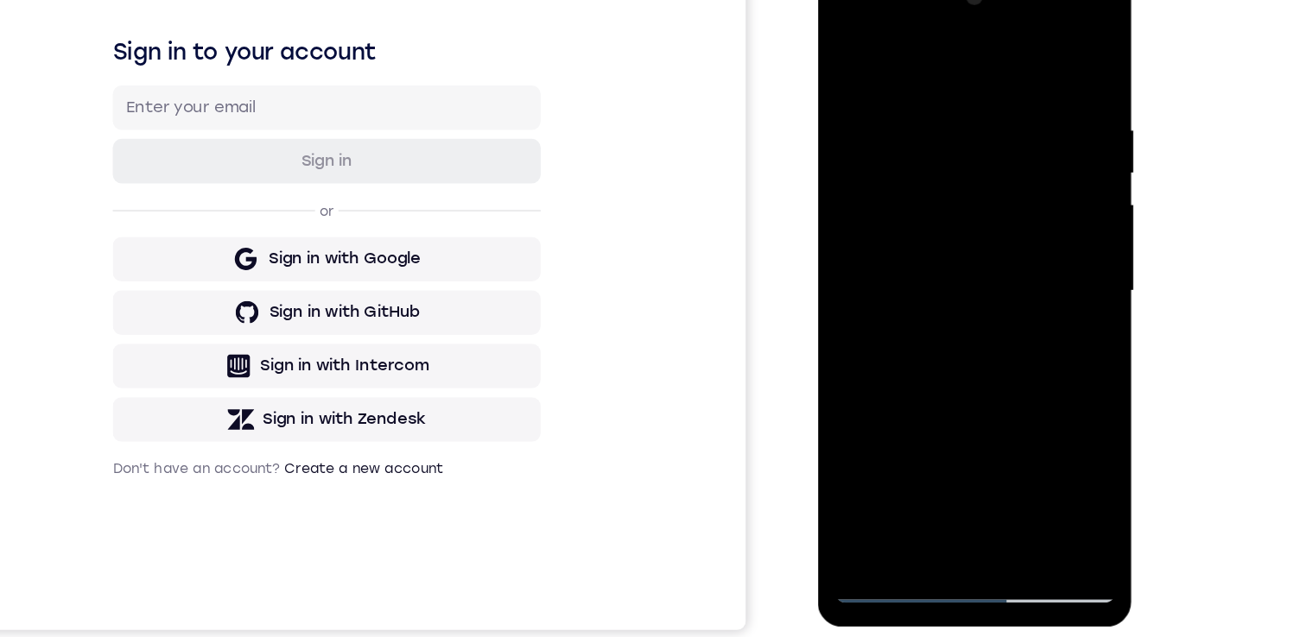
click at [903, 333] on div at bounding box center [939, 219] width 218 height 484
click at [973, 420] on div at bounding box center [939, 219] width 218 height 484
click at [916, 319] on div at bounding box center [939, 219] width 218 height 484
click at [851, 41] on div at bounding box center [939, 219] width 218 height 484
drag, startPoint x: 899, startPoint y: 141, endPoint x: 897, endPoint y: 343, distance: 202.1
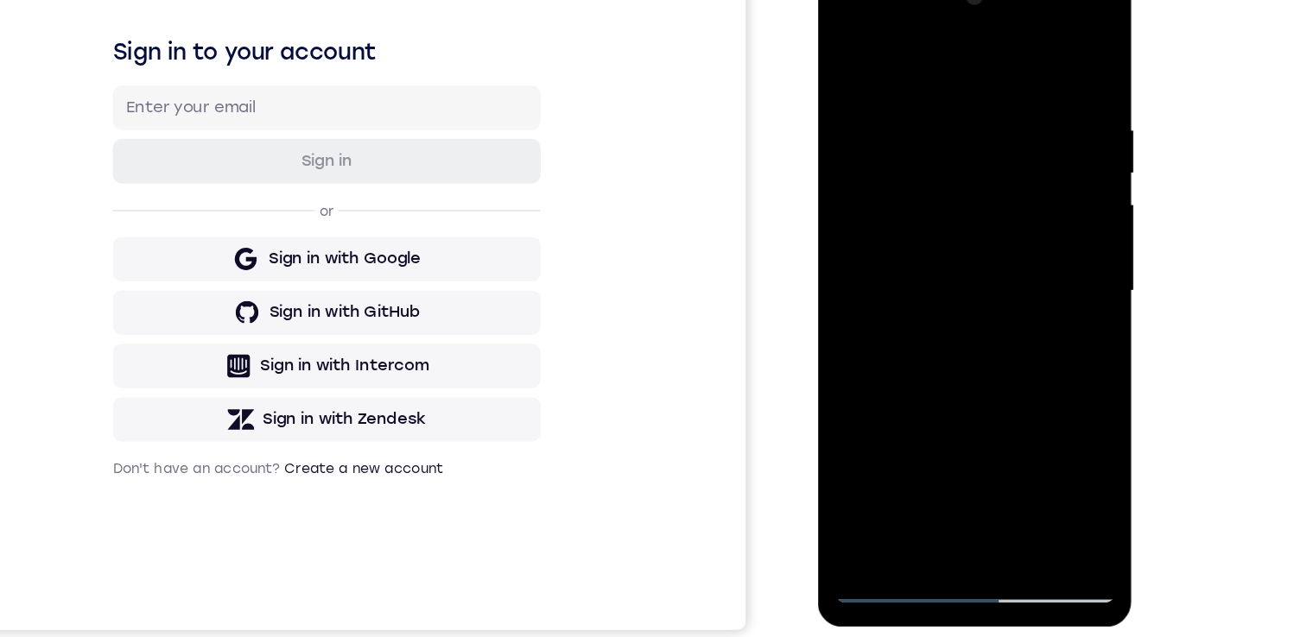
click at [896, 366] on div at bounding box center [939, 219] width 218 height 484
drag, startPoint x: 917, startPoint y: 162, endPoint x: 935, endPoint y: 385, distance: 223.5
click at [935, 401] on div at bounding box center [939, 219] width 218 height 484
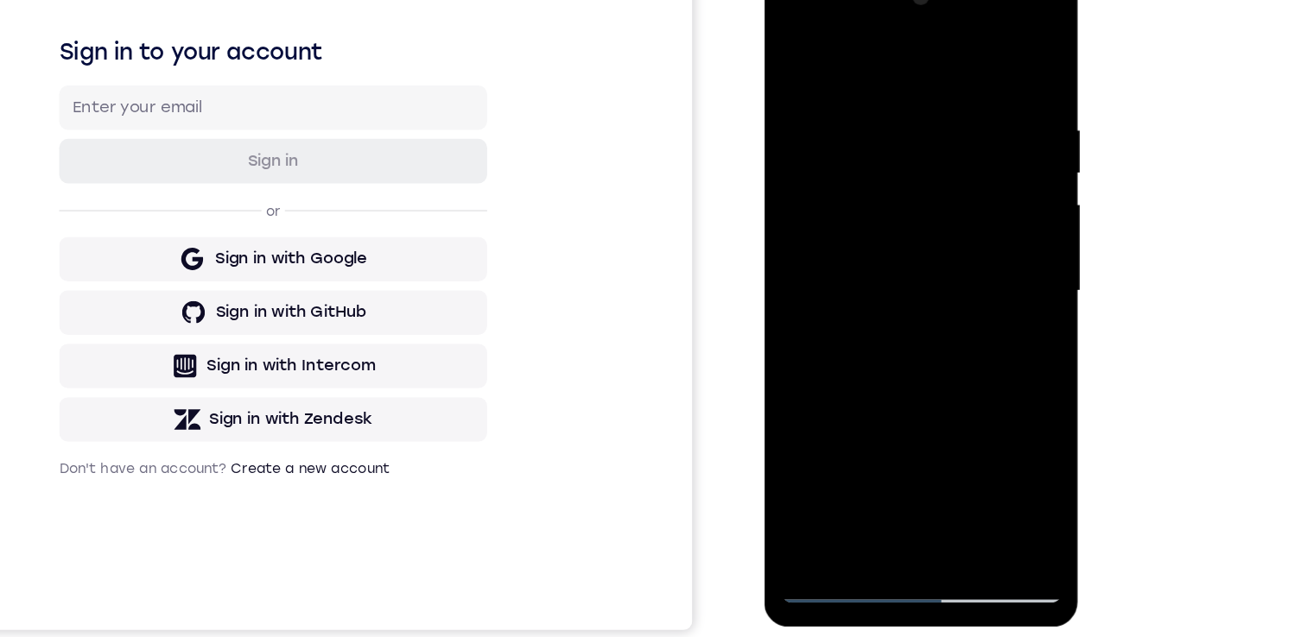
click at [857, 82] on div at bounding box center [886, 219] width 218 height 484
click at [974, 417] on div at bounding box center [886, 219] width 218 height 484
click at [960, 418] on div at bounding box center [886, 219] width 218 height 484
click at [895, 418] on div at bounding box center [886, 219] width 218 height 484
click at [822, 449] on div at bounding box center [886, 219] width 218 height 484
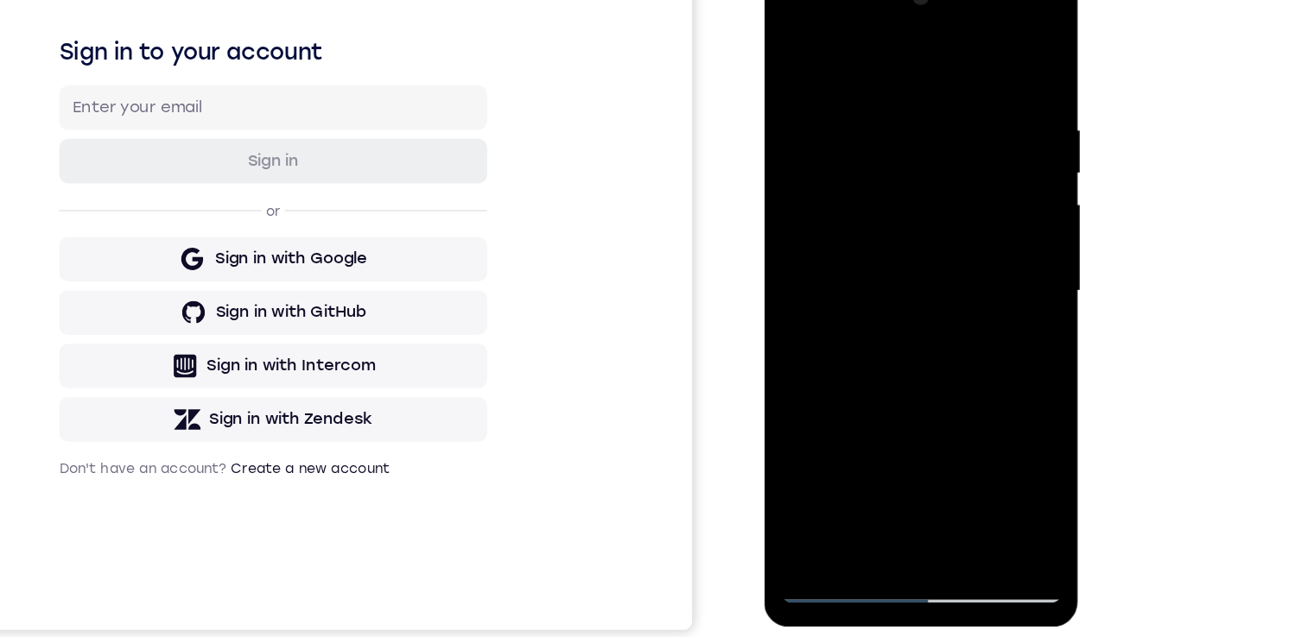
click at [973, 418] on div at bounding box center [886, 219] width 218 height 484
click at [952, 282] on div at bounding box center [886, 219] width 218 height 484
click at [981, 202] on div at bounding box center [886, 219] width 218 height 484
click at [977, 418] on div at bounding box center [886, 219] width 218 height 484
click at [968, 214] on div at bounding box center [886, 219] width 218 height 484
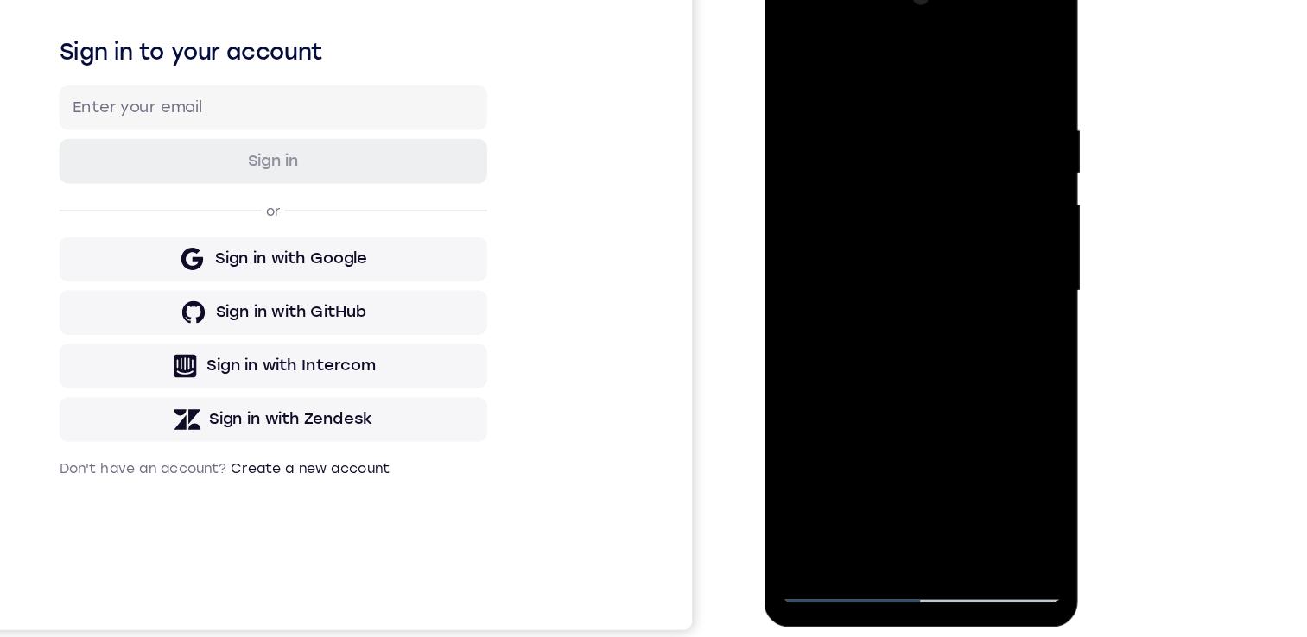
click at [968, 214] on div at bounding box center [886, 219] width 218 height 484
click at [777, 225] on div at bounding box center [886, 219] width 218 height 484
click at [980, 165] on div at bounding box center [886, 219] width 218 height 484
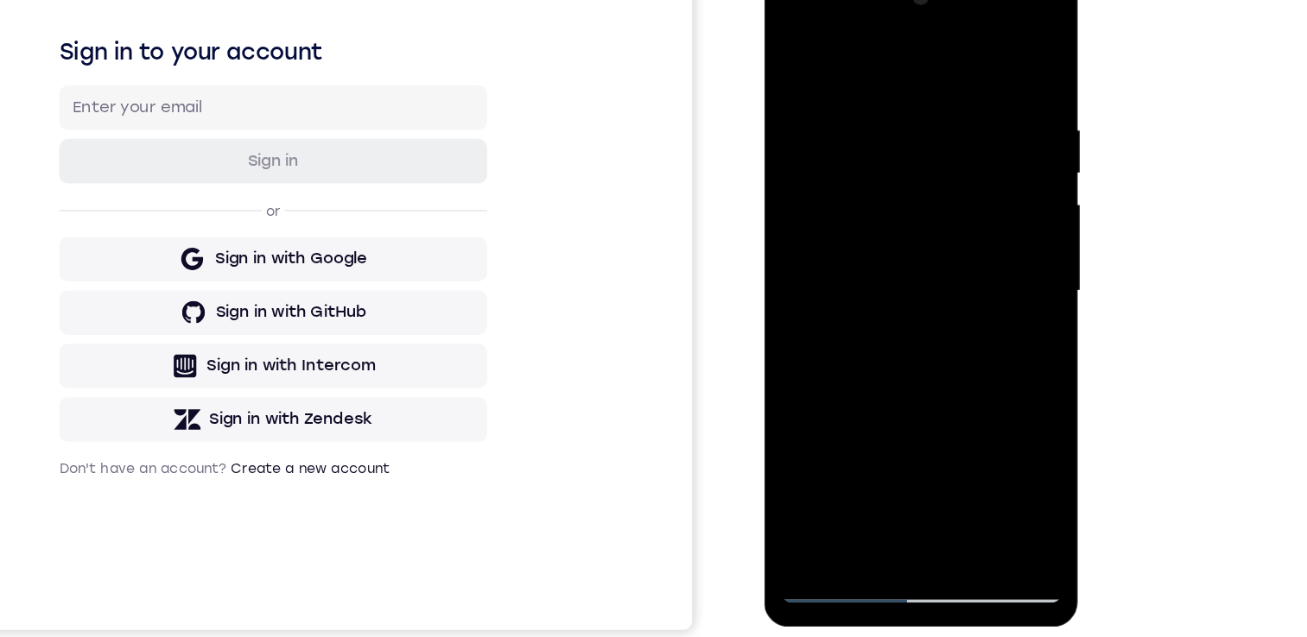
click at [980, 165] on div at bounding box center [886, 219] width 218 height 484
click at [788, 269] on div at bounding box center [886, 219] width 218 height 484
click at [954, 416] on div at bounding box center [886, 219] width 218 height 484
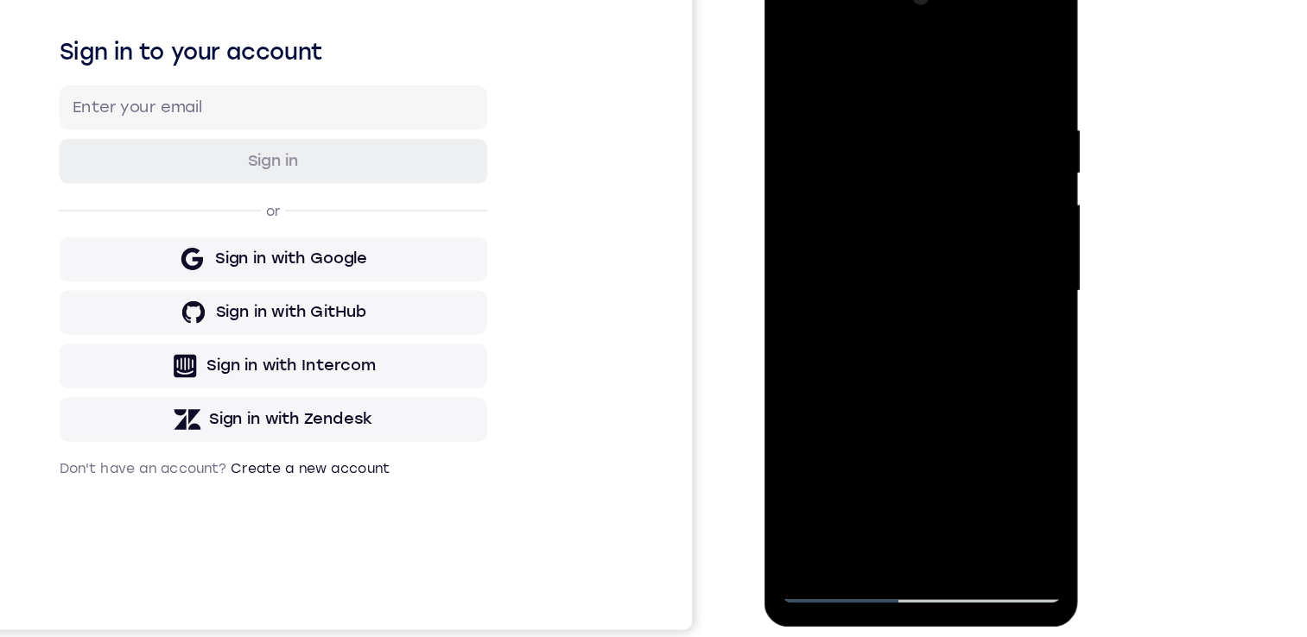
click at [966, 276] on div at bounding box center [886, 219] width 218 height 484
click at [873, 243] on div at bounding box center [886, 219] width 218 height 484
click at [849, 418] on div at bounding box center [886, 219] width 218 height 484
click at [847, 418] on div at bounding box center [886, 219] width 218 height 484
click at [936, 314] on div at bounding box center [886, 219] width 218 height 484
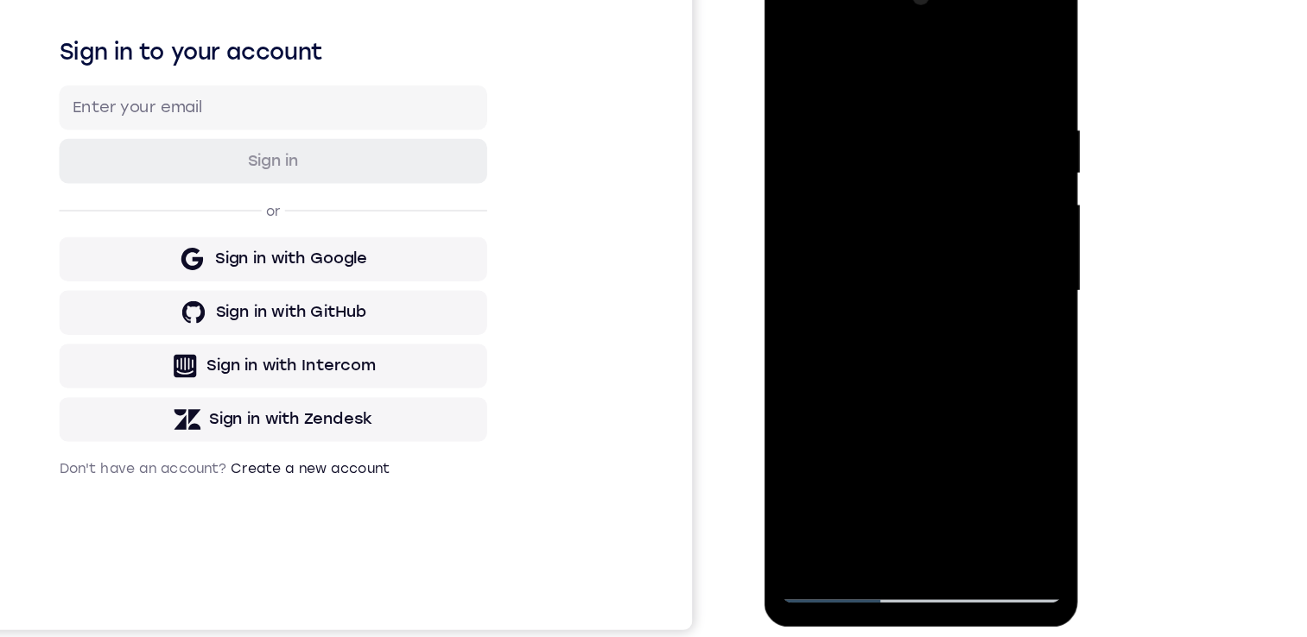
click at [828, 447] on div at bounding box center [886, 219] width 218 height 484
click at [972, 414] on div at bounding box center [886, 219] width 218 height 484
click at [973, 271] on div at bounding box center [886, 219] width 218 height 484
click at [972, 162] on div at bounding box center [886, 219] width 218 height 484
click at [979, 161] on div at bounding box center [886, 219] width 218 height 484
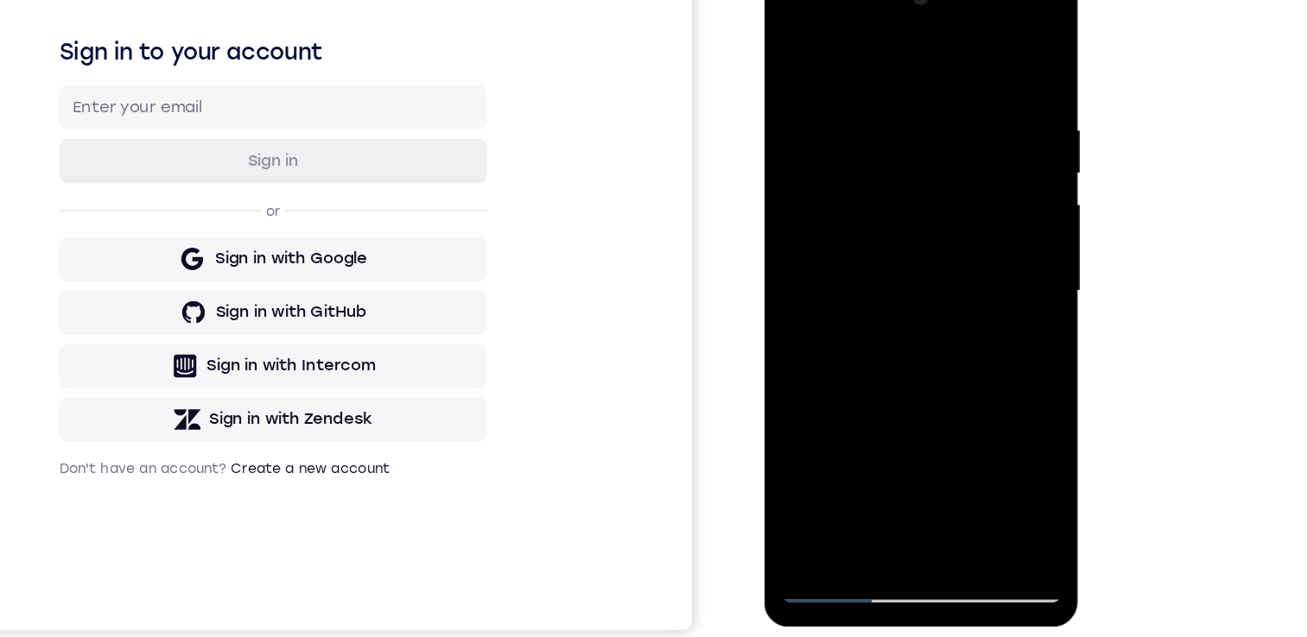
drag, startPoint x: 800, startPoint y: 182, endPoint x: 953, endPoint y: 230, distance: 160.1
click at [953, 227] on div at bounding box center [886, 219] width 218 height 484
click at [946, 422] on div at bounding box center [886, 219] width 218 height 484
click at [978, 55] on div at bounding box center [886, 219] width 218 height 484
drag, startPoint x: 872, startPoint y: 116, endPoint x: 874, endPoint y: 178, distance: 62.2
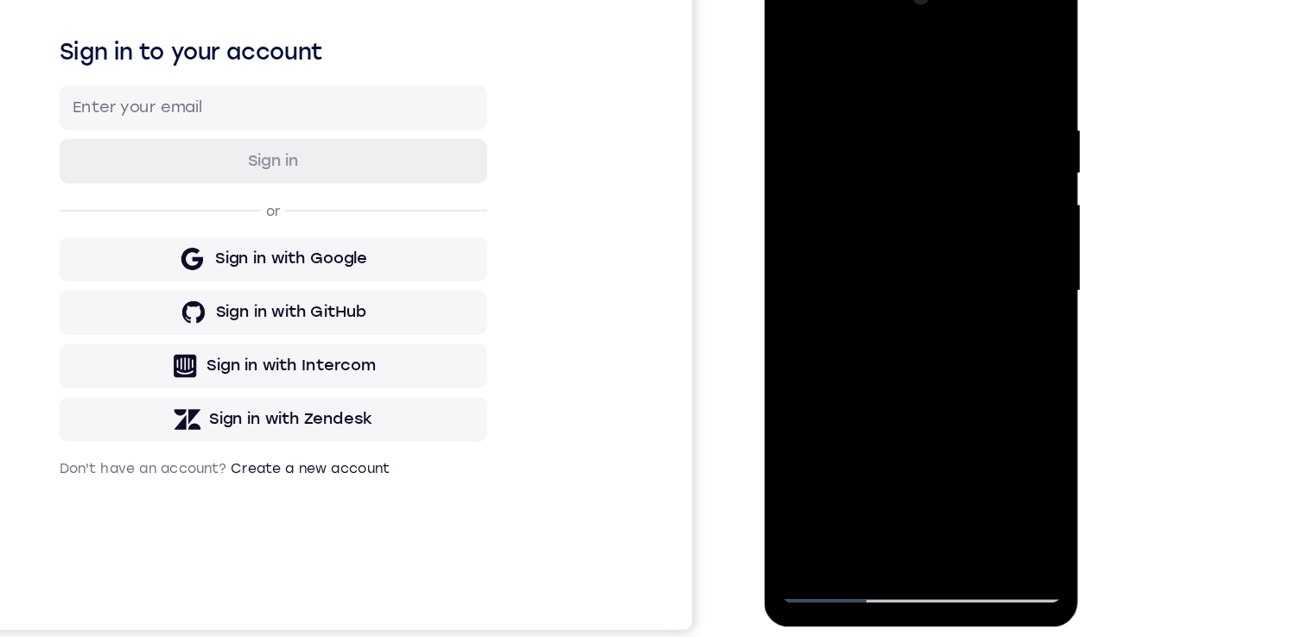
click at [874, 178] on div at bounding box center [886, 219] width 218 height 484
drag, startPoint x: 895, startPoint y: 276, endPoint x: 871, endPoint y: 138, distance: 140.3
click at [871, 136] on div at bounding box center [886, 219] width 218 height 484
click at [787, 319] on div at bounding box center [886, 219] width 218 height 484
drag, startPoint x: 898, startPoint y: 311, endPoint x: 867, endPoint y: 174, distance: 140.0
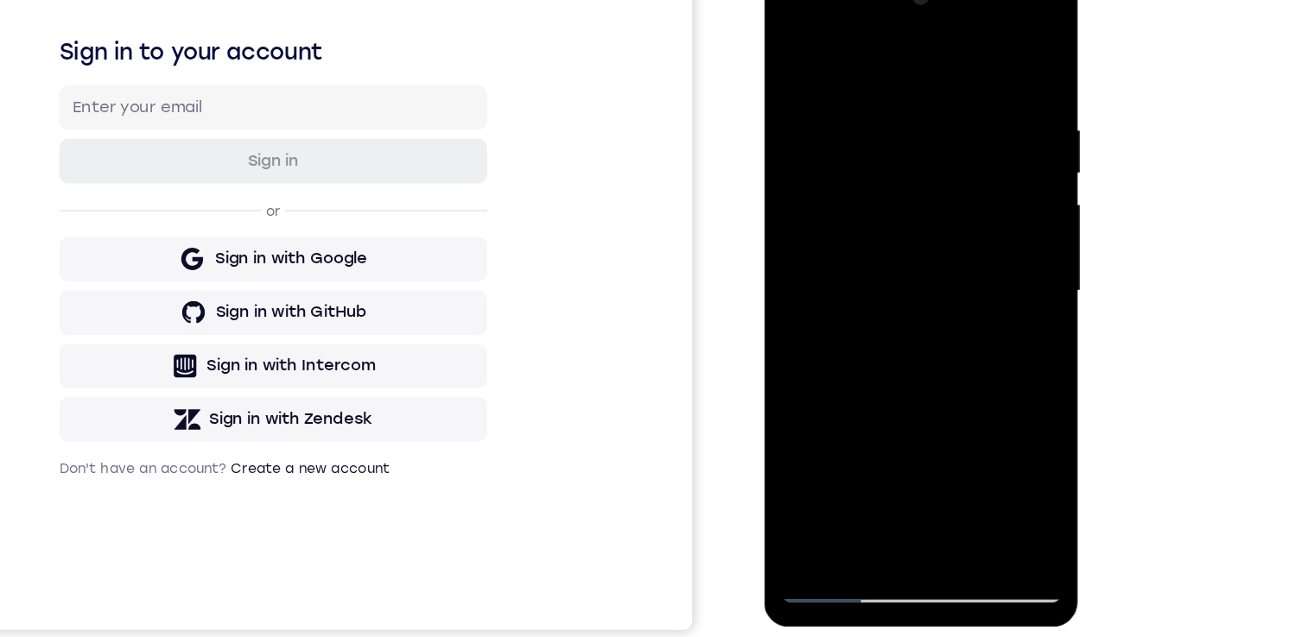
click at [866, 162] on div at bounding box center [886, 219] width 218 height 484
drag, startPoint x: 903, startPoint y: 312, endPoint x: 890, endPoint y: 183, distance: 129.4
click at [890, 183] on div at bounding box center [886, 219] width 218 height 484
drag, startPoint x: 890, startPoint y: 183, endPoint x: 891, endPoint y: 359, distance: 176.2
click at [891, 359] on div at bounding box center [886, 219] width 218 height 484
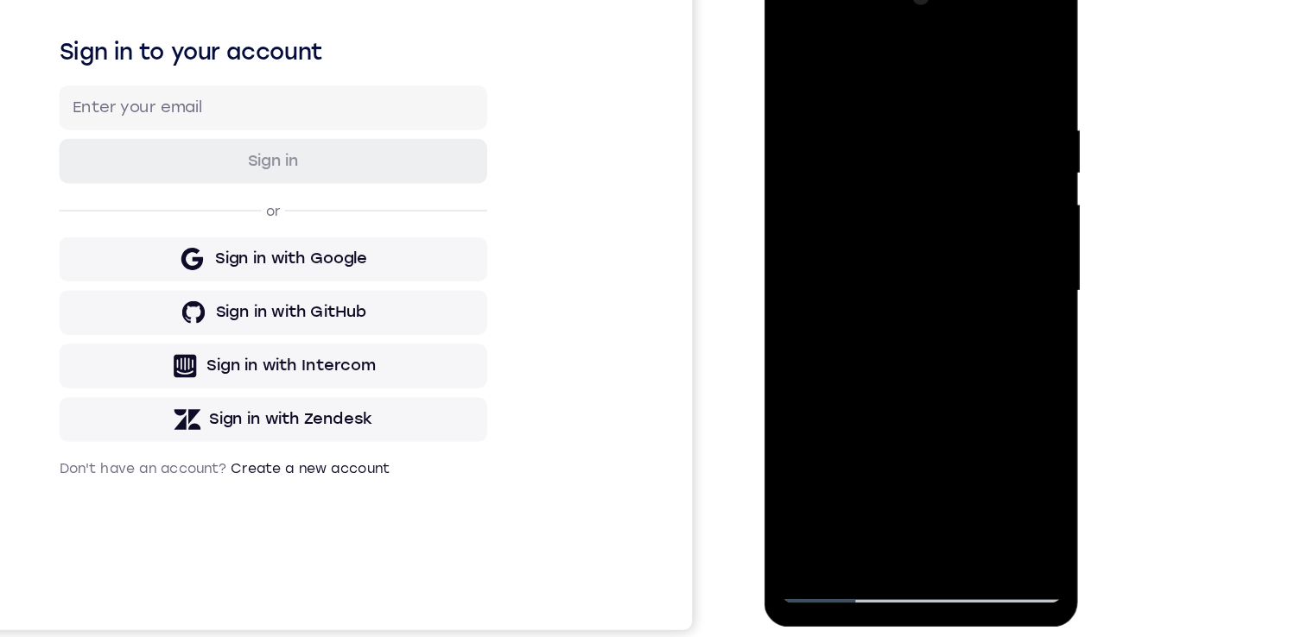
click at [839, 214] on div at bounding box center [886, 219] width 218 height 484
click at [853, 80] on div at bounding box center [886, 219] width 218 height 484
click at [798, 409] on div at bounding box center [886, 219] width 218 height 484
click at [884, 85] on div at bounding box center [886, 219] width 218 height 484
click at [873, 199] on div at bounding box center [886, 219] width 218 height 484
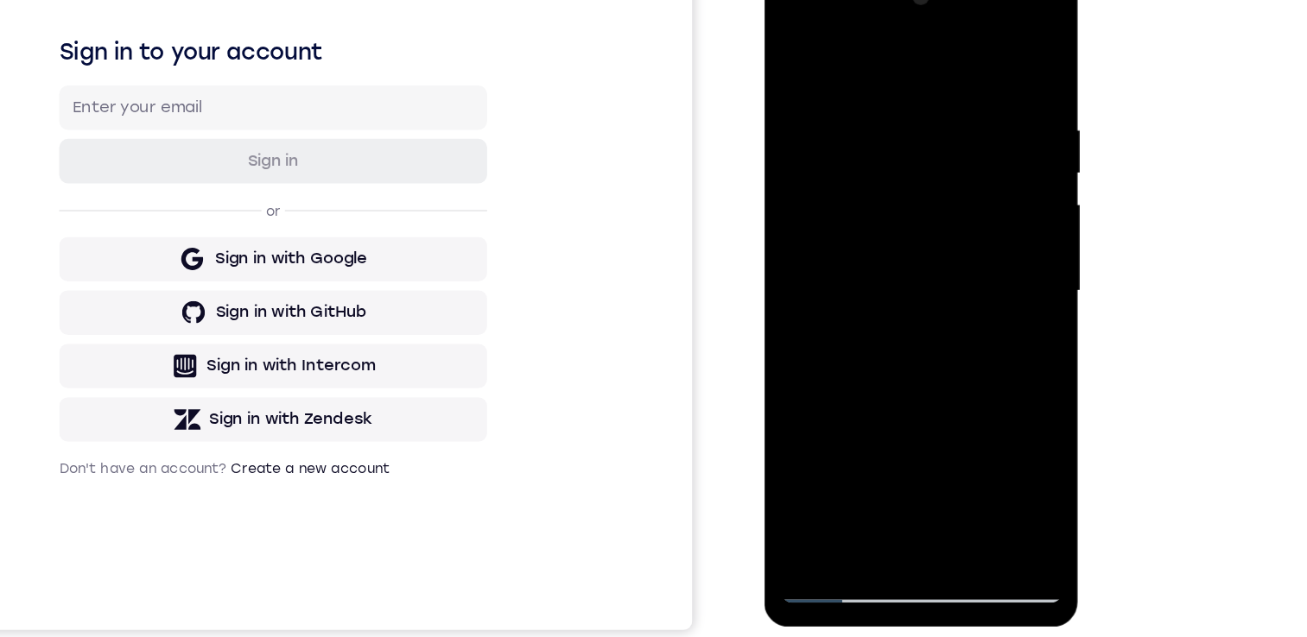
click at [883, 413] on div at bounding box center [886, 219] width 218 height 484
click at [841, 215] on div at bounding box center [886, 219] width 218 height 484
click at [879, 187] on div at bounding box center [886, 219] width 218 height 484
click at [884, 417] on div at bounding box center [886, 219] width 218 height 484
click at [925, 426] on div at bounding box center [886, 219] width 218 height 484
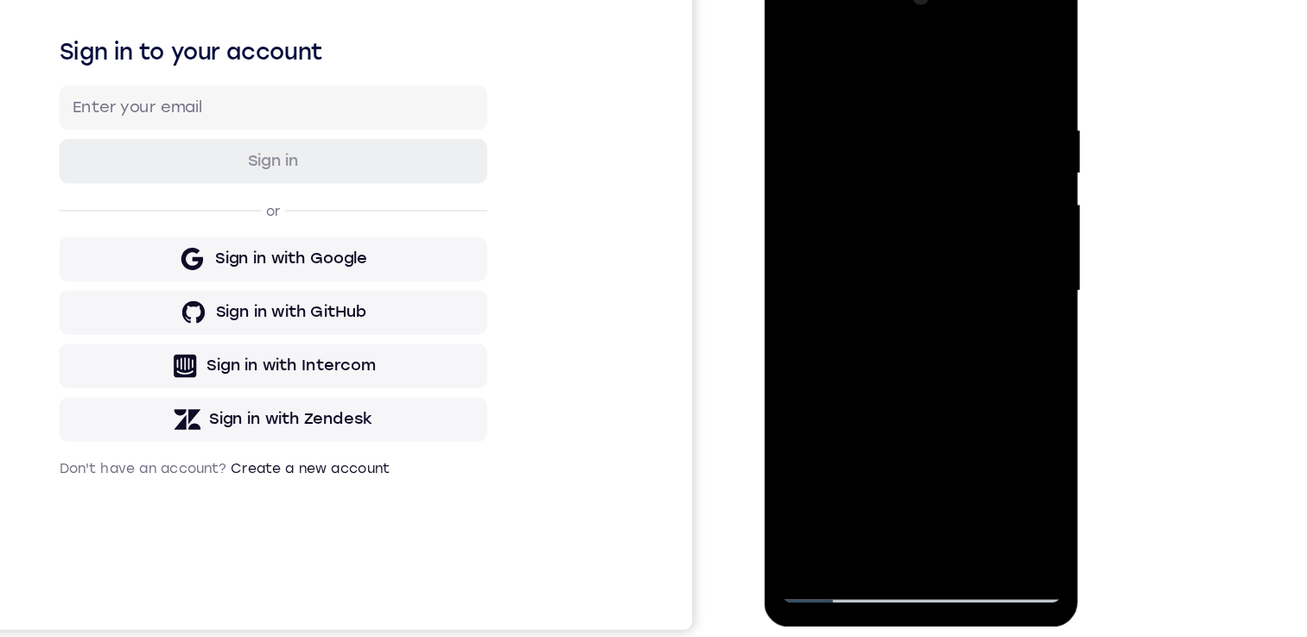
click at [872, 205] on div at bounding box center [886, 219] width 218 height 484
click at [873, 421] on div at bounding box center [886, 219] width 218 height 484
click at [789, 47] on div at bounding box center [886, 219] width 218 height 484
click at [852, 211] on div at bounding box center [886, 219] width 218 height 484
click at [972, 381] on div at bounding box center [886, 219] width 218 height 484
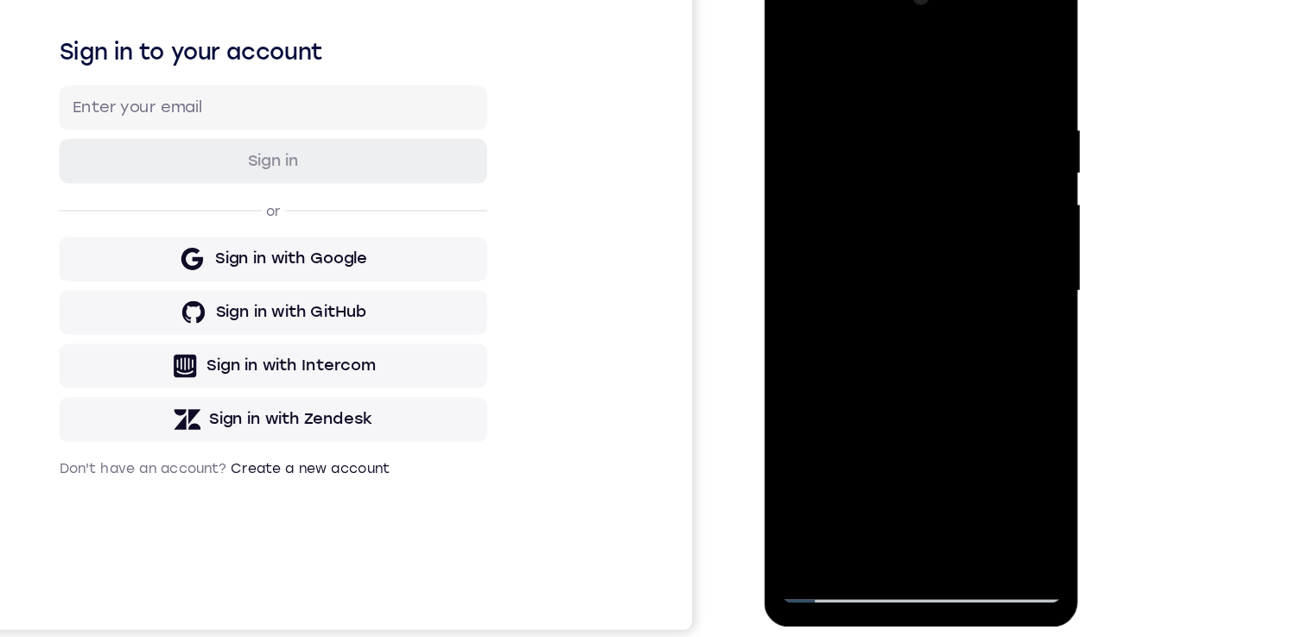
click at [966, 265] on div at bounding box center [886, 219] width 218 height 484
click at [789, 50] on div at bounding box center [886, 219] width 218 height 484
drag, startPoint x: 884, startPoint y: 112, endPoint x: 872, endPoint y: 289, distance: 177.5
click at [872, 296] on div at bounding box center [886, 219] width 218 height 484
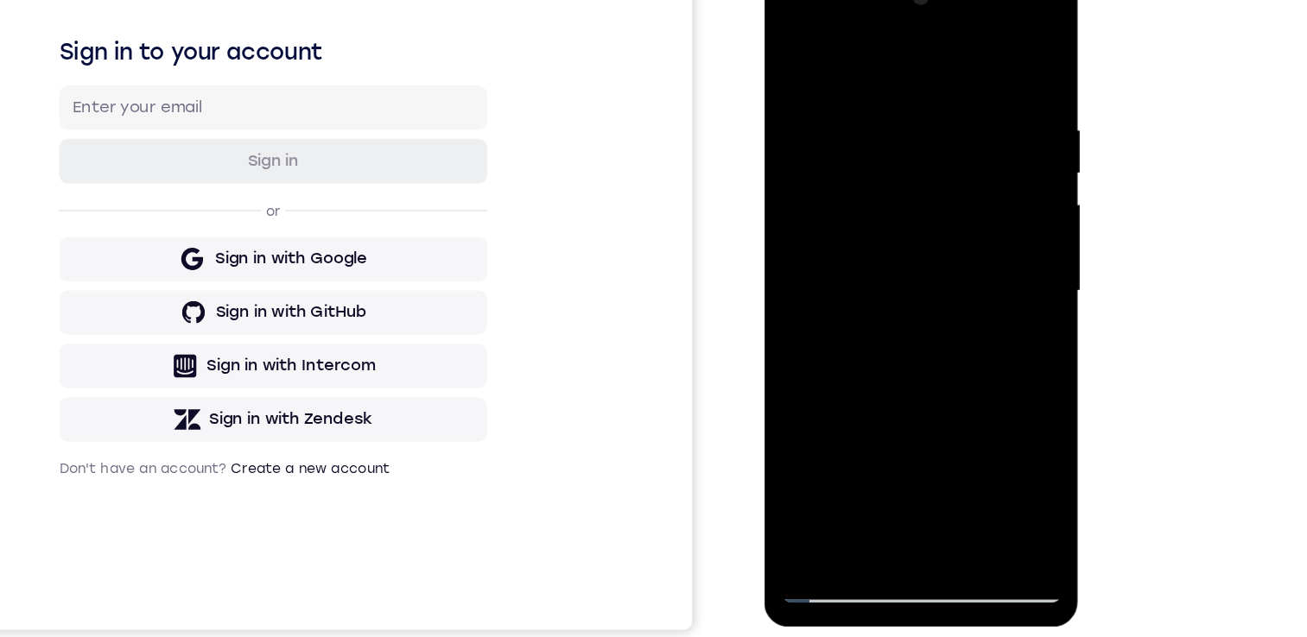
drag, startPoint x: 897, startPoint y: 116, endPoint x: 914, endPoint y: 333, distance: 217.5
click at [916, 355] on div at bounding box center [886, 219] width 218 height 484
click at [872, 95] on div at bounding box center [886, 219] width 218 height 484
click at [957, 117] on div at bounding box center [886, 219] width 218 height 484
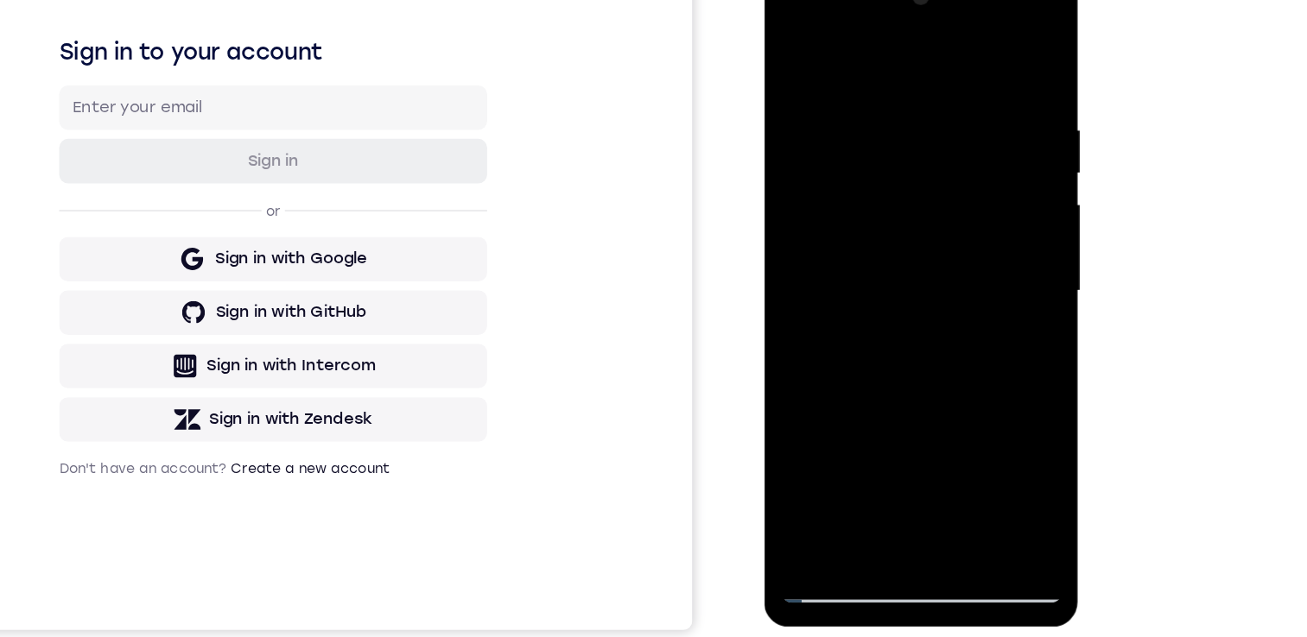
click at [957, 117] on div at bounding box center [886, 219] width 218 height 484
click at [972, 135] on div at bounding box center [886, 219] width 218 height 484
click at [802, 225] on div at bounding box center [886, 219] width 218 height 484
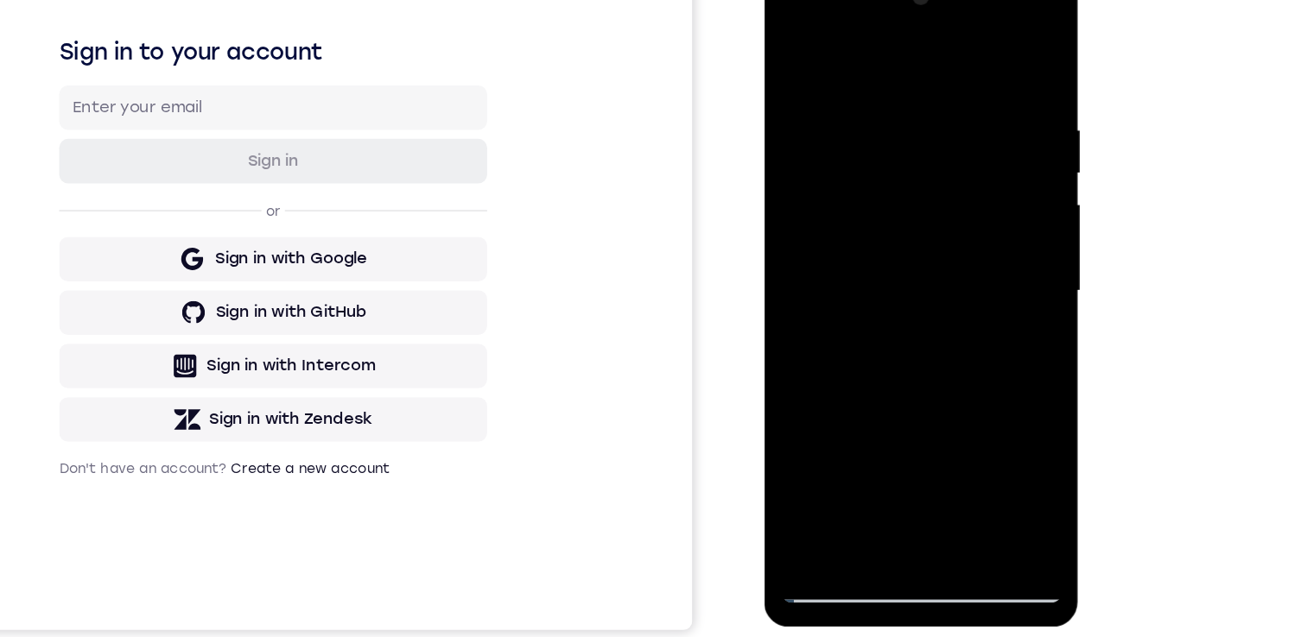
click at [950, 416] on div at bounding box center [886, 219] width 218 height 484
drag, startPoint x: 944, startPoint y: 279, endPoint x: 818, endPoint y: 261, distance: 127.4
click at [815, 264] on div at bounding box center [886, 219] width 218 height 484
click at [954, 415] on div at bounding box center [886, 219] width 218 height 484
click at [960, 276] on div at bounding box center [886, 219] width 218 height 484
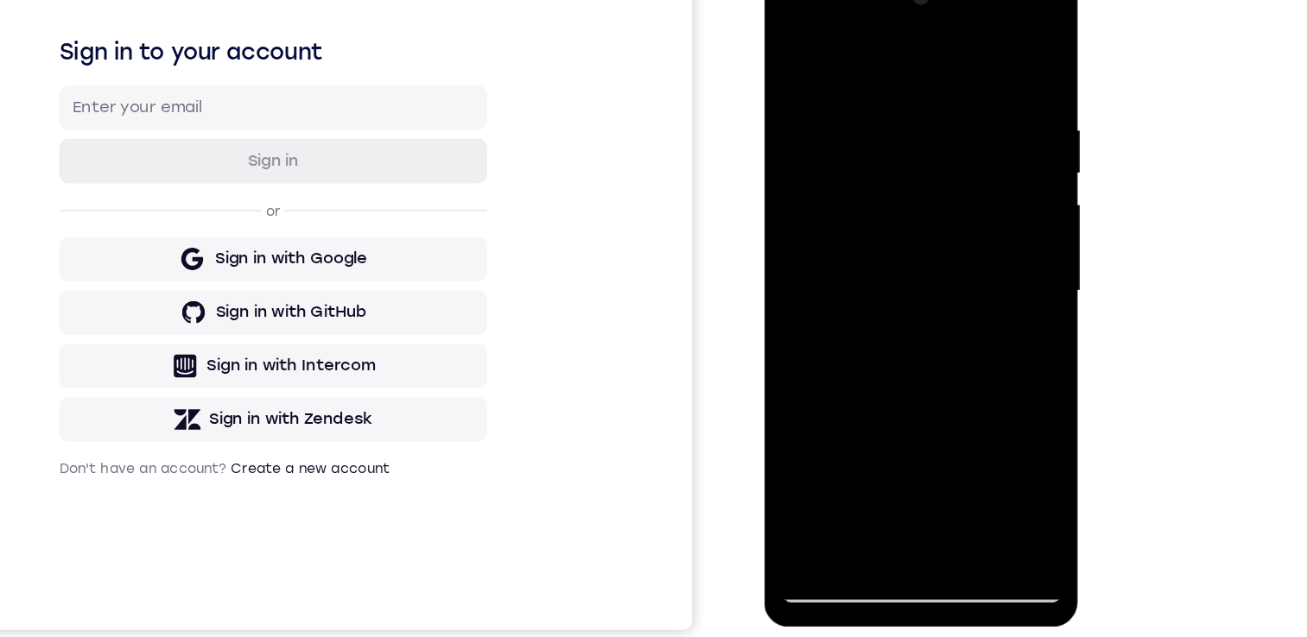
click at [959, 416] on div at bounding box center [886, 219] width 218 height 484
click at [981, 309] on div at bounding box center [886, 219] width 218 height 484
click at [953, 415] on div at bounding box center [886, 219] width 218 height 484
click at [953, 230] on div at bounding box center [886, 219] width 218 height 484
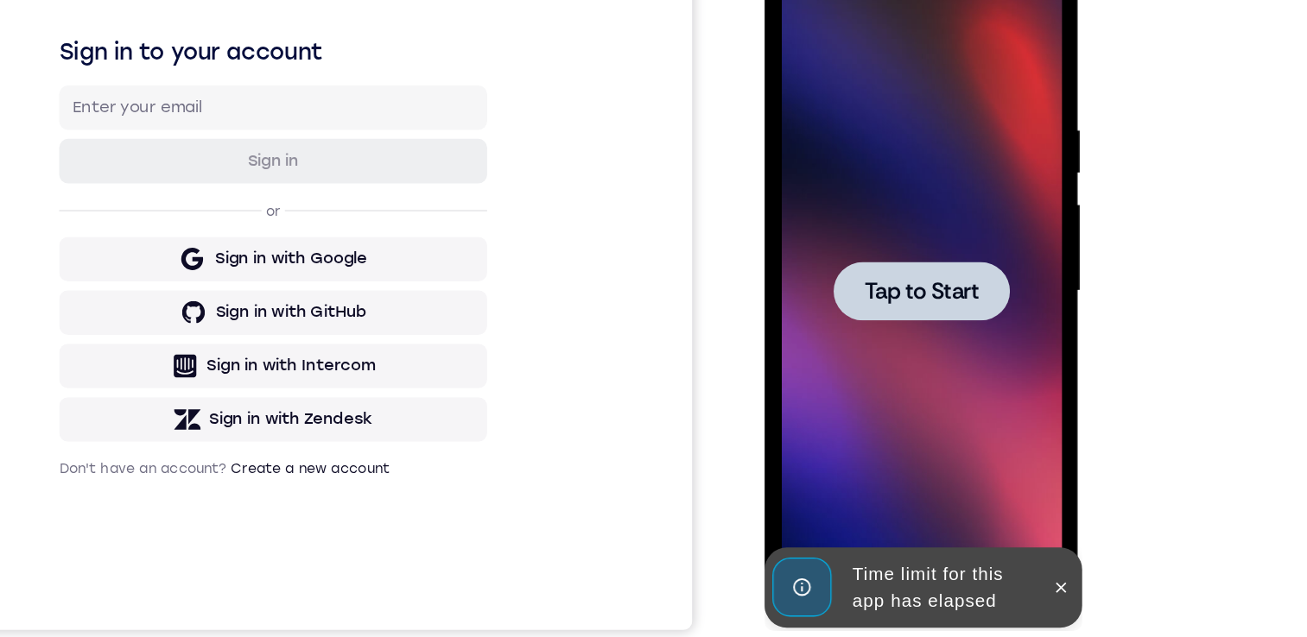
click at [884, 203] on div at bounding box center [886, 218] width 136 height 46
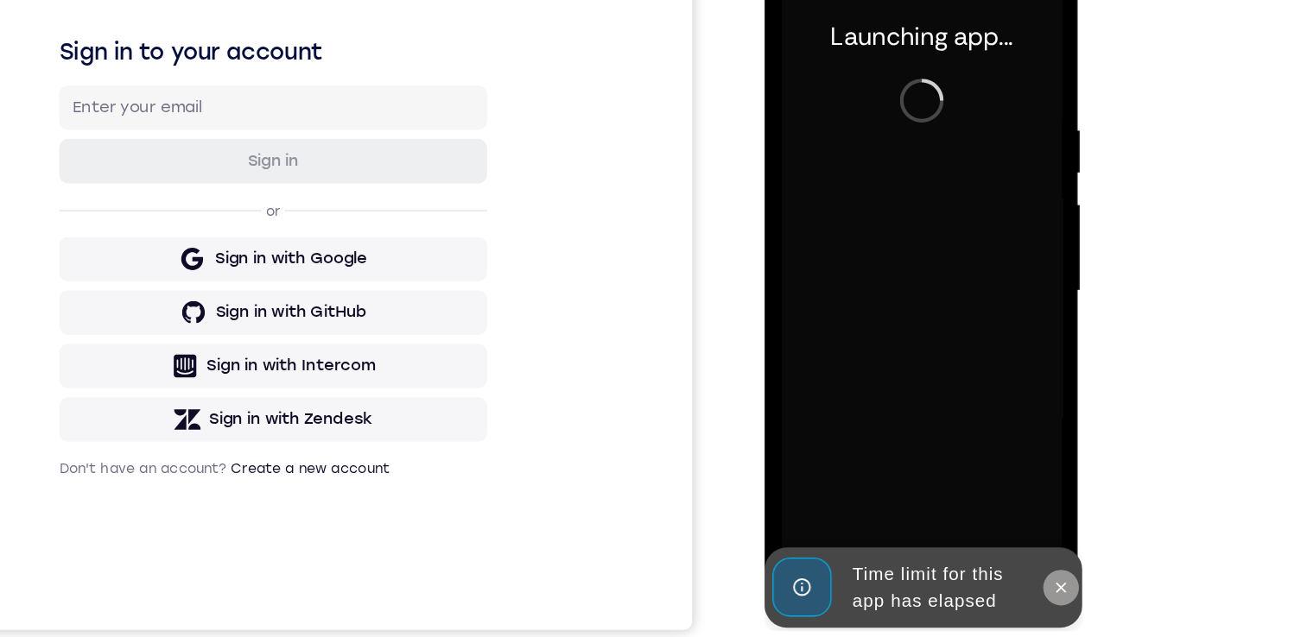
click at [995, 447] on icon at bounding box center [995, 448] width 8 height 8
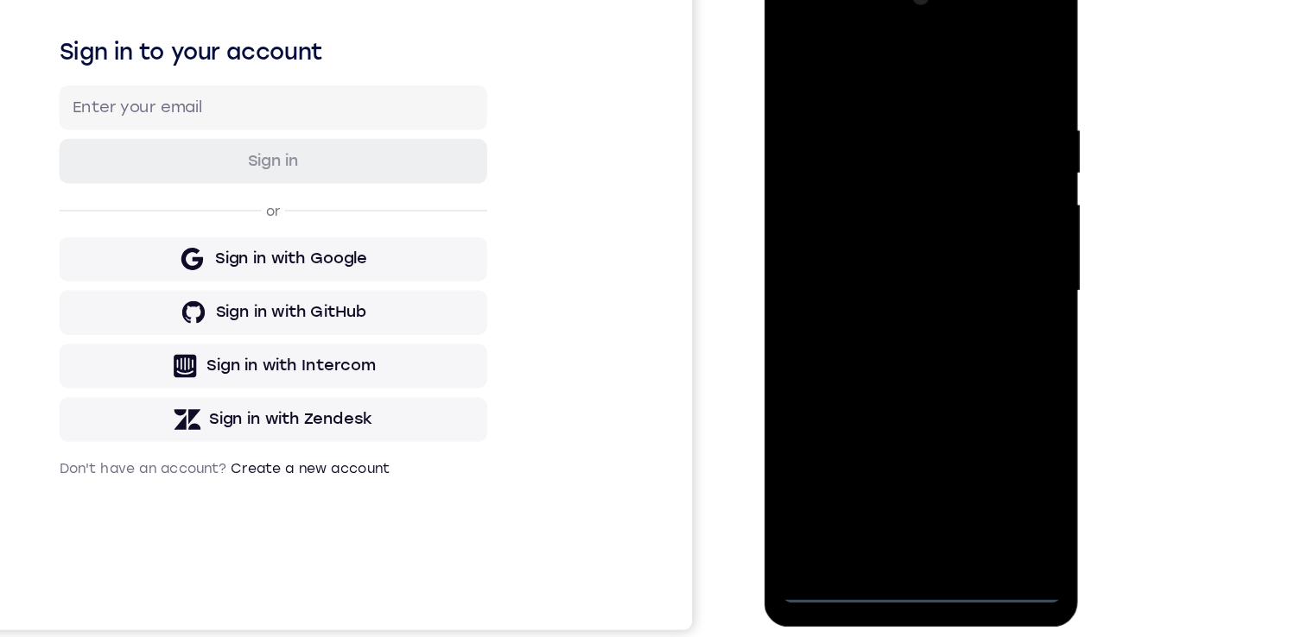
click at [888, 453] on div at bounding box center [886, 219] width 218 height 484
click at [960, 355] on div at bounding box center [886, 219] width 218 height 484
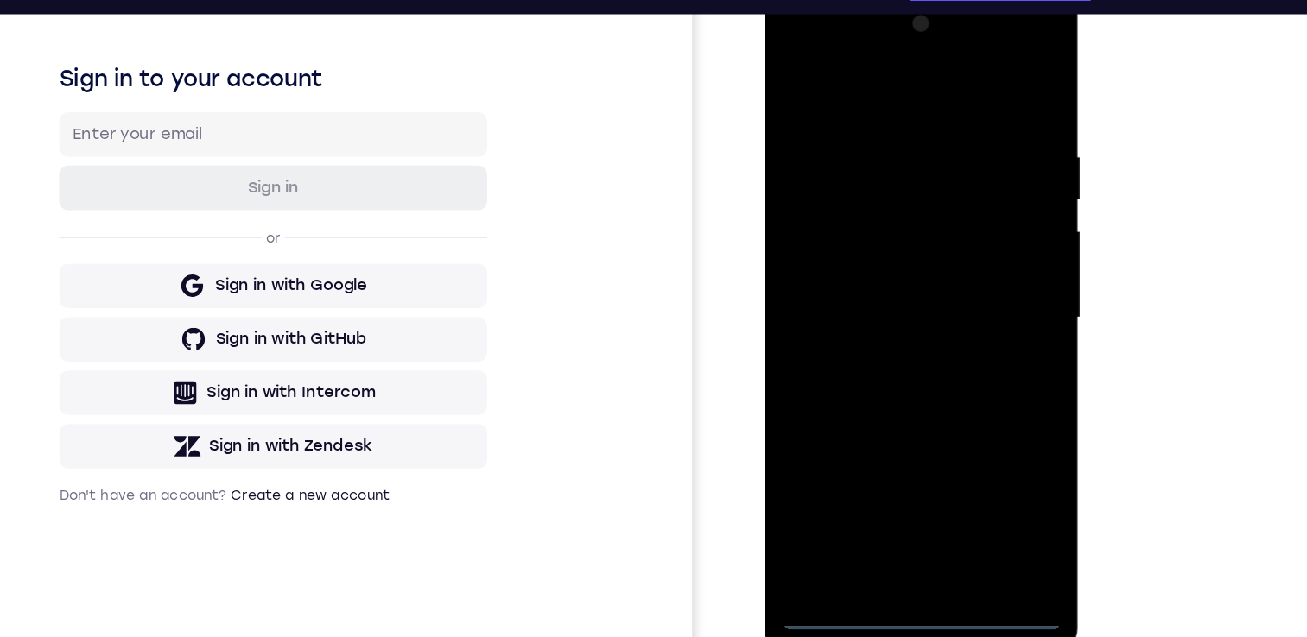
click at [956, 396] on div at bounding box center [886, 245] width 218 height 484
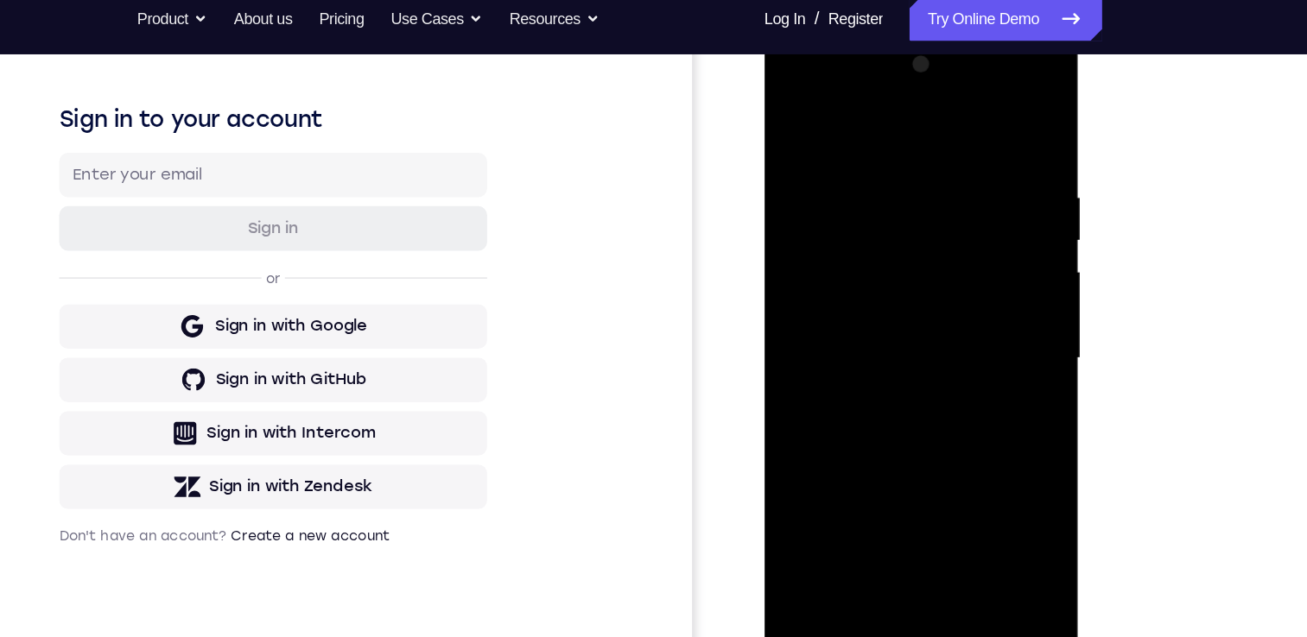
scroll to position [247, 0]
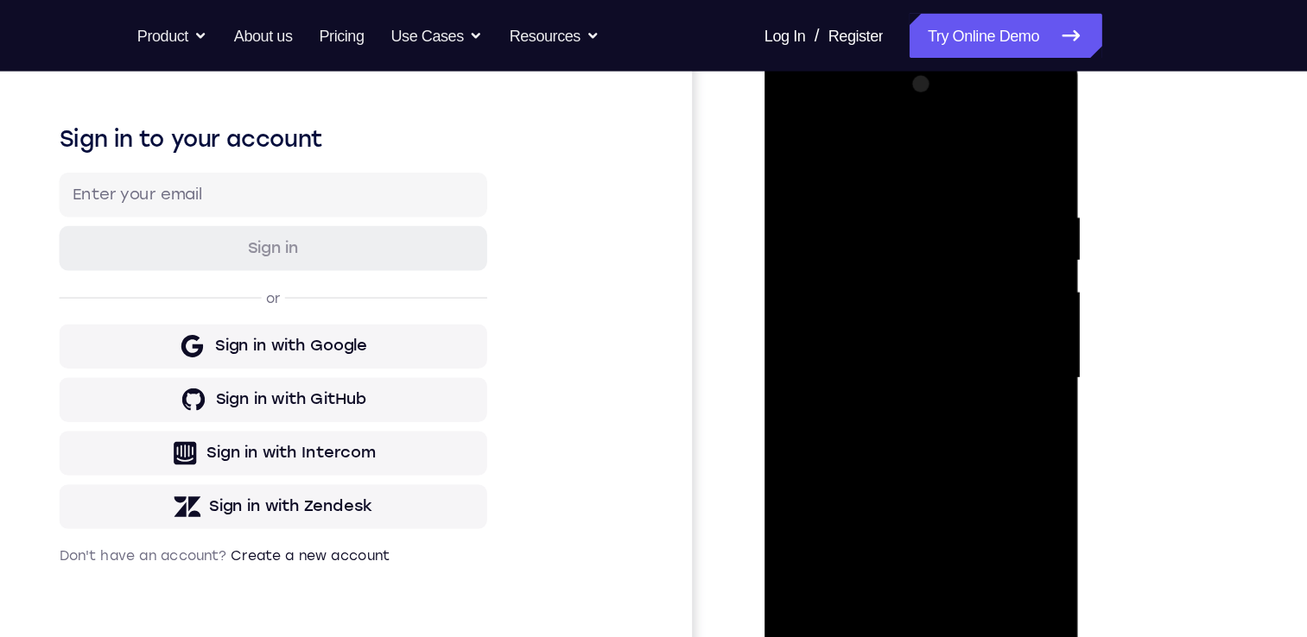
click at [890, 142] on div at bounding box center [886, 305] width 218 height 484
click at [960, 287] on div at bounding box center [886, 305] width 218 height 484
click at [866, 338] on div at bounding box center [886, 305] width 218 height 484
click at [876, 288] on div at bounding box center [886, 305] width 218 height 484
click at [877, 302] on div at bounding box center [886, 305] width 218 height 484
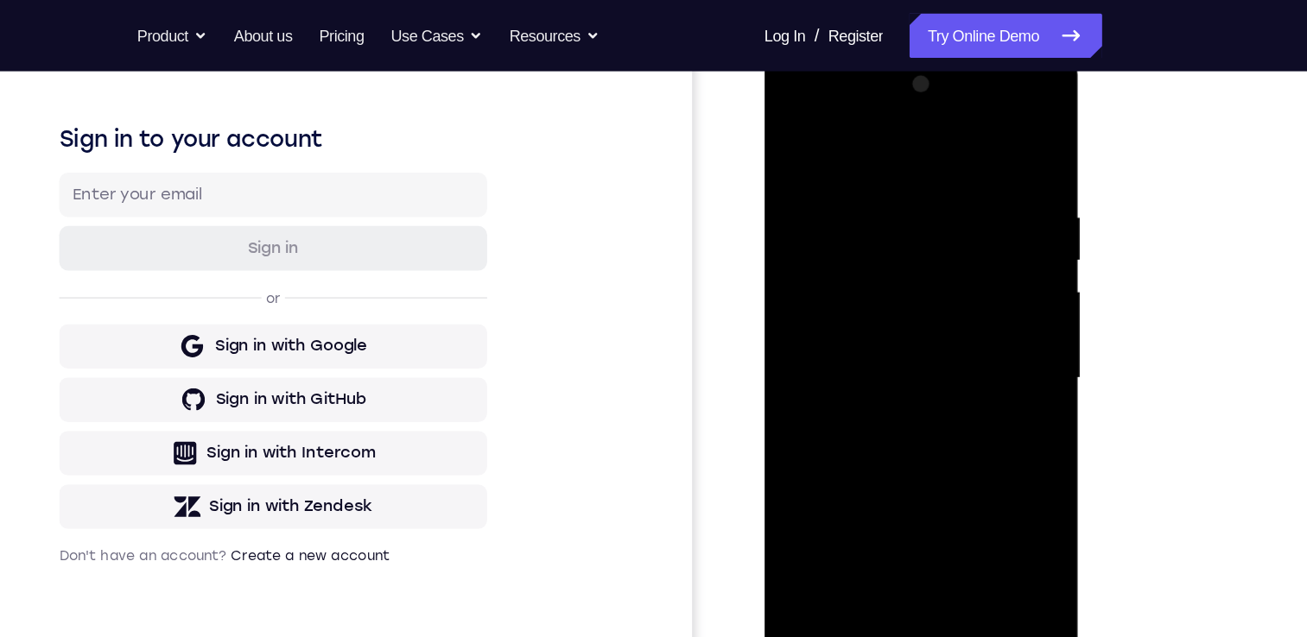
click at [834, 360] on div at bounding box center [886, 305] width 218 height 484
drag, startPoint x: 852, startPoint y: 146, endPoint x: 834, endPoint y: 121, distance: 30.4
click at [827, 88] on div at bounding box center [886, 305] width 218 height 484
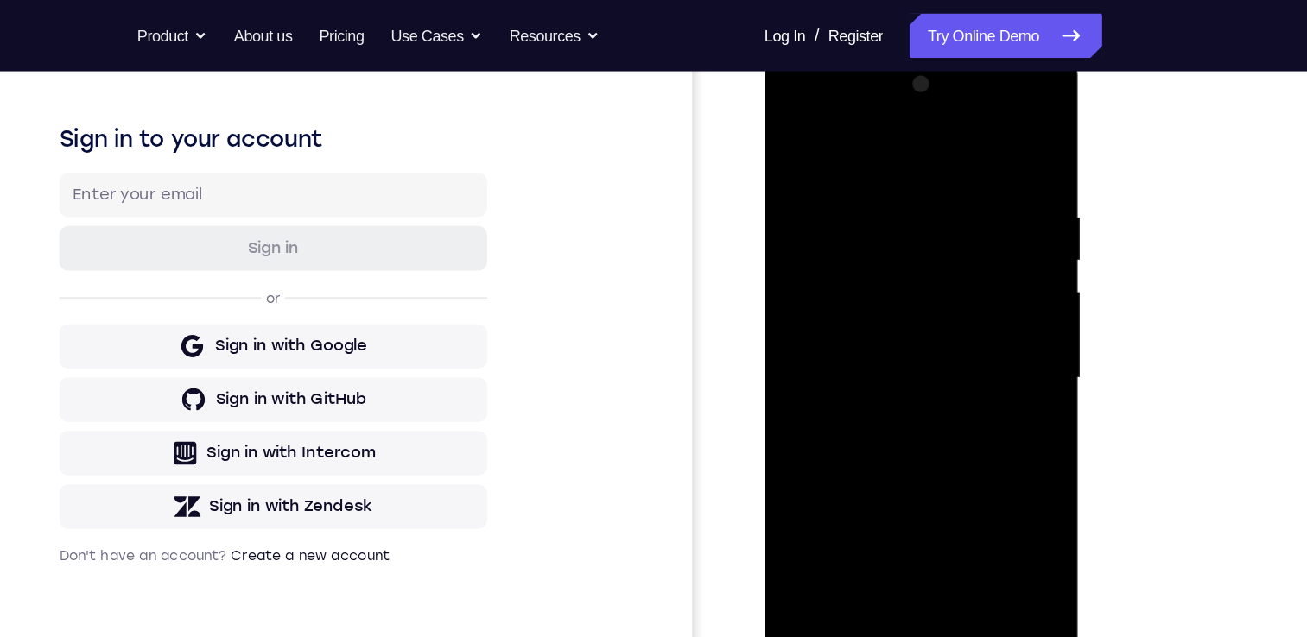
drag, startPoint x: 910, startPoint y: 271, endPoint x: 910, endPoint y: 389, distance: 117.5
click at [910, 390] on div at bounding box center [886, 305] width 218 height 484
click at [920, 380] on div at bounding box center [886, 305] width 218 height 484
click at [923, 511] on div at bounding box center [886, 305] width 218 height 484
click at [903, 394] on div at bounding box center [886, 305] width 218 height 484
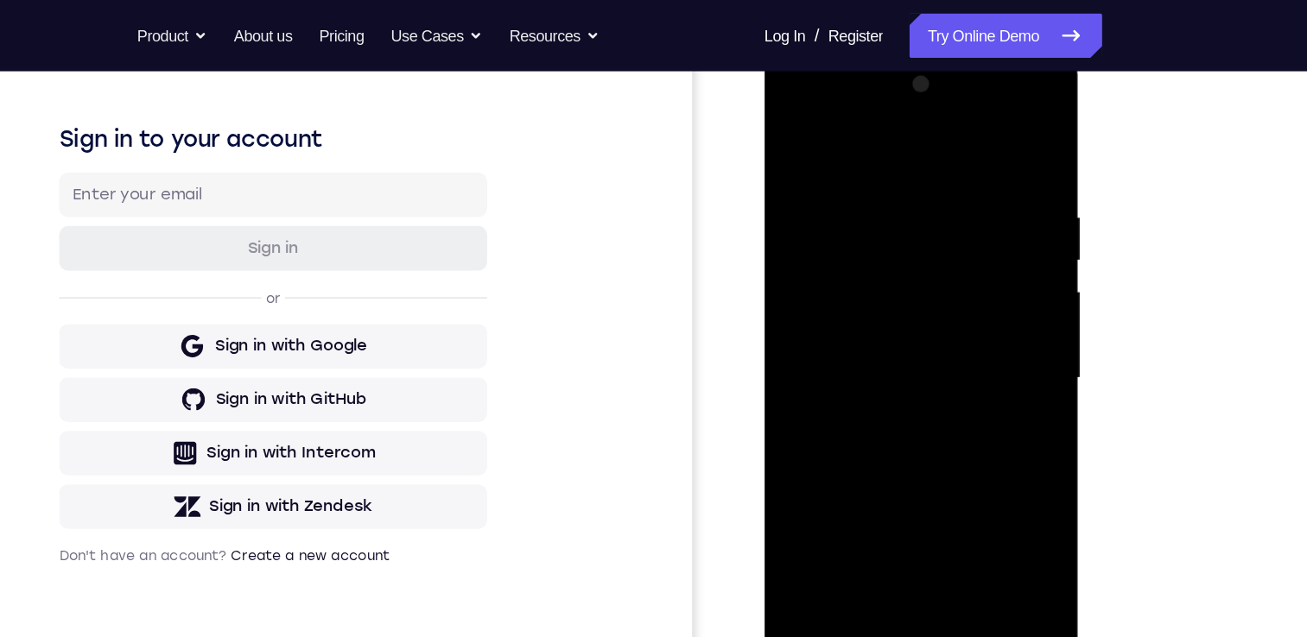
click at [872, 250] on div at bounding box center [886, 305] width 218 height 484
click at [850, 505] on div at bounding box center [886, 305] width 218 height 484
drag, startPoint x: 914, startPoint y: 464, endPoint x: 900, endPoint y: 402, distance: 63.7
click at [900, 402] on div at bounding box center [886, 305] width 218 height 484
click at [881, 472] on div at bounding box center [886, 305] width 218 height 484
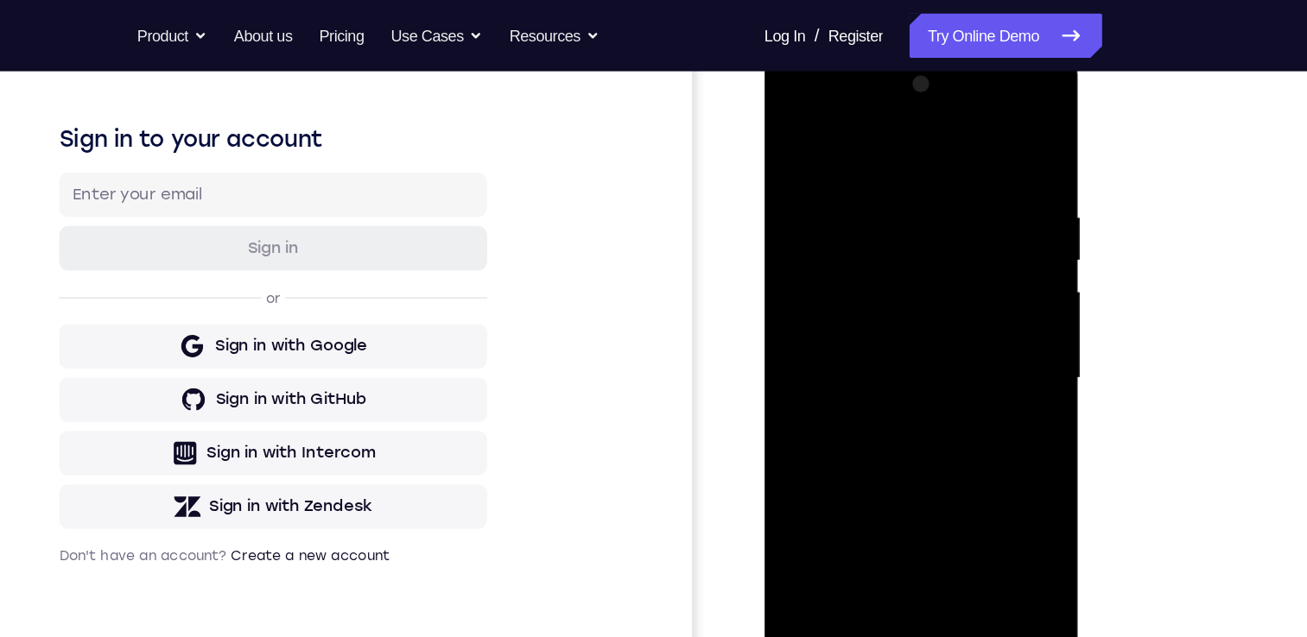
click at [960, 338] on div at bounding box center [886, 305] width 218 height 484
click at [980, 469] on div at bounding box center [886, 305] width 218 height 484
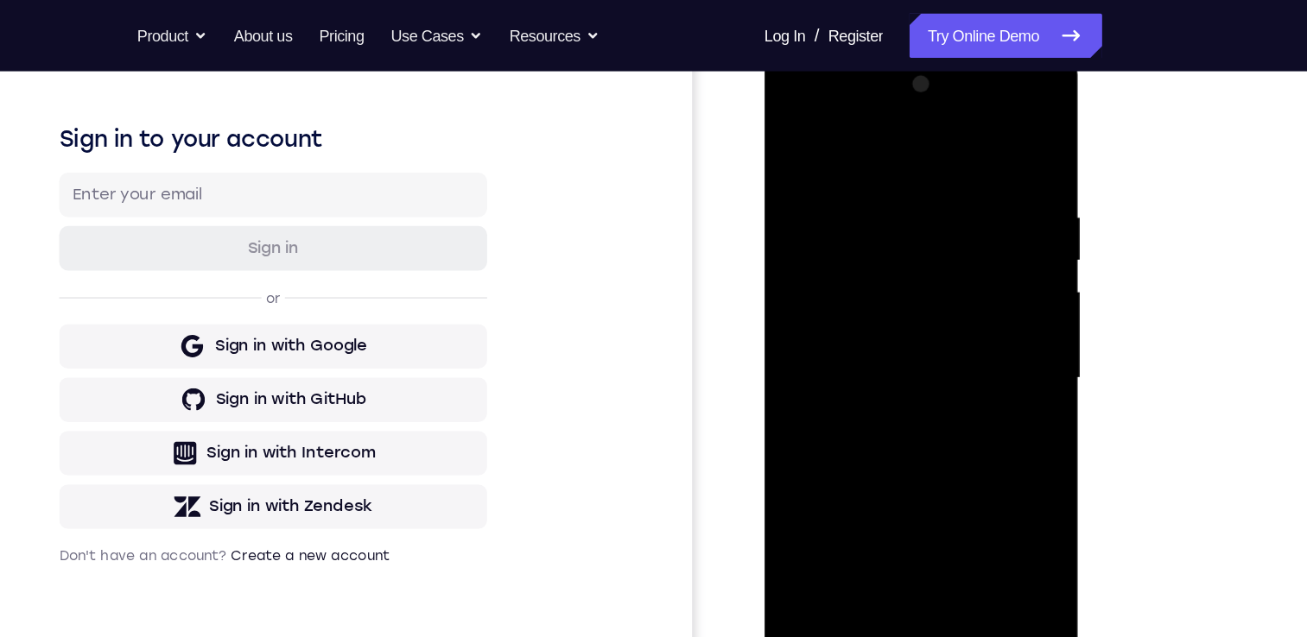
click at [980, 469] on div at bounding box center [886, 305] width 218 height 484
click at [787, 137] on div at bounding box center [886, 305] width 218 height 484
drag, startPoint x: 884, startPoint y: 164, endPoint x: 895, endPoint y: 432, distance: 268.0
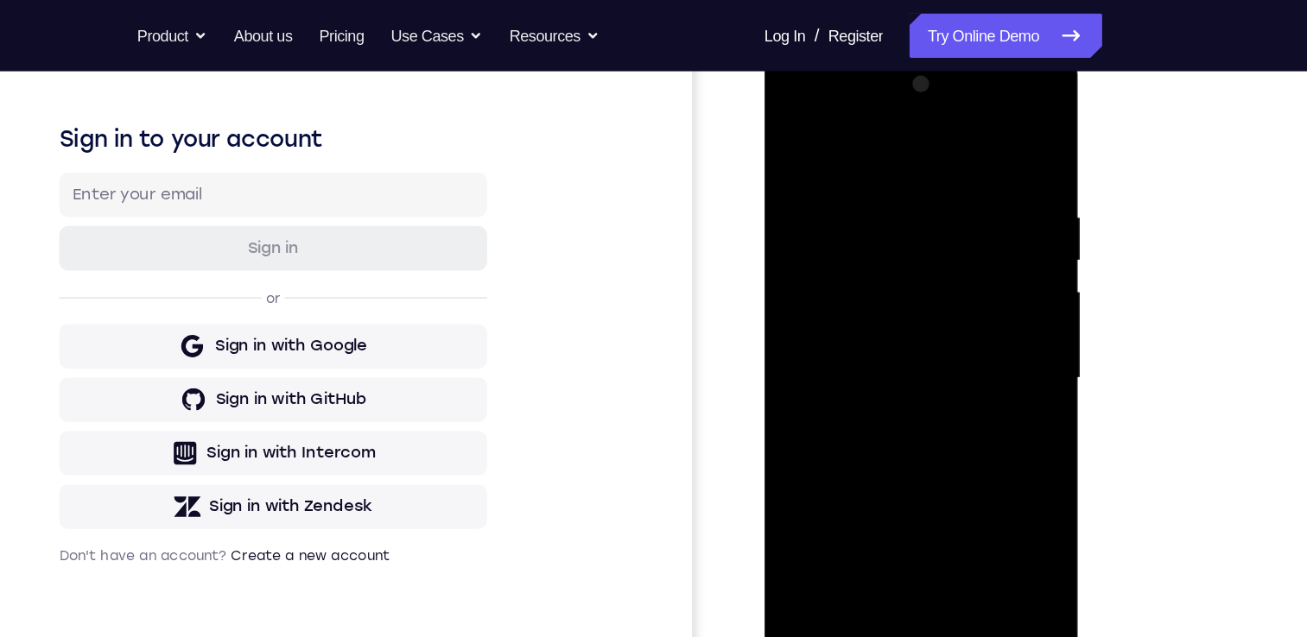
click at [895, 439] on div at bounding box center [886, 305] width 218 height 484
click at [868, 157] on div at bounding box center [886, 305] width 218 height 484
click at [978, 142] on div at bounding box center [886, 305] width 218 height 484
drag, startPoint x: 929, startPoint y: 417, endPoint x: 922, endPoint y: 371, distance: 46.3
click at [922, 379] on div at bounding box center [886, 305] width 218 height 484
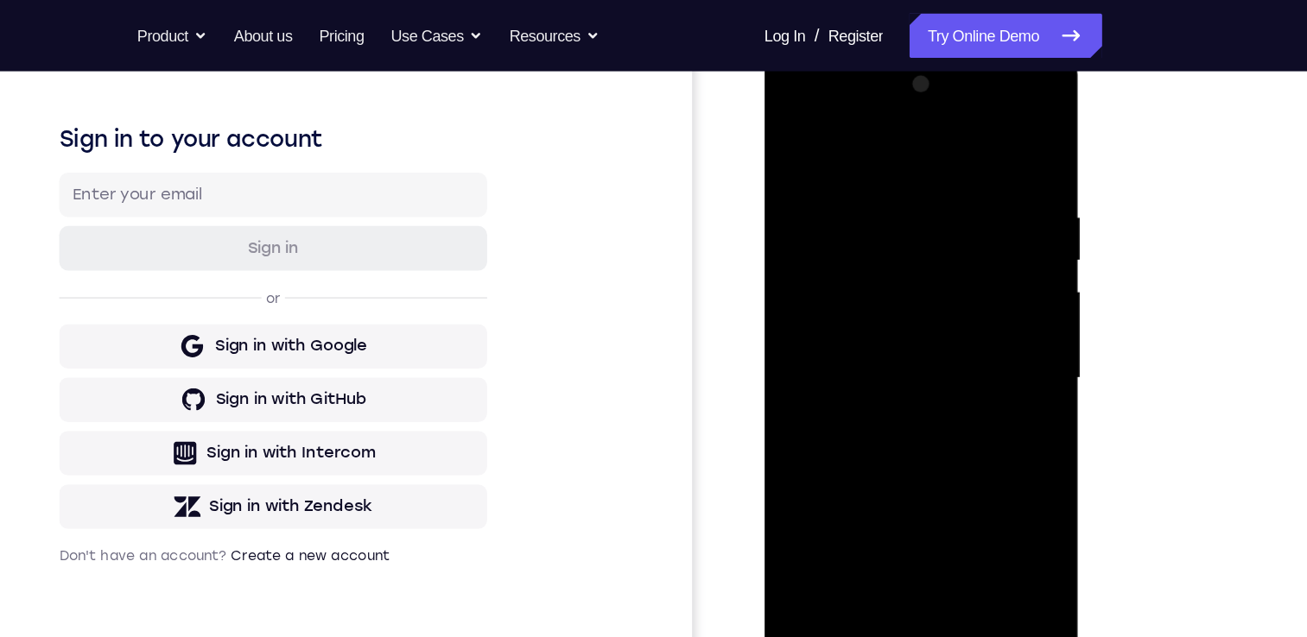
drag, startPoint x: 921, startPoint y: 308, endPoint x: 924, endPoint y: 392, distance: 83.9
click at [925, 403] on div at bounding box center [886, 305] width 218 height 484
drag, startPoint x: 908, startPoint y: 191, endPoint x: 898, endPoint y: 148, distance: 44.2
click at [898, 148] on div at bounding box center [886, 305] width 218 height 484
click at [915, 171] on div at bounding box center [886, 305] width 218 height 484
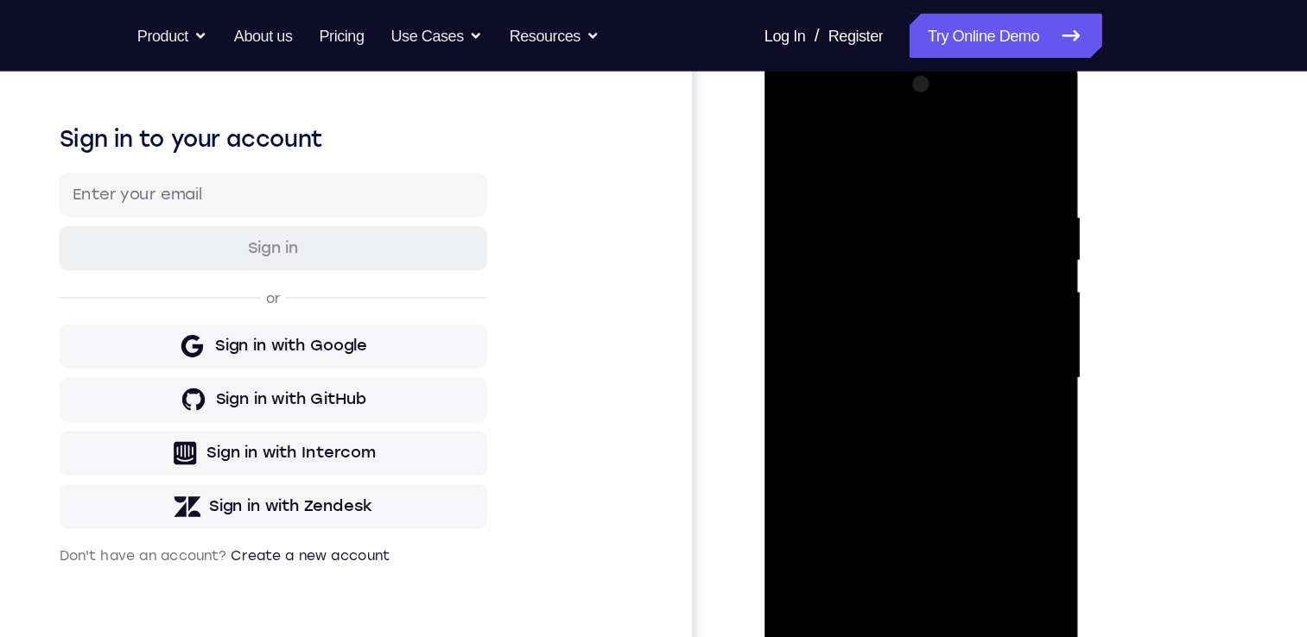
click at [957, 376] on div at bounding box center [886, 305] width 218 height 484
click at [968, 314] on div at bounding box center [886, 305] width 218 height 484
drag, startPoint x: 968, startPoint y: 314, endPoint x: 860, endPoint y: 333, distance: 109.5
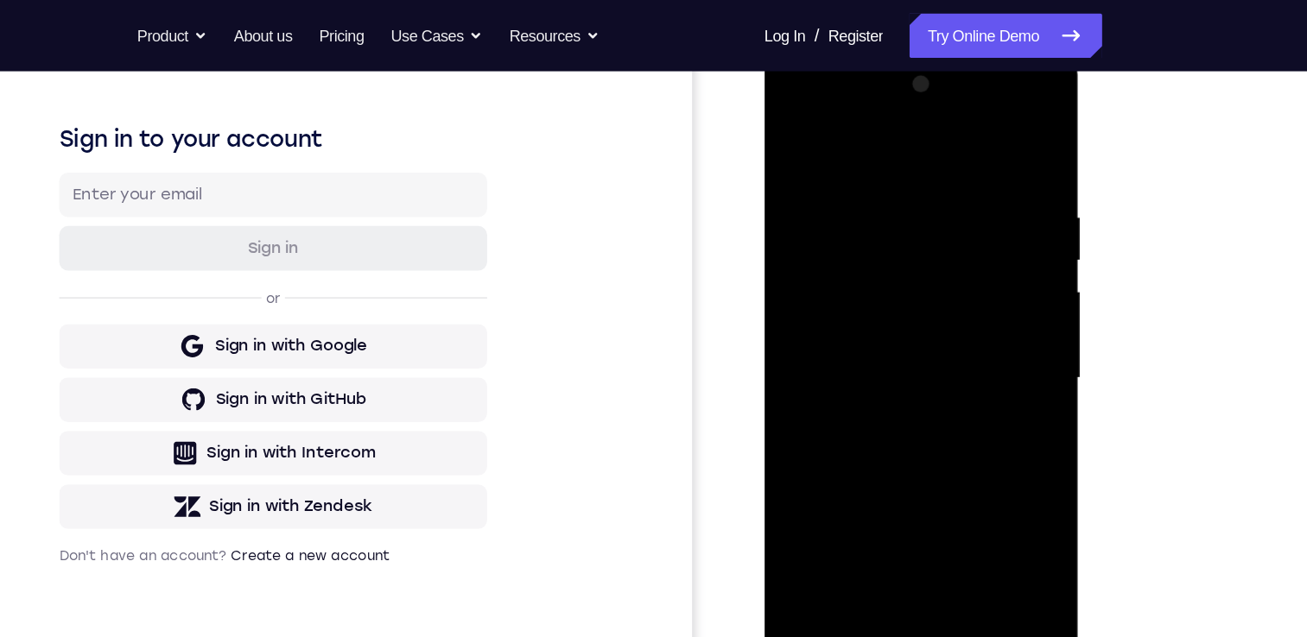
click at [859, 336] on div at bounding box center [886, 305] width 218 height 484
click at [959, 504] on div at bounding box center [886, 305] width 218 height 484
click at [952, 364] on div at bounding box center [886, 305] width 218 height 484
click at [961, 291] on div at bounding box center [886, 305] width 218 height 484
click at [981, 269] on div at bounding box center [886, 305] width 218 height 484
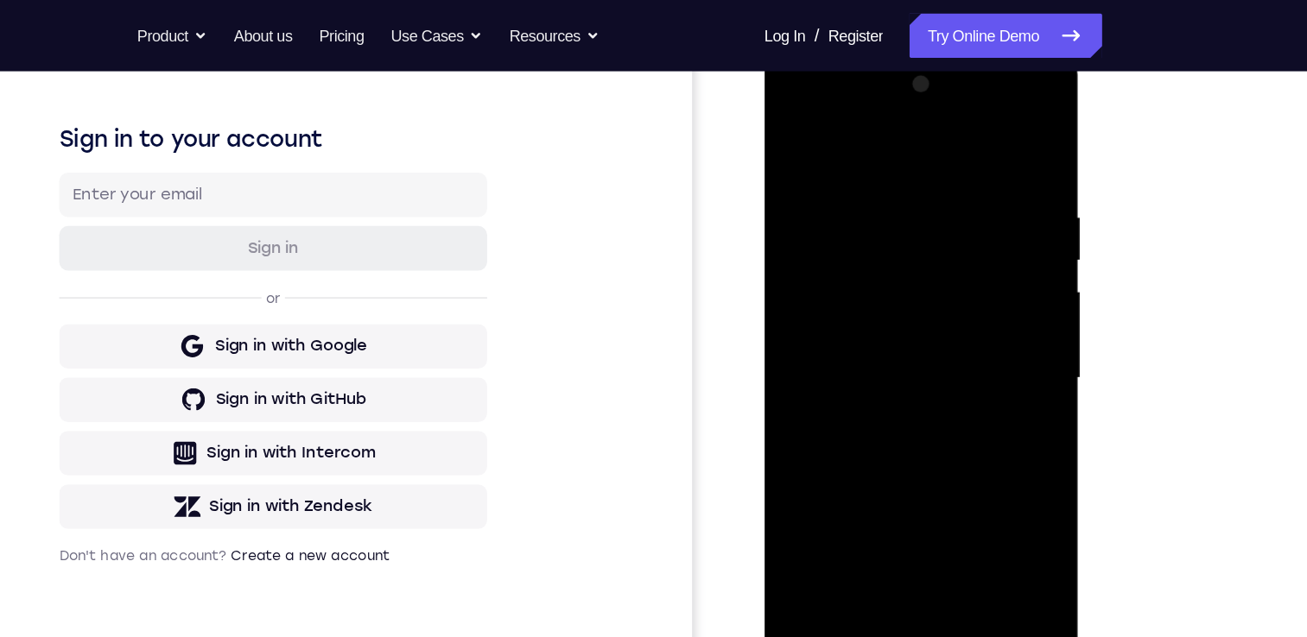
click at [956, 510] on div at bounding box center [886, 305] width 218 height 484
click at [801, 377] on div at bounding box center [886, 305] width 218 height 484
click at [882, 284] on div at bounding box center [886, 305] width 218 height 484
click at [895, 278] on div at bounding box center [886, 305] width 218 height 484
drag, startPoint x: 879, startPoint y: 384, endPoint x: 870, endPoint y: 253, distance: 131.6
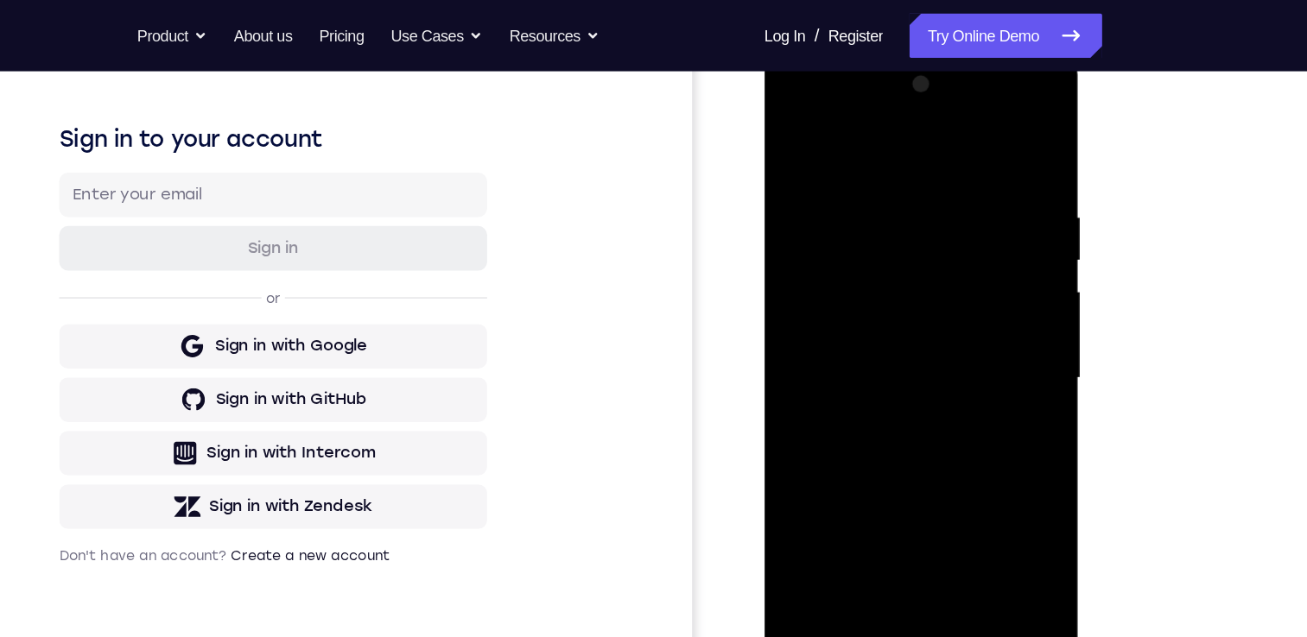
click at [870, 248] on div at bounding box center [886, 305] width 218 height 484
click at [815, 379] on div at bounding box center [886, 305] width 218 height 484
click at [834, 449] on div at bounding box center [886, 305] width 218 height 484
click at [975, 296] on div at bounding box center [886, 305] width 218 height 484
click at [932, 354] on div at bounding box center [886, 305] width 218 height 484
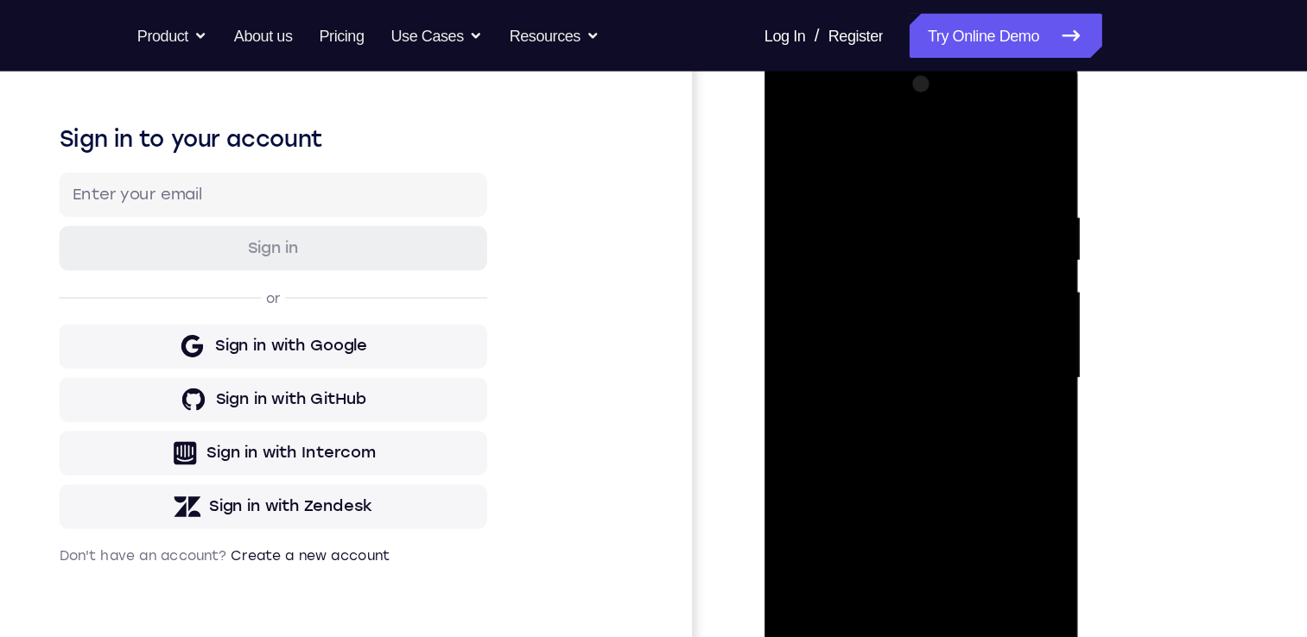
click at [861, 260] on div at bounding box center [886, 305] width 218 height 484
click at [979, 459] on div at bounding box center [886, 305] width 218 height 484
click at [979, 465] on div at bounding box center [886, 305] width 218 height 484
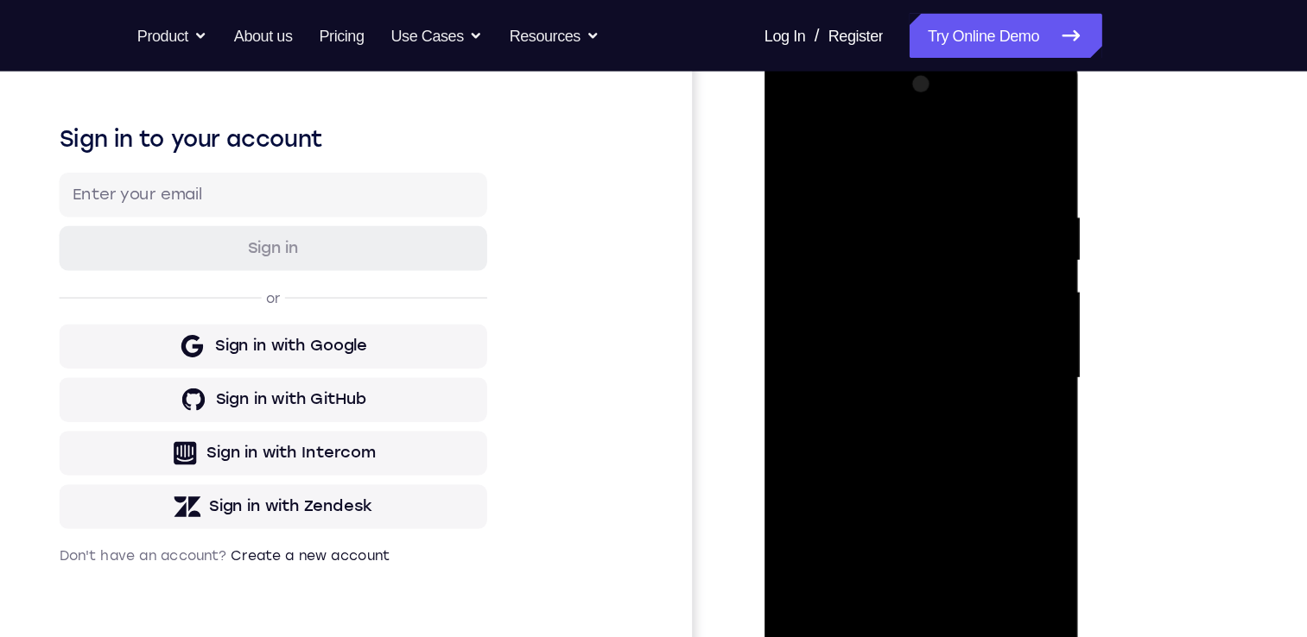
click at [852, 497] on div at bounding box center [886, 305] width 218 height 484
click at [929, 437] on div at bounding box center [886, 305] width 218 height 484
click at [801, 137] on div at bounding box center [886, 305] width 218 height 484
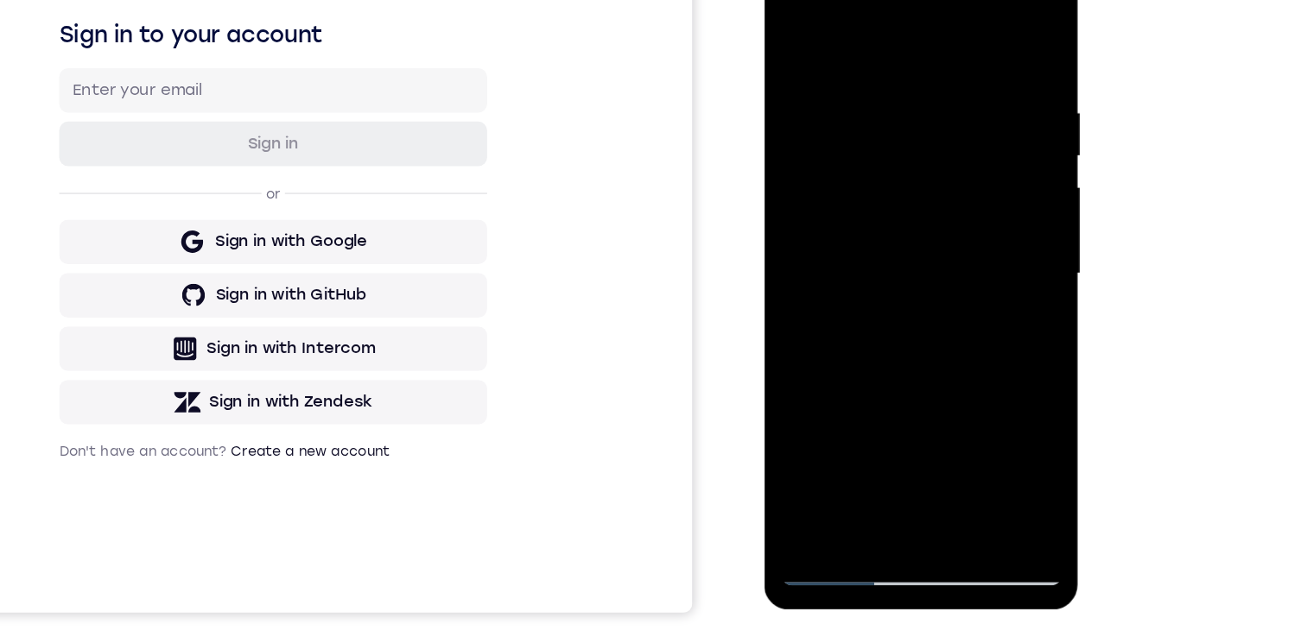
drag, startPoint x: 900, startPoint y: 138, endPoint x: 878, endPoint y: 392, distance: 254.9
click at [869, 393] on div at bounding box center [886, 201] width 218 height 484
drag, startPoint x: 903, startPoint y: 179, endPoint x: 898, endPoint y: 417, distance: 238.4
click at [898, 424] on div at bounding box center [886, 201] width 218 height 484
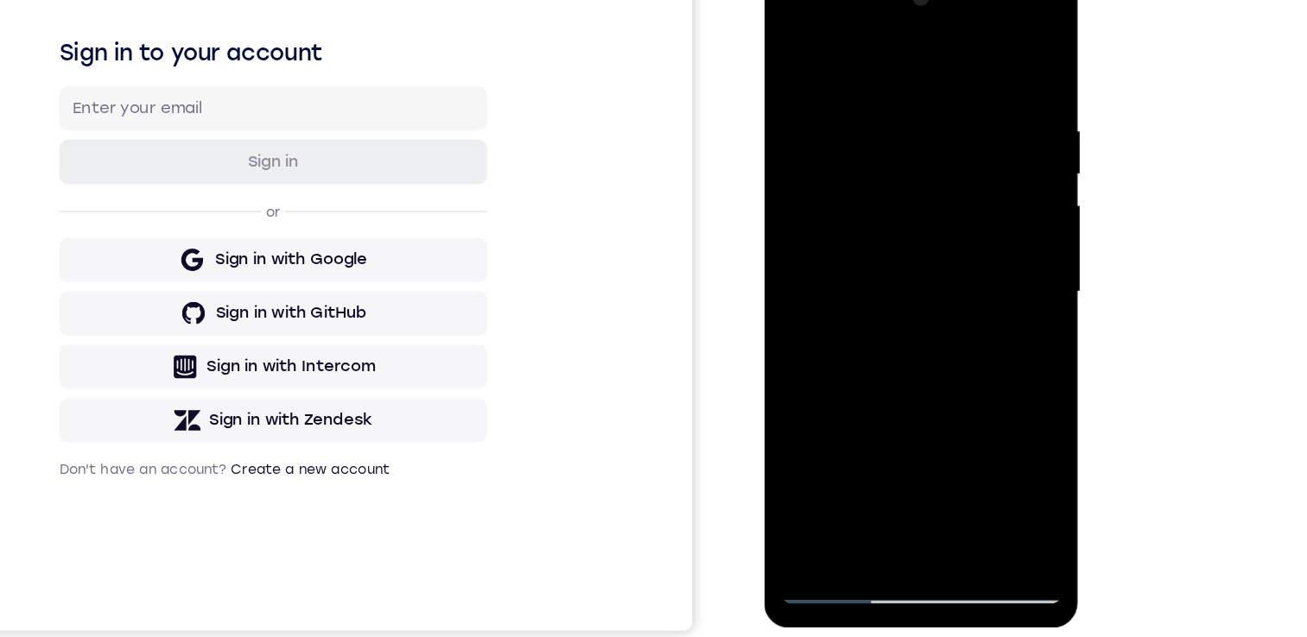
scroll to position [206, 0]
click at [864, 99] on div at bounding box center [886, 220] width 218 height 484
click at [981, 428] on div at bounding box center [886, 220] width 218 height 484
click at [977, 344] on div at bounding box center [886, 220] width 218 height 484
click at [968, 312] on div at bounding box center [886, 220] width 218 height 484
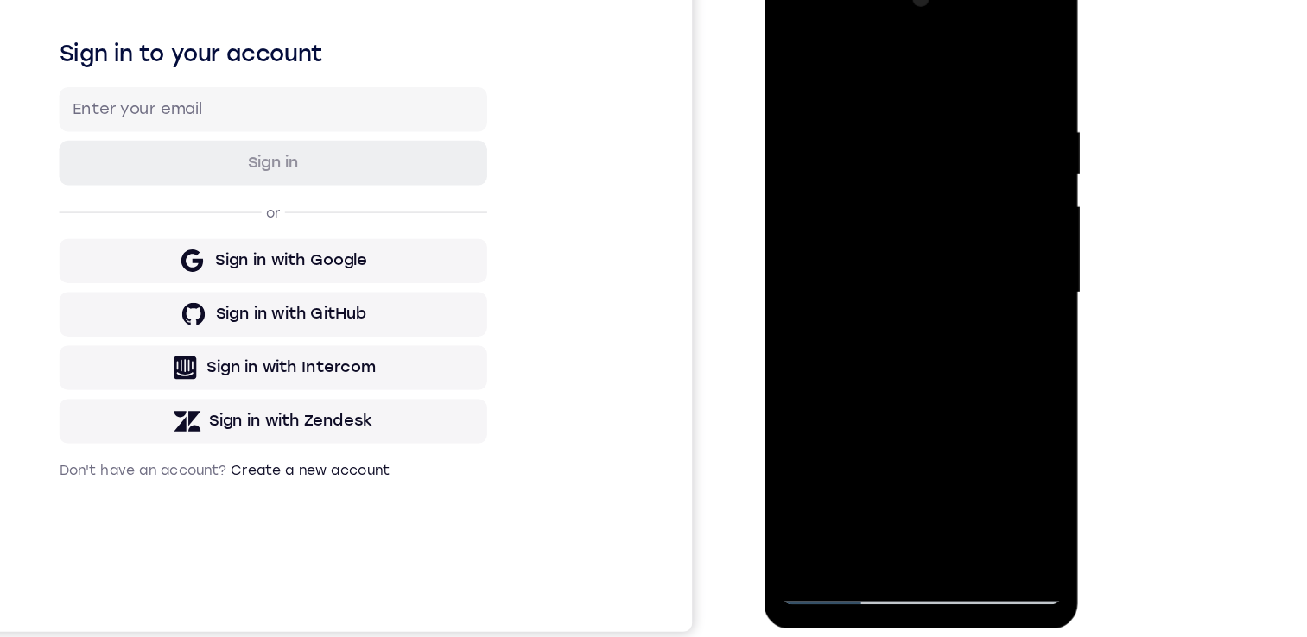
click at [967, 178] on div at bounding box center [886, 220] width 218 height 484
click at [975, 55] on div at bounding box center [886, 220] width 218 height 484
drag, startPoint x: 898, startPoint y: 122, endPoint x: 895, endPoint y: 358, distance: 235.8
click at [895, 360] on div at bounding box center [886, 220] width 218 height 484
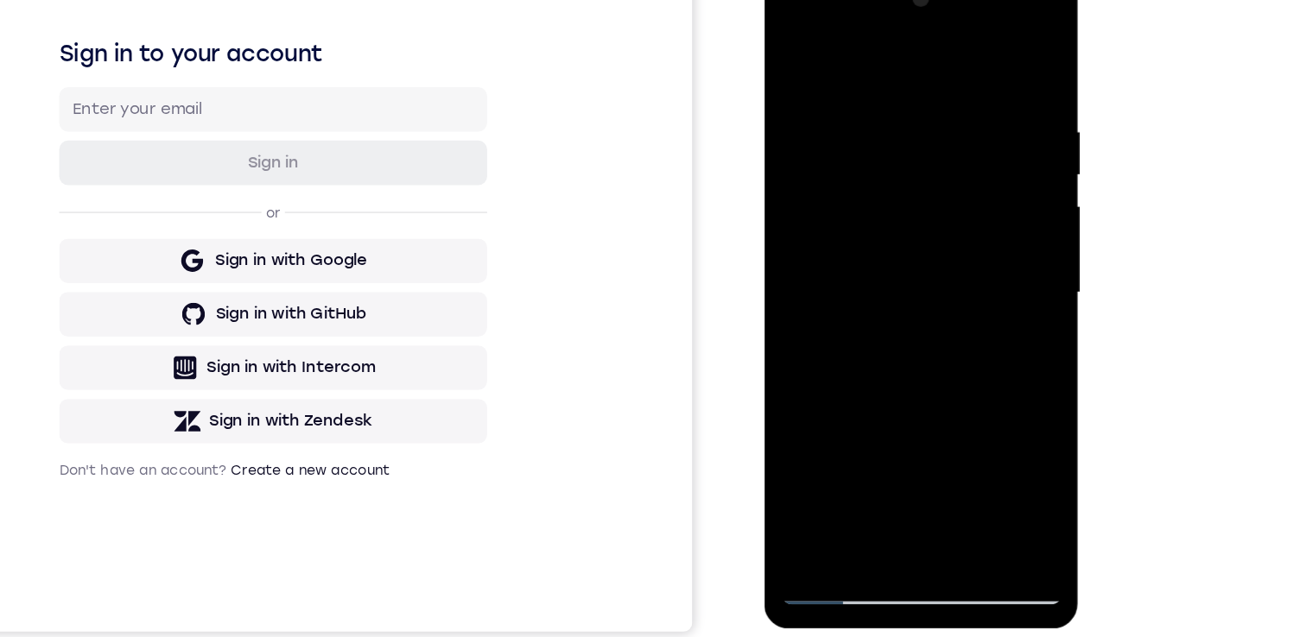
click at [869, 85] on div at bounding box center [886, 220] width 218 height 484
click at [970, 138] on div at bounding box center [886, 220] width 218 height 484
click at [979, 57] on div at bounding box center [886, 220] width 218 height 484
click at [930, 429] on div at bounding box center [886, 220] width 218 height 484
click at [858, 181] on div at bounding box center [886, 220] width 218 height 484
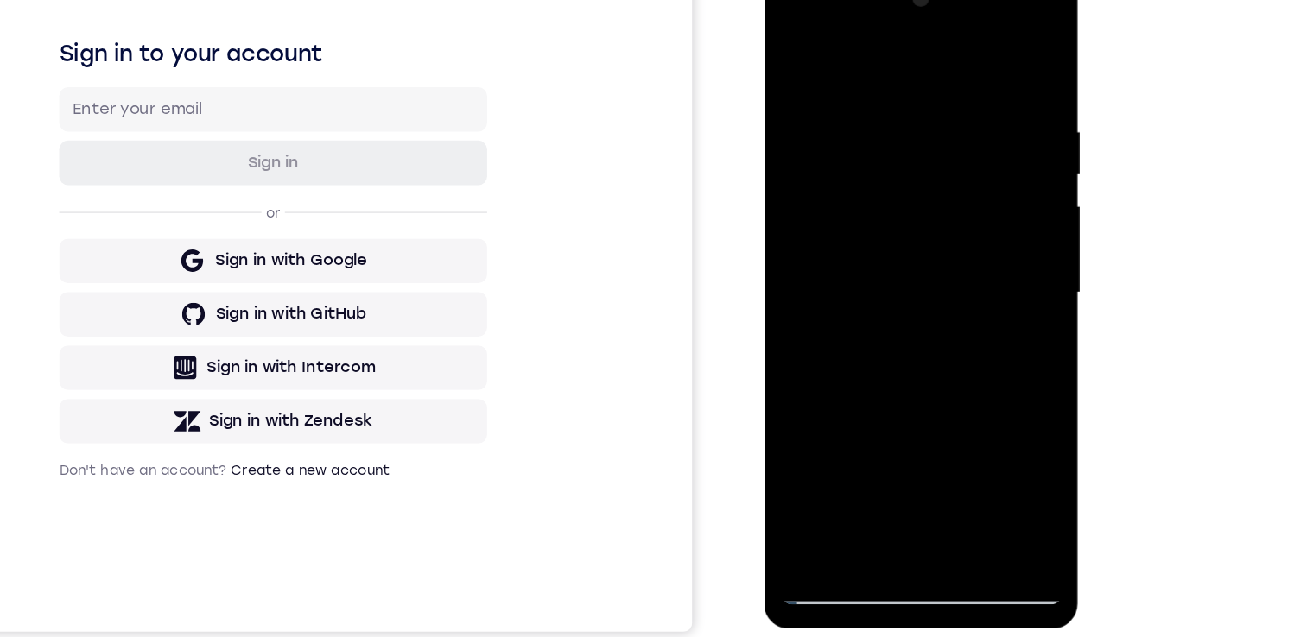
click at [856, 421] on div at bounding box center [886, 220] width 218 height 484
click at [845, 419] on div at bounding box center [886, 220] width 218 height 484
click at [796, 318] on div at bounding box center [886, 220] width 218 height 484
click at [796, 54] on div at bounding box center [886, 220] width 218 height 484
click at [798, 56] on div at bounding box center [886, 220] width 218 height 484
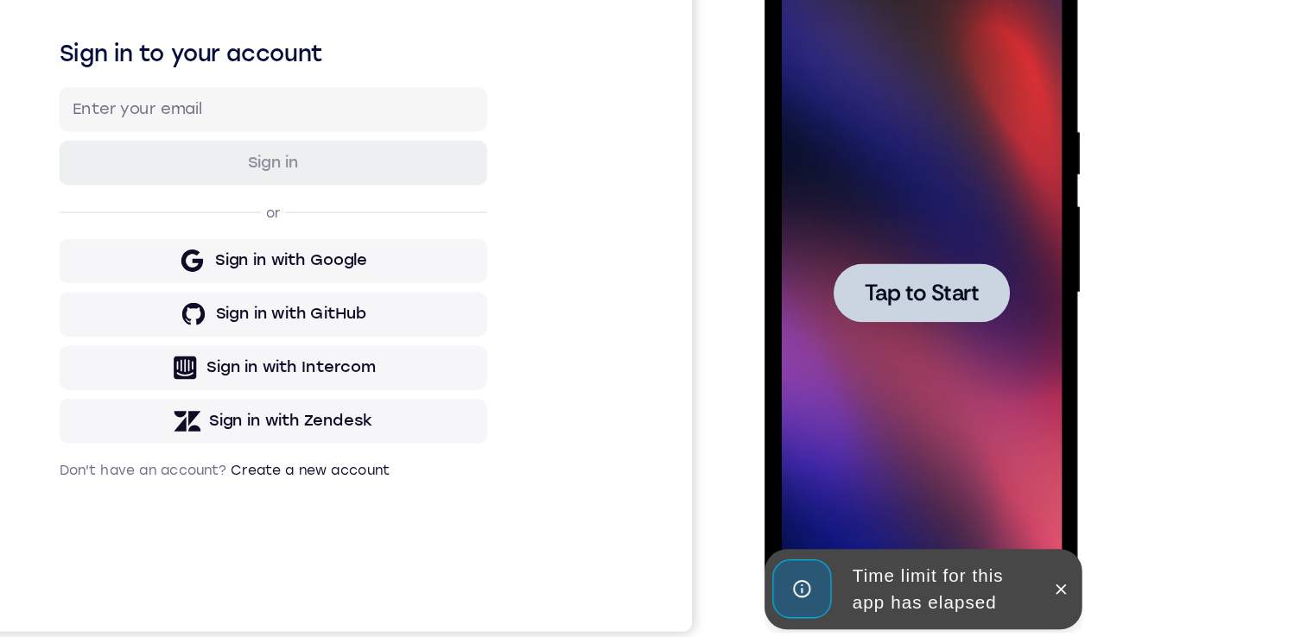
click at [877, 219] on span "Tap to Start" at bounding box center [886, 220] width 88 height 17
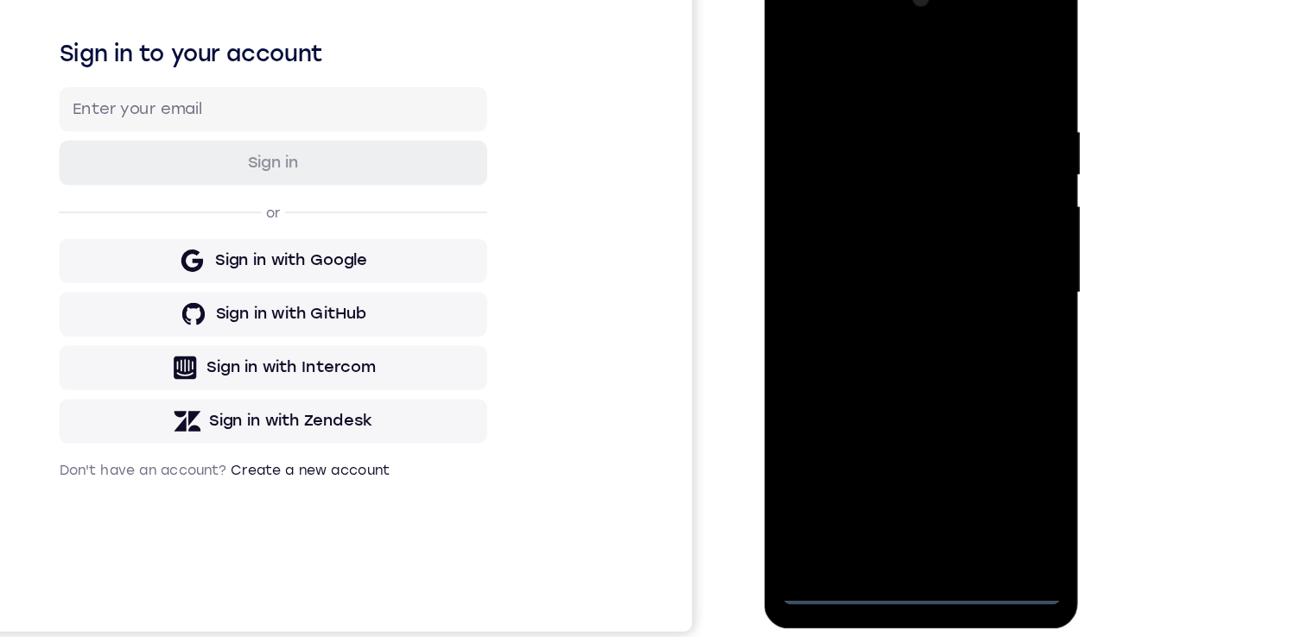
click at [884, 448] on div at bounding box center [886, 220] width 218 height 484
click at [956, 377] on div at bounding box center [886, 220] width 218 height 484
click at [864, 59] on div at bounding box center [886, 220] width 218 height 484
click at [951, 215] on div at bounding box center [886, 220] width 218 height 484
click at [866, 258] on div at bounding box center [886, 220] width 218 height 484
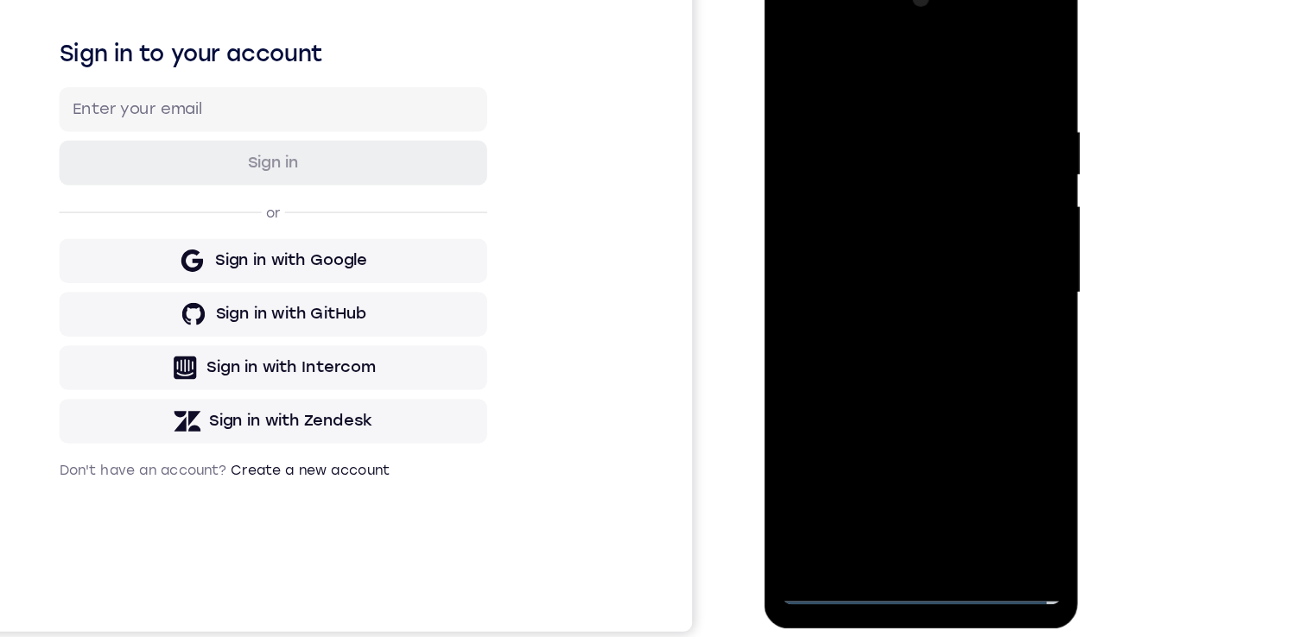
click at [843, 203] on div at bounding box center [886, 220] width 218 height 484
click at [837, 207] on div at bounding box center [886, 220] width 218 height 484
click at [836, 225] on div at bounding box center [886, 220] width 218 height 484
click at [835, 278] on div at bounding box center [886, 220] width 218 height 484
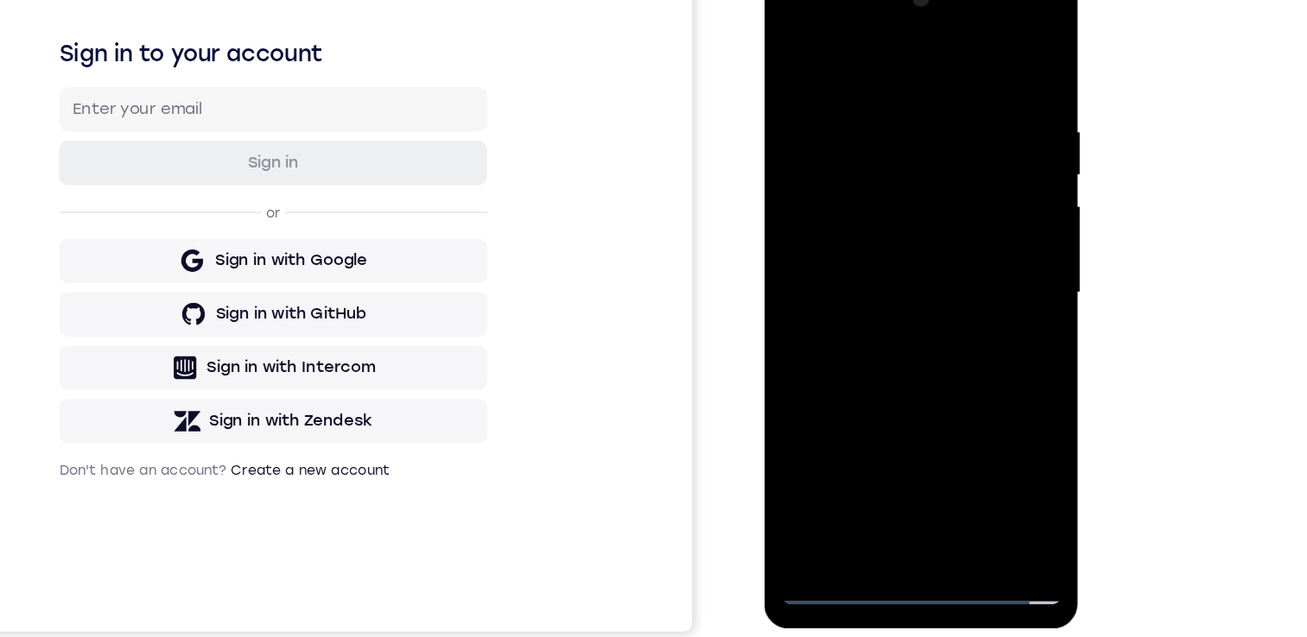
click at [835, 278] on div at bounding box center [886, 220] width 218 height 484
drag, startPoint x: 836, startPoint y: 62, endPoint x: 814, endPoint y: 9, distance: 58.1
click at [808, 0] on div at bounding box center [886, 220] width 218 height 484
click at [879, 268] on div at bounding box center [886, 220] width 218 height 484
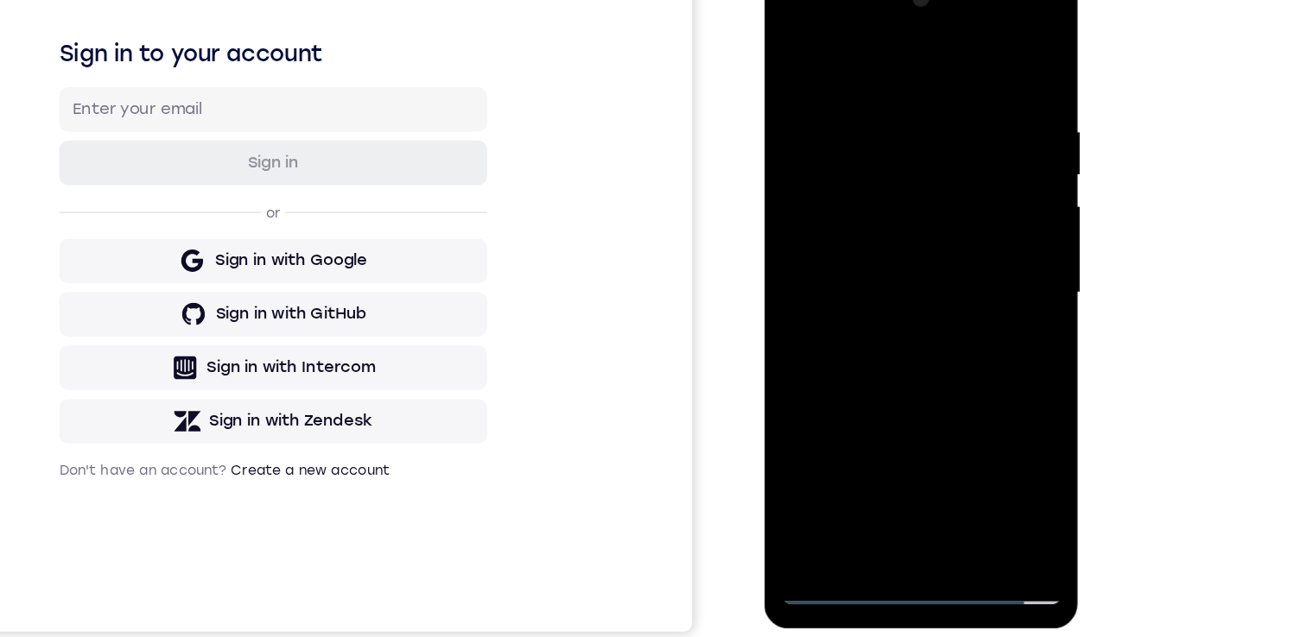
click at [852, 82] on div at bounding box center [886, 220] width 218 height 484
click at [956, 121] on div at bounding box center [886, 220] width 218 height 484
click at [807, 54] on div at bounding box center [886, 220] width 218 height 484
click at [914, 307] on div at bounding box center [886, 220] width 218 height 484
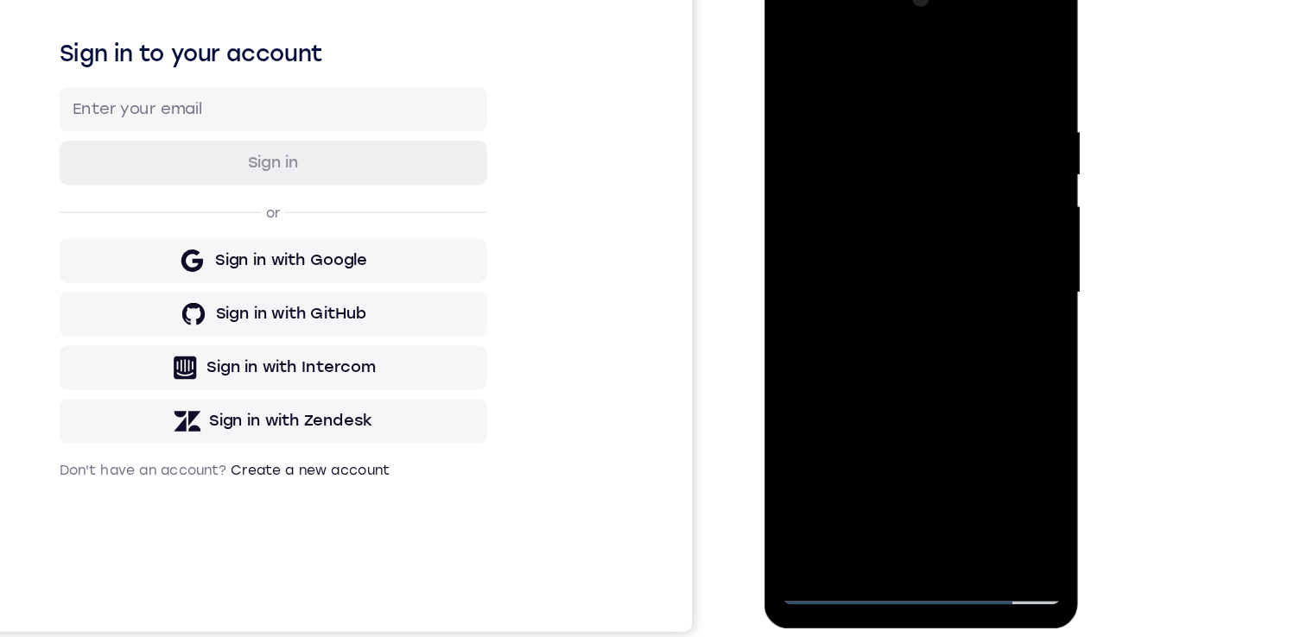
click at [957, 292] on div at bounding box center [886, 220] width 218 height 484
click at [827, 258] on div at bounding box center [886, 220] width 218 height 484
click at [922, 421] on div at bounding box center [886, 220] width 218 height 484
click at [871, 316] on div at bounding box center [886, 220] width 218 height 484
click at [902, 175] on div at bounding box center [886, 220] width 218 height 484
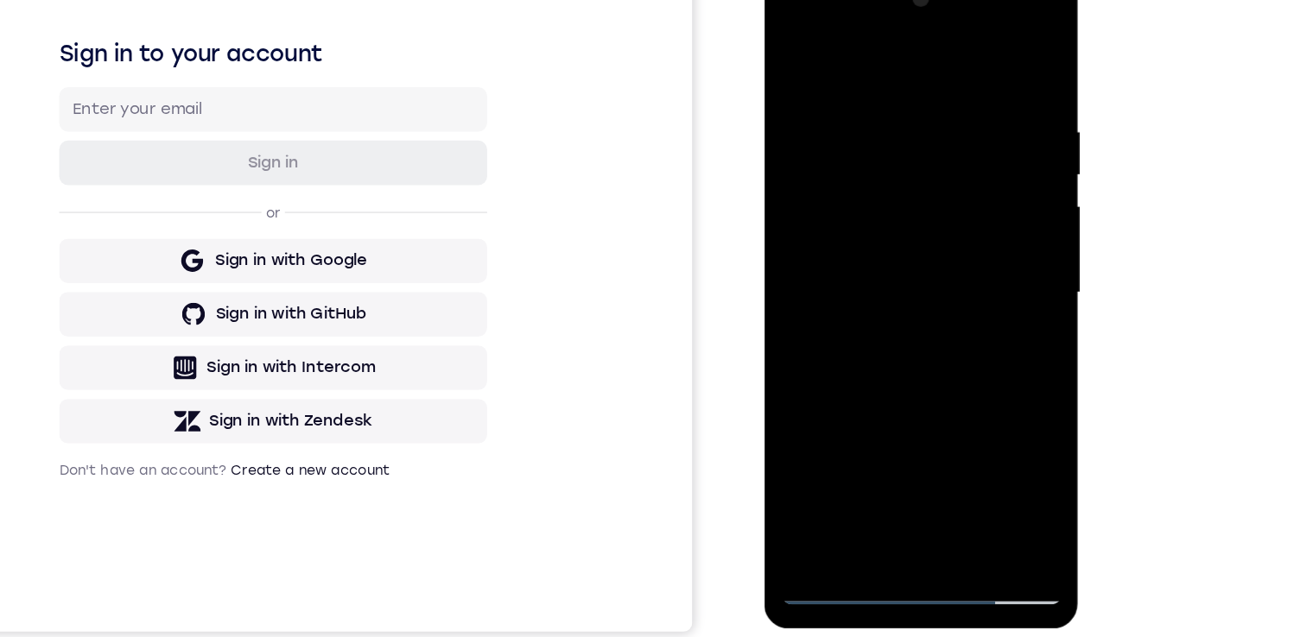
click at [841, 418] on div at bounding box center [886, 220] width 218 height 484
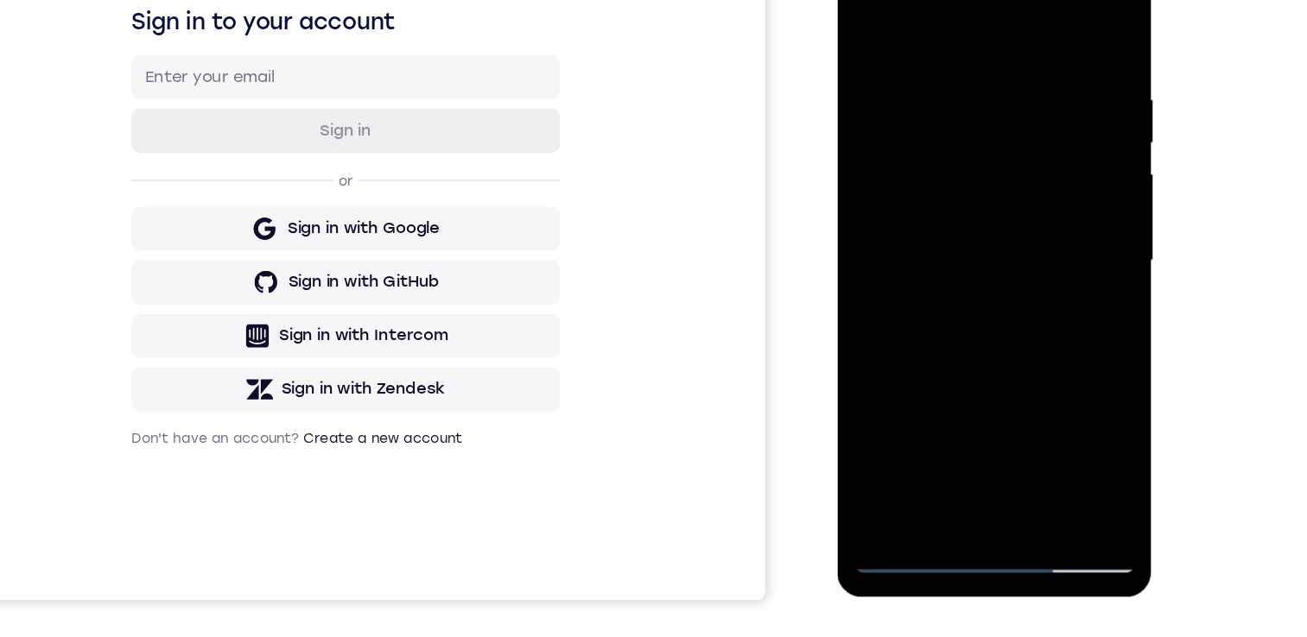
scroll to position [211, 0]
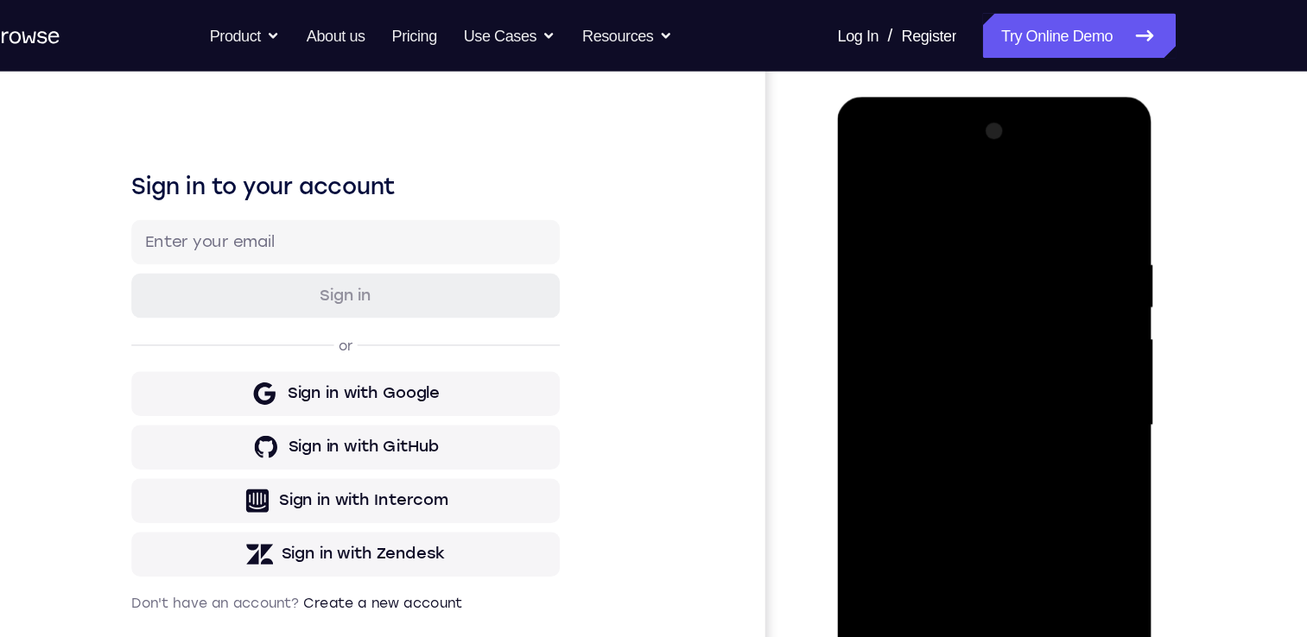
click at [860, 184] on div at bounding box center [959, 352] width 218 height 484
drag, startPoint x: 977, startPoint y: 416, endPoint x: 954, endPoint y: 279, distance: 139.3
click at [954, 279] on div at bounding box center [959, 352] width 218 height 484
click at [936, 330] on div at bounding box center [959, 352] width 218 height 484
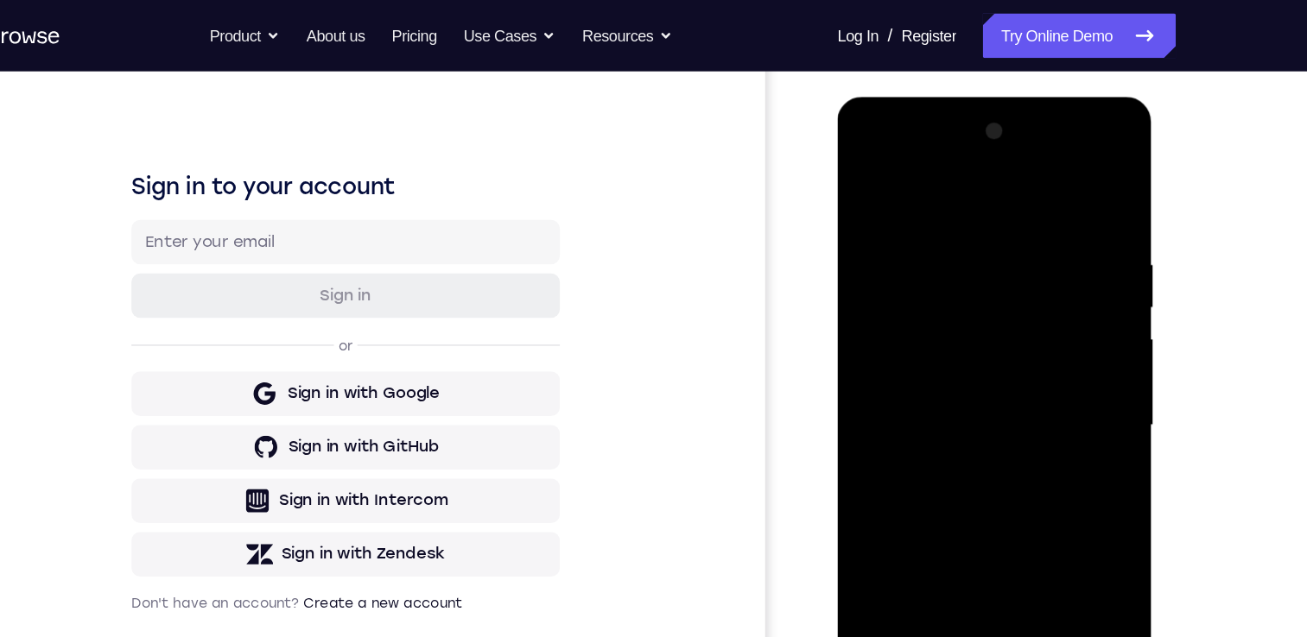
click at [936, 330] on div at bounding box center [959, 352] width 218 height 484
click at [1053, 269] on div at bounding box center [959, 352] width 218 height 484
click at [1058, 262] on div at bounding box center [959, 352] width 218 height 484
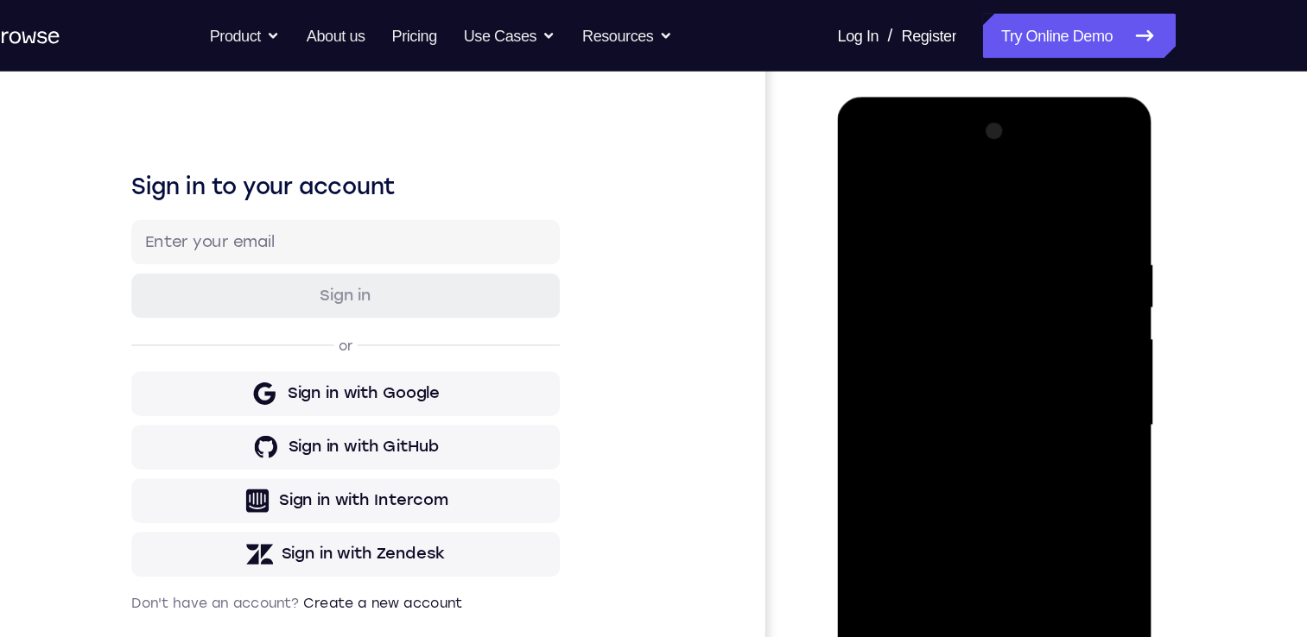
click at [1055, 261] on div at bounding box center [959, 352] width 218 height 484
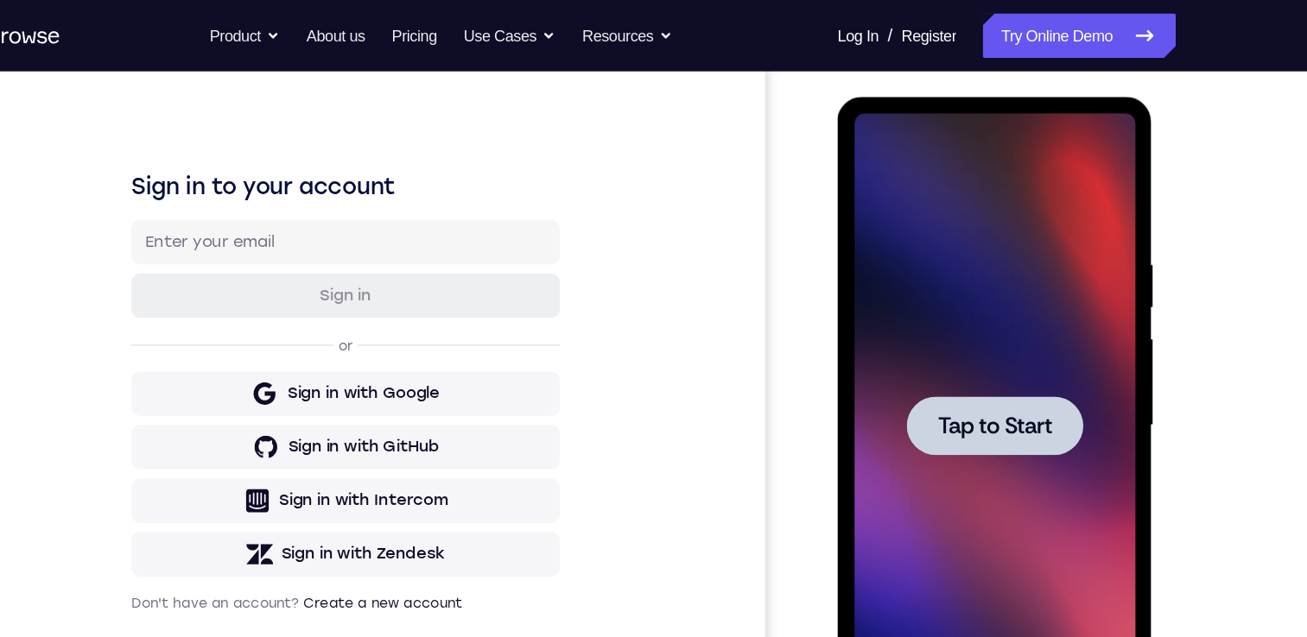
click at [973, 430] on div at bounding box center [959, 352] width 218 height 484
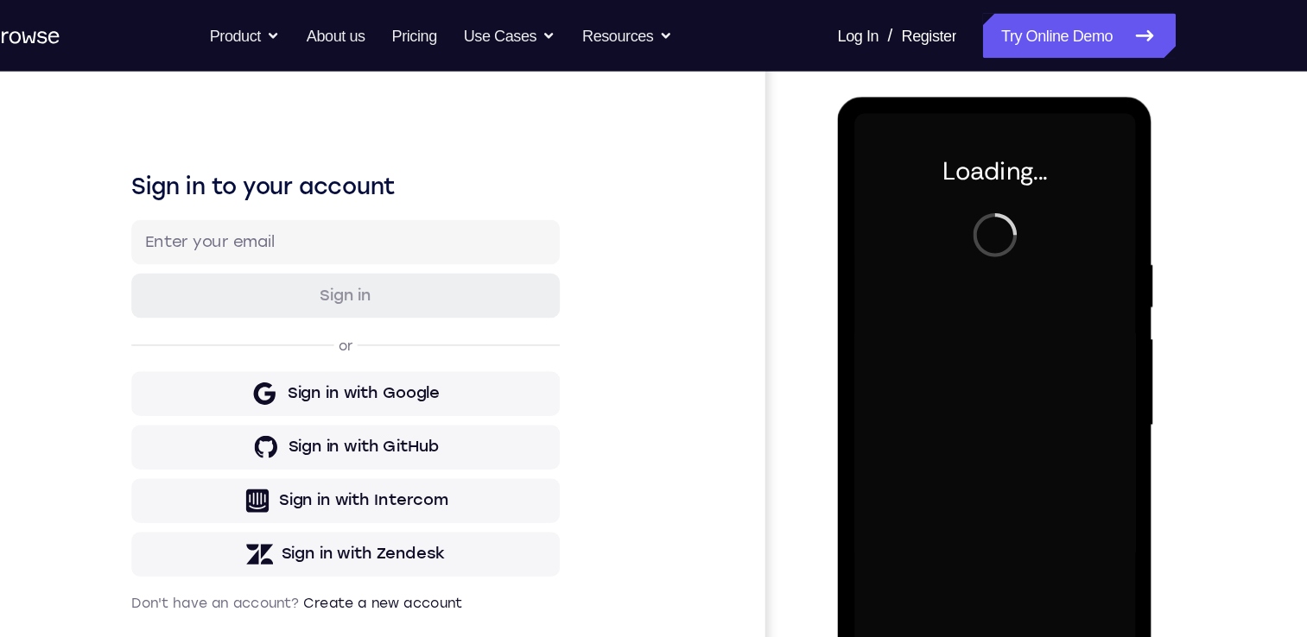
click at [1068, 565] on icon at bounding box center [1067, 571] width 14 height 14
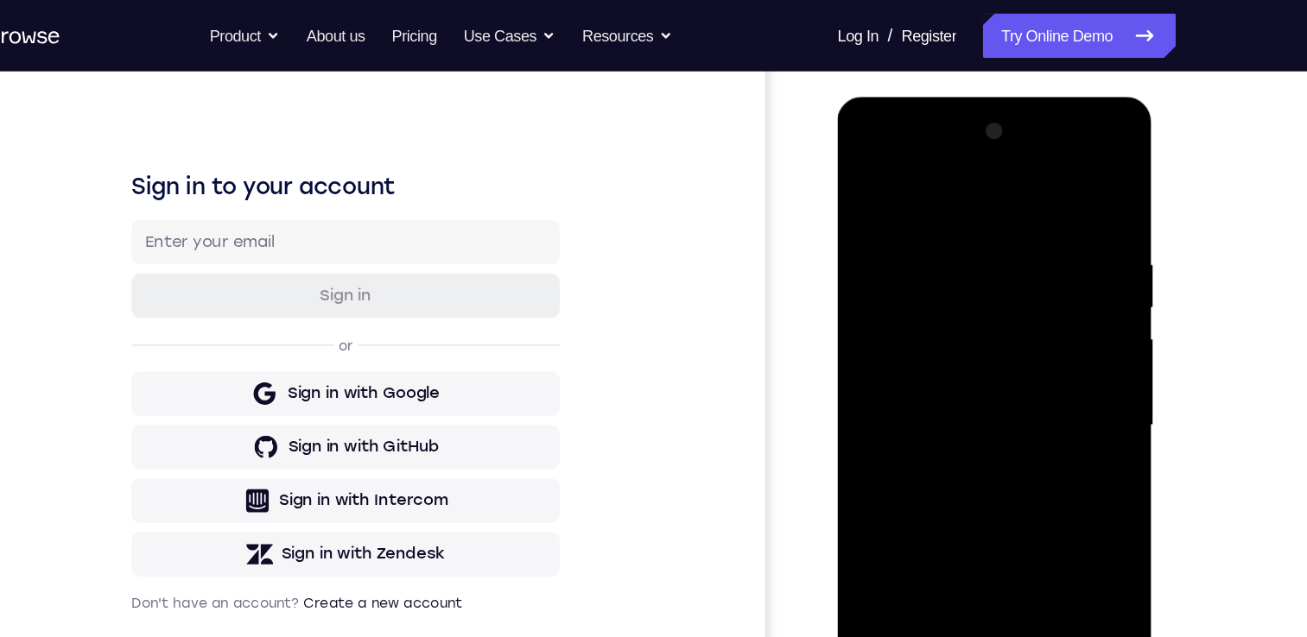
click at [962, 585] on div at bounding box center [959, 352] width 218 height 484
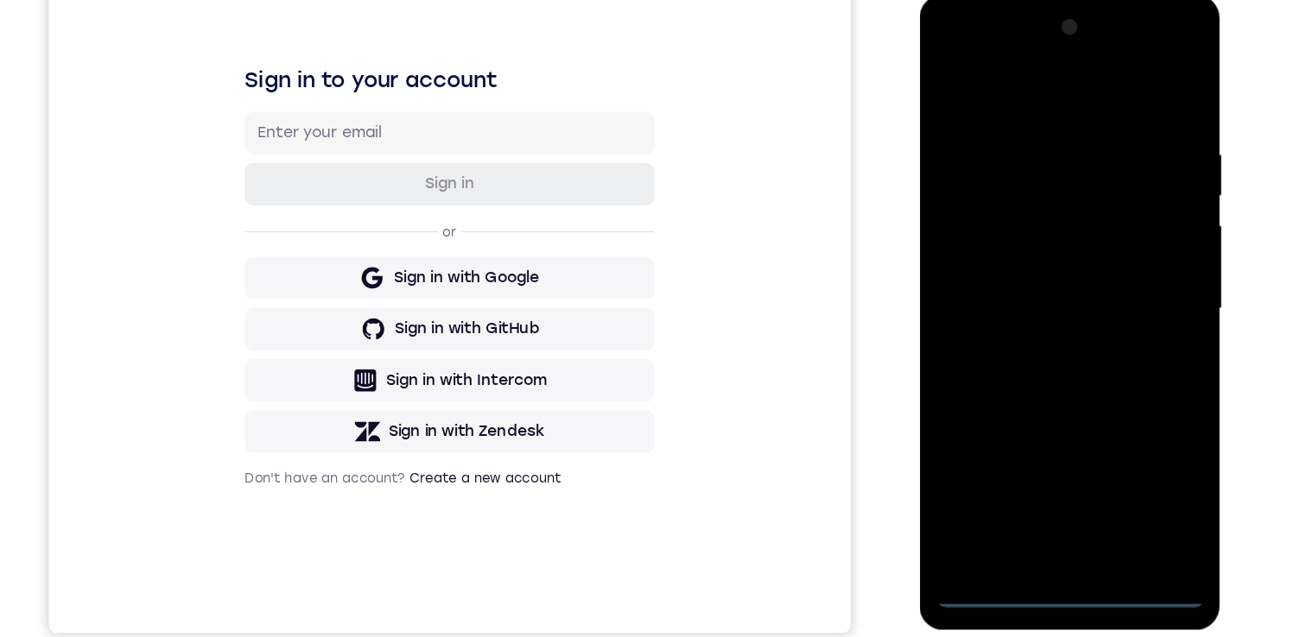
click at [1114, 415] on div at bounding box center [1042, 250] width 218 height 484
click at [1004, 83] on div at bounding box center [1042, 250] width 218 height 484
click at [1119, 244] on div at bounding box center [1042, 250] width 218 height 484
click at [1024, 457] on div at bounding box center [1042, 250] width 218 height 484
click at [1033, 237] on div at bounding box center [1042, 250] width 218 height 484
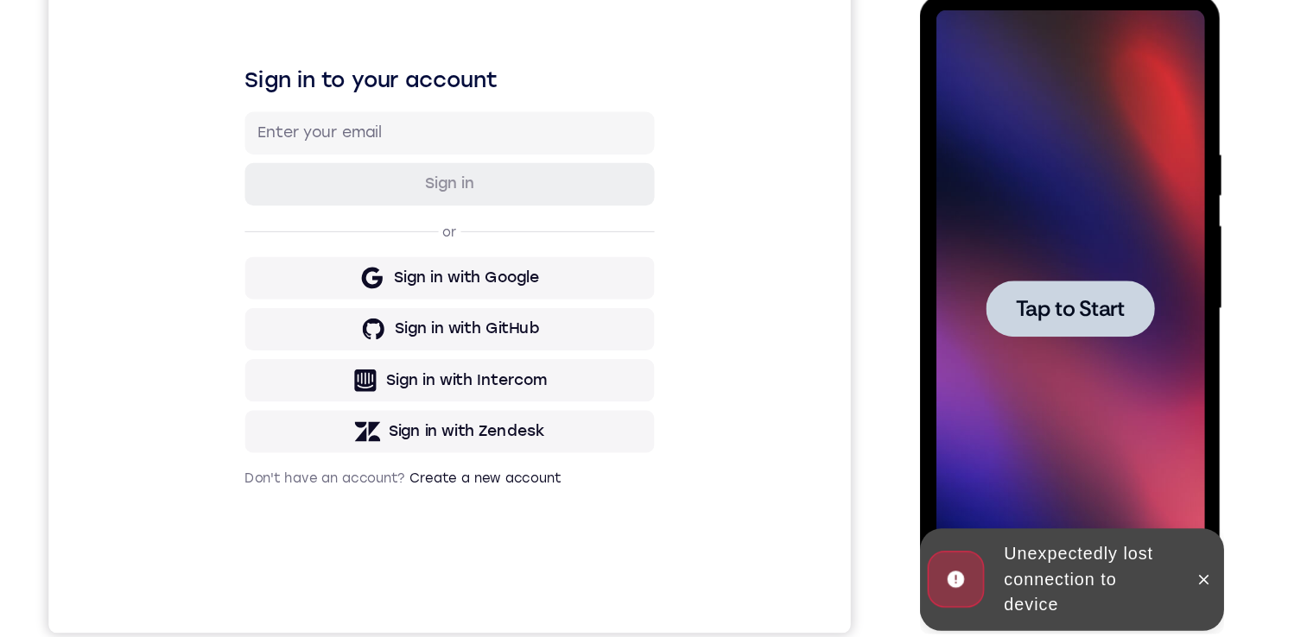
click at [1029, 258] on span "Tap to Start" at bounding box center [1042, 249] width 88 height 17
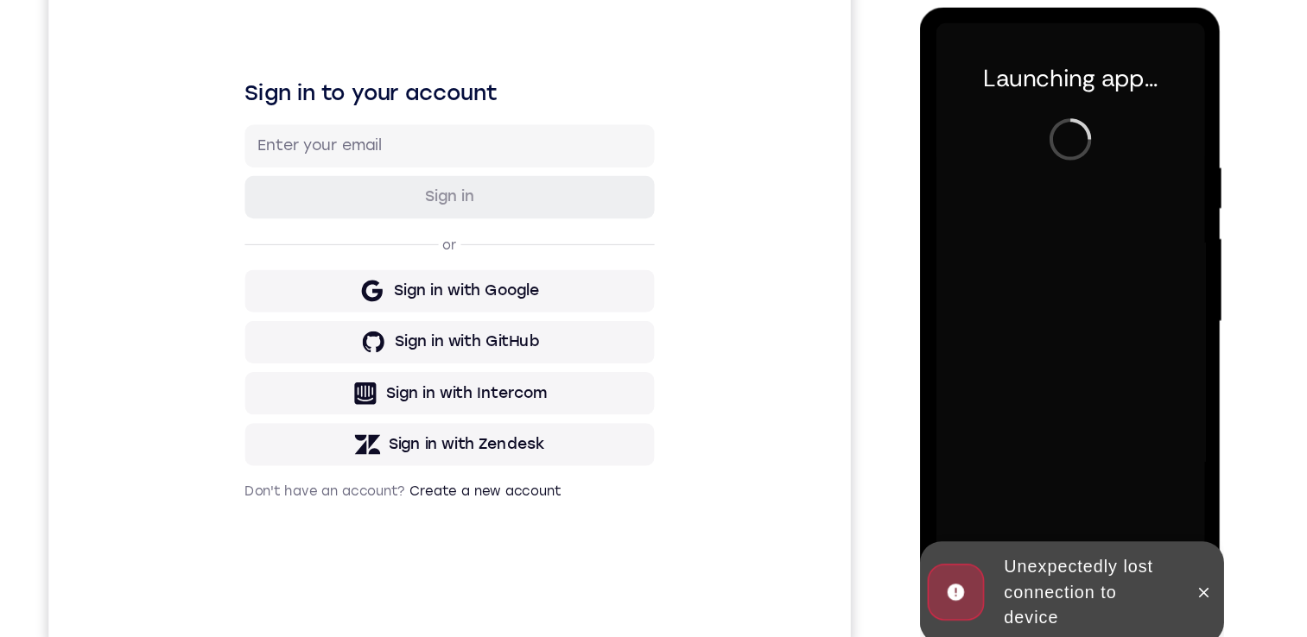
scroll to position [172, 0]
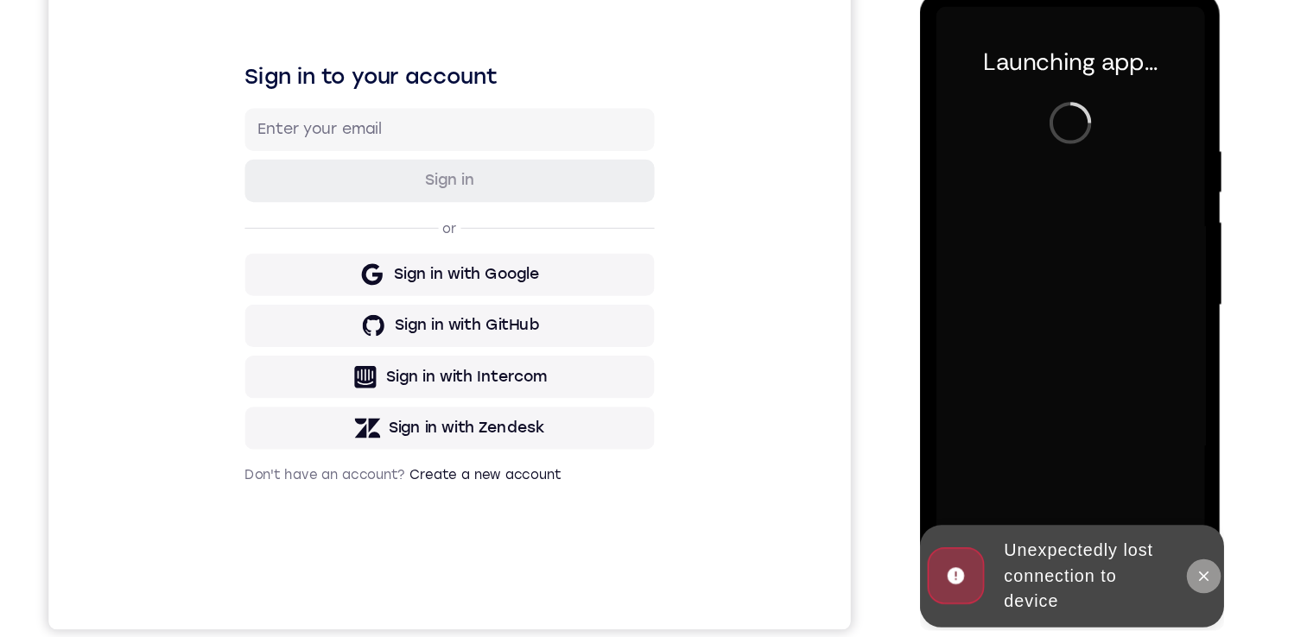
click at [1146, 469] on icon at bounding box center [1150, 466] width 8 height 8
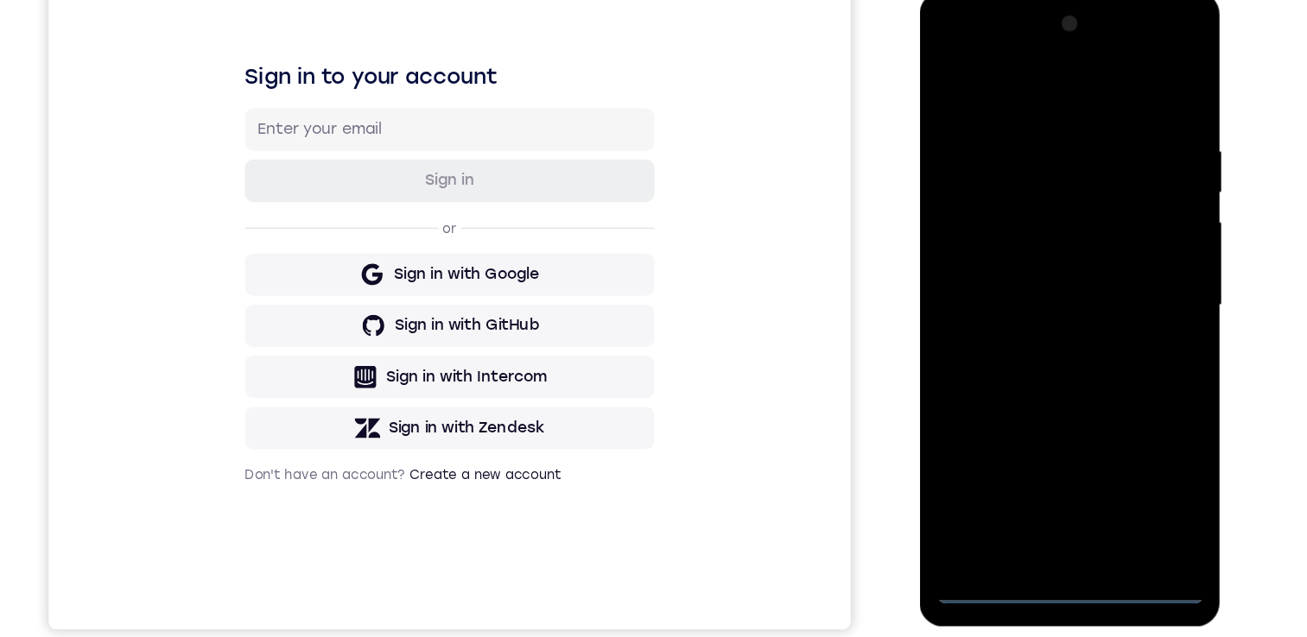
click at [1044, 476] on div at bounding box center [1042, 247] width 218 height 484
click at [1112, 396] on div at bounding box center [1042, 247] width 218 height 484
click at [1000, 81] on div at bounding box center [1042, 247] width 218 height 484
click at [1112, 223] on div at bounding box center [1042, 247] width 218 height 484
click at [1062, 453] on div at bounding box center [1042, 247] width 218 height 484
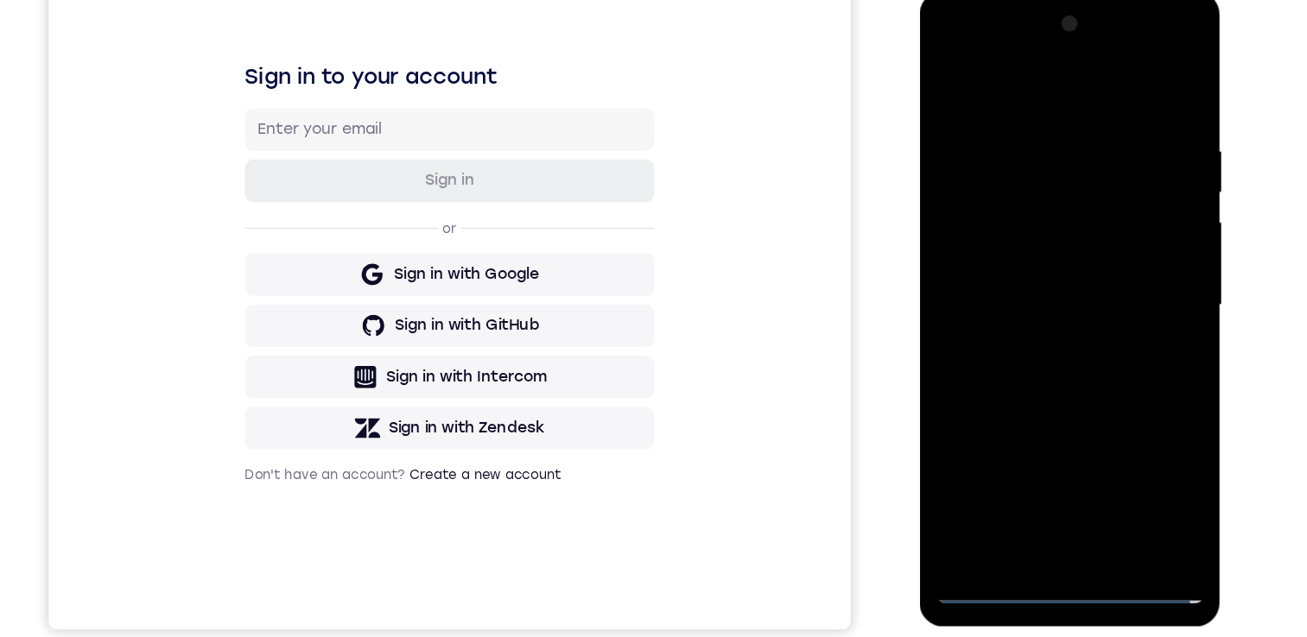
click at [998, 238] on div at bounding box center [1042, 247] width 218 height 484
click at [993, 250] on div at bounding box center [1042, 247] width 218 height 484
click at [1011, 304] on div at bounding box center [1042, 247] width 218 height 484
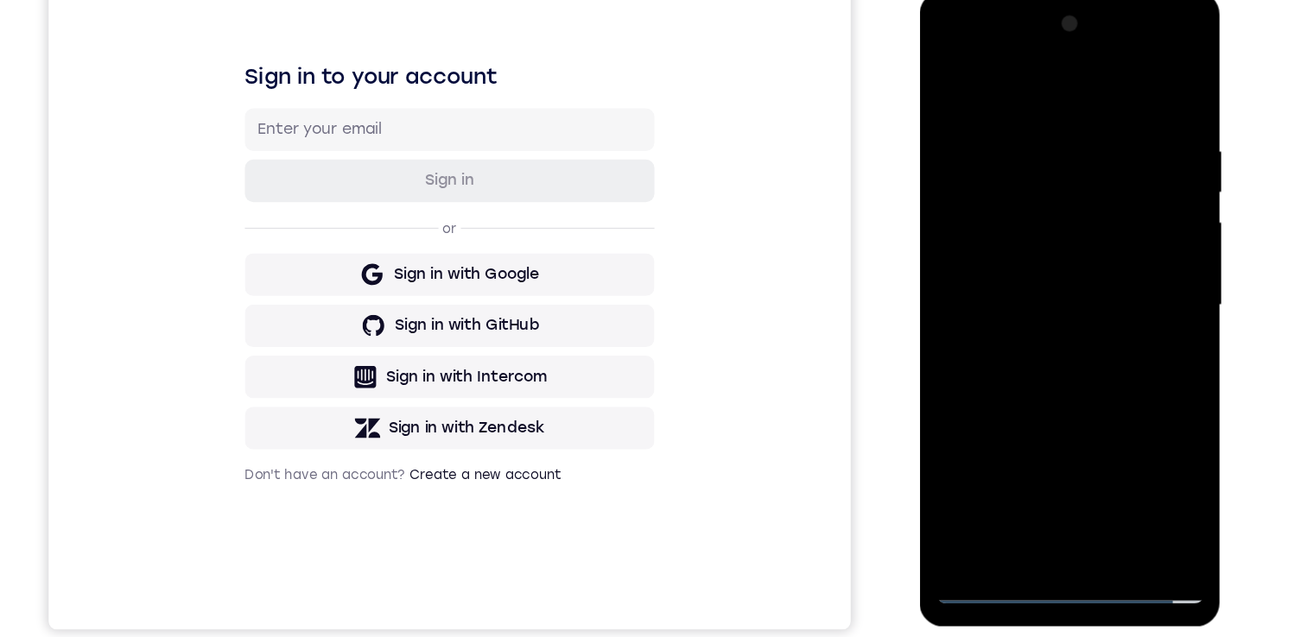
click at [1047, 291] on div at bounding box center [1042, 247] width 218 height 484
click at [1040, 333] on div at bounding box center [1042, 247] width 218 height 484
click at [1013, 106] on div at bounding box center [1042, 247] width 218 height 484
click at [1130, 220] on div at bounding box center [1042, 247] width 218 height 484
click at [963, 84] on div at bounding box center [1042, 247] width 218 height 484
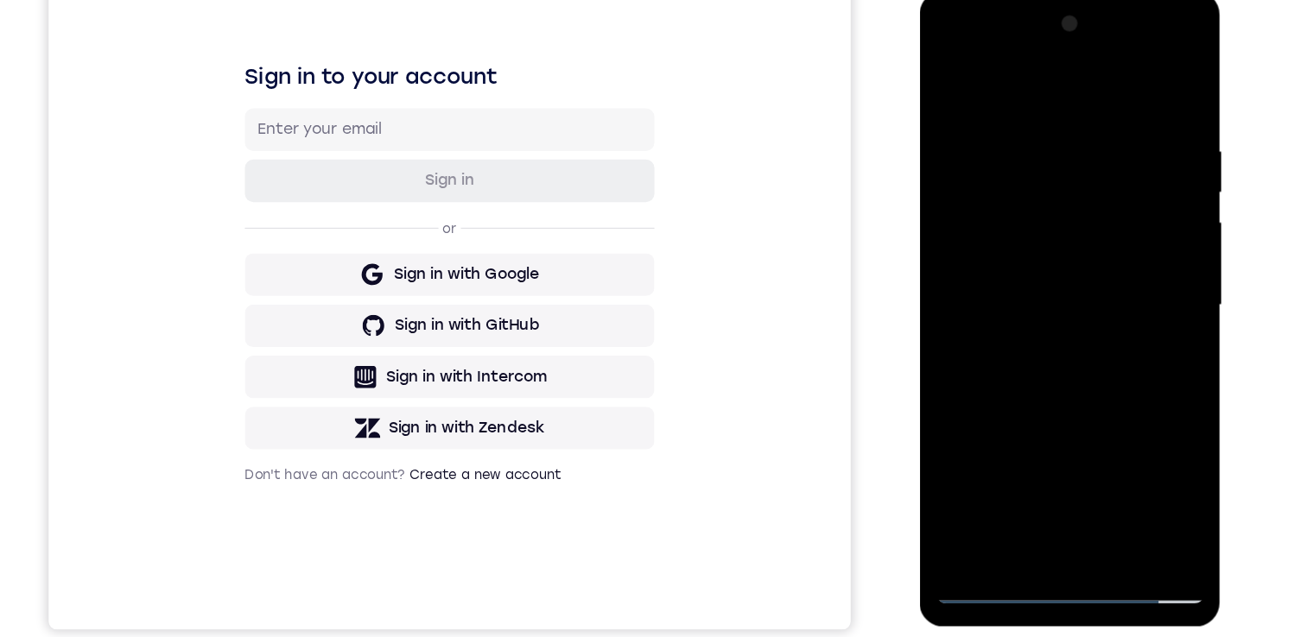
click at [1114, 287] on div at bounding box center [1042, 247] width 218 height 484
click at [979, 196] on div at bounding box center [1042, 247] width 218 height 484
click at [951, 190] on div at bounding box center [1042, 247] width 218 height 484
click at [1034, 133] on div at bounding box center [1042, 247] width 218 height 484
drag, startPoint x: 1057, startPoint y: 395, endPoint x: 964, endPoint y: 388, distance: 93.5
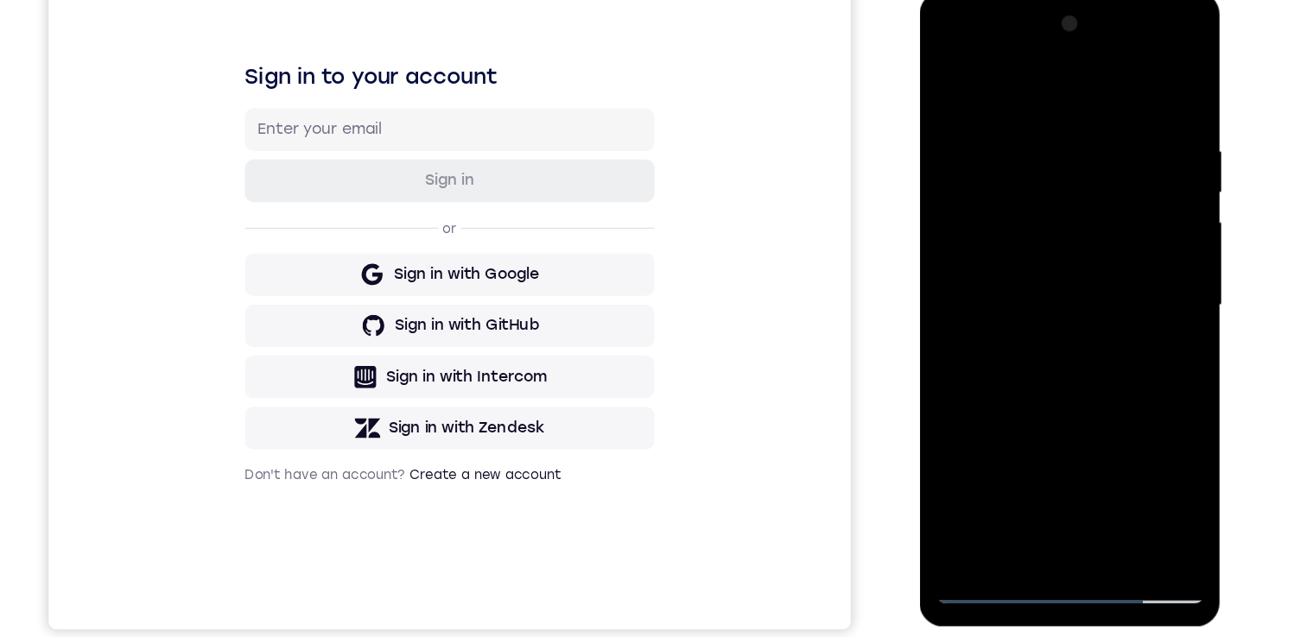
click at [955, 391] on div at bounding box center [1042, 247] width 218 height 484
drag, startPoint x: 1059, startPoint y: 394, endPoint x: 969, endPoint y: 392, distance: 89.8
click at [969, 392] on div at bounding box center [1042, 247] width 218 height 484
click at [989, 390] on div at bounding box center [1042, 247] width 218 height 484
click at [1105, 206] on div at bounding box center [1042, 247] width 218 height 484
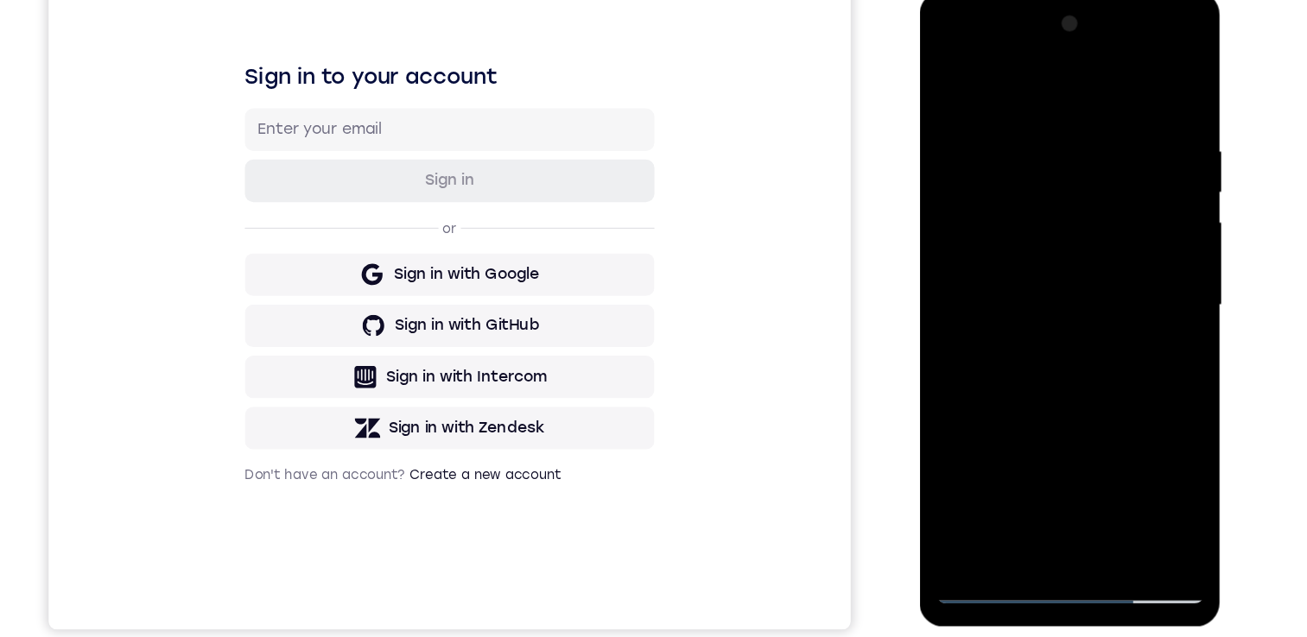
drag, startPoint x: 1065, startPoint y: 322, endPoint x: 1038, endPoint y: 224, distance: 102.0
click at [1038, 212] on div at bounding box center [1042, 247] width 218 height 484
drag, startPoint x: 1049, startPoint y: 344, endPoint x: 1031, endPoint y: 233, distance: 112.0
click at [1032, 229] on div at bounding box center [1042, 247] width 218 height 484
drag, startPoint x: 1037, startPoint y: 336, endPoint x: 1021, endPoint y: 250, distance: 87.1
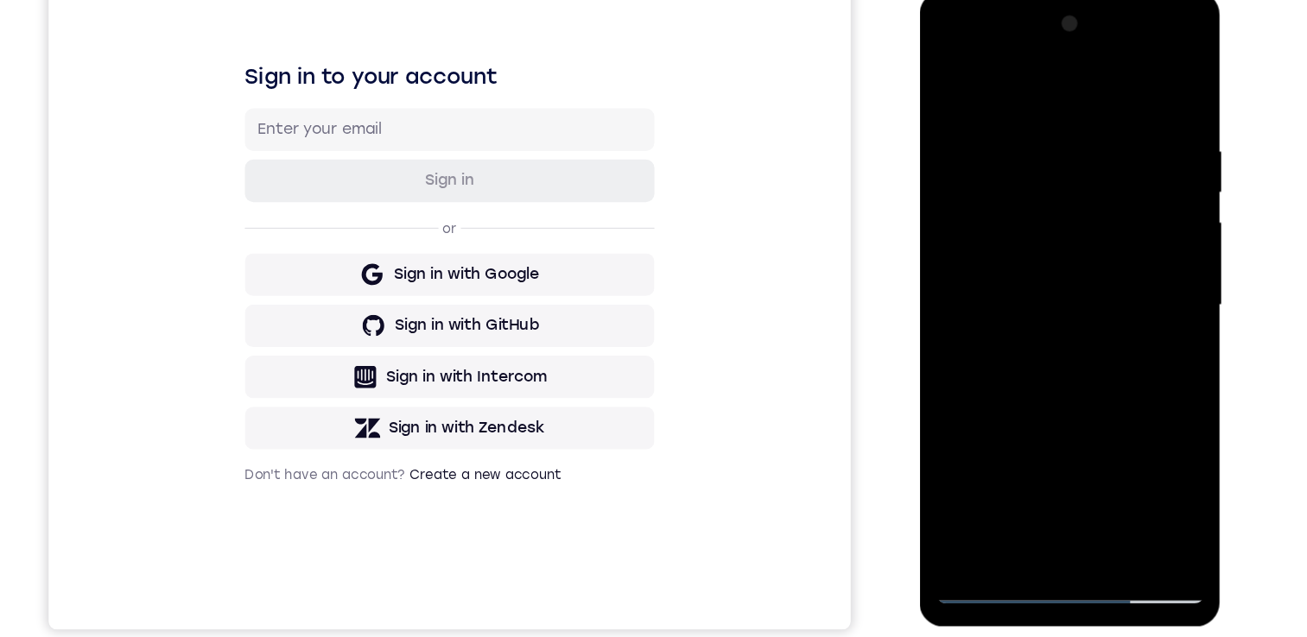
click at [1021, 250] on div at bounding box center [1042, 247] width 218 height 484
drag, startPoint x: 1042, startPoint y: 352, endPoint x: 1007, endPoint y: 213, distance: 143.3
click at [1007, 213] on div at bounding box center [1042, 247] width 218 height 484
drag, startPoint x: 1029, startPoint y: 336, endPoint x: 995, endPoint y: 206, distance: 133.9
click at [995, 206] on div at bounding box center [1042, 247] width 218 height 484
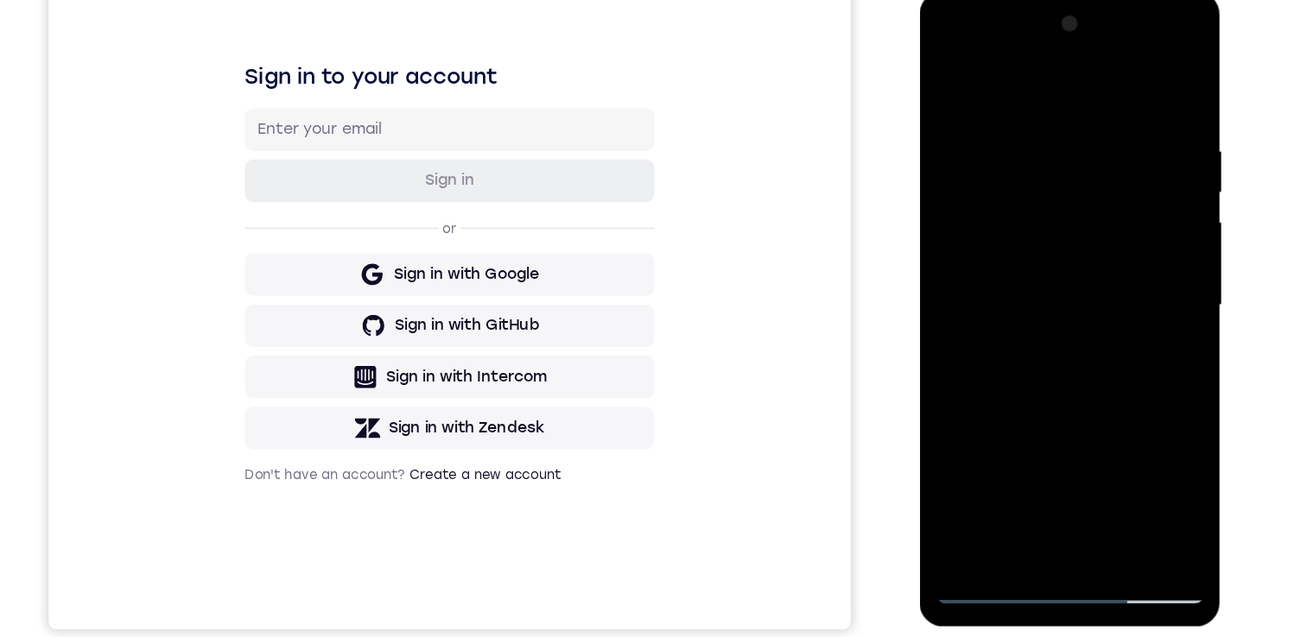
click at [981, 478] on div at bounding box center [1042, 247] width 218 height 484
drag, startPoint x: 1029, startPoint y: 204, endPoint x: 1029, endPoint y: 320, distance: 115.7
click at [1029, 320] on div at bounding box center [1042, 247] width 218 height 484
click at [1043, 136] on div at bounding box center [1042, 247] width 218 height 484
click at [985, 396] on div at bounding box center [1042, 247] width 218 height 484
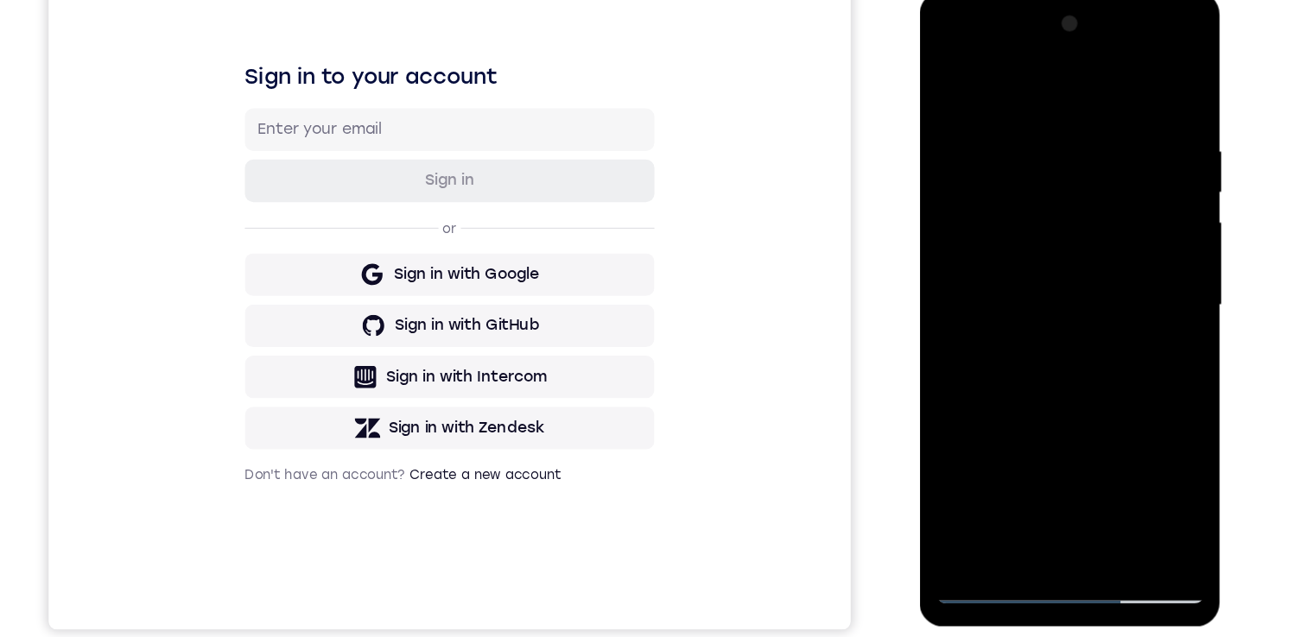
click at [978, 241] on div at bounding box center [1042, 247] width 218 height 484
click at [1027, 131] on div at bounding box center [1042, 247] width 218 height 484
drag, startPoint x: 1054, startPoint y: 329, endPoint x: 1040, endPoint y: 151, distance: 178.5
click at [1040, 142] on div at bounding box center [1042, 247] width 218 height 484
drag, startPoint x: 1048, startPoint y: 341, endPoint x: 1036, endPoint y: 275, distance: 67.6
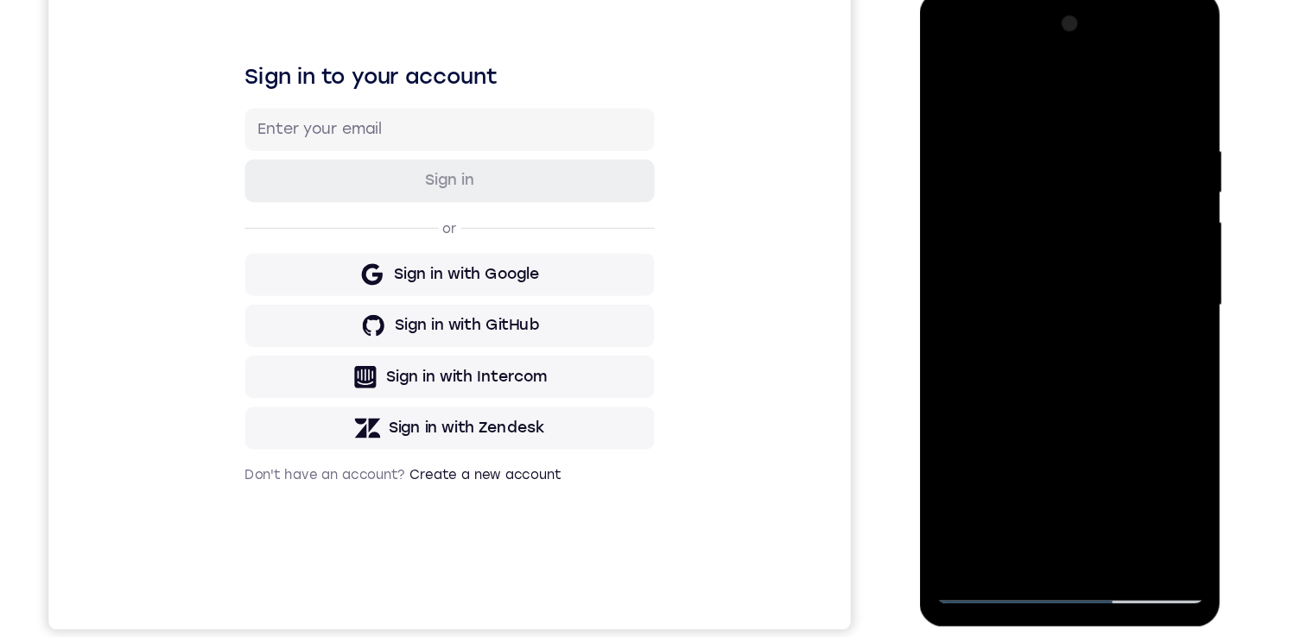
click at [1036, 222] on div at bounding box center [1042, 247] width 218 height 484
click at [1038, 308] on div at bounding box center [1042, 247] width 218 height 484
drag, startPoint x: 1033, startPoint y: 158, endPoint x: 1029, endPoint y: 216, distance: 58.0
click at [1036, 231] on div at bounding box center [1042, 247] width 218 height 484
drag, startPoint x: 996, startPoint y: 126, endPoint x: 998, endPoint y: 189, distance: 63.1
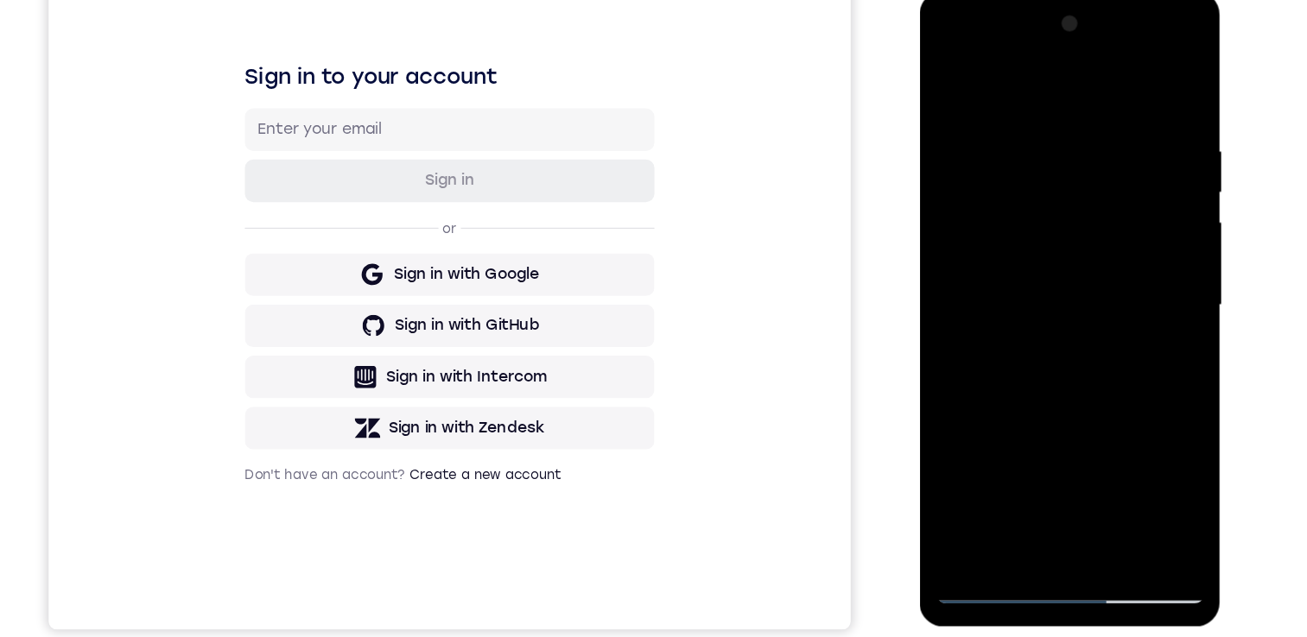
click at [998, 189] on div at bounding box center [1042, 247] width 218 height 484
click at [946, 69] on div at bounding box center [1042, 247] width 218 height 484
drag, startPoint x: 995, startPoint y: 239, endPoint x: 991, endPoint y: 274, distance: 34.8
click at [991, 299] on div at bounding box center [1042, 247] width 218 height 484
click at [1005, 449] on div at bounding box center [1042, 247] width 218 height 484
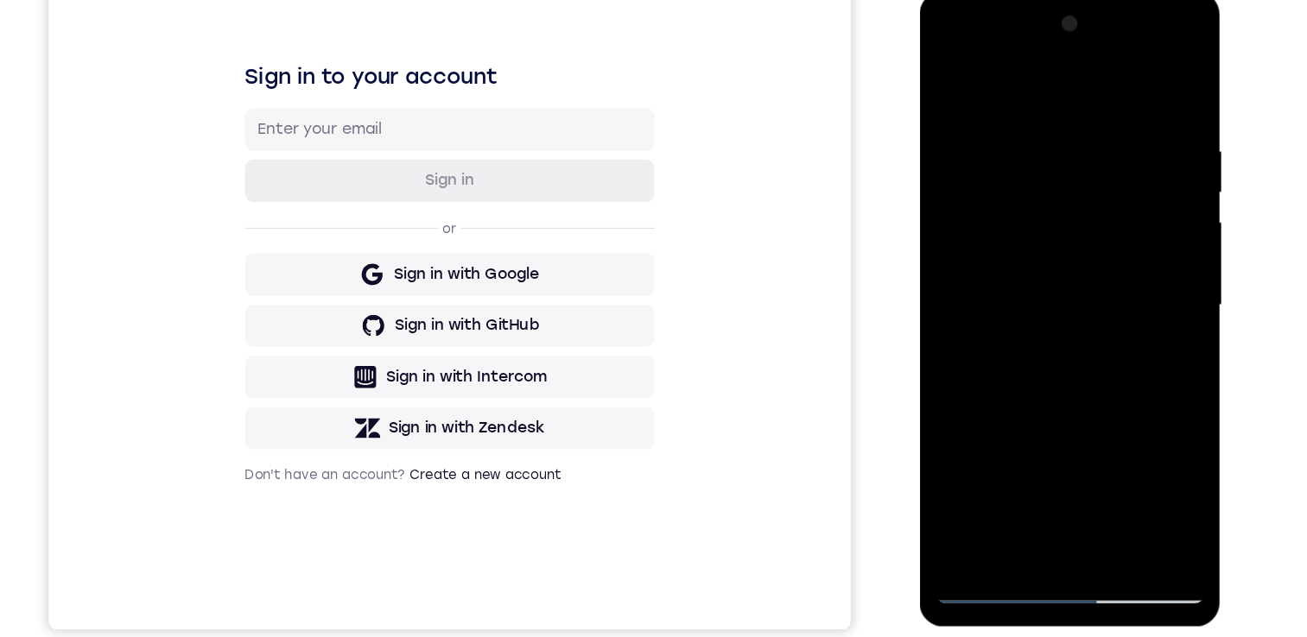
drag, startPoint x: 1051, startPoint y: 191, endPoint x: 1074, endPoint y: 311, distance: 122.3
click at [1075, 314] on div at bounding box center [1042, 247] width 218 height 484
click at [977, 211] on div at bounding box center [1042, 247] width 218 height 484
click at [949, 73] on div at bounding box center [1042, 247] width 218 height 484
click at [1029, 134] on div at bounding box center [1042, 247] width 218 height 484
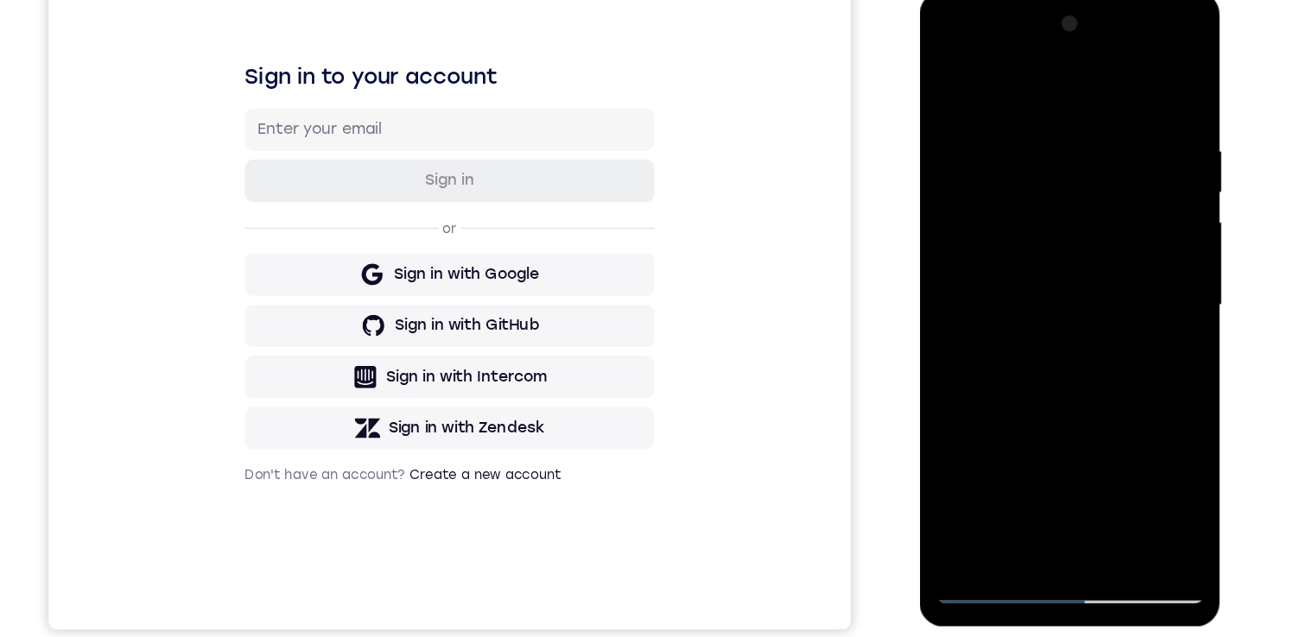
click at [944, 73] on div at bounding box center [1042, 247] width 218 height 484
drag, startPoint x: 1034, startPoint y: 212, endPoint x: 1018, endPoint y: 201, distance: 18.7
click at [1017, 196] on div at bounding box center [1042, 247] width 218 height 484
drag, startPoint x: 1049, startPoint y: 330, endPoint x: 1034, endPoint y: 220, distance: 110.8
click at [1034, 219] on div at bounding box center [1042, 247] width 218 height 484
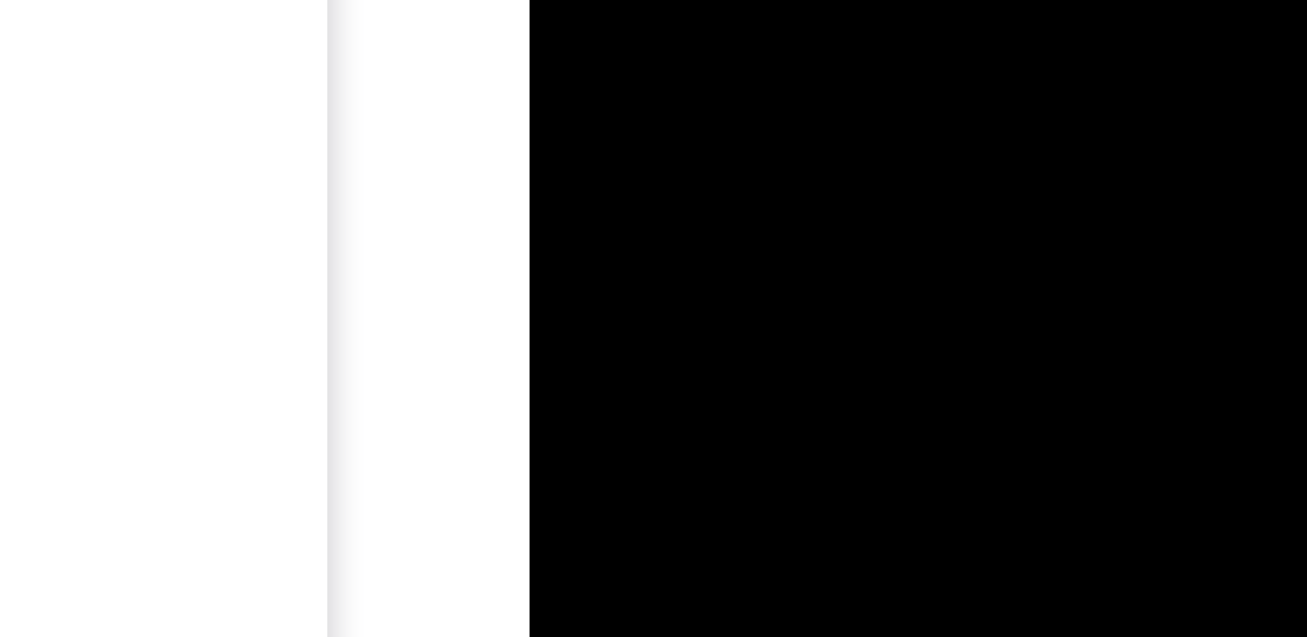
scroll to position [169, 0]
drag, startPoint x: 675, startPoint y: -276, endPoint x: 656, endPoint y: -375, distance: 100.3
drag, startPoint x: 676, startPoint y: -239, endPoint x: 665, endPoint y: -281, distance: 43.0
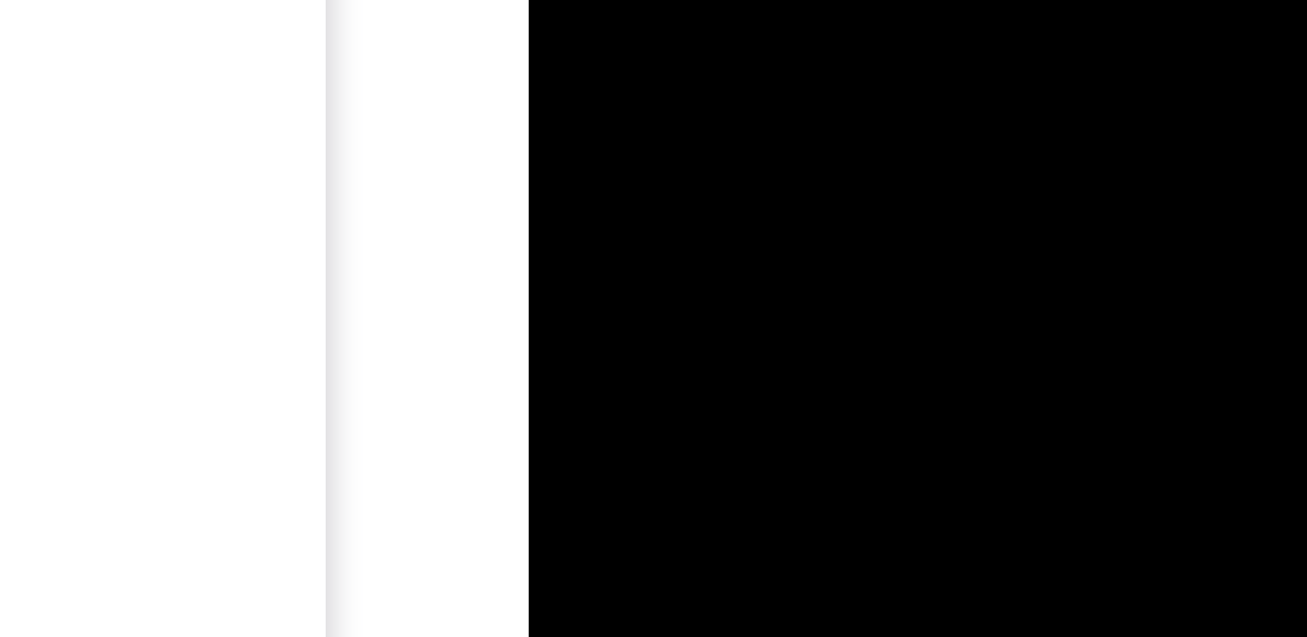
drag, startPoint x: 665, startPoint y: -238, endPoint x: 650, endPoint y: -363, distance: 125.3
drag, startPoint x: 663, startPoint y: -234, endPoint x: 631, endPoint y: -364, distance: 134.3
drag, startPoint x: 662, startPoint y: -237, endPoint x: 635, endPoint y: -350, distance: 116.3
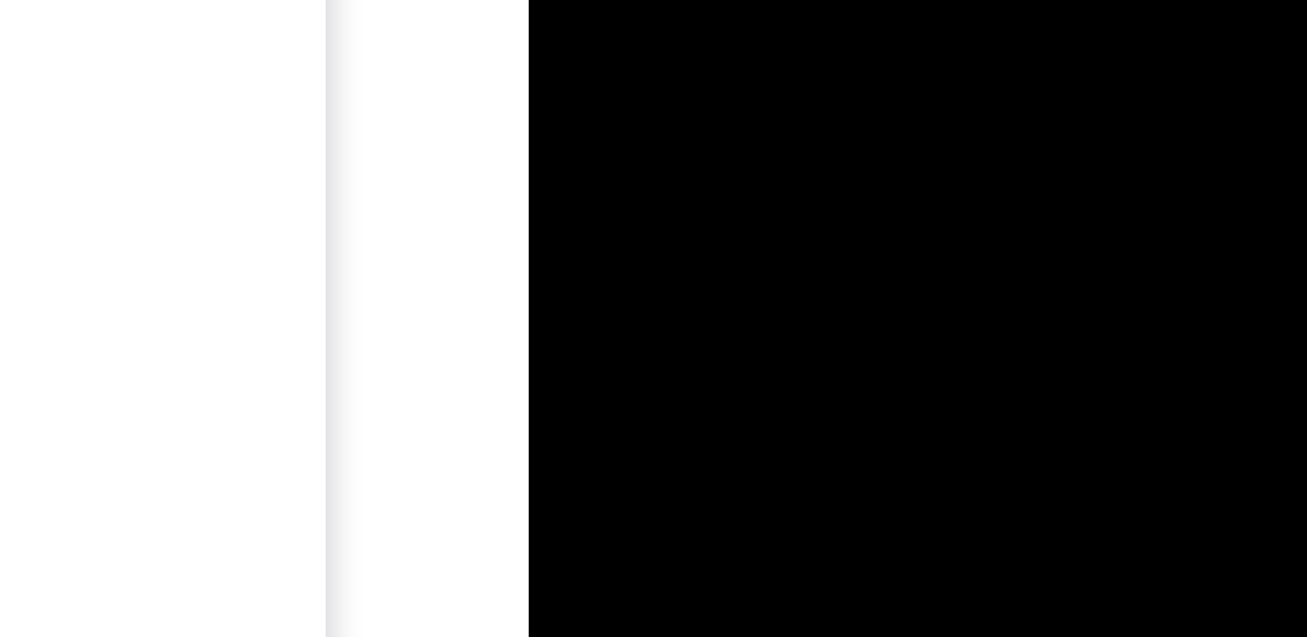
drag, startPoint x: 659, startPoint y: -219, endPoint x: 633, endPoint y: -352, distance: 135.5
drag, startPoint x: 668, startPoint y: -225, endPoint x: 635, endPoint y: -355, distance: 134.5
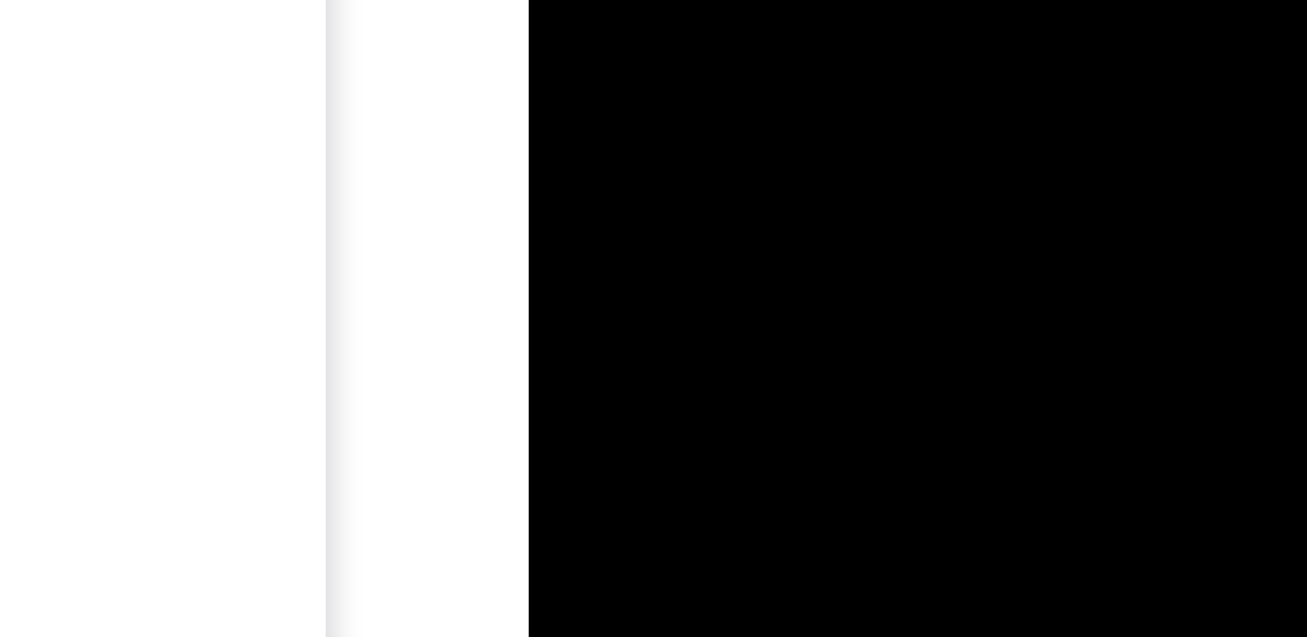
drag, startPoint x: 671, startPoint y: -206, endPoint x: 636, endPoint y: -367, distance: 165.4
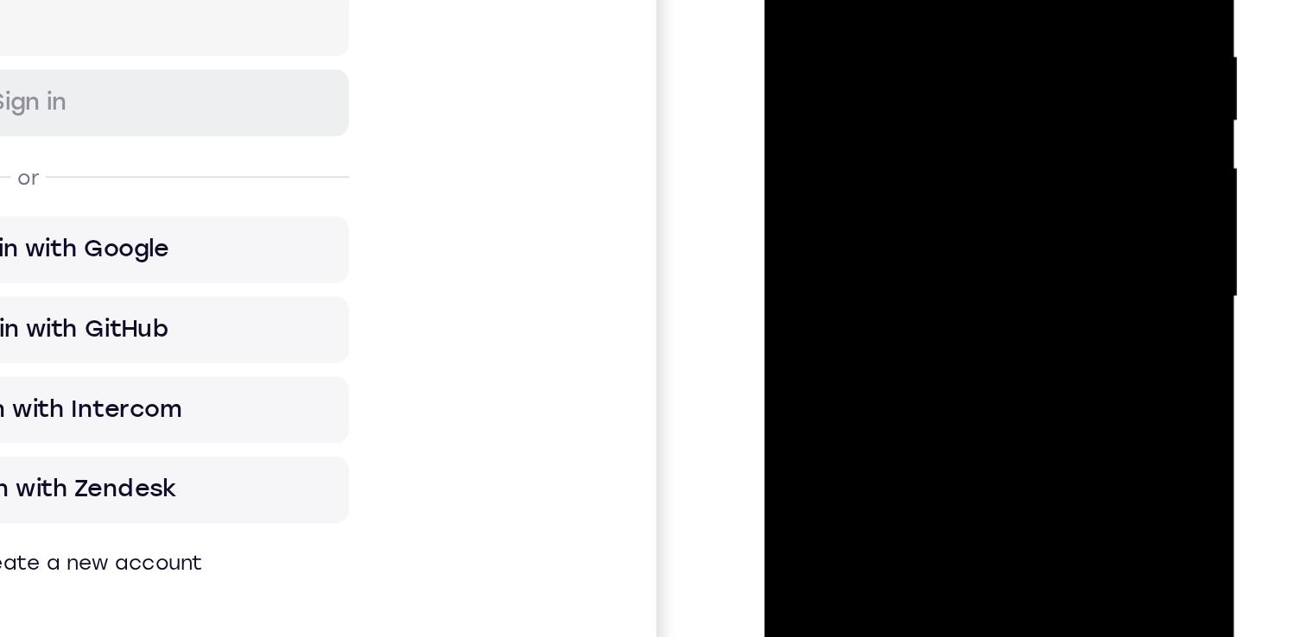
drag, startPoint x: 910, startPoint y: 160, endPoint x: 886, endPoint y: -10, distance: 170.9
click at [886, 0] on div at bounding box center [886, 61] width 218 height 484
drag, startPoint x: 910, startPoint y: 125, endPoint x: 889, endPoint y: -25, distance: 151.8
click at [888, 0] on div at bounding box center [886, 61] width 218 height 484
drag, startPoint x: 908, startPoint y: 174, endPoint x: 886, endPoint y: 86, distance: 89.9
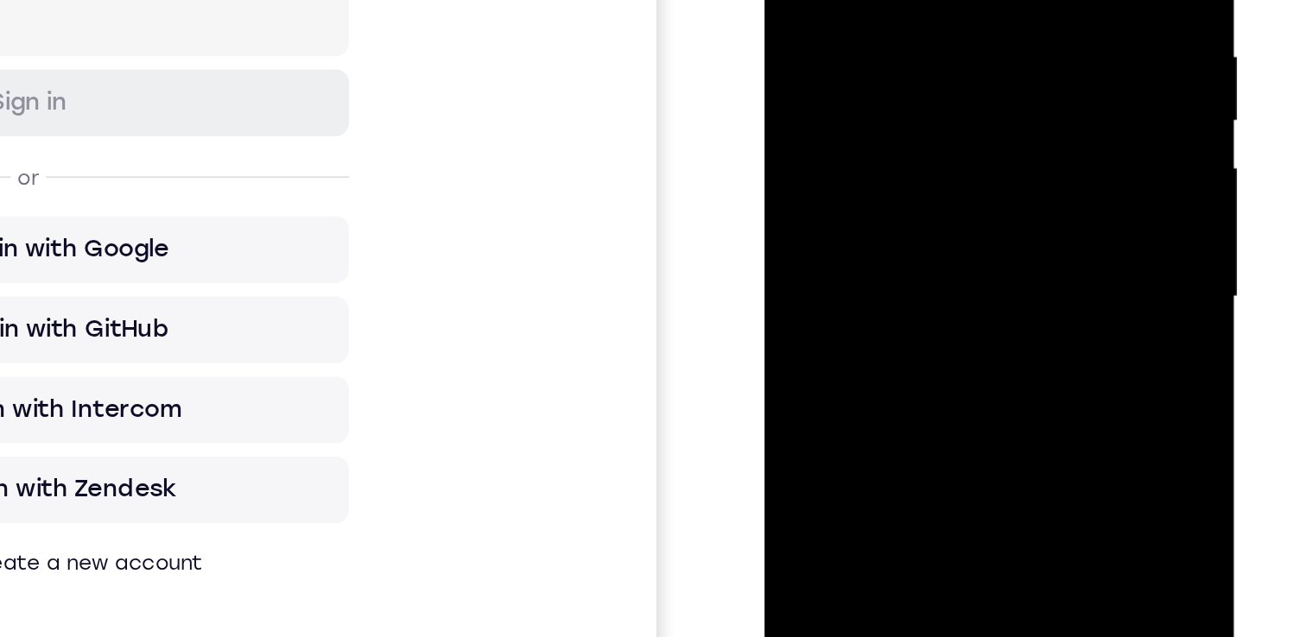
click at [884, 10] on div at bounding box center [886, 61] width 218 height 484
click at [925, 263] on div at bounding box center [886, 61] width 218 height 484
click at [897, 161] on div at bounding box center [886, 61] width 218 height 484
click at [892, 21] on div at bounding box center [886, 61] width 218 height 484
click at [837, 263] on div at bounding box center [886, 61] width 218 height 484
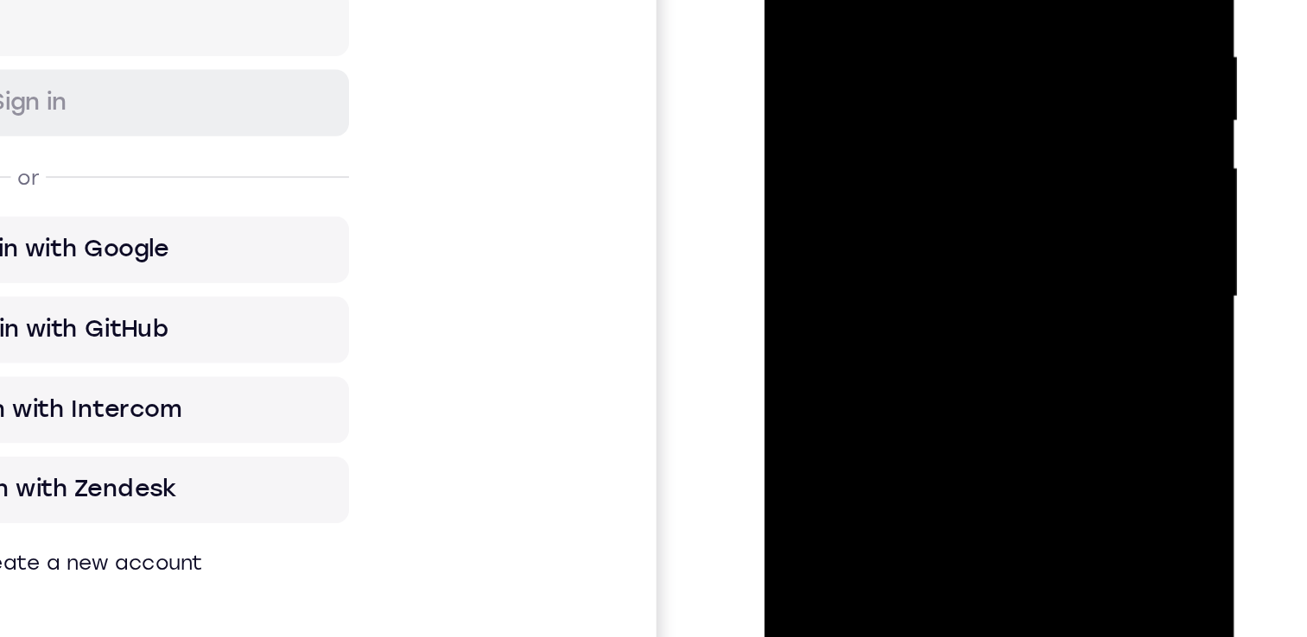
click at [936, 161] on div at bounding box center [886, 61] width 218 height 484
click at [792, 0] on div at bounding box center [886, 61] width 218 height 484
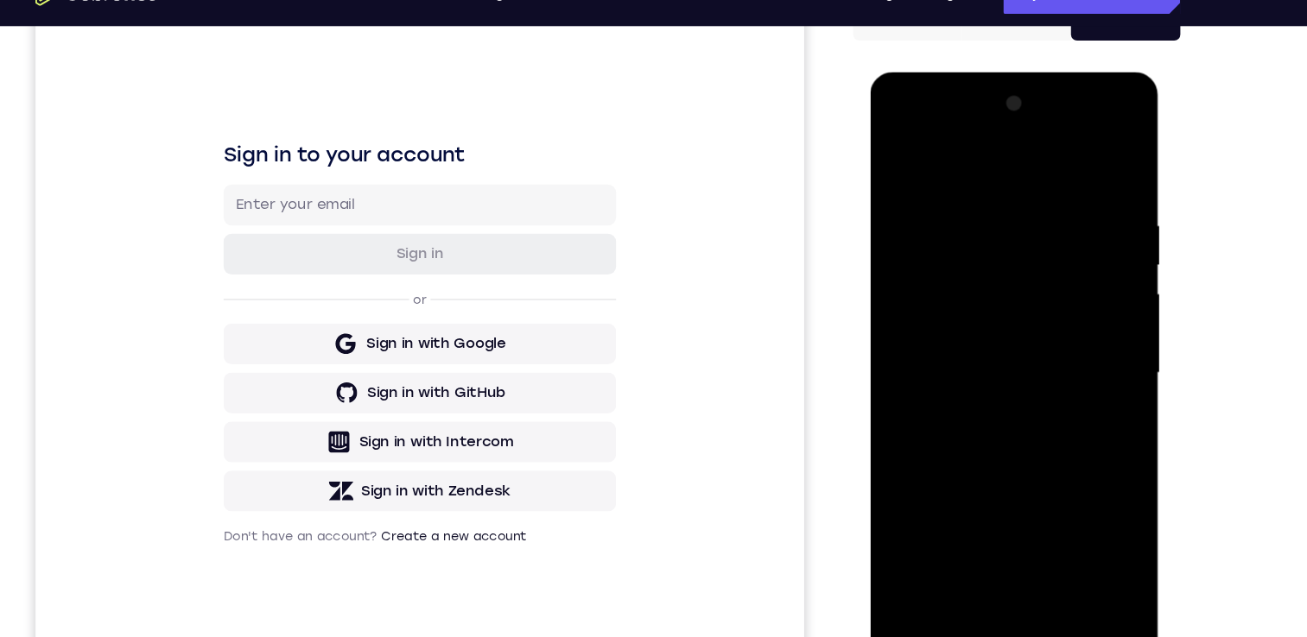
drag, startPoint x: 981, startPoint y: 212, endPoint x: 987, endPoint y: 406, distance: 194.4
click at [988, 430] on div at bounding box center [992, 327] width 218 height 484
drag, startPoint x: 974, startPoint y: 222, endPoint x: 965, endPoint y: 492, distance: 270.5
click at [988, 528] on div at bounding box center [992, 327] width 218 height 484
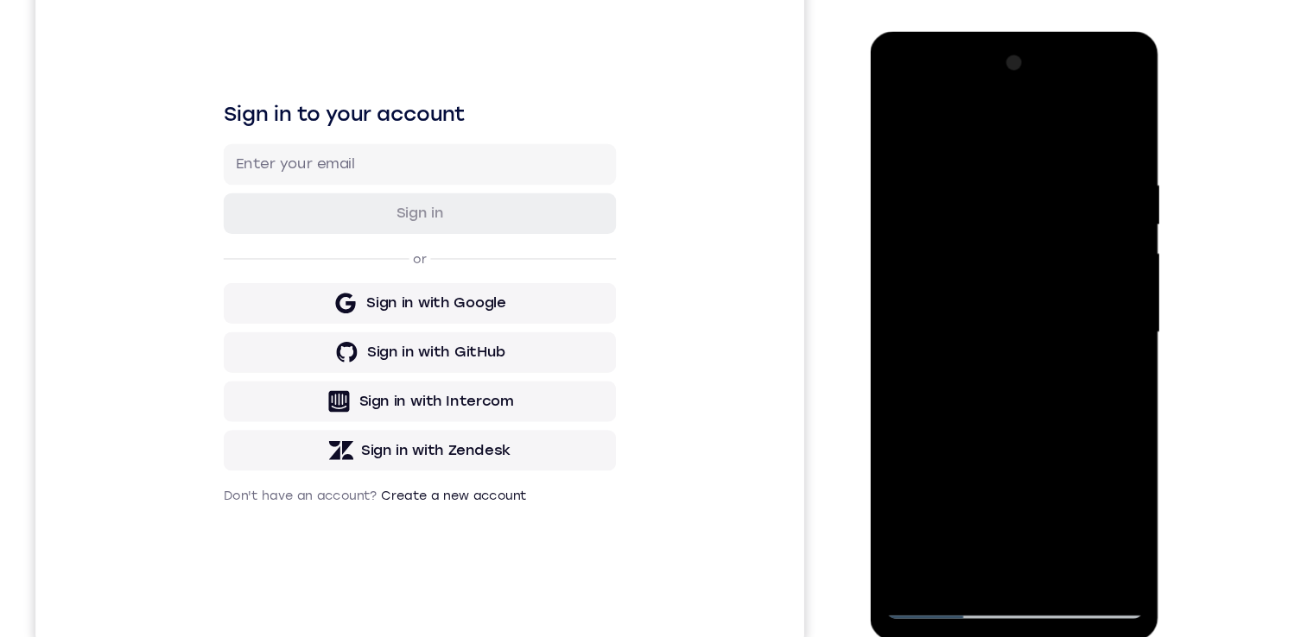
drag, startPoint x: 974, startPoint y: 168, endPoint x: 1314, endPoint y: 76, distance: 351.6
click at [974, 168] on div at bounding box center [992, 286] width 218 height 484
drag, startPoint x: 960, startPoint y: 177, endPoint x: 1042, endPoint y: 231, distance: 97.3
click at [1040, 231] on div at bounding box center [992, 286] width 218 height 484
click at [1068, 227] on div at bounding box center [992, 286] width 218 height 484
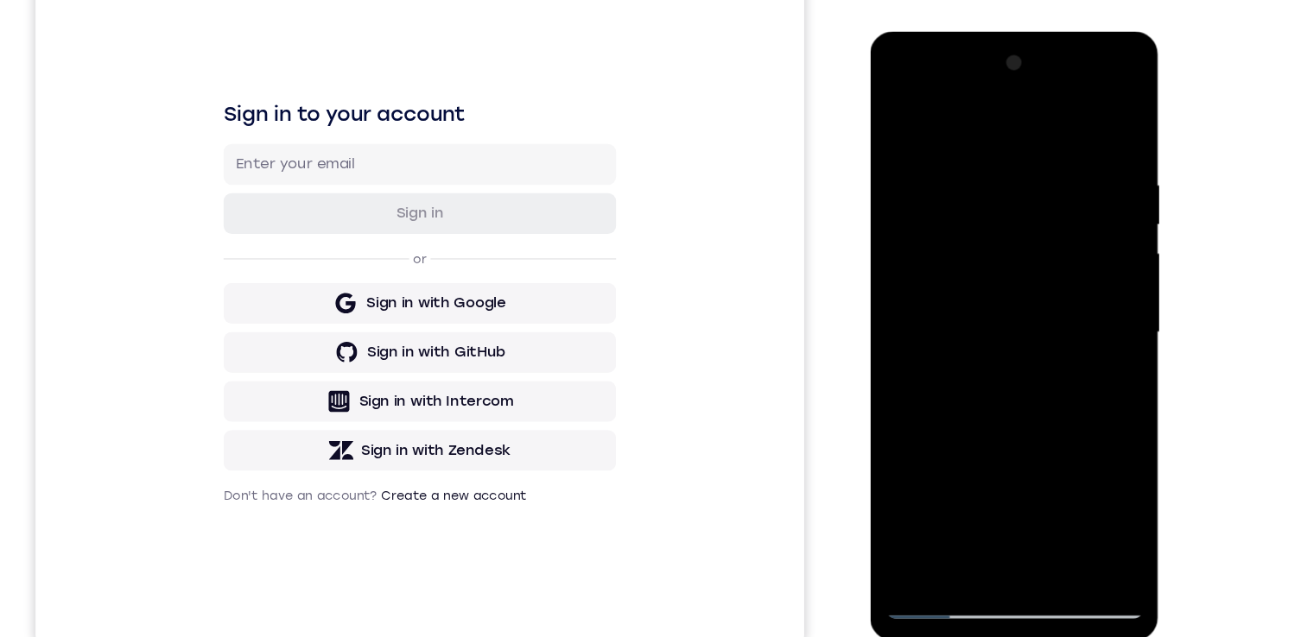
drag, startPoint x: 1068, startPoint y: 227, endPoint x: 923, endPoint y: 227, distance: 145.1
click at [921, 227] on div at bounding box center [992, 286] width 218 height 484
click at [1062, 479] on div at bounding box center [992, 286] width 218 height 484
click at [1091, 303] on div at bounding box center [992, 286] width 218 height 484
click at [1062, 481] on div at bounding box center [992, 286] width 218 height 484
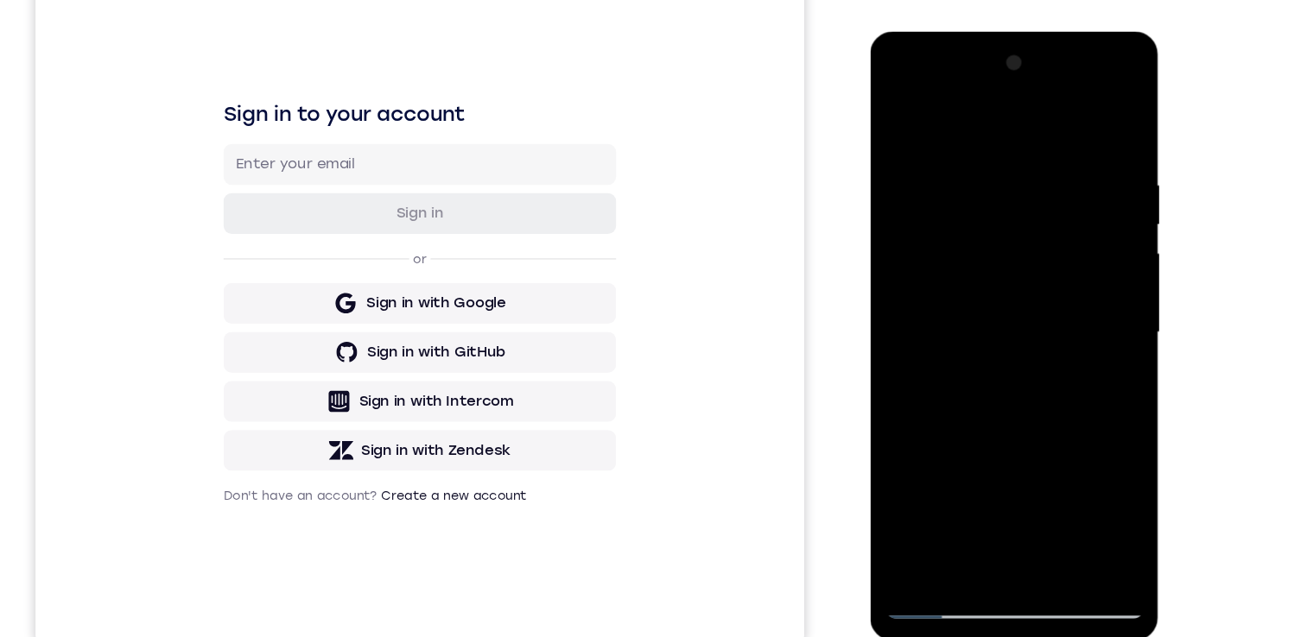
click at [1074, 378] on div at bounding box center [992, 286] width 218 height 484
click at [1060, 483] on div at bounding box center [992, 286] width 218 height 484
click at [1055, 291] on div at bounding box center [992, 286] width 218 height 484
click at [1078, 269] on div at bounding box center [992, 286] width 218 height 484
click at [1079, 193] on div at bounding box center [992, 286] width 218 height 484
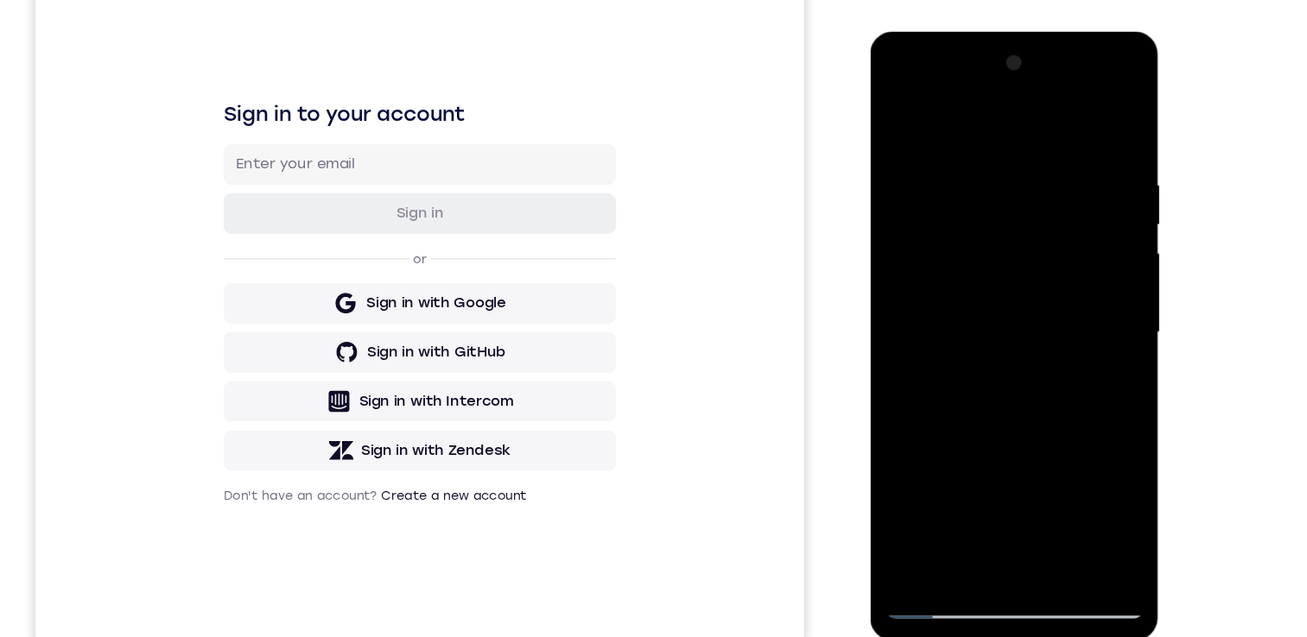
click at [1079, 193] on div at bounding box center [992, 286] width 218 height 484
click at [1074, 236] on div at bounding box center [992, 286] width 218 height 484
click at [1081, 117] on div at bounding box center [992, 286] width 218 height 484
click at [1031, 491] on div at bounding box center [992, 286] width 218 height 484
click at [992, 249] on div at bounding box center [992, 286] width 218 height 484
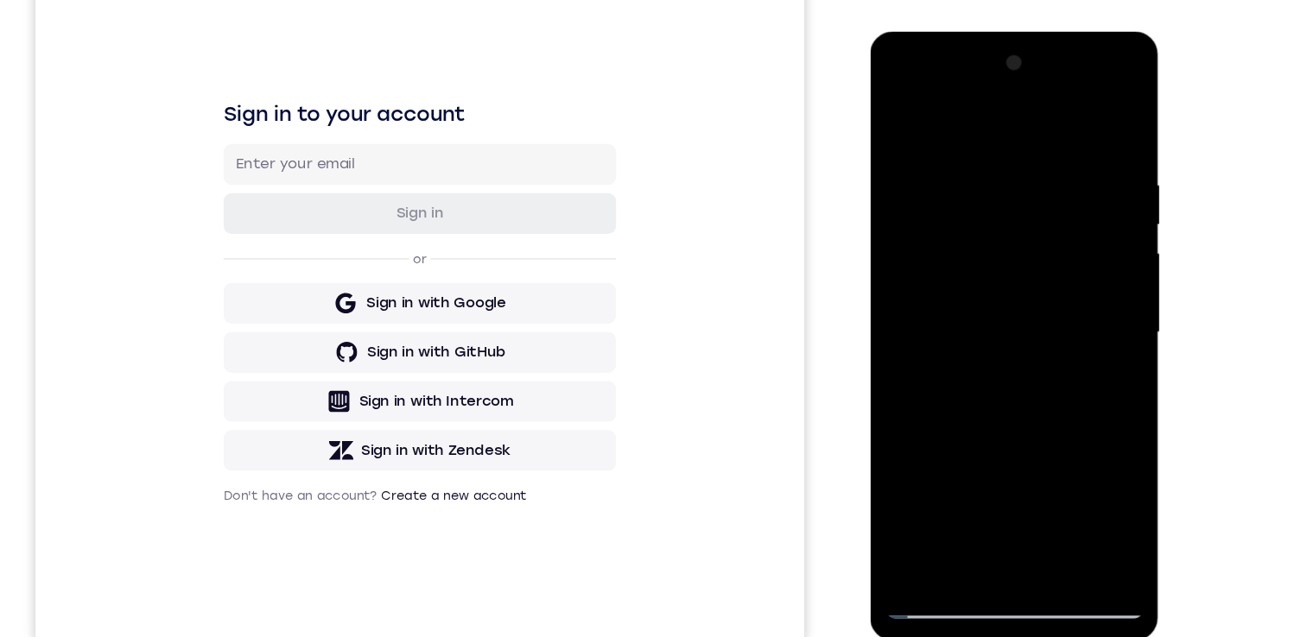
click at [899, 118] on div at bounding box center [992, 286] width 218 height 484
drag, startPoint x: 985, startPoint y: 145, endPoint x: 987, endPoint y: 375, distance: 229.8
click at [987, 389] on div at bounding box center [992, 286] width 218 height 484
click at [968, 165] on div at bounding box center [992, 286] width 218 height 484
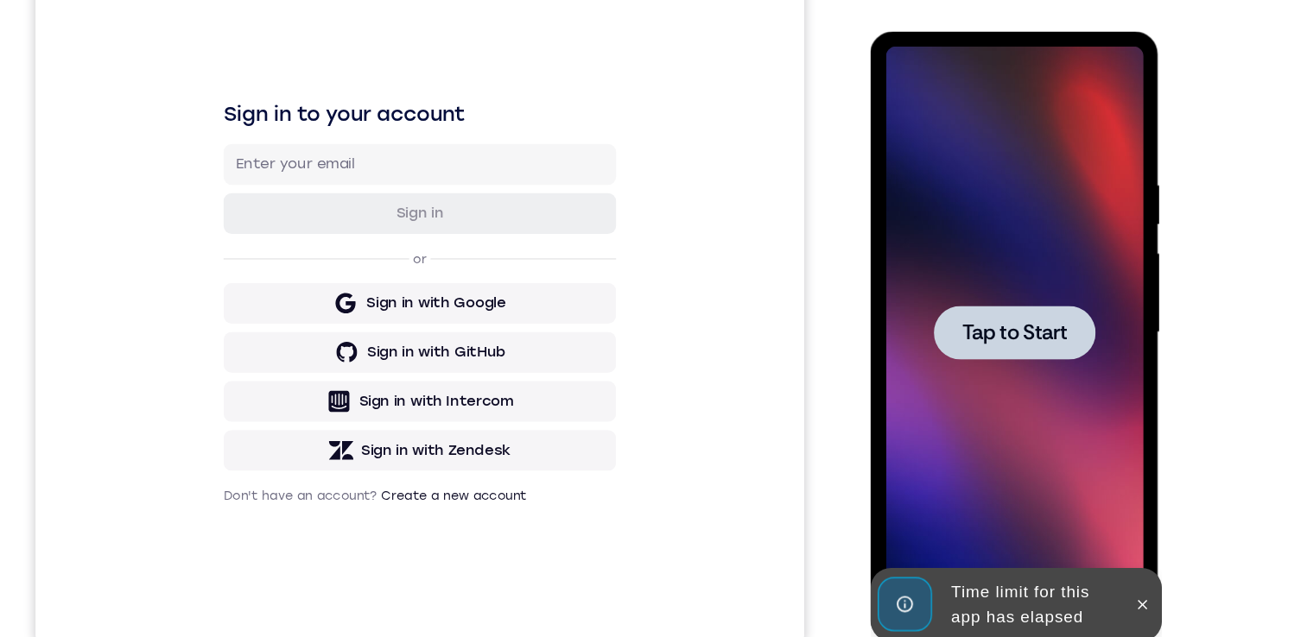
scroll to position [212, 0]
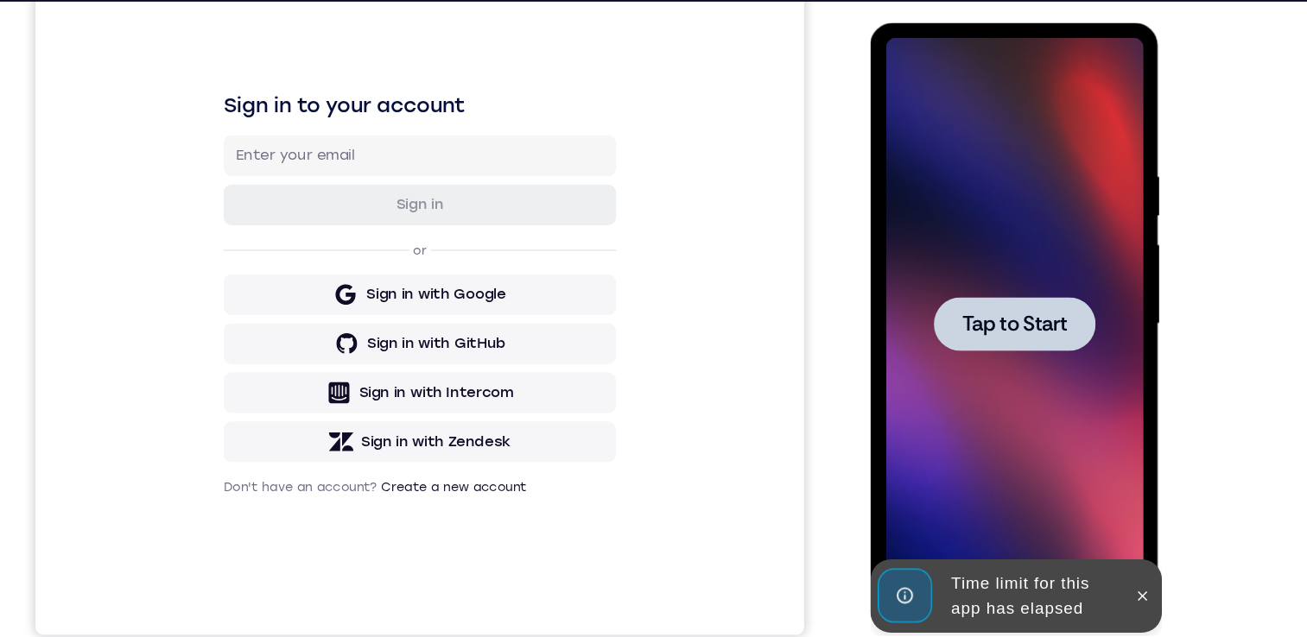
click at [1055, 357] on div at bounding box center [992, 277] width 218 height 484
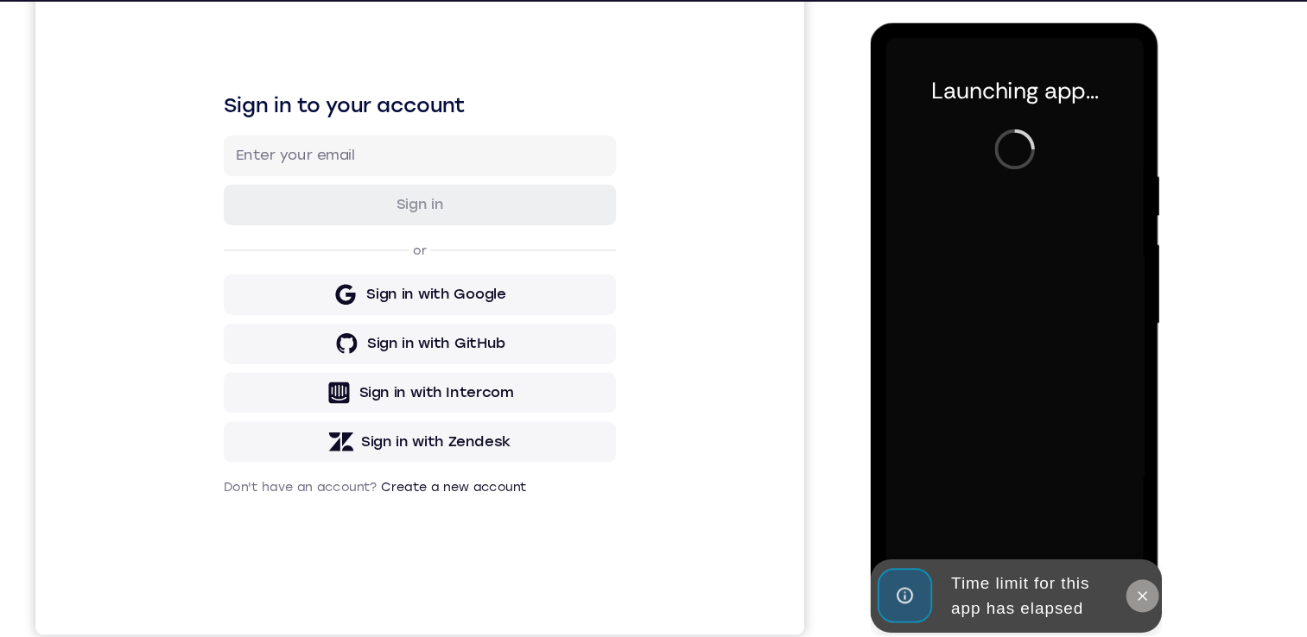
click at [1105, 504] on icon at bounding box center [1100, 507] width 14 height 14
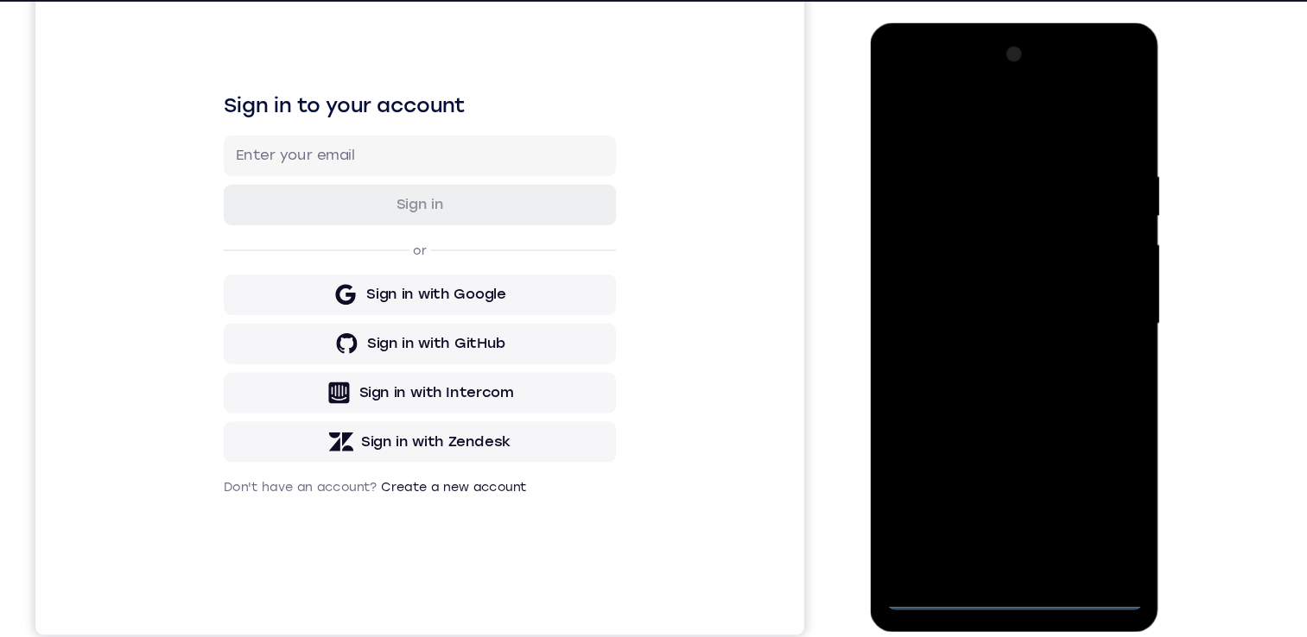
click at [993, 501] on div at bounding box center [992, 277] width 218 height 484
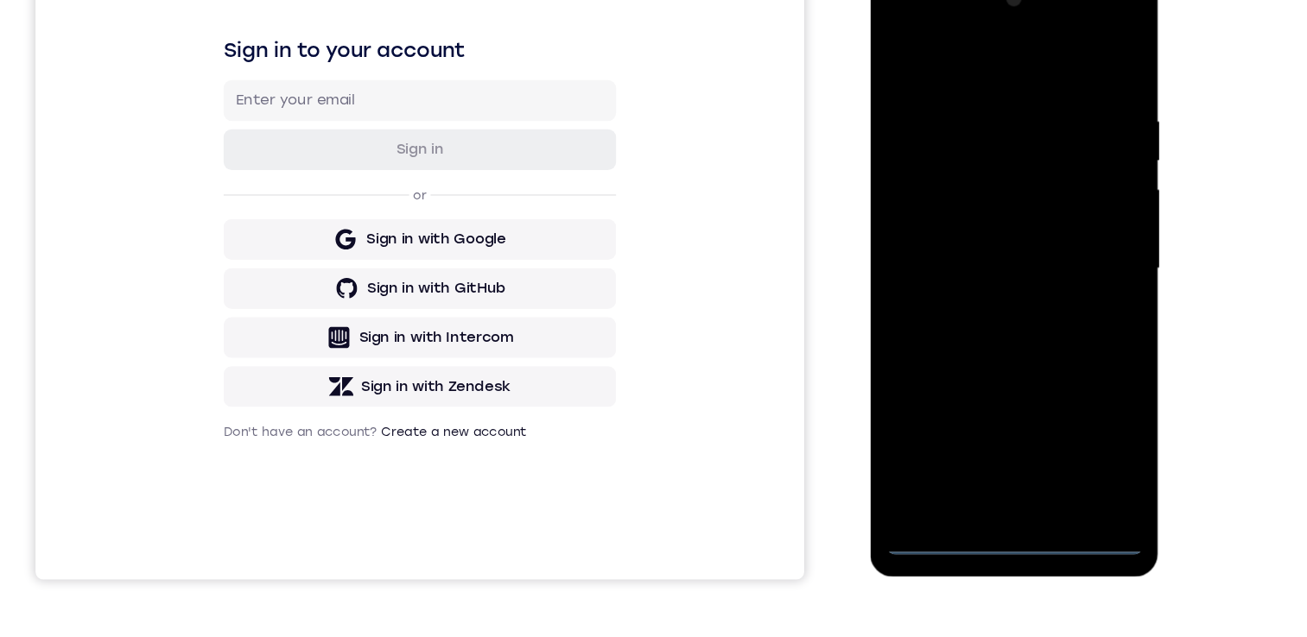
click at [1062, 387] on div at bounding box center [992, 223] width 218 height 484
click at [953, 54] on div at bounding box center [992, 223] width 218 height 484
click at [1056, 214] on div at bounding box center [992, 223] width 218 height 484
click at [970, 258] on div at bounding box center [992, 223] width 218 height 484
click at [959, 206] on div at bounding box center [992, 223] width 218 height 484
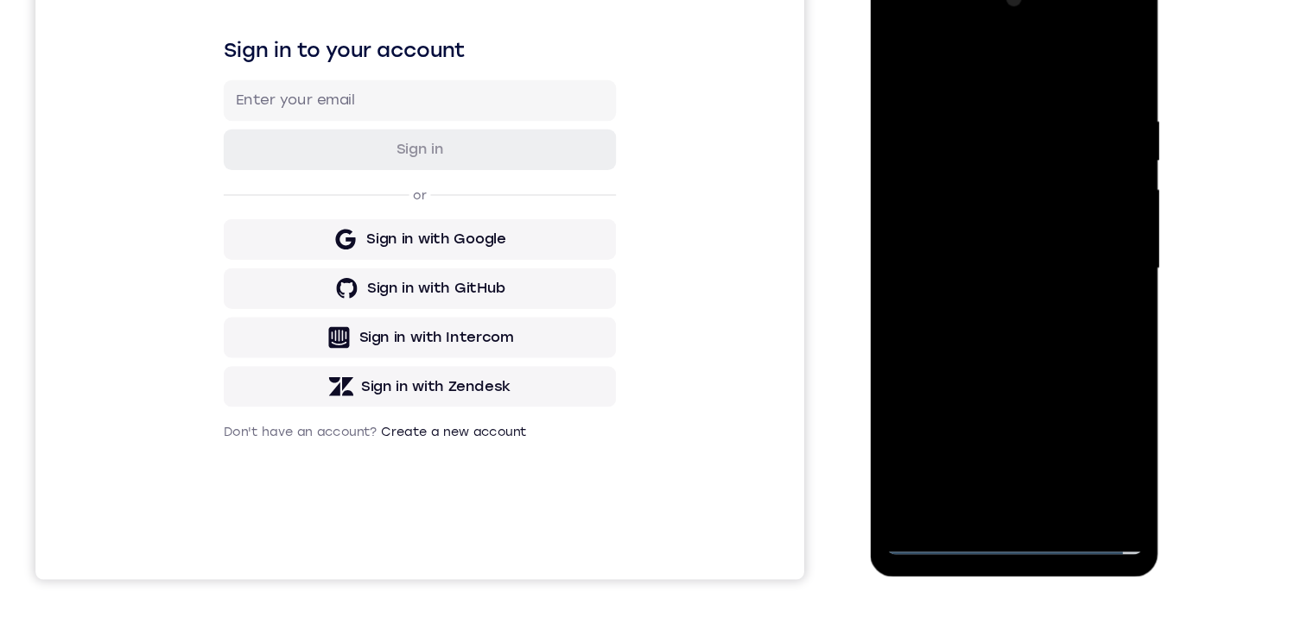
click at [959, 229] on div at bounding box center [992, 223] width 218 height 484
click at [970, 276] on div at bounding box center [992, 223] width 218 height 484
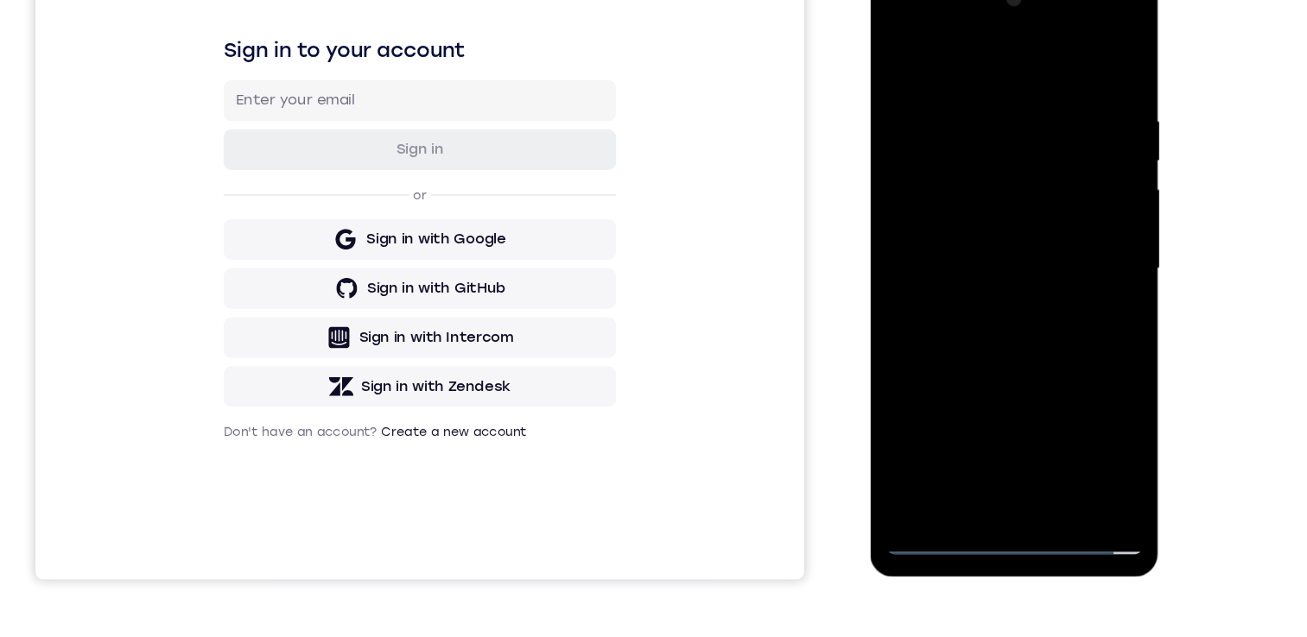
click at [960, 307] on div at bounding box center [992, 223] width 218 height 484
drag, startPoint x: 960, startPoint y: 307, endPoint x: 968, endPoint y: 167, distance: 140.1
click at [968, 162] on div at bounding box center [992, 223] width 218 height 484
click at [894, 323] on div at bounding box center [992, 223] width 218 height 484
drag, startPoint x: 1004, startPoint y: 319, endPoint x: 1001, endPoint y: 136, distance: 183.1
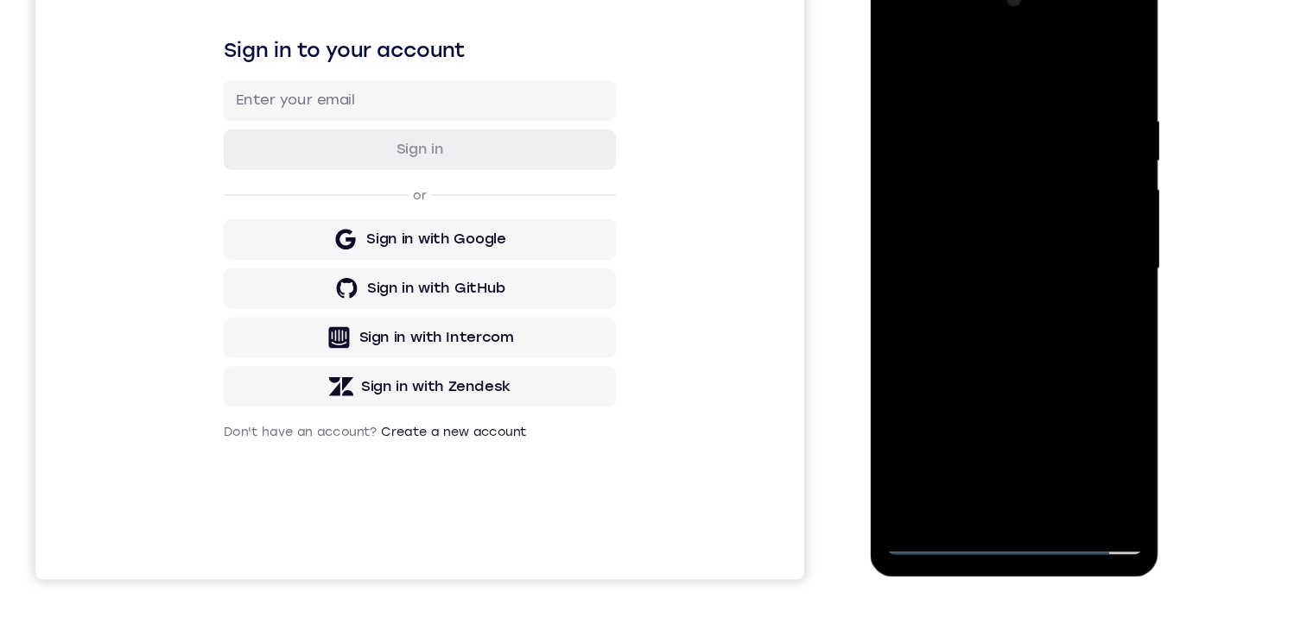
click at [1001, 122] on div at bounding box center [992, 223] width 218 height 484
drag, startPoint x: 1000, startPoint y: 289, endPoint x: 1008, endPoint y: 131, distance: 158.3
click at [1008, 123] on div at bounding box center [992, 223] width 218 height 484
drag, startPoint x: 982, startPoint y: 314, endPoint x: 991, endPoint y: 176, distance: 137.6
click at [991, 176] on div at bounding box center [992, 223] width 218 height 484
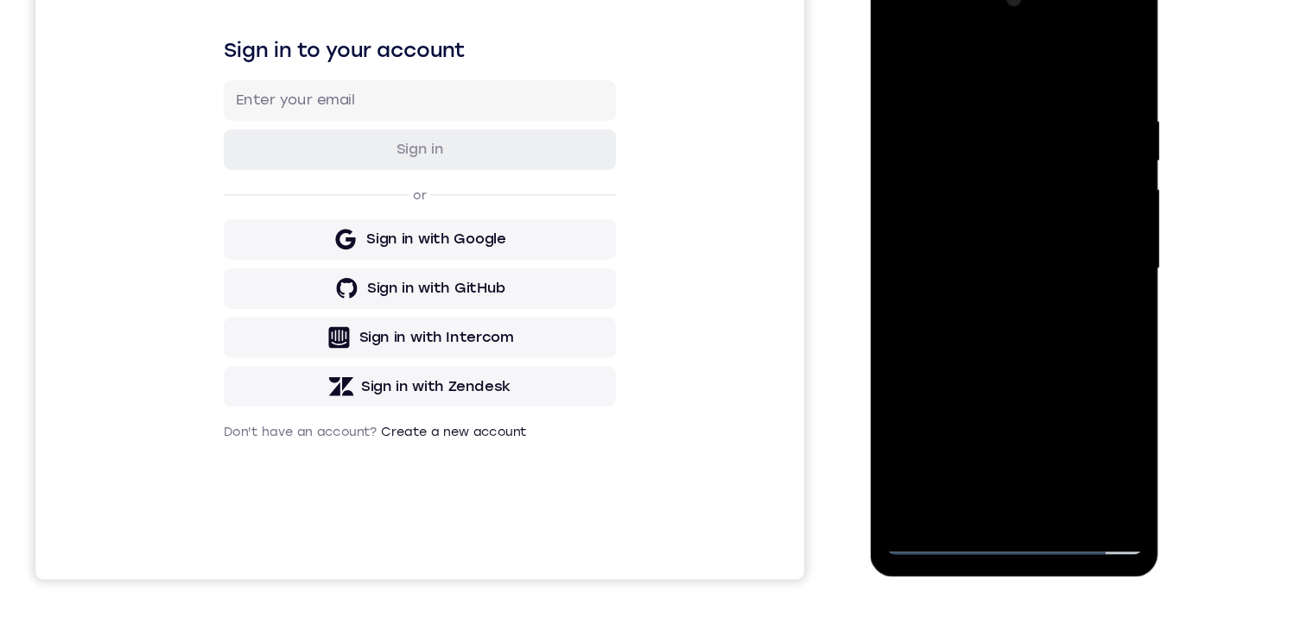
drag, startPoint x: 979, startPoint y: 358, endPoint x: 975, endPoint y: 223, distance: 135.7
click at [980, 200] on div at bounding box center [992, 223] width 218 height 484
click at [911, 429] on div at bounding box center [992, 223] width 218 height 484
click at [979, 93] on div at bounding box center [992, 223] width 218 height 484
click at [1095, 172] on div at bounding box center [992, 223] width 218 height 484
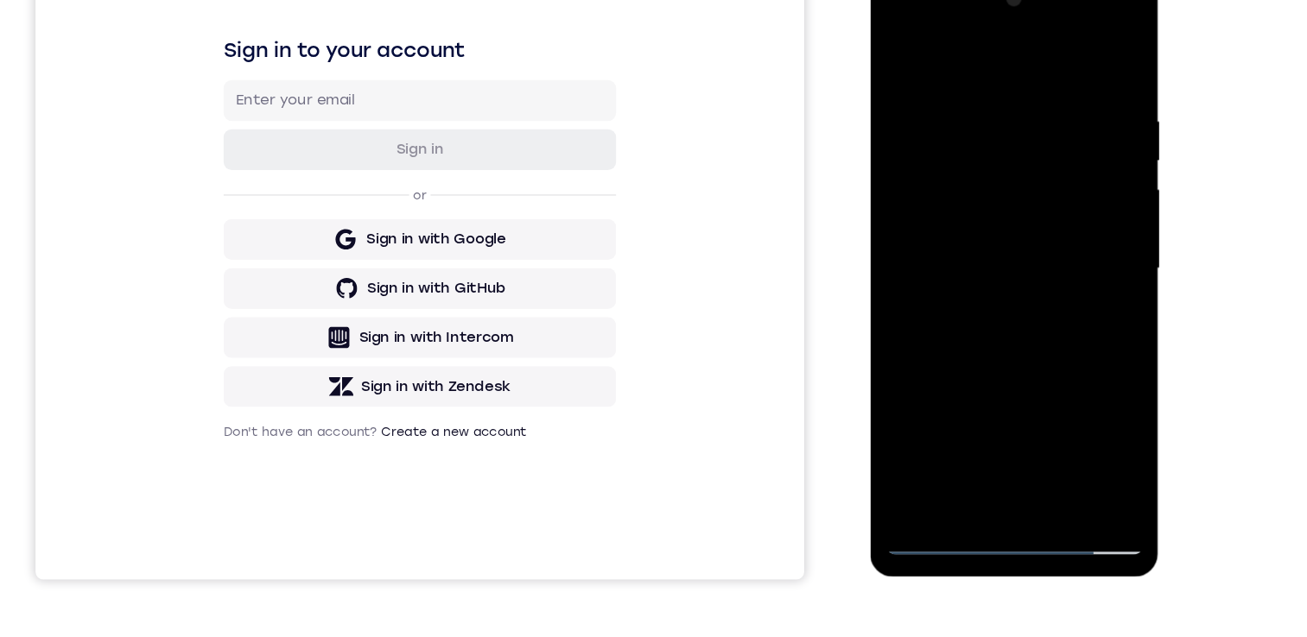
click at [1073, 130] on div at bounding box center [992, 223] width 218 height 484
click at [1079, 54] on div at bounding box center [992, 223] width 218 height 484
